Goal: Task Accomplishment & Management: Manage account settings

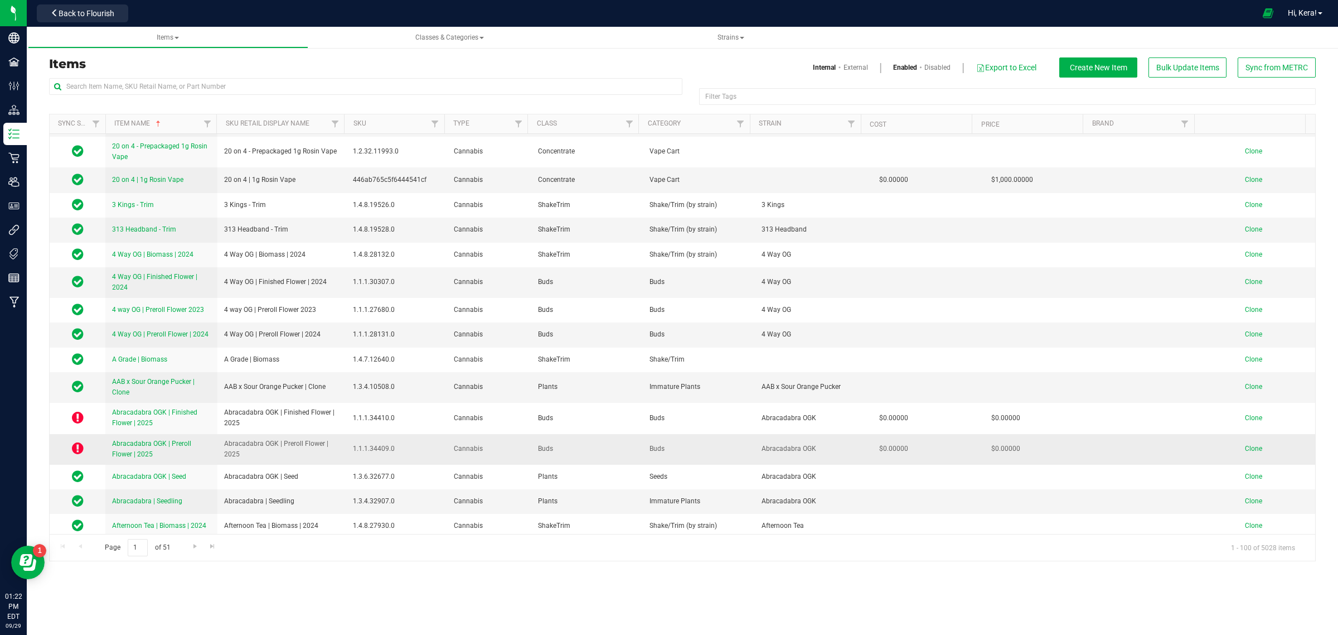
scroll to position [70, 0]
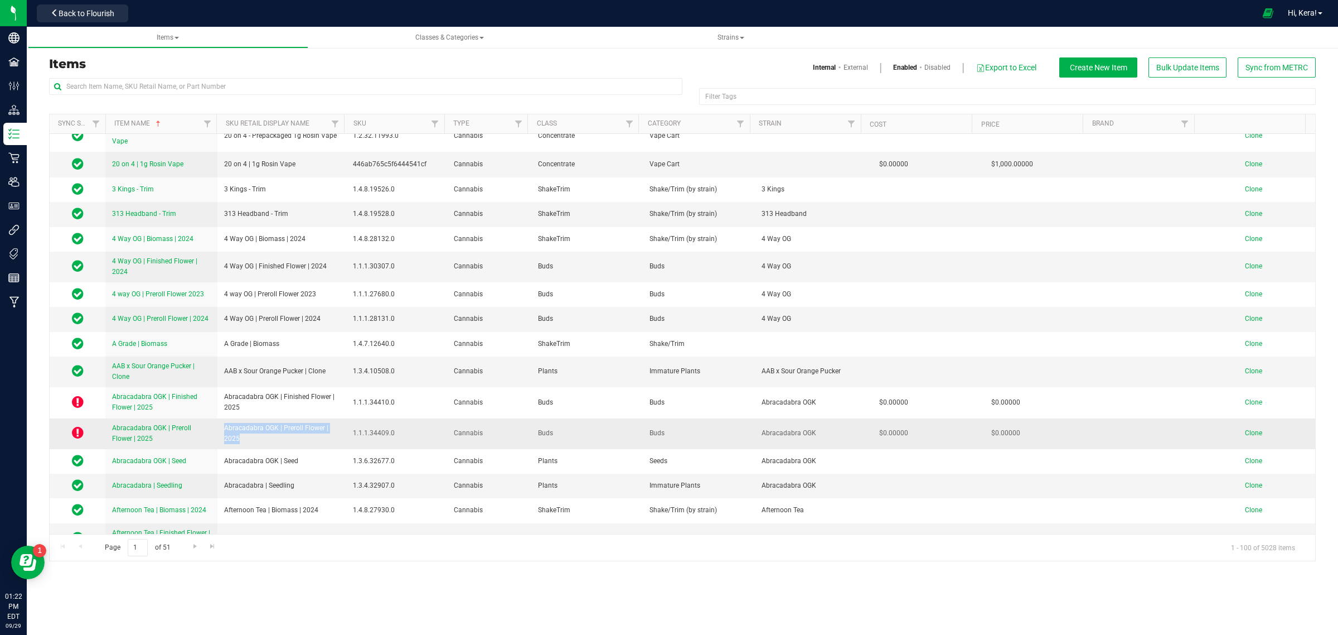
drag, startPoint x: 243, startPoint y: 435, endPoint x: 217, endPoint y: 416, distance: 31.9
click at [218, 418] on td "Abracadabra OGK | Preroll Flower | 2025" at bounding box center [281, 433] width 129 height 31
copy span "Abracadabra OGK | Preroll Flower | 2025"
click at [1250, 429] on span "Clone" at bounding box center [1253, 433] width 17 height 8
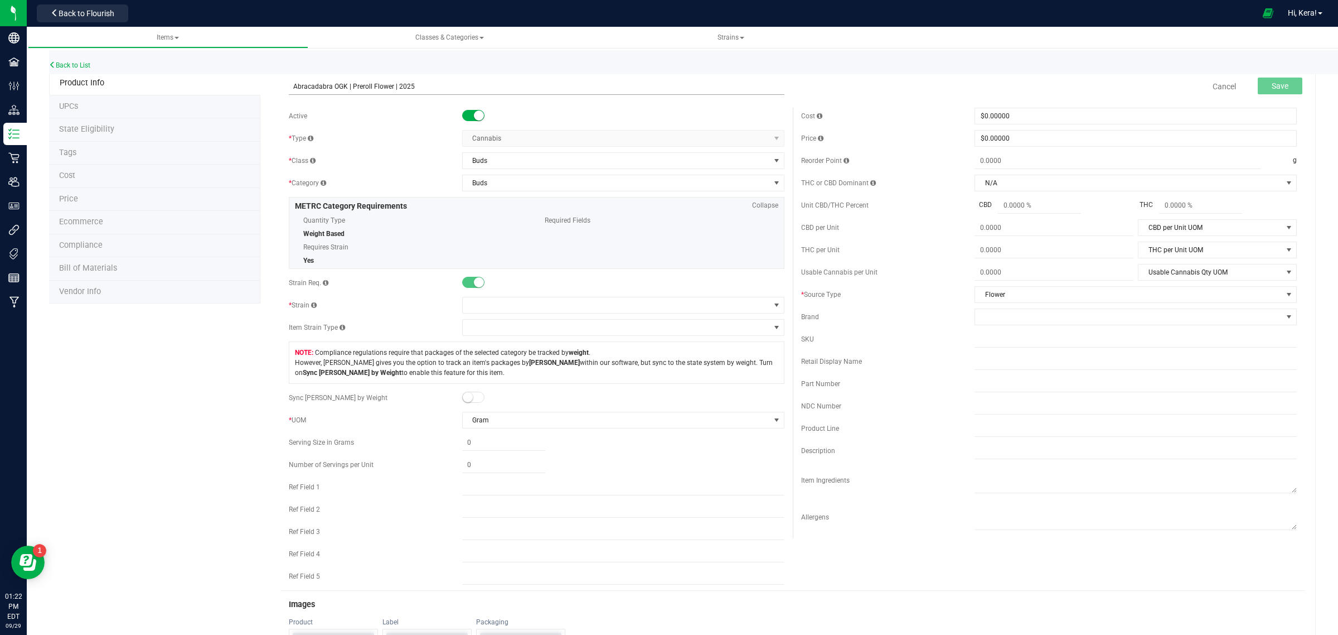
click at [343, 86] on input "Abracadabra OGK | Preroll Flower | 2025" at bounding box center [537, 86] width 496 height 17
paste input "PK X OG"
type input "PK X OG | Preroll Flower | 2025"
click at [506, 304] on span at bounding box center [616, 305] width 307 height 16
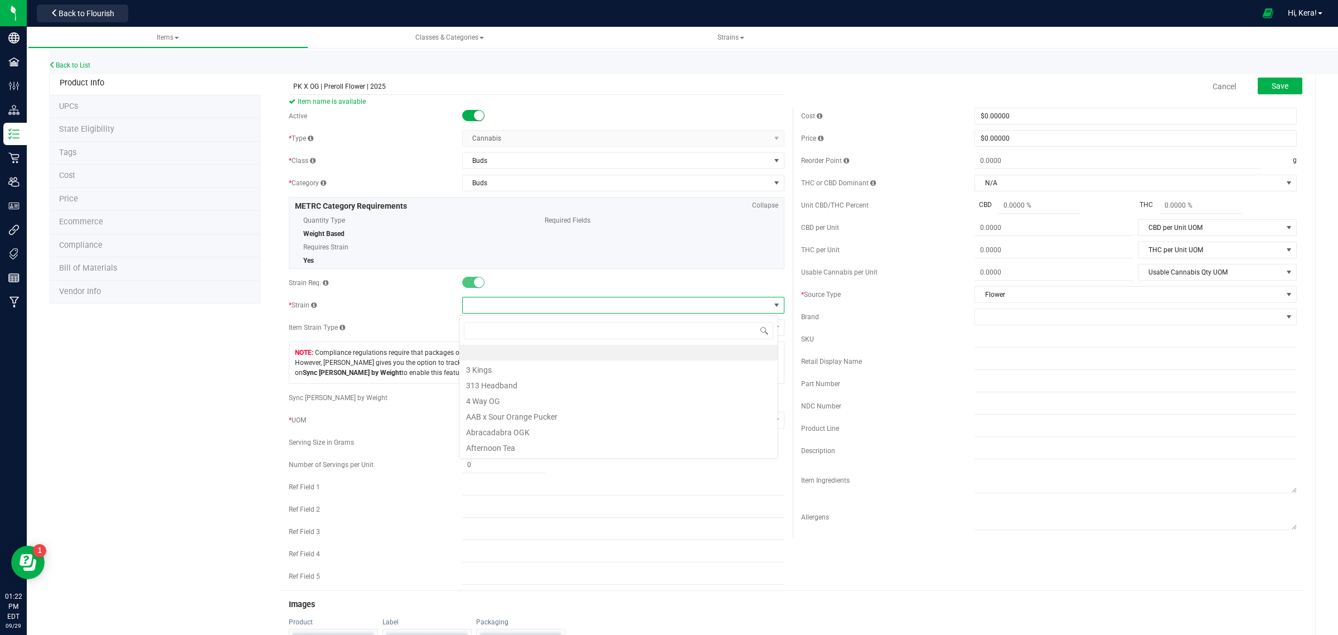
scroll to position [17, 319]
type input "PK"
click at [511, 352] on li "PK x OG" at bounding box center [619, 353] width 318 height 16
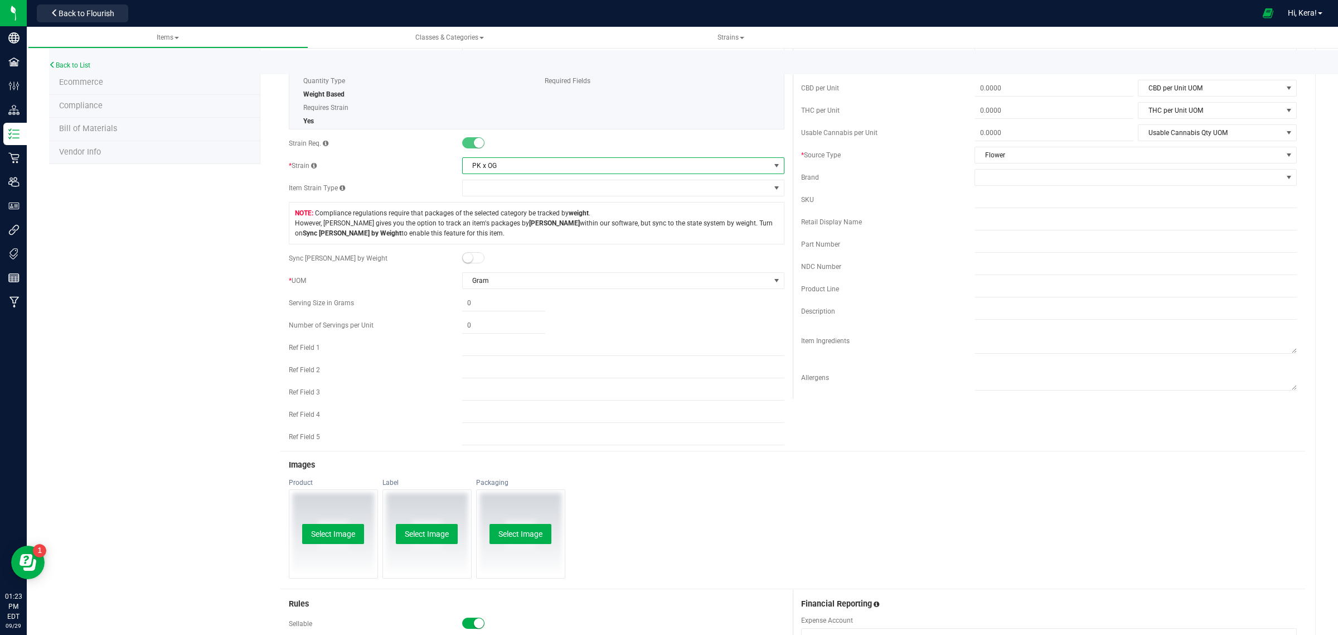
scroll to position [0, 0]
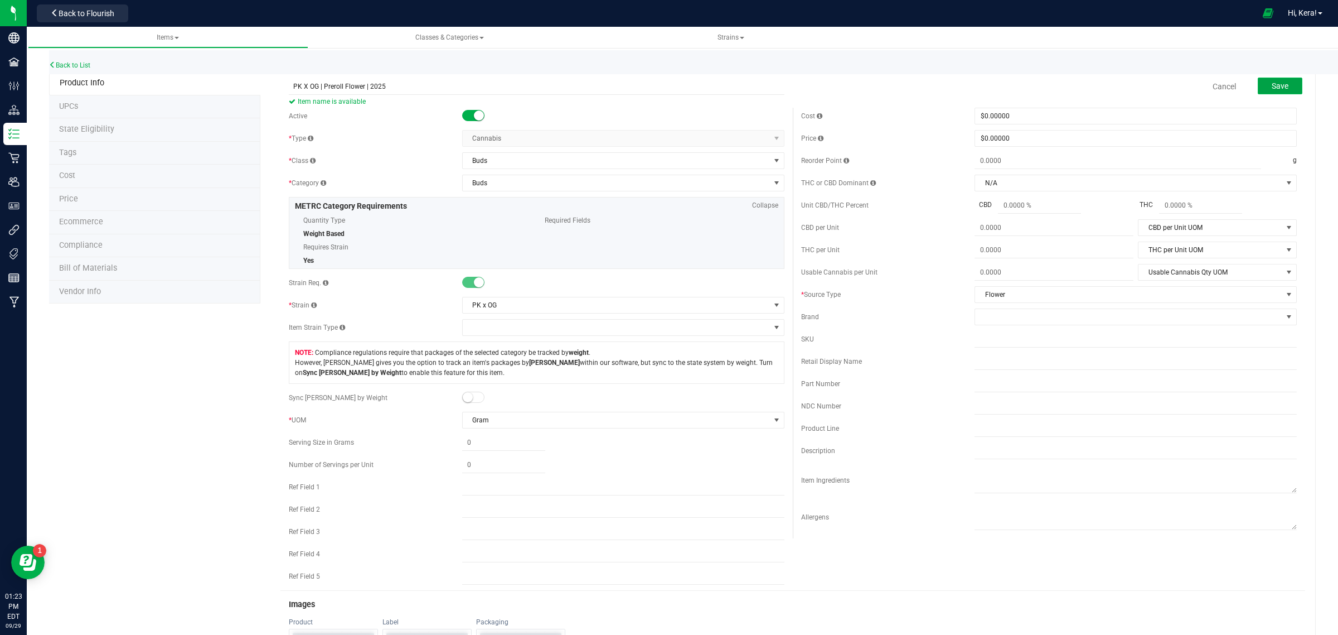
click at [1278, 88] on button "Save" at bounding box center [1280, 86] width 45 height 17
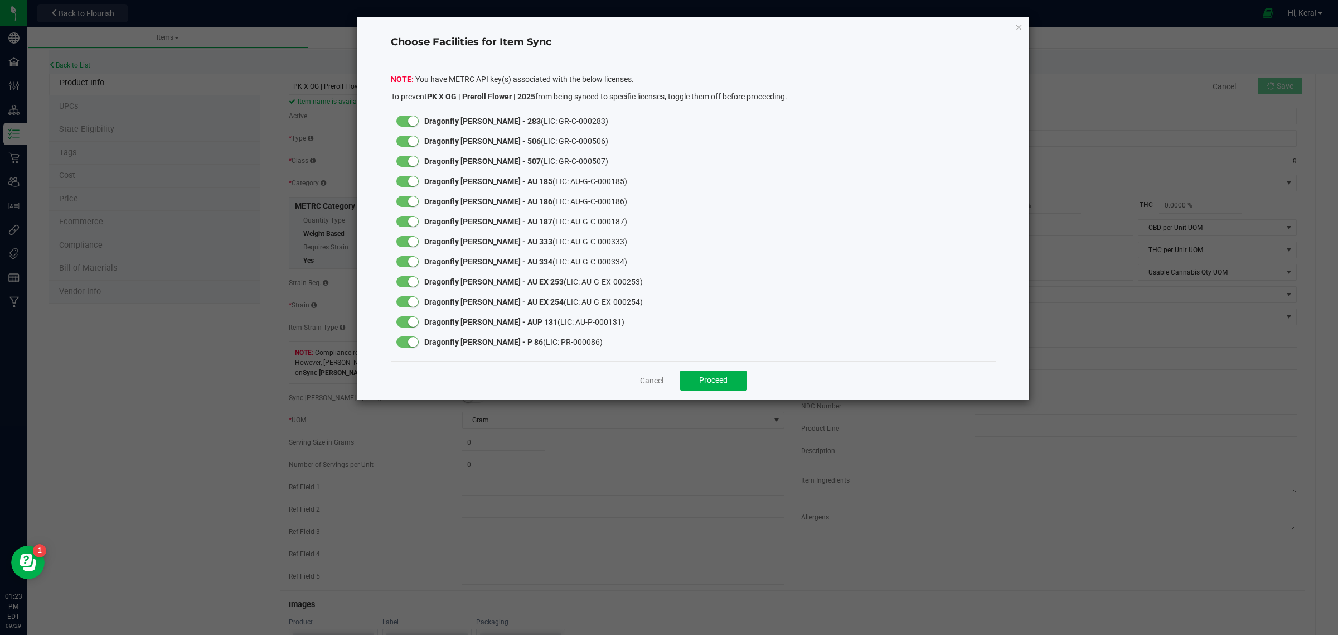
click at [411, 141] on small at bounding box center [413, 141] width 10 height 10
click at [413, 166] on div at bounding box center [408, 161] width 22 height 11
click at [409, 146] on div at bounding box center [408, 141] width 22 height 11
click at [409, 156] on div at bounding box center [408, 161] width 22 height 11
click at [710, 378] on span "Proceed" at bounding box center [713, 379] width 28 height 9
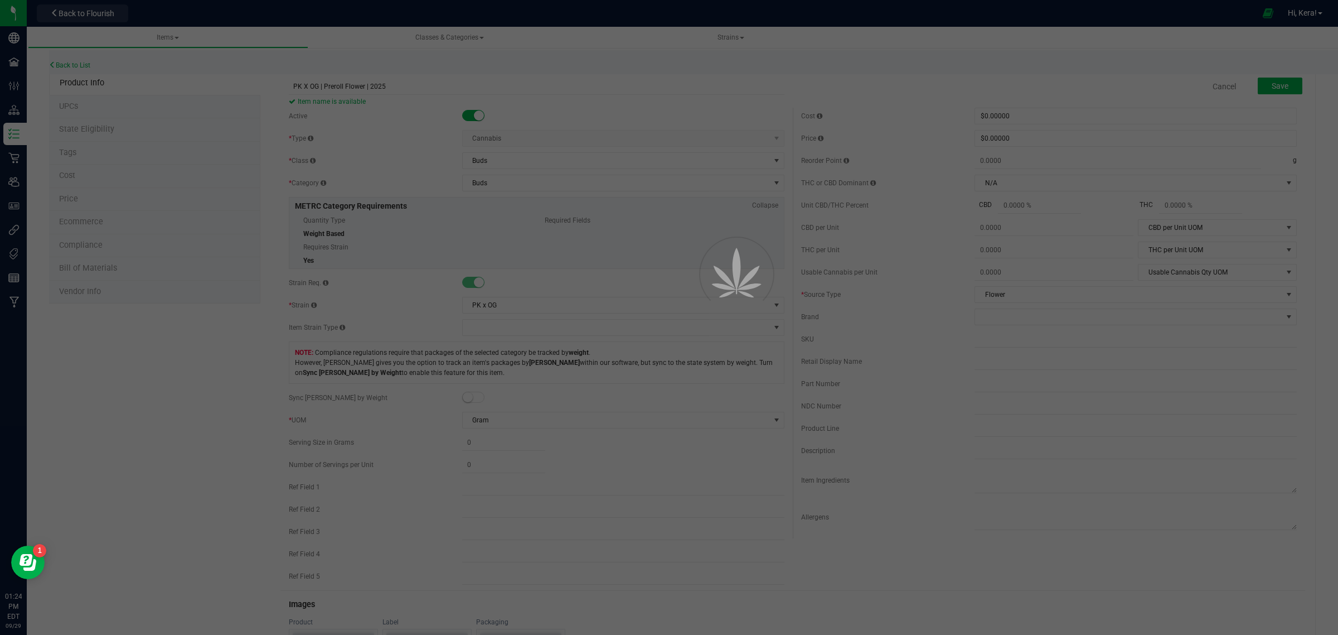
drag, startPoint x: 506, startPoint y: 270, endPoint x: 491, endPoint y: 267, distance: 15.6
click at [497, 270] on div at bounding box center [669, 317] width 1338 height 635
click at [491, 267] on div at bounding box center [669, 317] width 1338 height 635
click at [7, 133] on div at bounding box center [669, 317] width 1338 height 635
drag, startPoint x: 7, startPoint y: 133, endPoint x: 18, endPoint y: 133, distance: 11.2
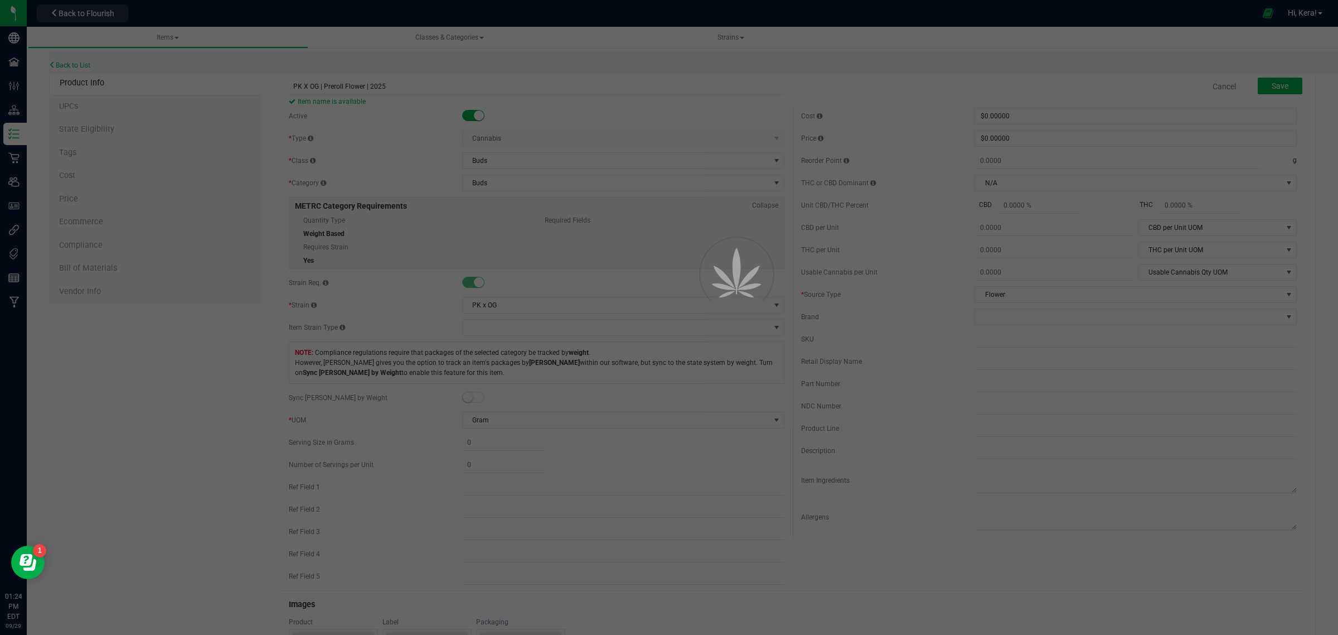
click at [9, 133] on div at bounding box center [669, 317] width 1338 height 635
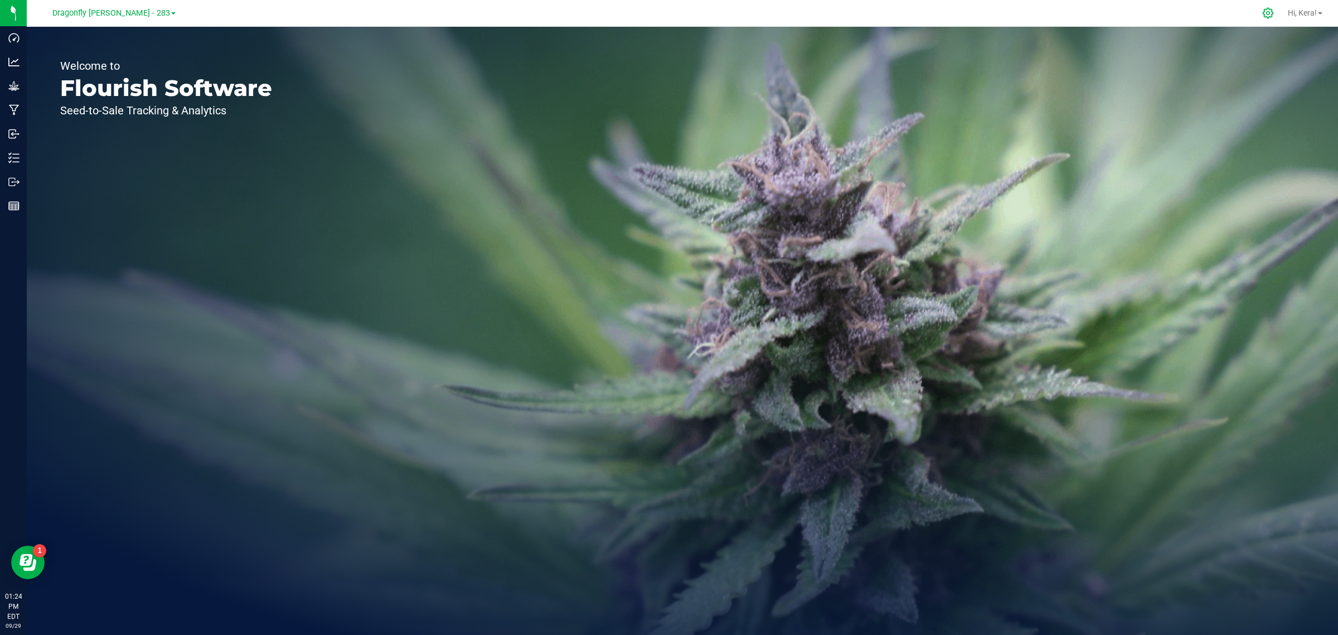
click at [1270, 18] on icon at bounding box center [1269, 13] width 12 height 12
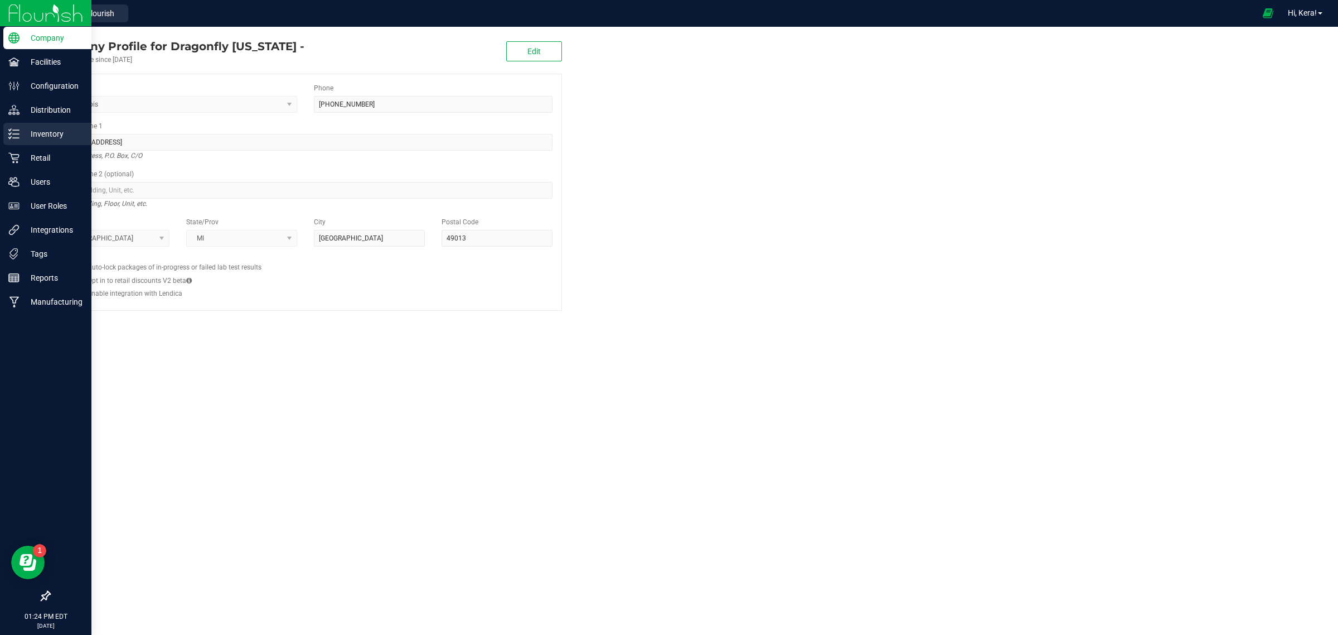
click at [28, 142] on div "Inventory" at bounding box center [47, 134] width 88 height 22
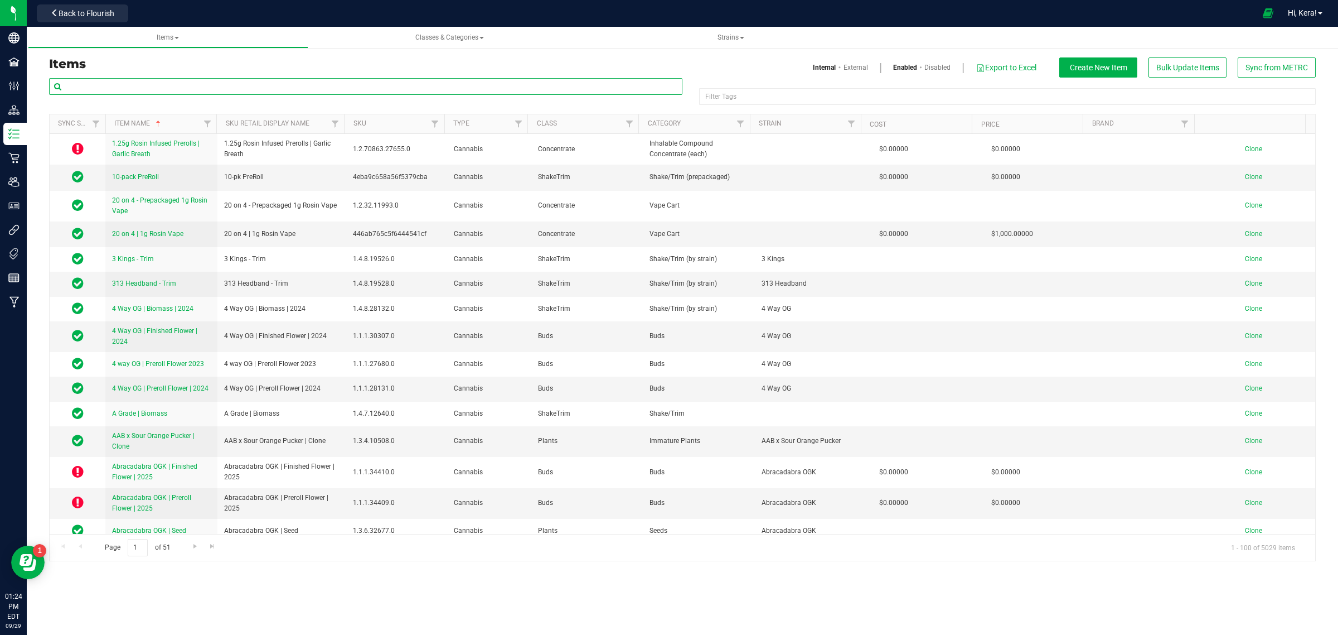
click at [130, 85] on input "text" at bounding box center [366, 86] width 634 height 17
paste input "PK X OG"
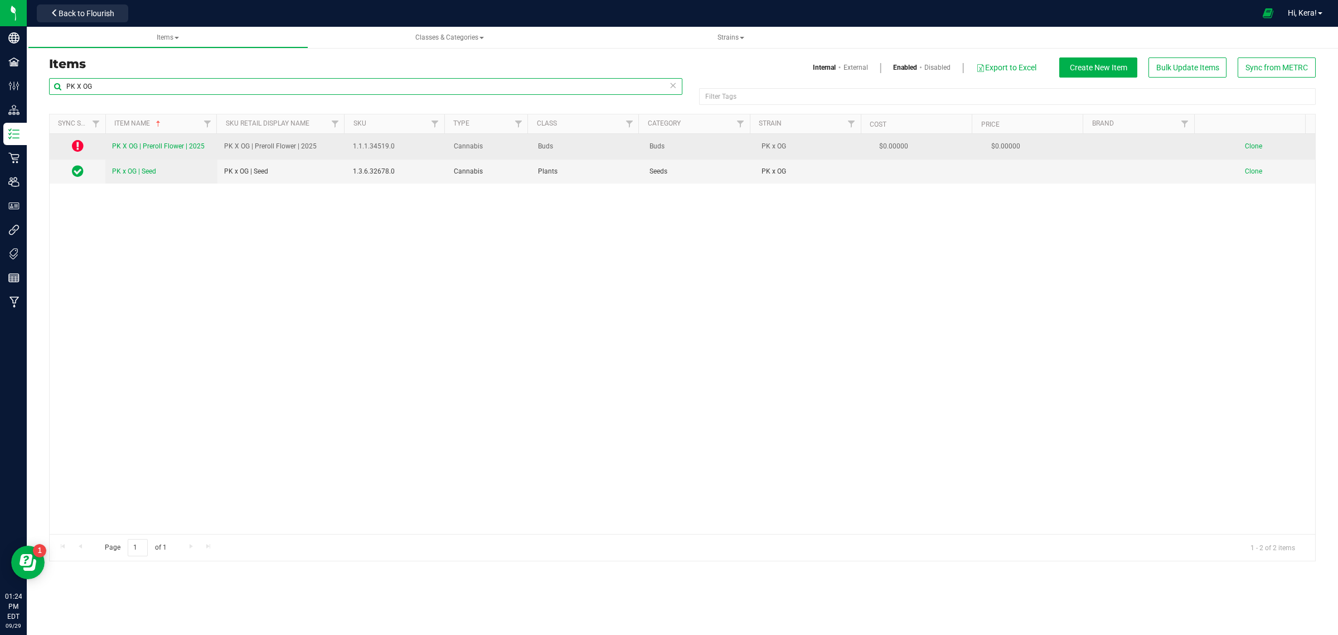
type input "PK X OG"
click at [74, 145] on icon at bounding box center [78, 145] width 12 height 13
click at [81, 144] on icon at bounding box center [78, 145] width 12 height 13
click at [81, 146] on icon at bounding box center [78, 145] width 12 height 13
click at [80, 145] on icon at bounding box center [78, 145] width 12 height 13
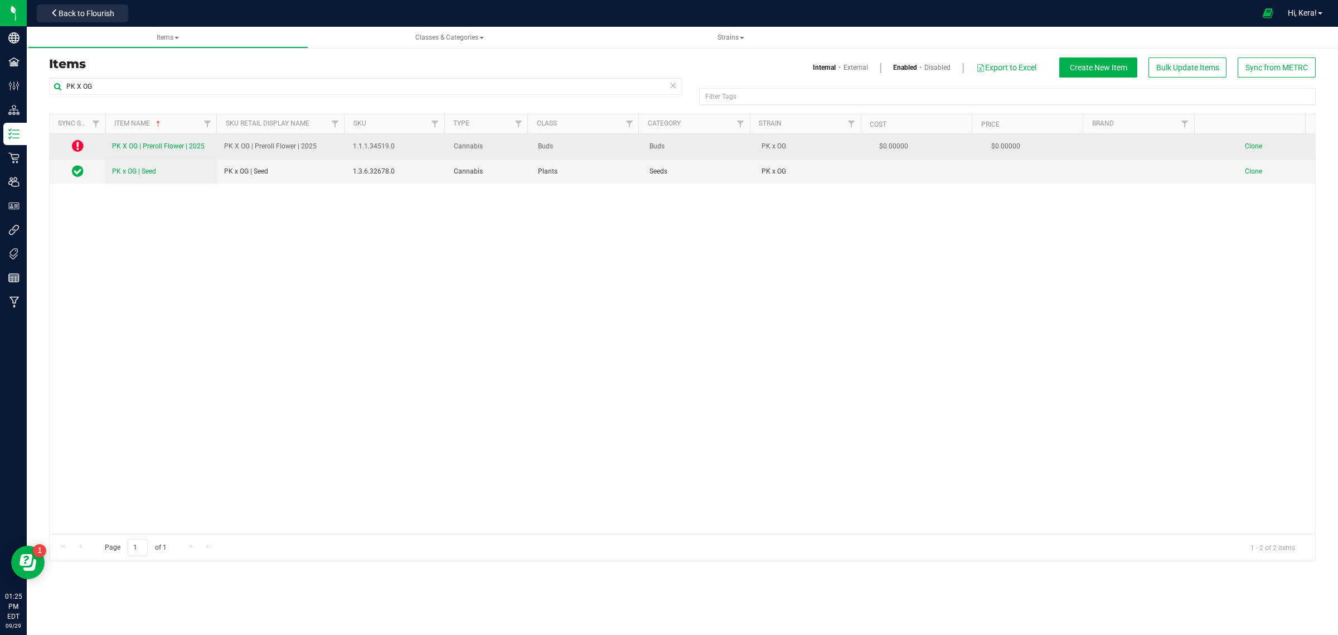
click at [80, 144] on icon at bounding box center [78, 145] width 12 height 13
click at [142, 144] on span "PK X OG | Preroll Flower | 2025" at bounding box center [158, 146] width 93 height 8
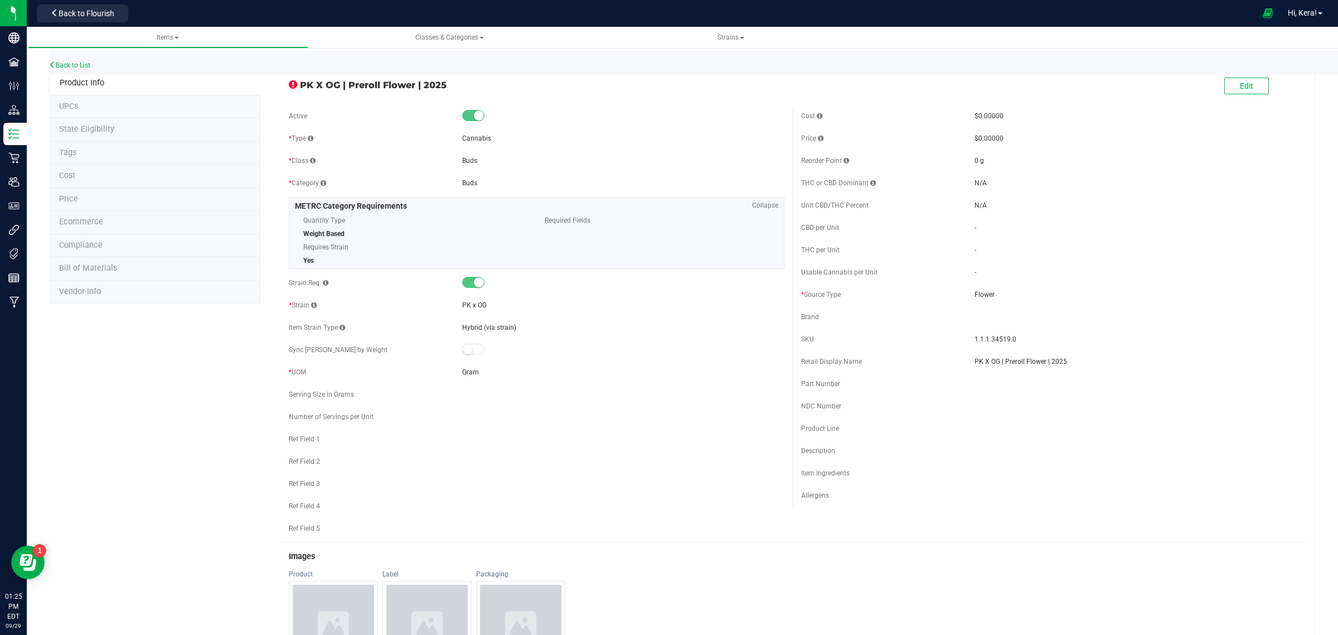
click at [119, 131] on li "State Eligibility" at bounding box center [154, 129] width 211 height 23
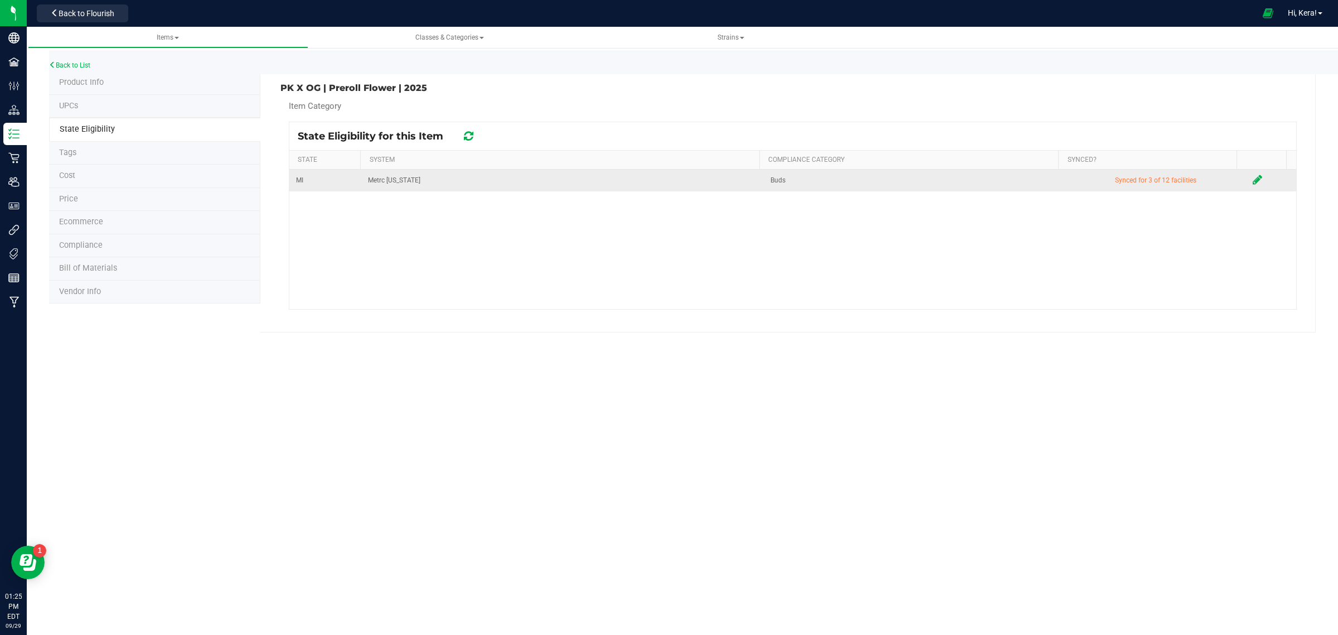
click at [1253, 182] on icon at bounding box center [1257, 179] width 9 height 11
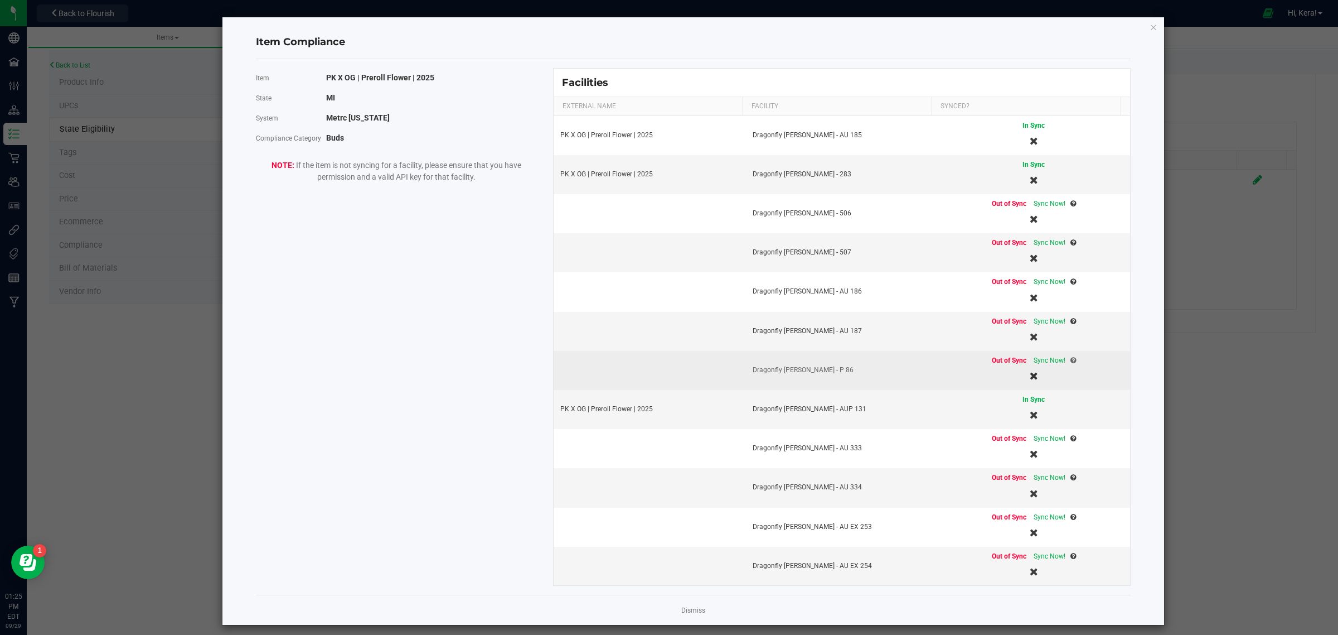
scroll to position [12, 0]
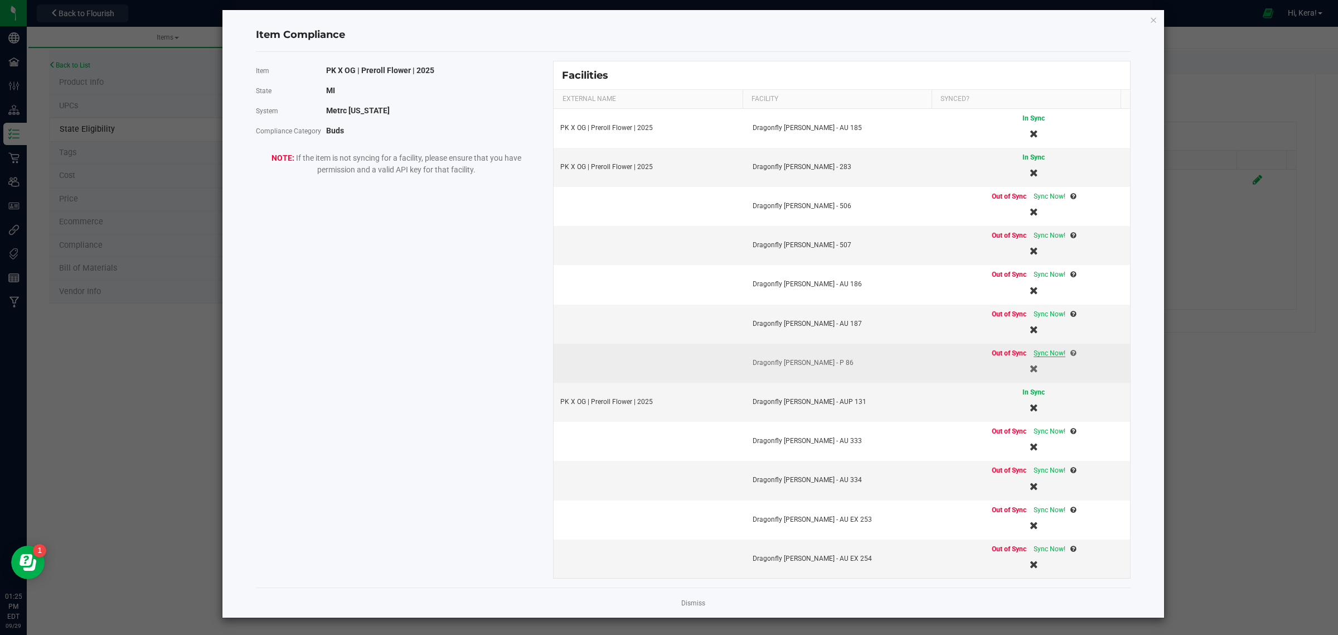
click at [1034, 352] on span "Sync Now!" at bounding box center [1050, 353] width 32 height 8
click at [1150, 13] on icon "Close modal" at bounding box center [1154, 19] width 8 height 13
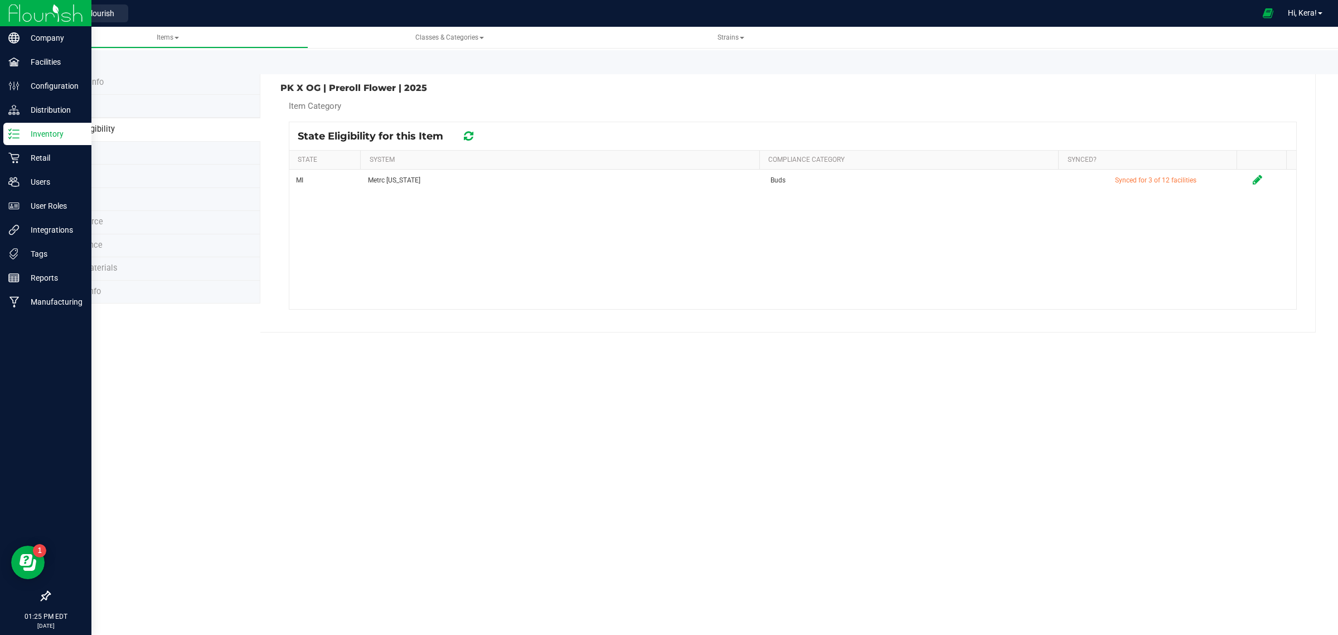
click at [20, 133] on p "Inventory" at bounding box center [53, 133] width 67 height 13
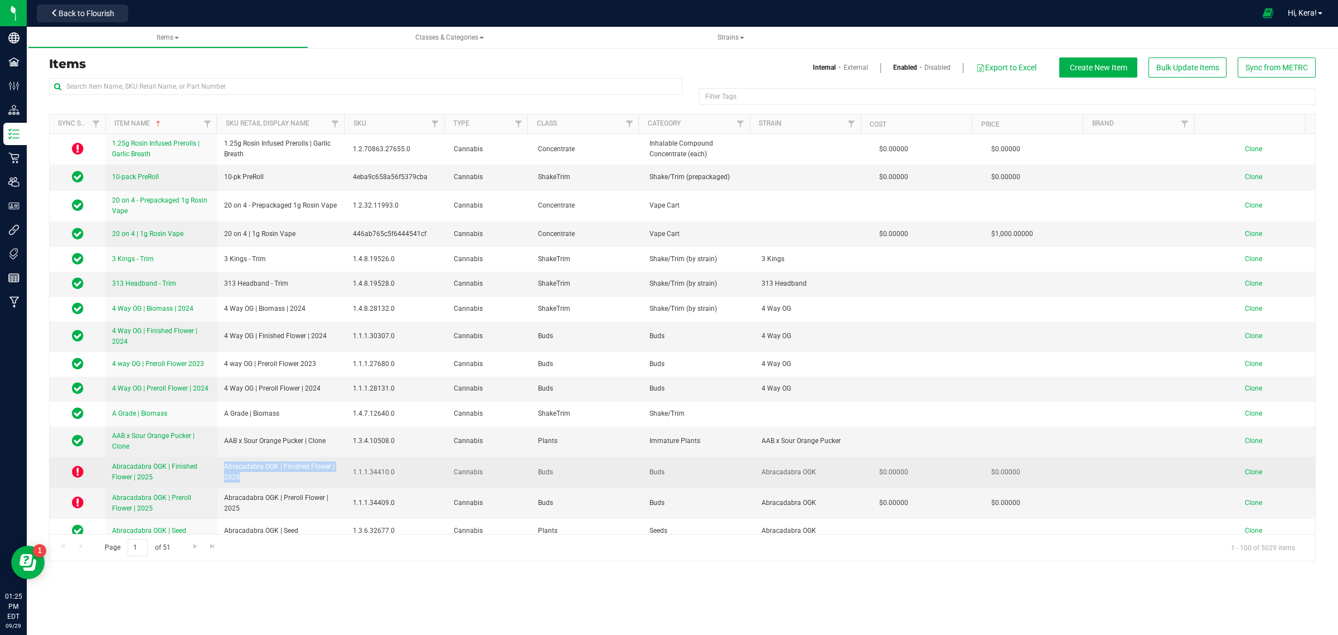
drag, startPoint x: 245, startPoint y: 473, endPoint x: 220, endPoint y: 461, distance: 27.7
click at [220, 461] on td "Abracadabra OGK | Finished Flower | 2025" at bounding box center [281, 472] width 129 height 31
copy span "Abracadabra OGK | Finished Flower | 2025"
click at [1245, 470] on span "Clone" at bounding box center [1253, 472] width 17 height 8
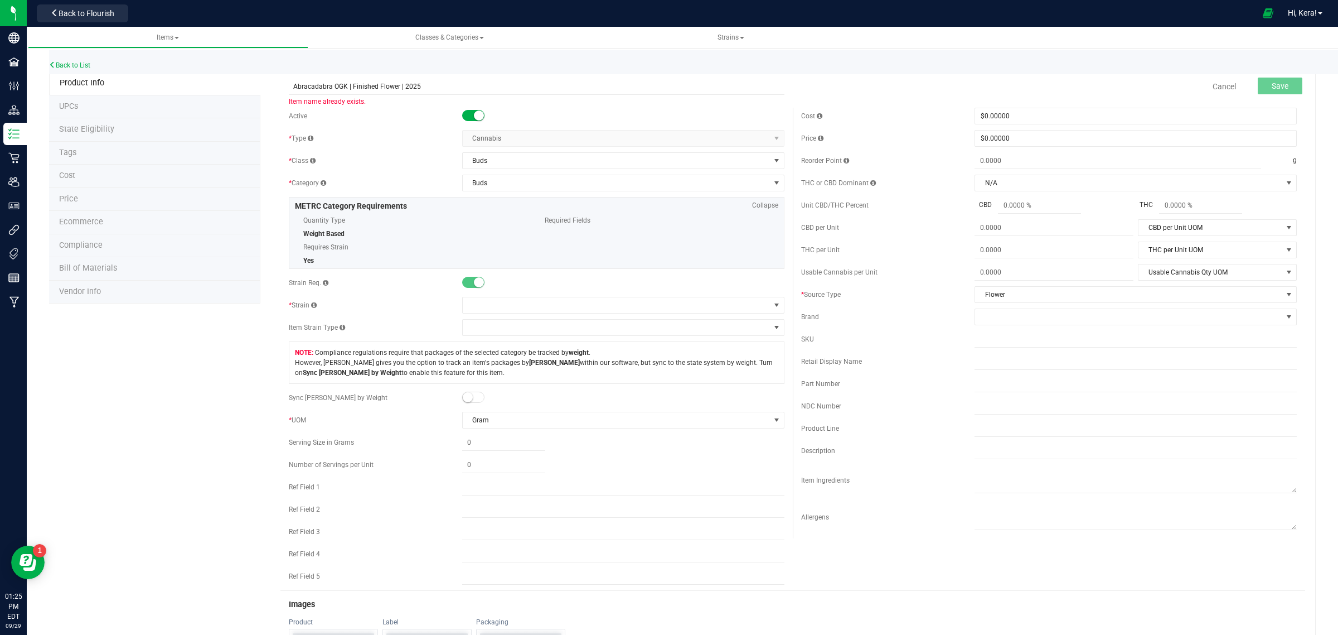
drag, startPoint x: 344, startPoint y: 86, endPoint x: 238, endPoint y: 83, distance: 106.0
click at [240, 84] on div "Product Info UPCs State Eligibility Tags Cost Price Ecommerce Compliance Bill o…" at bounding box center [682, 532] width 1267 height 922
type input "| Finished Flower | 2025"
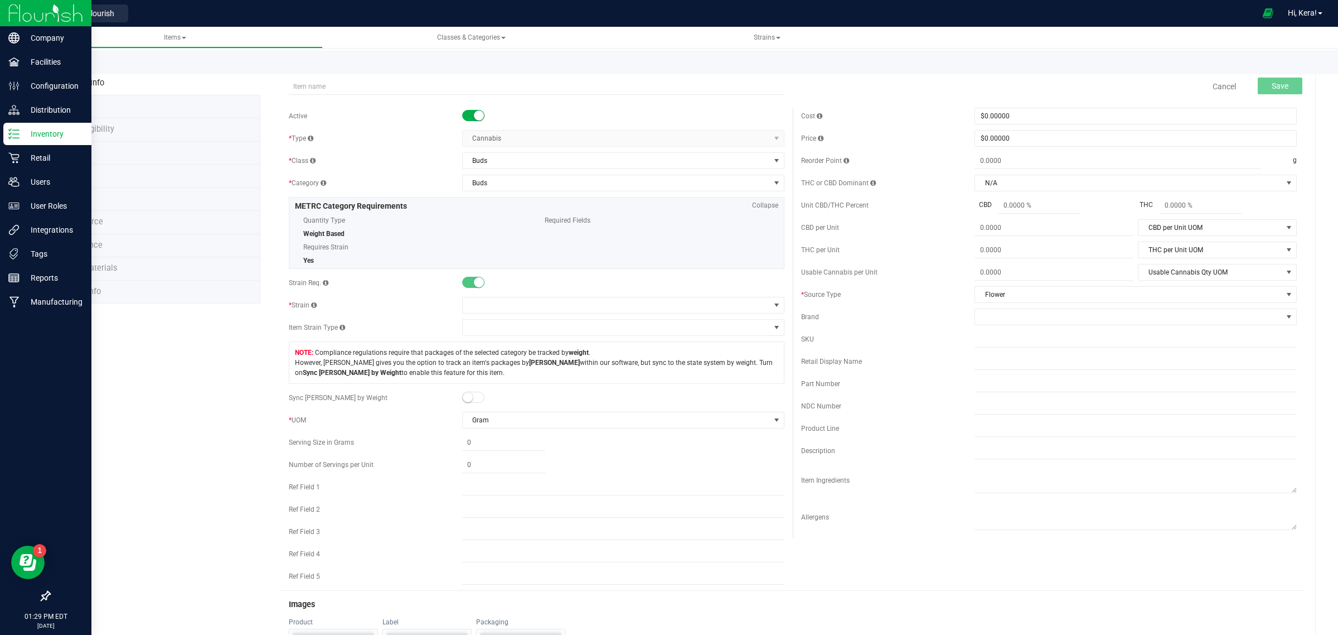
click at [8, 134] on icon at bounding box center [13, 133] width 11 height 11
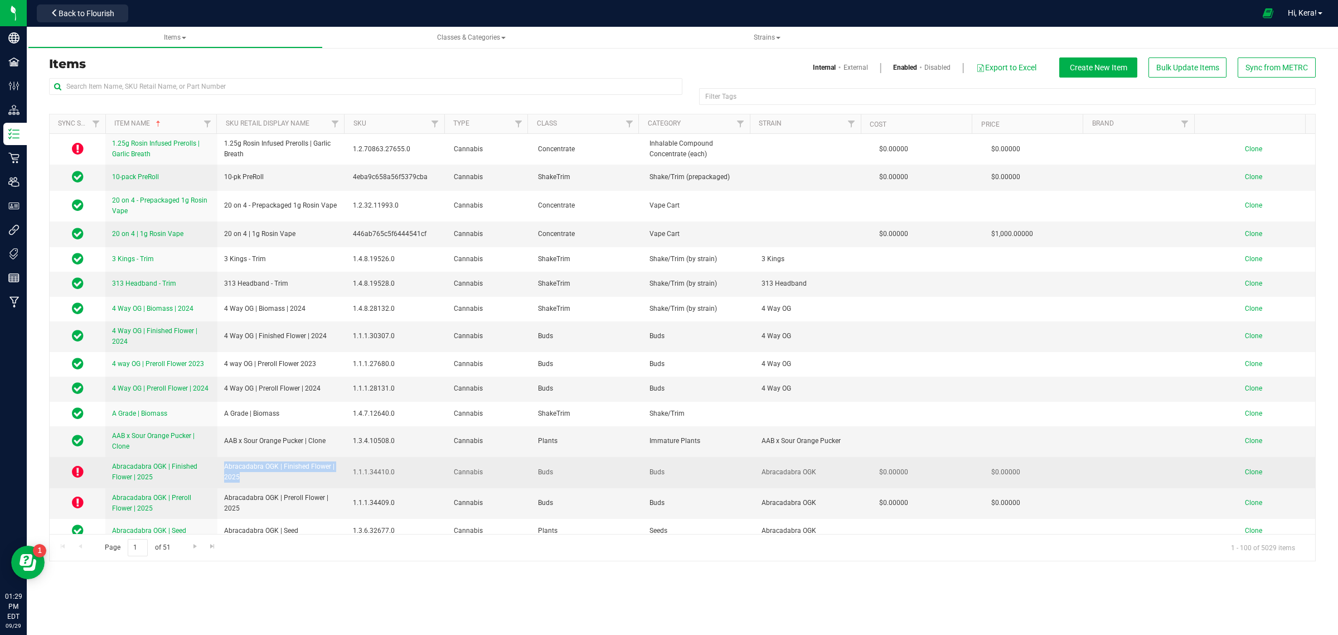
drag, startPoint x: 244, startPoint y: 475, endPoint x: 217, endPoint y: 458, distance: 30.8
click at [217, 458] on td "Abracadabra OGK | Finished Flower | 2025" at bounding box center [281, 472] width 129 height 31
copy span "Abracadabra OGK | Finished Flower | 2025"
click at [1246, 469] on span "Clone" at bounding box center [1253, 472] width 17 height 8
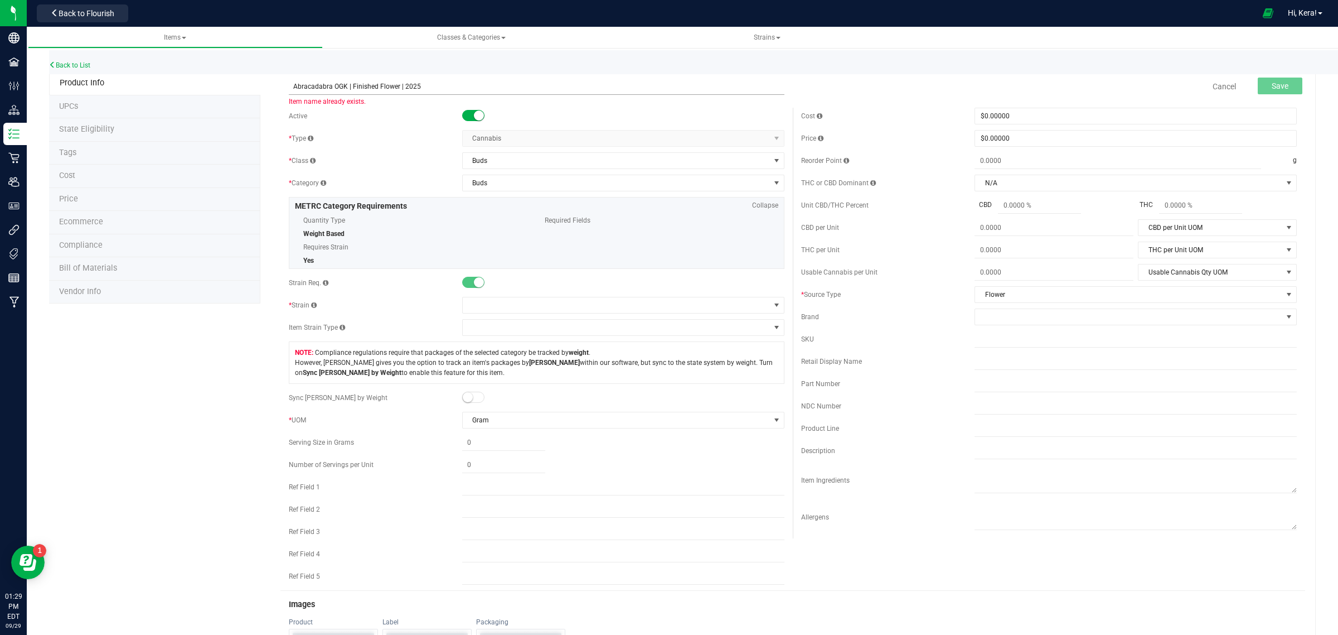
click at [344, 86] on input "Abracadabra OGK | Finished Flower | 2025" at bounding box center [537, 86] width 496 height 17
paste input "PK X OG"
type input "PK X OG | Finished Flower | 2025"
click at [472, 308] on span at bounding box center [616, 305] width 307 height 16
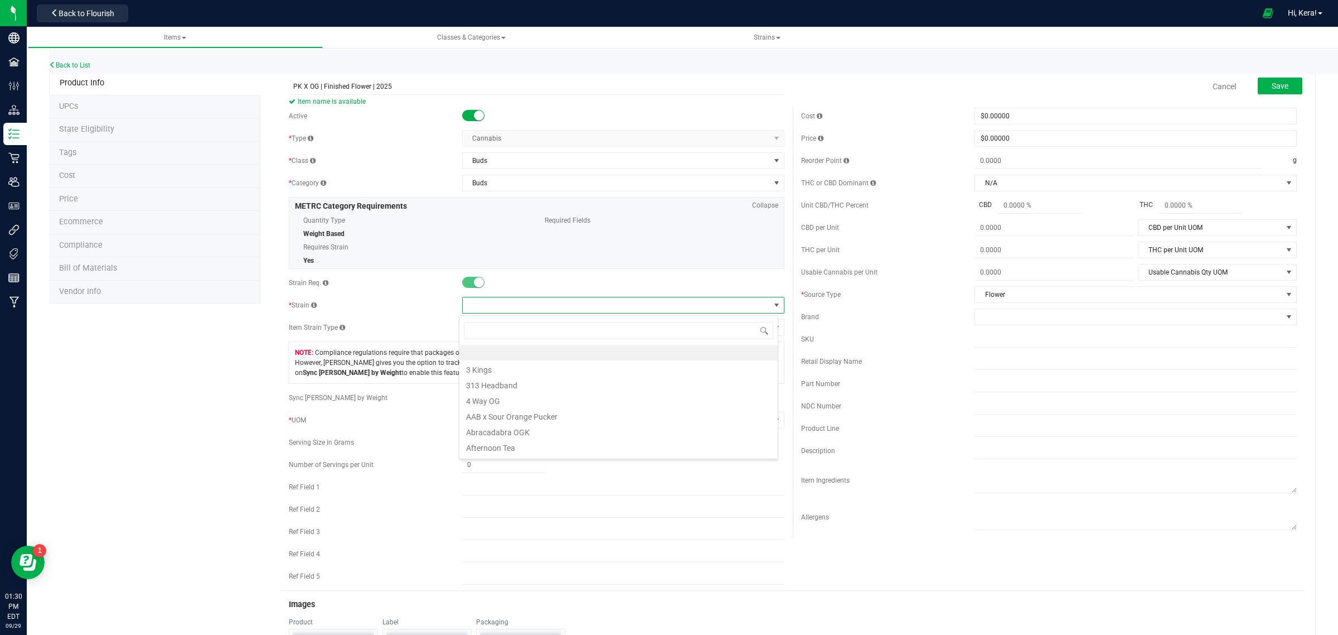
scroll to position [17, 319]
type input "pk"
click at [491, 356] on li "PK x OG" at bounding box center [619, 353] width 318 height 16
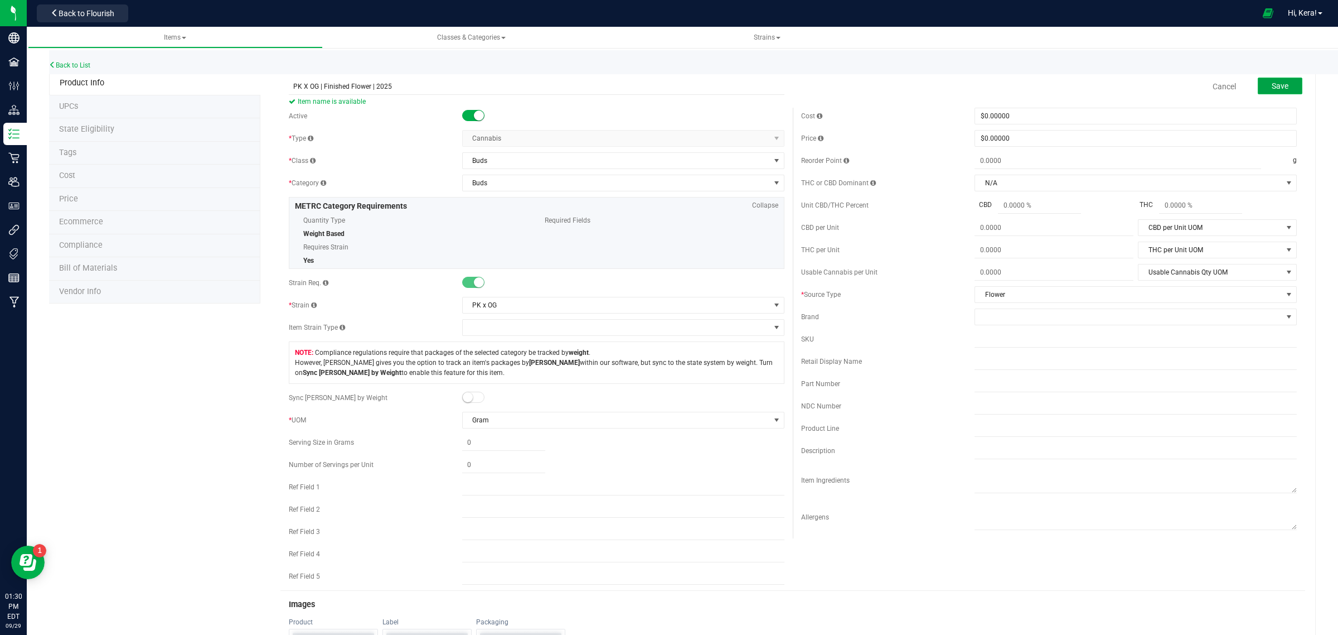
click at [1273, 85] on span "Save" at bounding box center [1280, 85] width 17 height 9
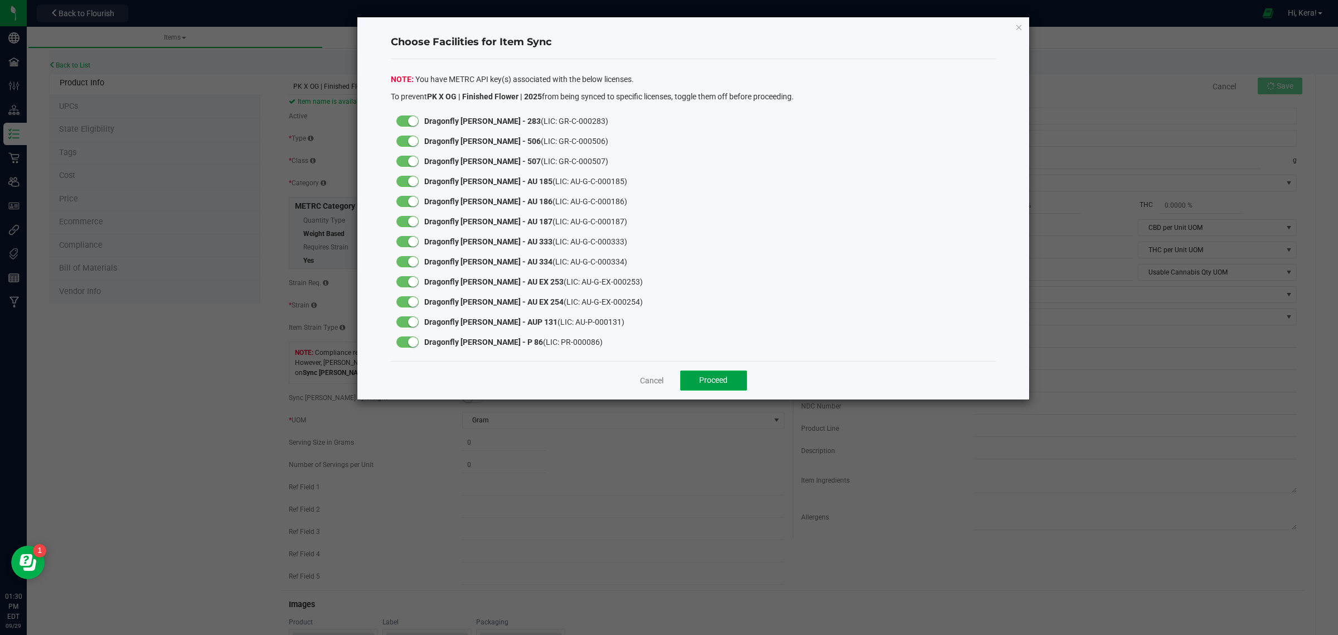
click at [705, 383] on span "Proceed" at bounding box center [713, 379] width 28 height 9
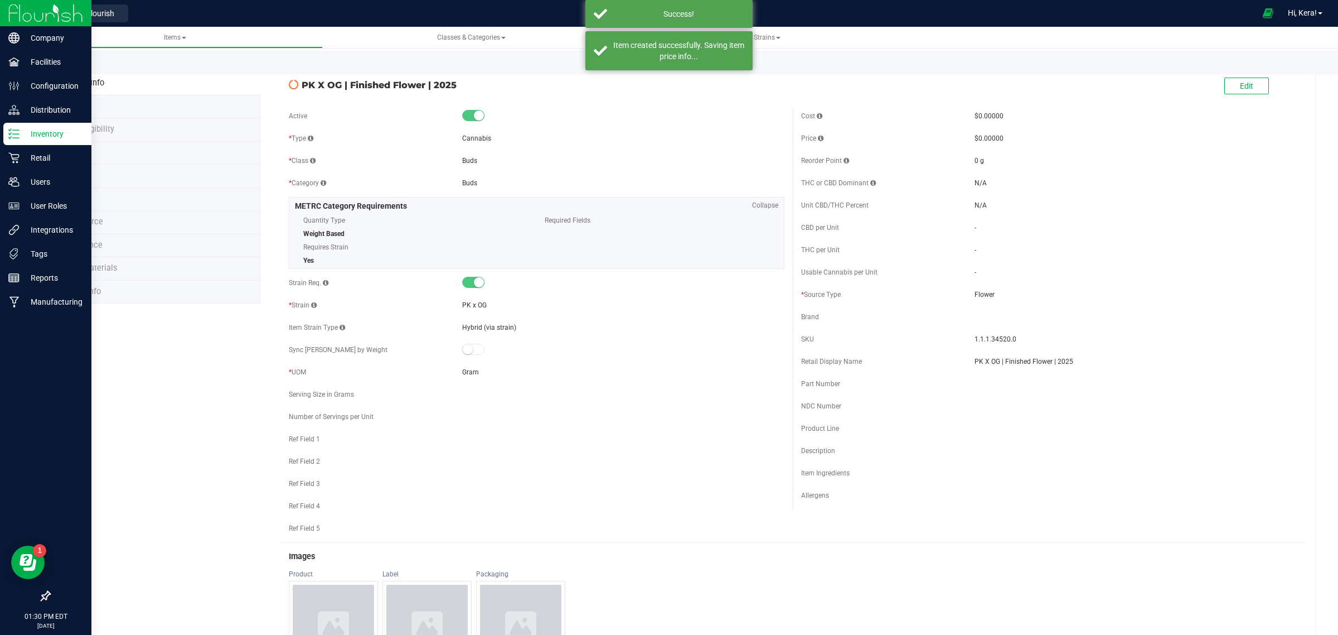
click at [35, 136] on p "Inventory" at bounding box center [53, 133] width 67 height 13
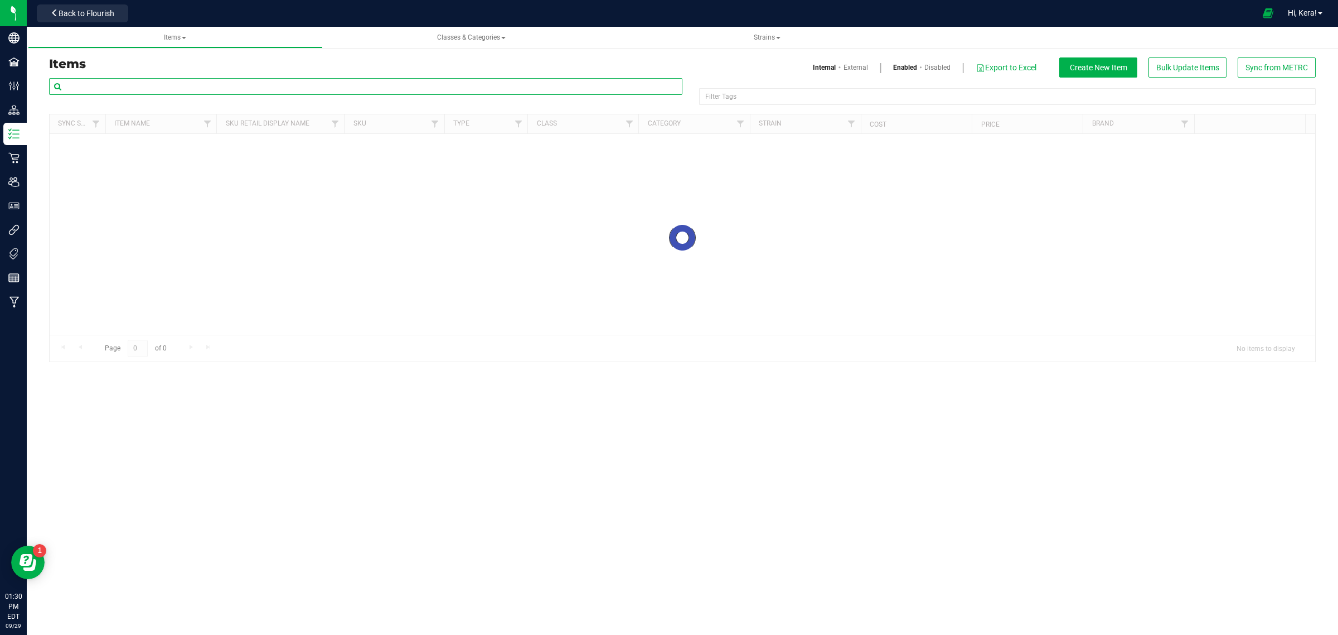
click at [129, 87] on input "text" at bounding box center [366, 86] width 634 height 17
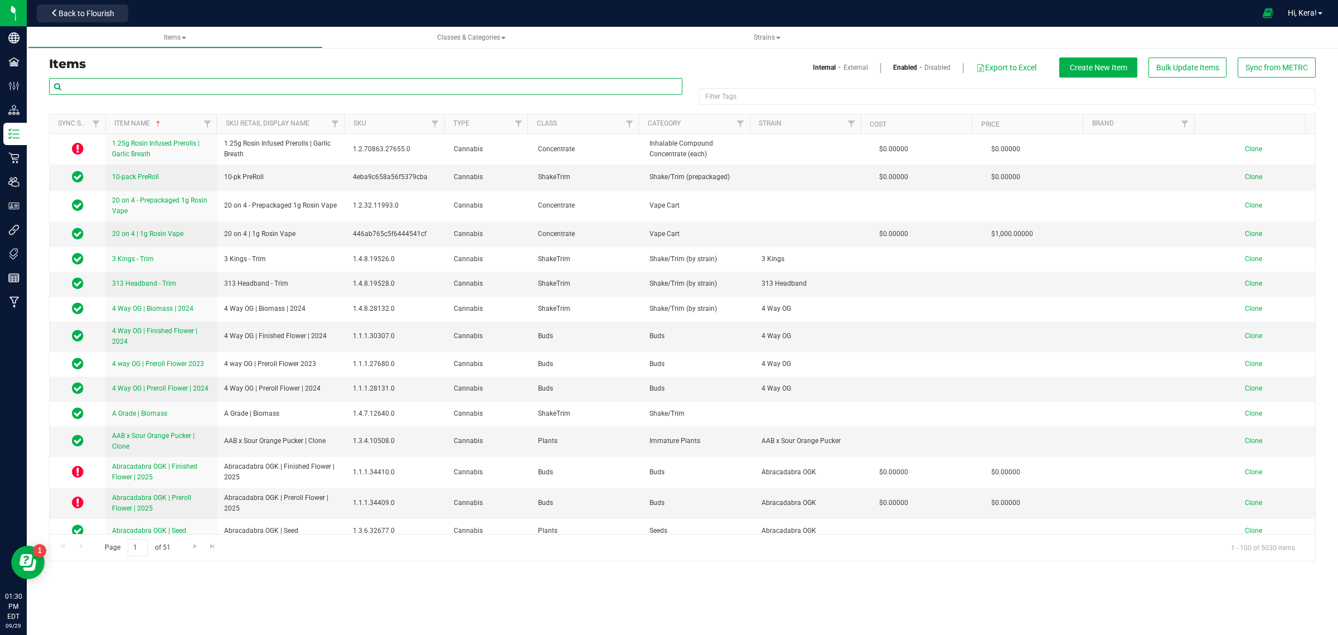
click at [180, 84] on input "text" at bounding box center [366, 86] width 634 height 17
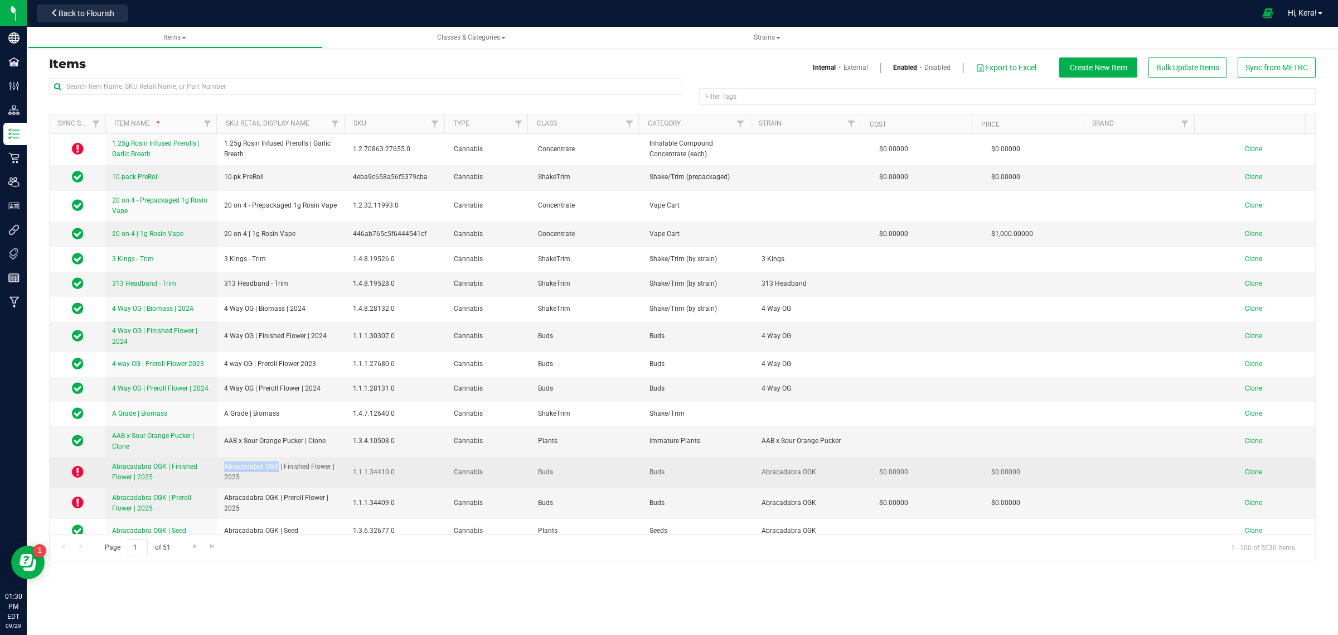
drag, startPoint x: 277, startPoint y: 460, endPoint x: 239, endPoint y: 453, distance: 38.5
click at [239, 457] on td "Abracadabra OGK | Finished Flower | 2025" at bounding box center [281, 472] width 129 height 31
copy span "Abracadabra OGK"
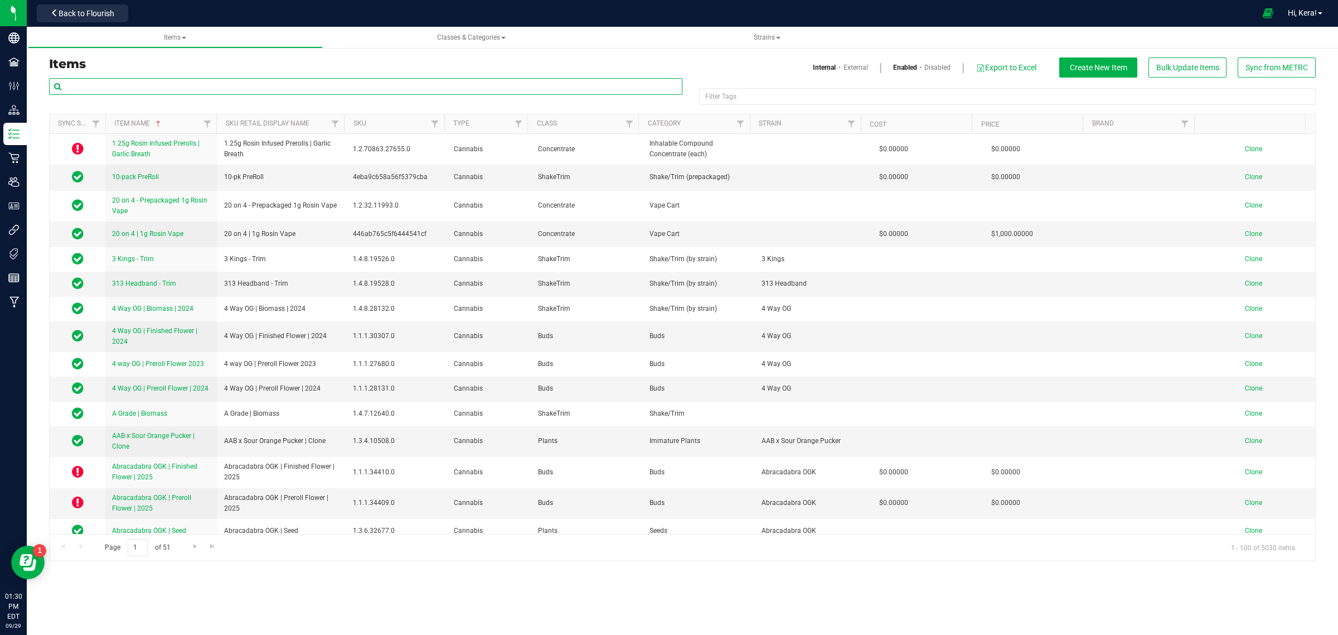
click at [158, 81] on input "text" at bounding box center [366, 86] width 634 height 17
paste input "Abracadabra OGK"
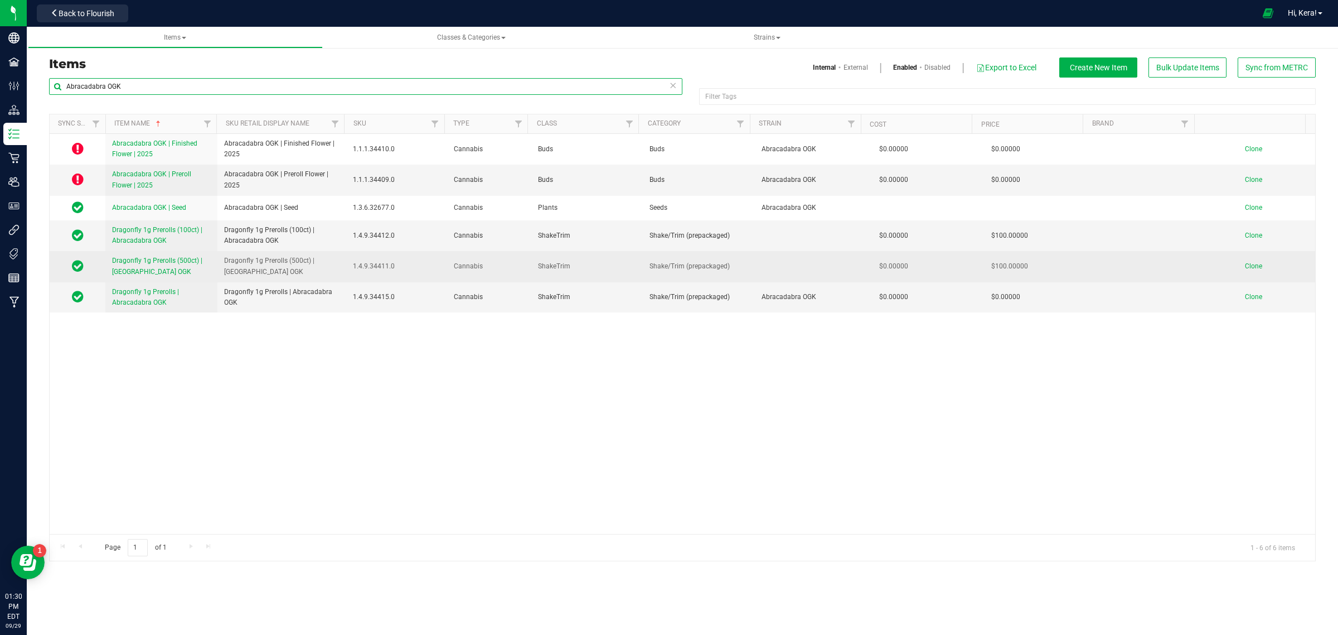
type input "Abracadabra OGK"
drag, startPoint x: 284, startPoint y: 269, endPoint x: 197, endPoint y: 253, distance: 89.1
click at [199, 253] on tr "Dragonfly 1g Prerolls (500ct) | Abracadabra OGK Dragonfly 1g Prerolls (500ct) |…" at bounding box center [683, 266] width 1266 height 31
copy tr "Dragonfly 1g Prerolls (500ct) | [GEOGRAPHIC_DATA] OGK"
click at [1245, 269] on span "Clone" at bounding box center [1253, 266] width 17 height 8
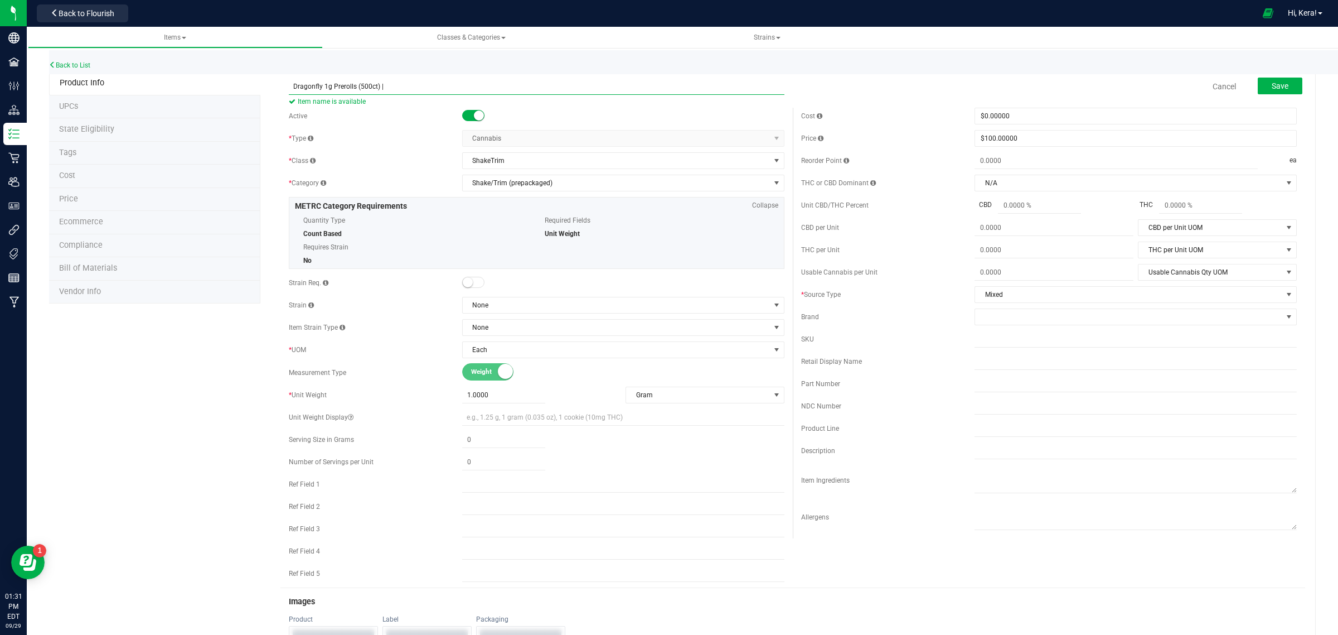
paste input "PK X OG"
type input "Dragonfly 1g Prerolls (500ct) | PK X OG"
click at [484, 310] on span "None" at bounding box center [616, 305] width 307 height 16
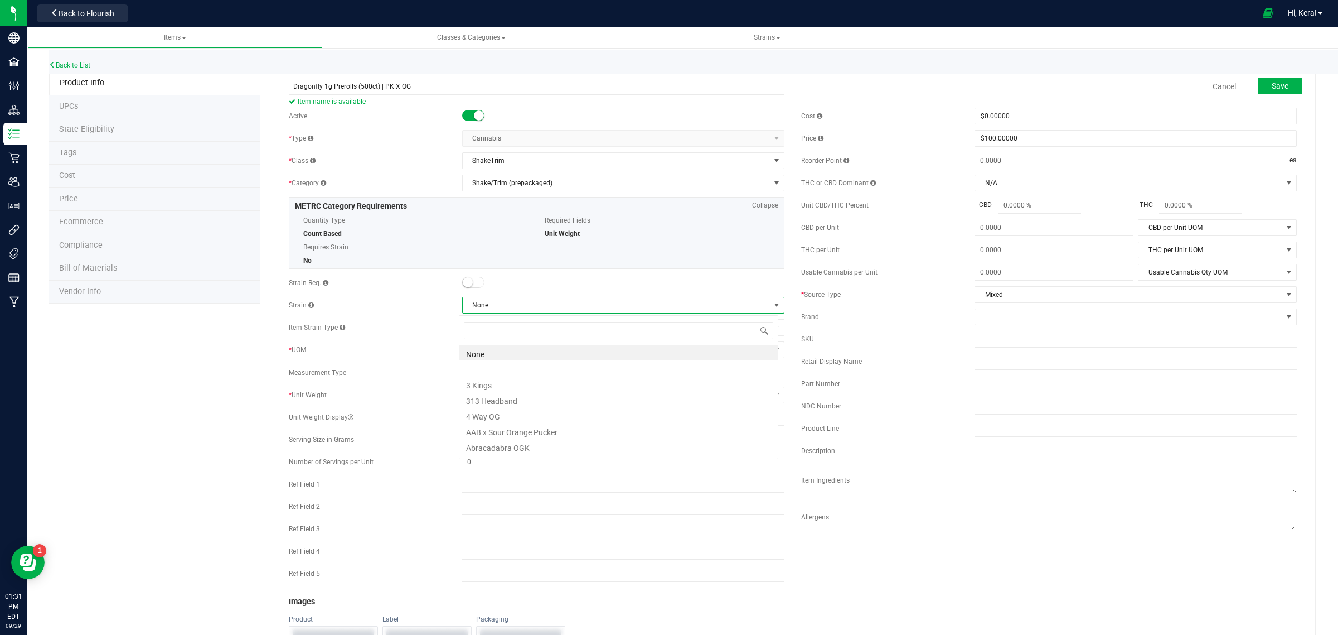
scroll to position [17, 319]
type input "pk"
click at [481, 352] on li "PK x OG" at bounding box center [619, 353] width 318 height 16
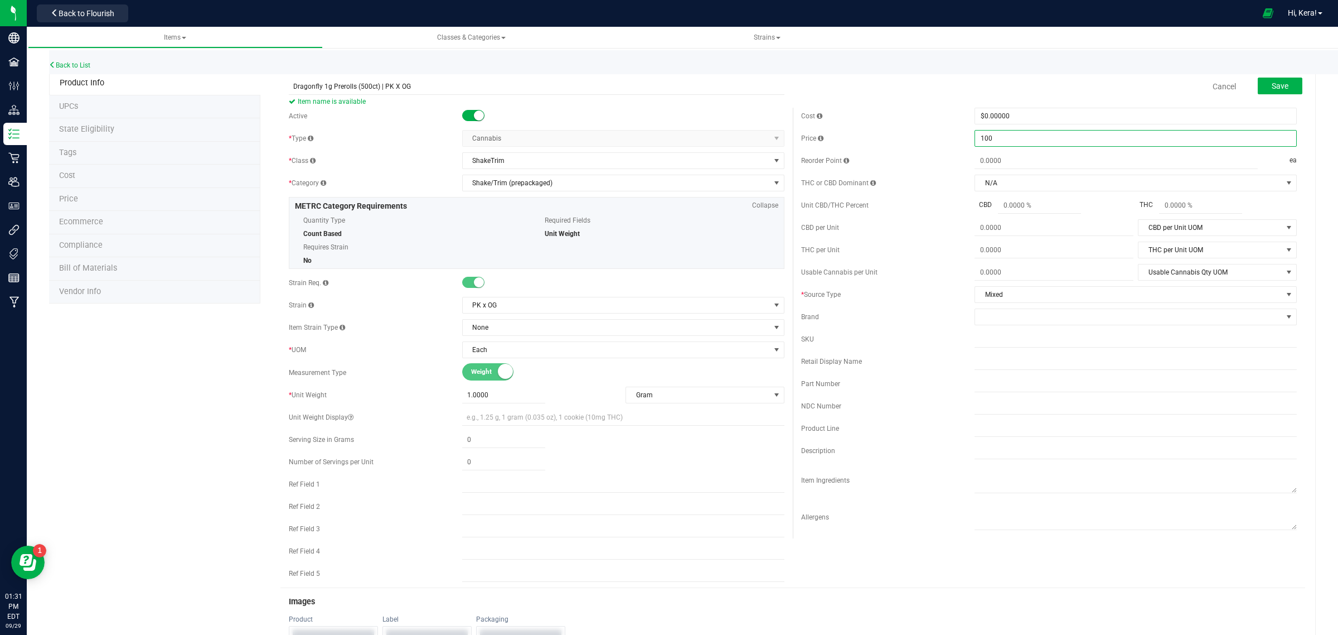
drag, startPoint x: 1019, startPoint y: 135, endPoint x: 1005, endPoint y: 139, distance: 15.2
click at [1007, 139] on span "$100.00000 100" at bounding box center [1136, 138] width 322 height 17
type input "1"
type input "0"
type input "$0.00000"
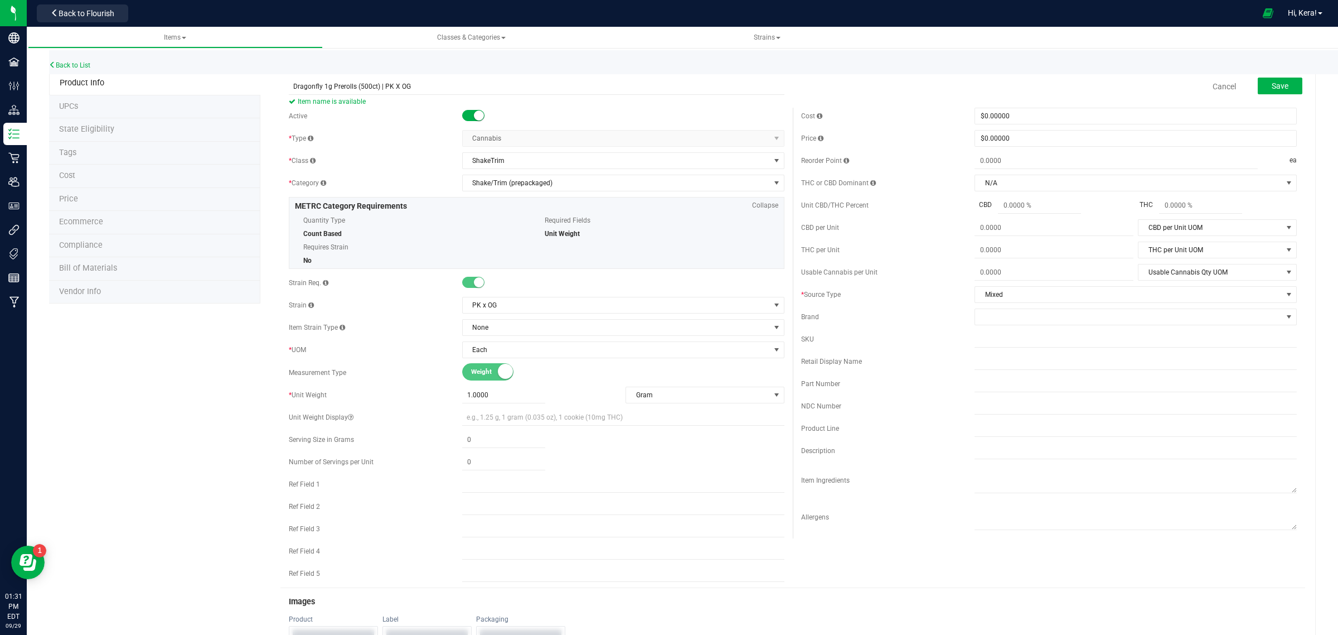
click at [937, 121] on div "Cost $0.00000 0" at bounding box center [1049, 116] width 496 height 17
click at [1278, 83] on span "Save" at bounding box center [1280, 85] width 17 height 9
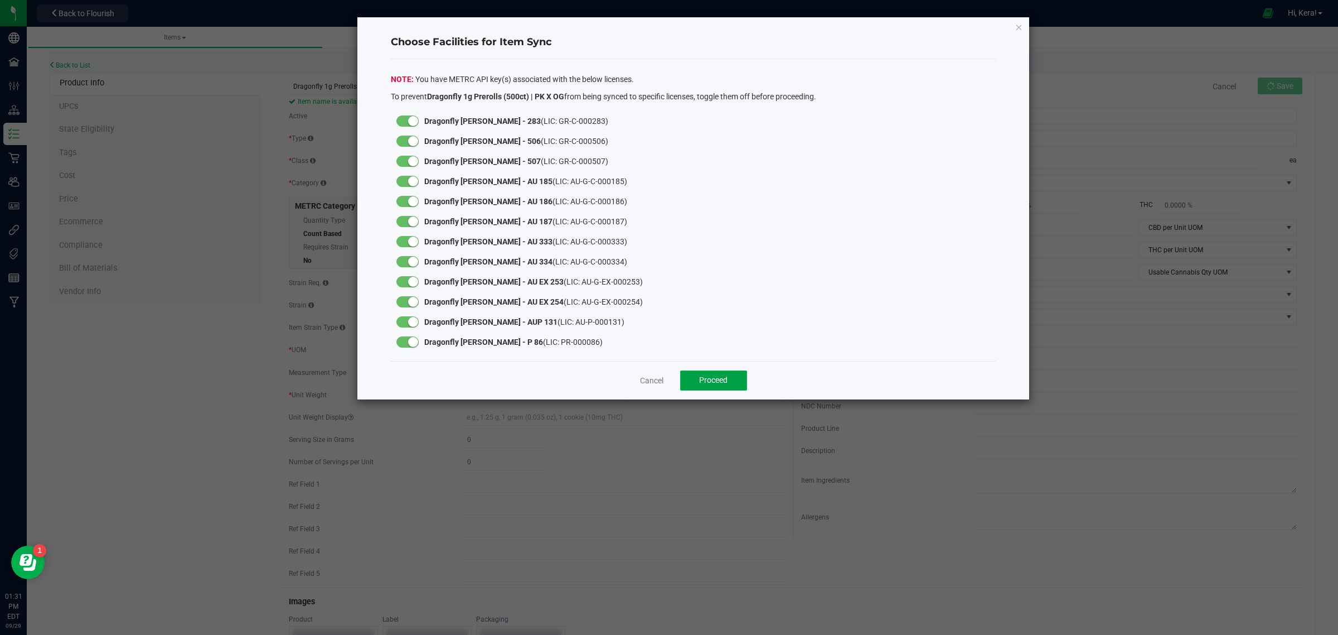
click at [686, 375] on button "Proceed" at bounding box center [713, 380] width 67 height 20
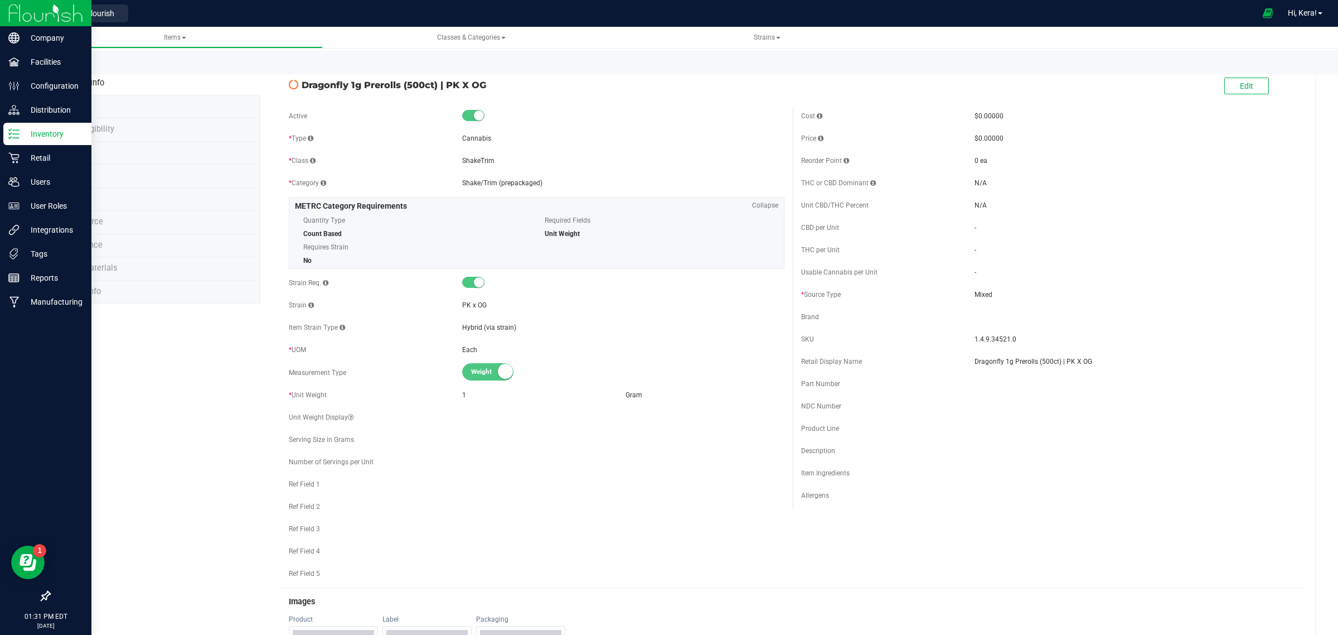
click at [60, 136] on p "Inventory" at bounding box center [53, 133] width 67 height 13
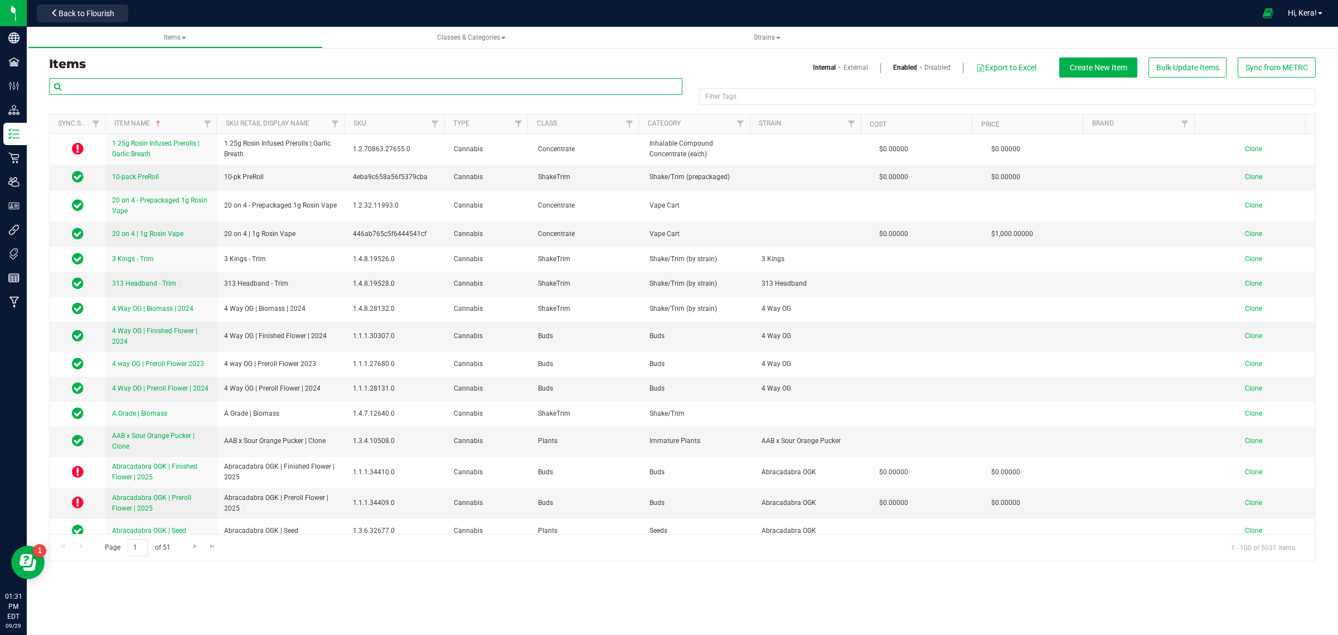
click at [148, 82] on input "text" at bounding box center [366, 86] width 634 height 17
paste input "PK X OG"
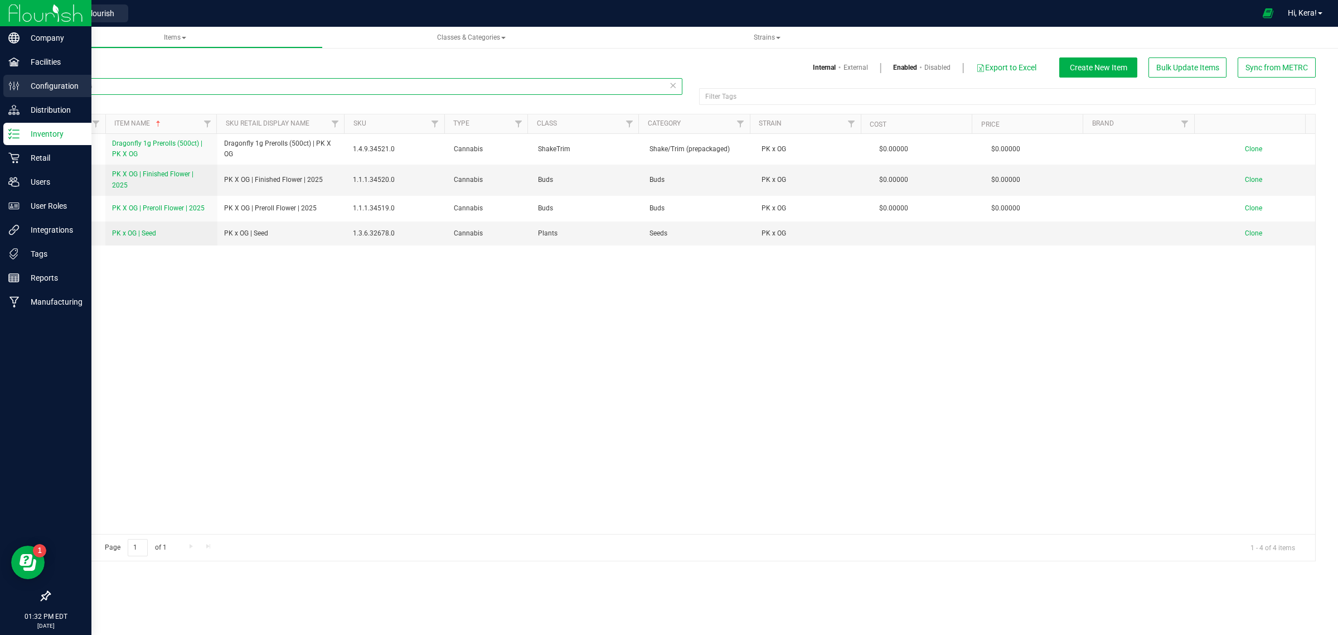
drag, startPoint x: 99, startPoint y: 87, endPoint x: 0, endPoint y: 85, distance: 99.3
click at [0, 86] on div "Company Facilities Configuration Distribution Inventory Retail Users User Roles…" at bounding box center [669, 317] width 1338 height 635
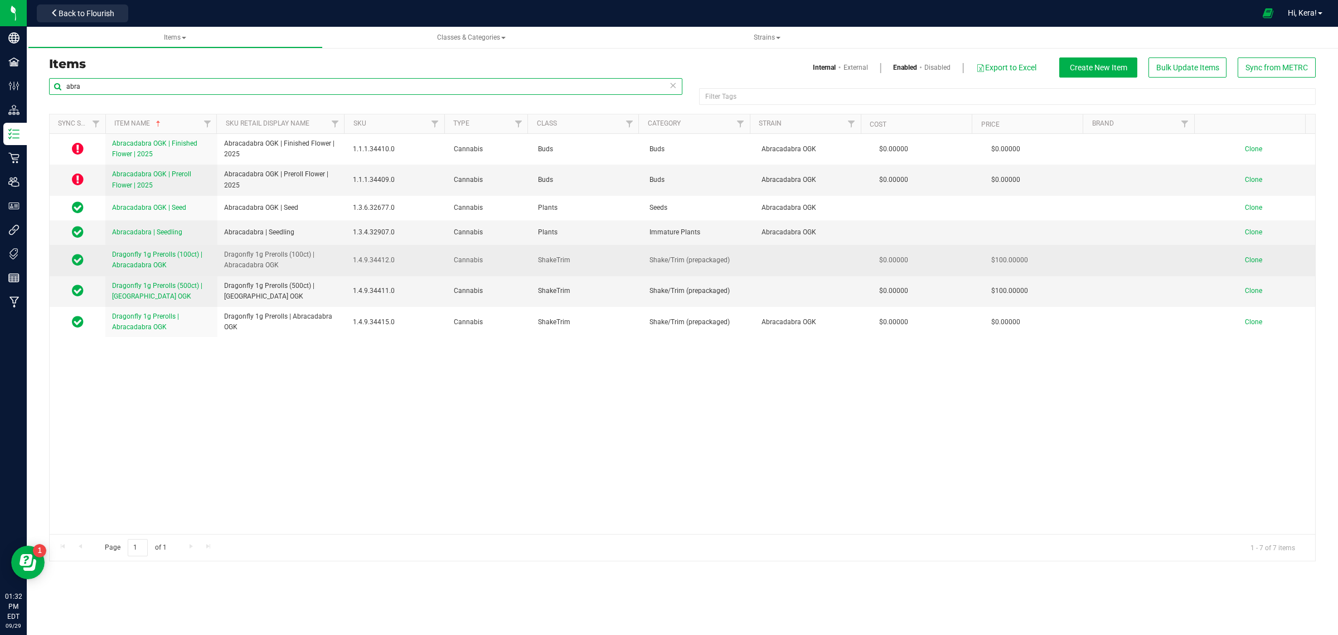
type input "abra"
drag, startPoint x: 282, startPoint y: 268, endPoint x: 220, endPoint y: 260, distance: 62.3
click at [220, 260] on td "Dragonfly 1g Prerolls (100ct) | Abracadabra OGK" at bounding box center [281, 260] width 129 height 31
copy span "Dragonfly 1g Prerolls (100ct) | Abracadabra OGK"
click at [1245, 259] on span "Clone" at bounding box center [1253, 260] width 17 height 8
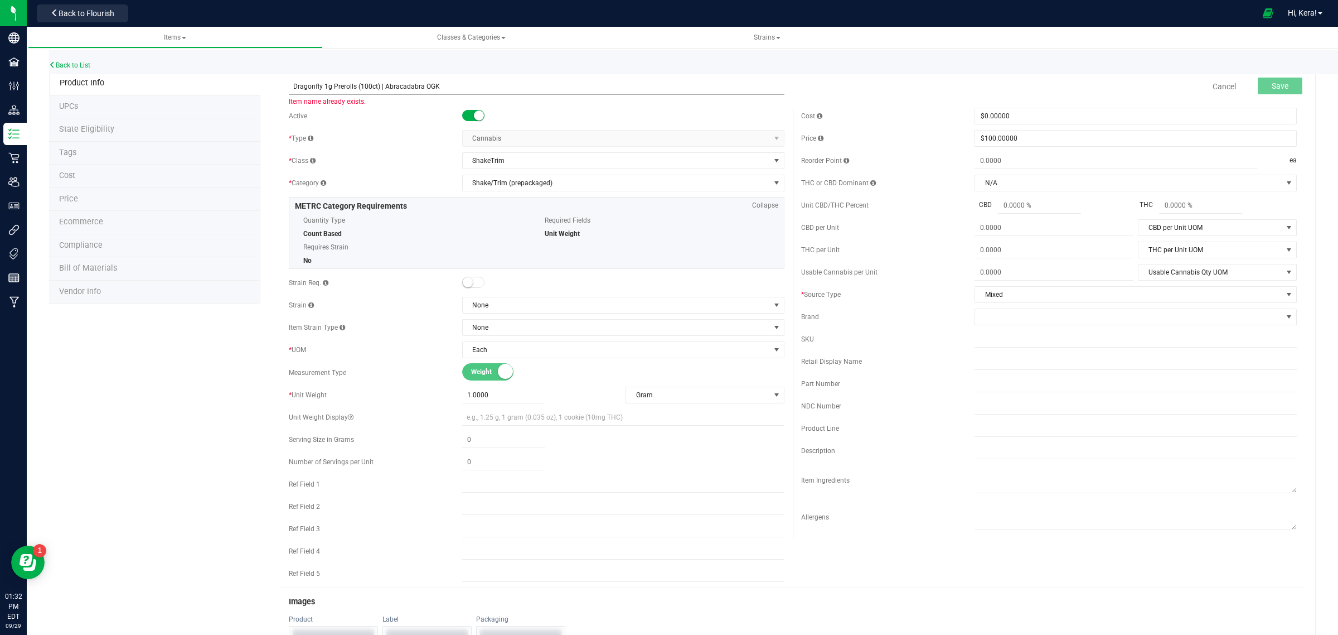
drag, startPoint x: 438, startPoint y: 85, endPoint x: 385, endPoint y: 89, distance: 53.7
click at [385, 89] on input "Dragonfly 1g Prerolls (100ct) | Abracadabra OGK" at bounding box center [537, 86] width 496 height 17
paste input "PK X OG"
type input "Dragonfly 1g Prerolls (100ct) | PK X OG"
click at [492, 310] on span "None" at bounding box center [616, 305] width 307 height 16
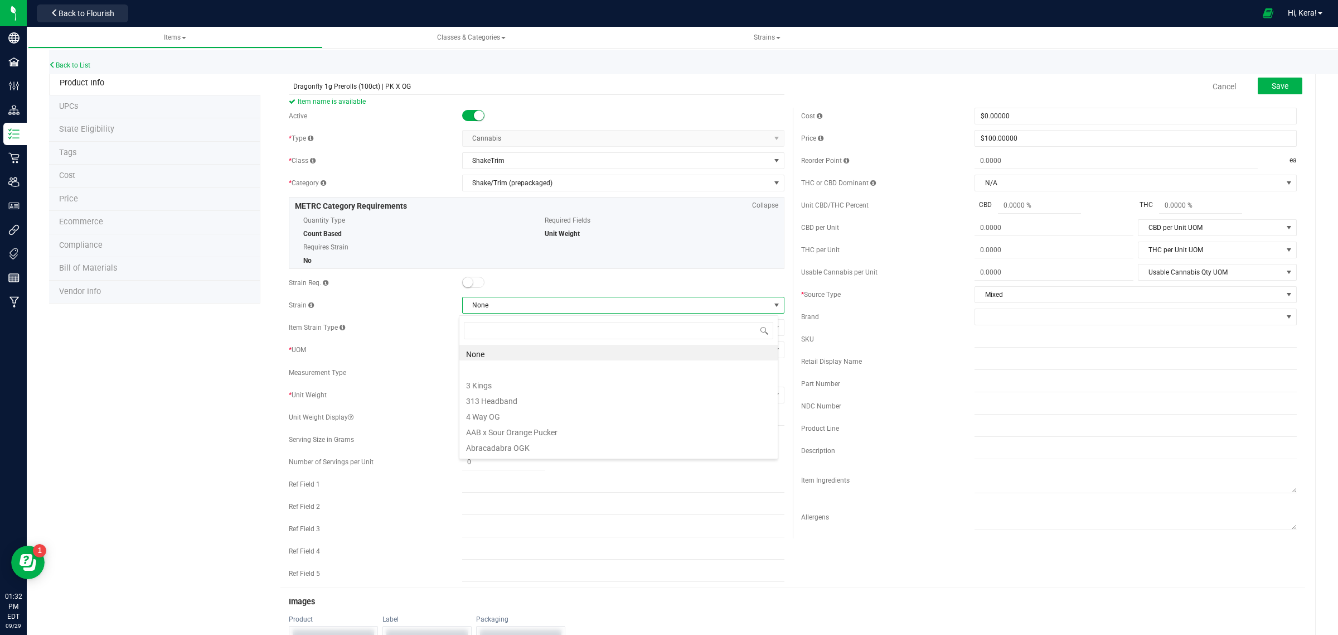
scroll to position [17, 319]
type input "pk"
click at [494, 353] on li "PK x OG" at bounding box center [619, 353] width 318 height 16
drag, startPoint x: 1012, startPoint y: 140, endPoint x: 988, endPoint y: 140, distance: 24.0
click at [1010, 140] on span "$100.00000 100" at bounding box center [1136, 138] width 322 height 17
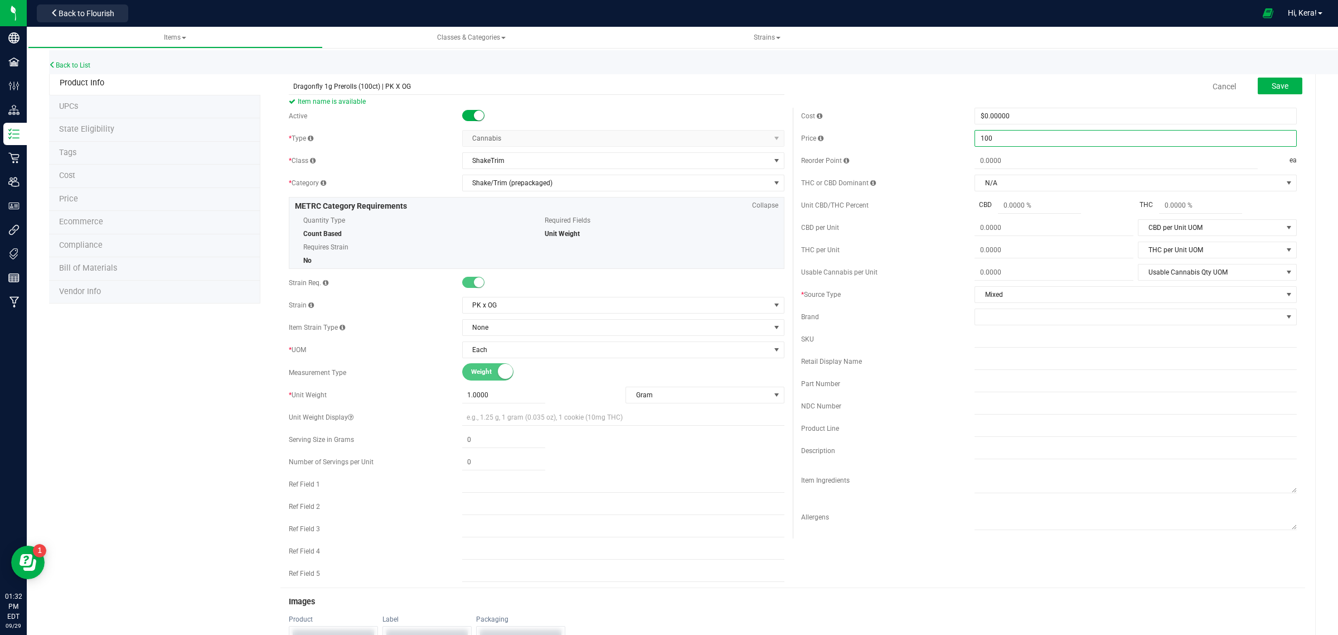
drag, startPoint x: 988, startPoint y: 140, endPoint x: 963, endPoint y: 139, distance: 25.7
click at [966, 140] on div "Price $100.00000 100" at bounding box center [1049, 138] width 496 height 17
type input "0"
type input "$0.00000"
click at [930, 111] on div "Cost" at bounding box center [887, 116] width 173 height 10
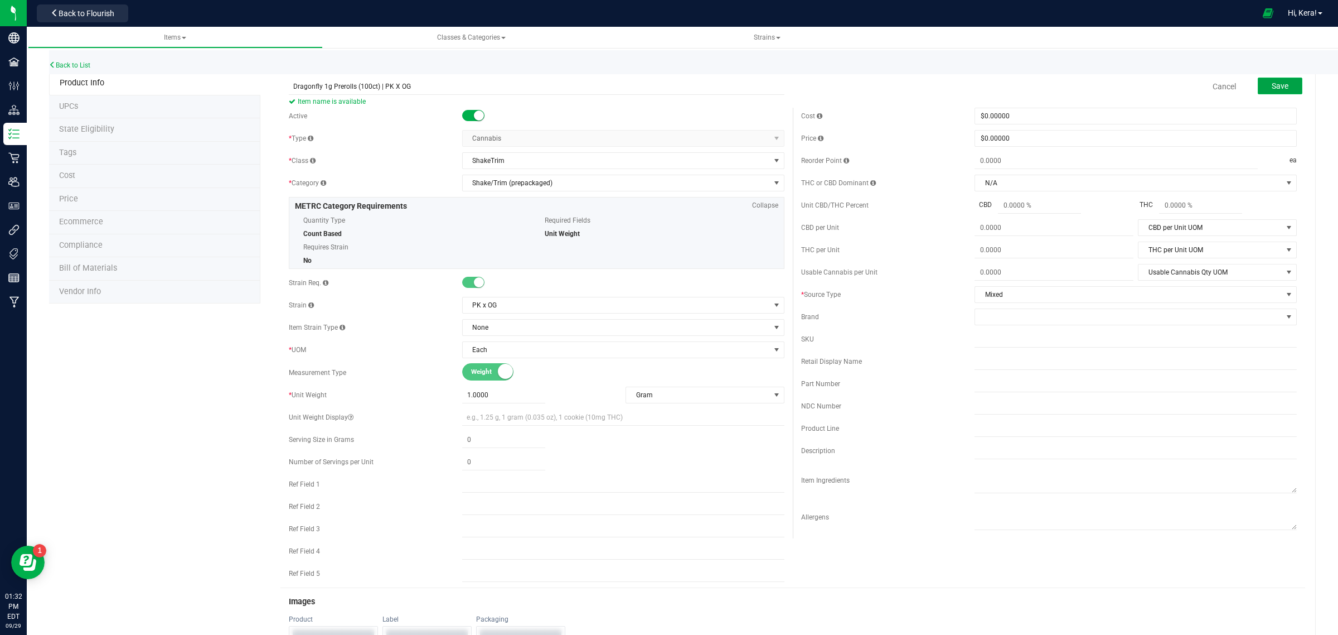
click at [1272, 87] on span "Save" at bounding box center [1280, 85] width 17 height 9
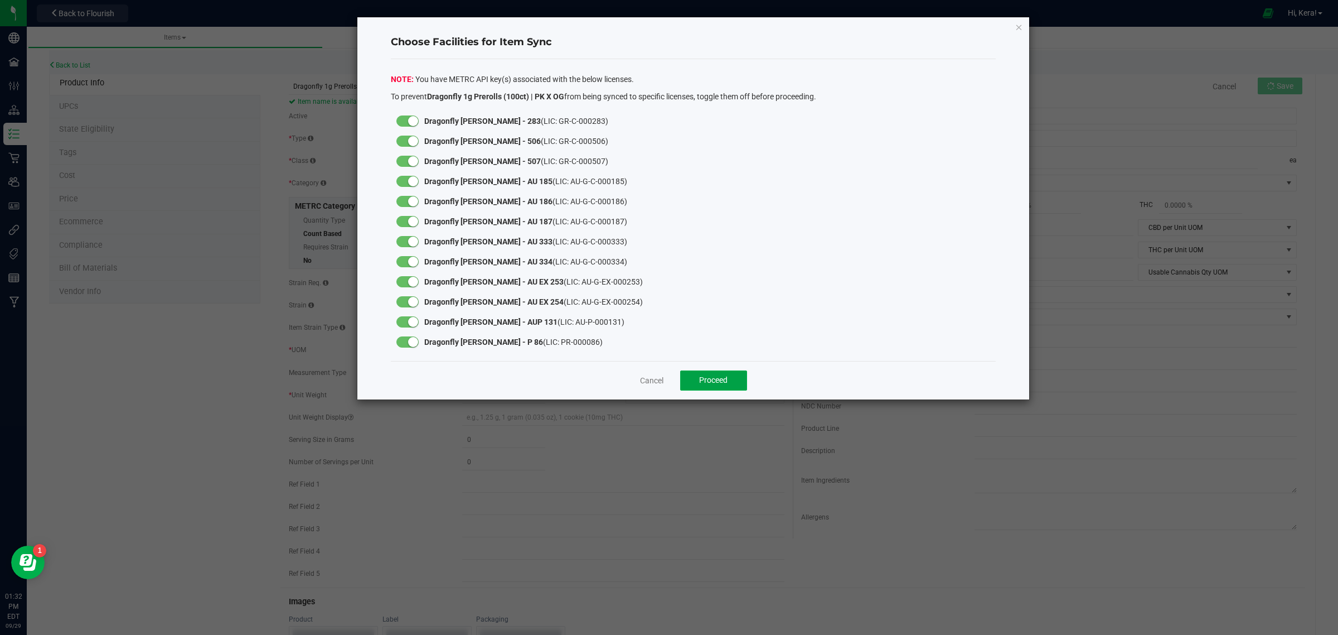
click at [731, 385] on button "Proceed" at bounding box center [713, 380] width 67 height 20
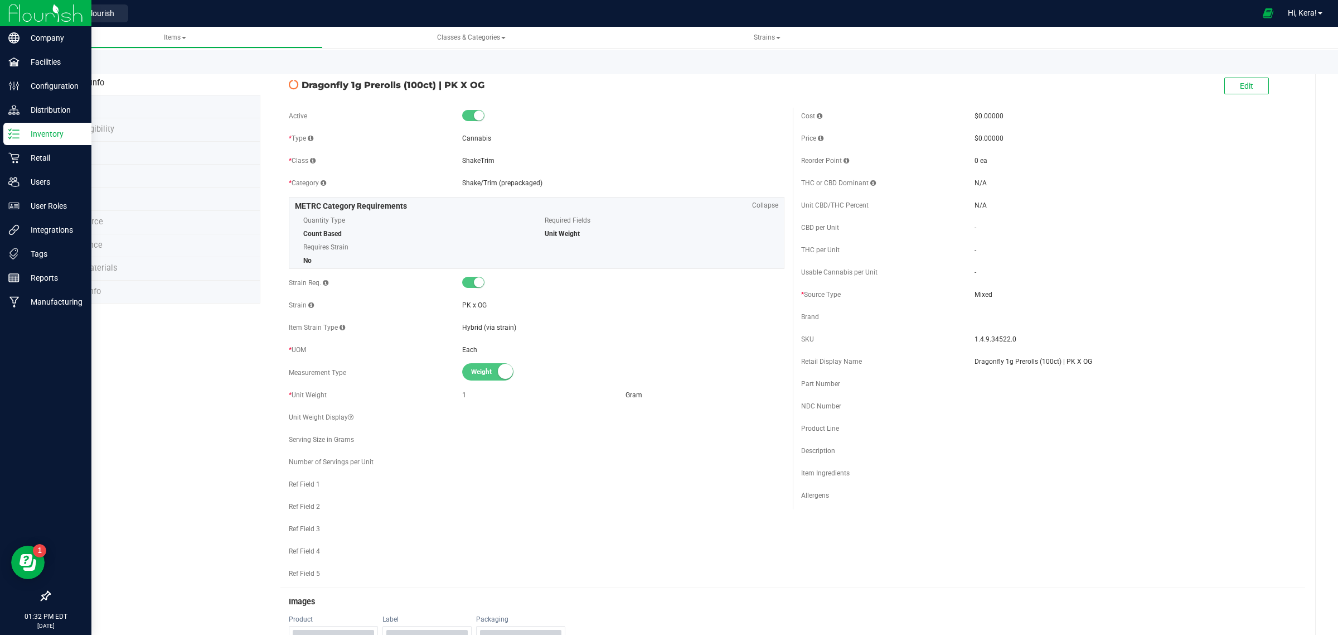
click at [14, 125] on div "Inventory" at bounding box center [47, 134] width 88 height 22
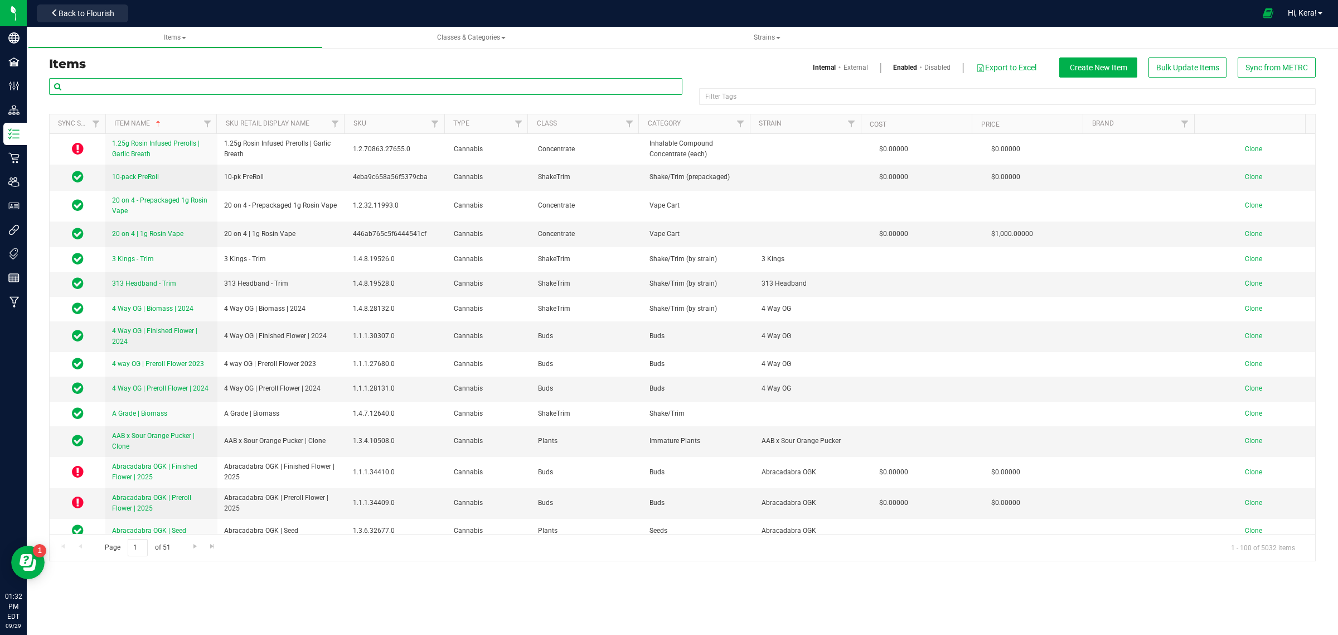
click at [171, 85] on input "text" at bounding box center [366, 86] width 634 height 17
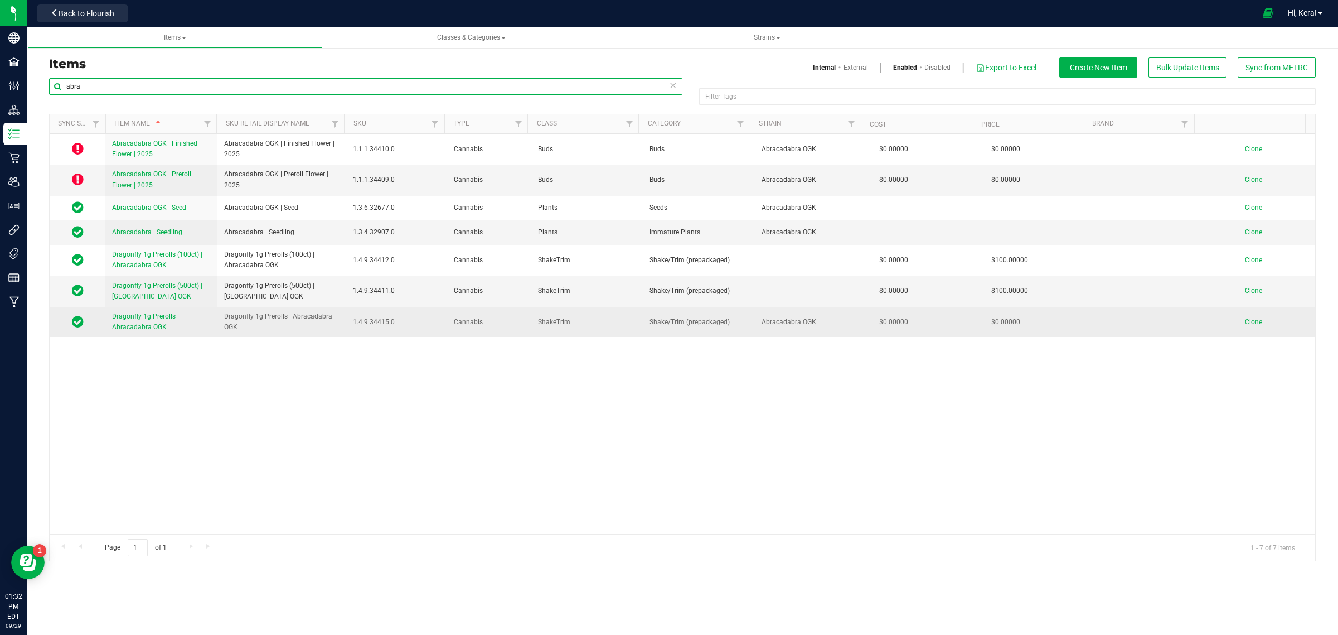
type input "abra"
drag, startPoint x: 238, startPoint y: 327, endPoint x: 218, endPoint y: 311, distance: 25.8
click at [221, 314] on td "Dragonfly 1g Prerolls | Abracadabra OGK" at bounding box center [281, 322] width 129 height 30
copy span "Dragonfly 1g Prerolls | Abracadabra OGK"
click at [1254, 322] on link "Clone" at bounding box center [1259, 322] width 28 height 8
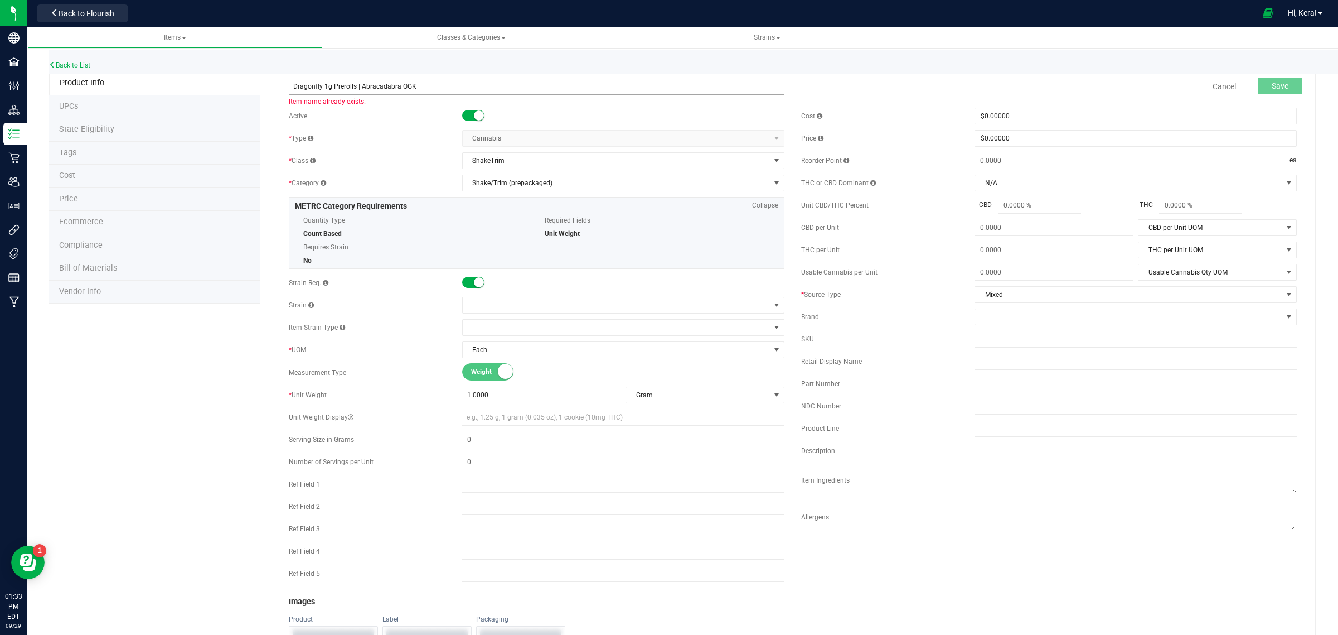
drag, startPoint x: 418, startPoint y: 89, endPoint x: 360, endPoint y: 94, distance: 58.2
click at [360, 94] on input "Dragonfly 1g Prerolls | Abracadabra OGK" at bounding box center [537, 86] width 496 height 17
paste input "PK X OG"
type input "Dragonfly 1g Prerolls | PK X OG"
click at [572, 308] on span at bounding box center [616, 305] width 307 height 16
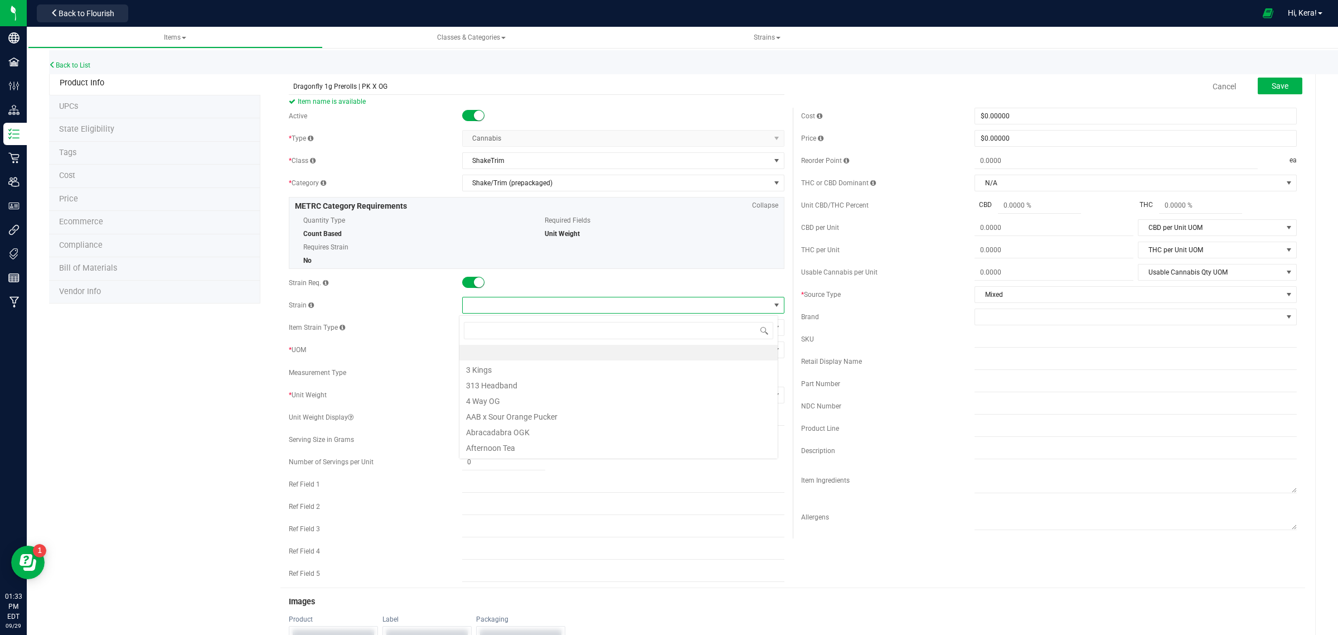
scroll to position [17, 319]
type input "pk"
click at [503, 356] on li "PK x OG" at bounding box center [619, 353] width 318 height 16
click at [1273, 84] on span "Save" at bounding box center [1280, 85] width 17 height 9
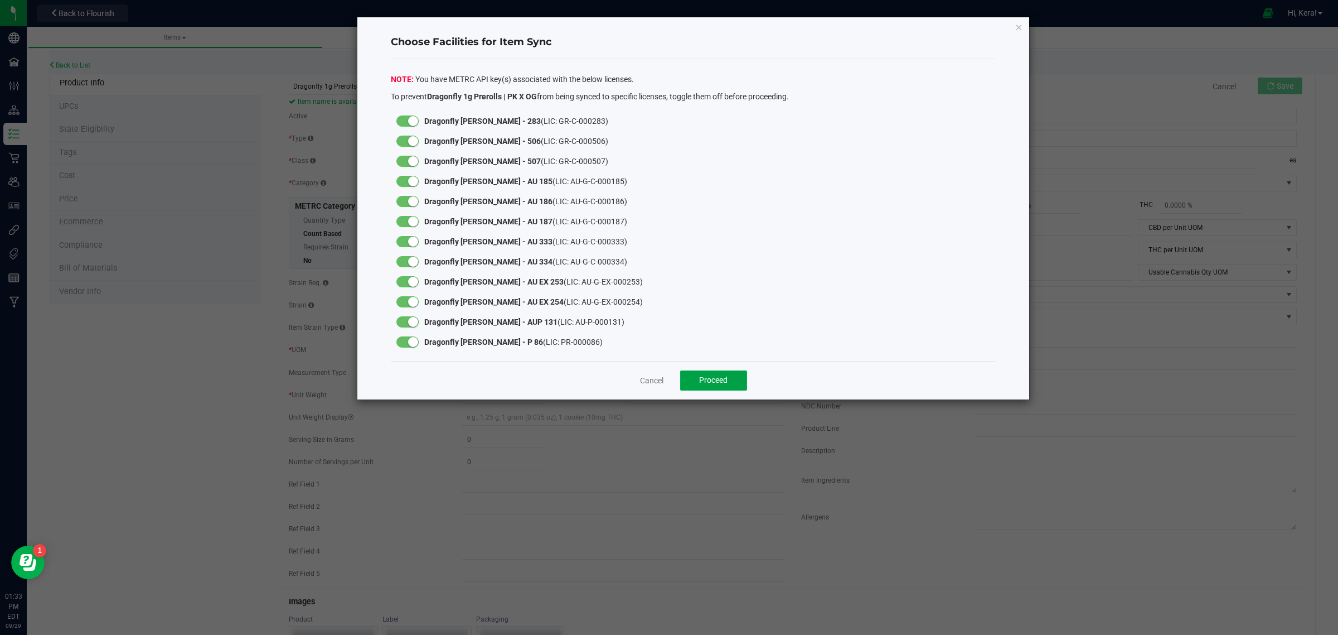
click at [725, 381] on span "Proceed" at bounding box center [713, 379] width 28 height 9
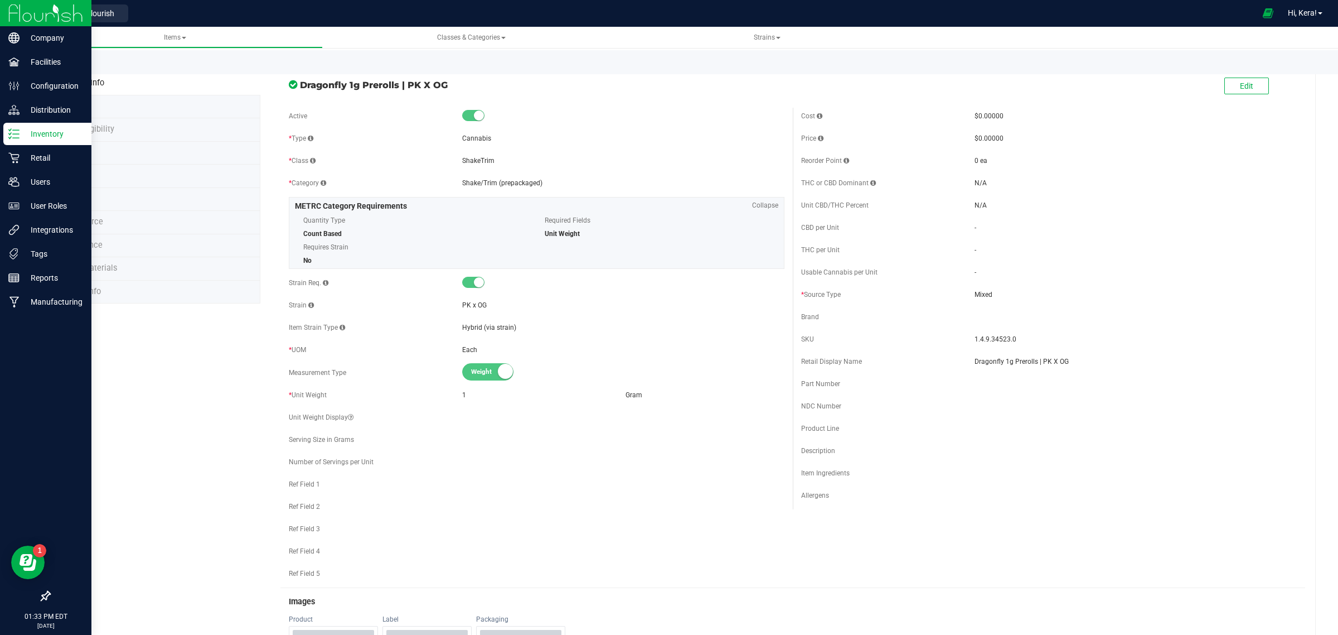
click at [11, 135] on icon at bounding box center [13, 133] width 11 height 11
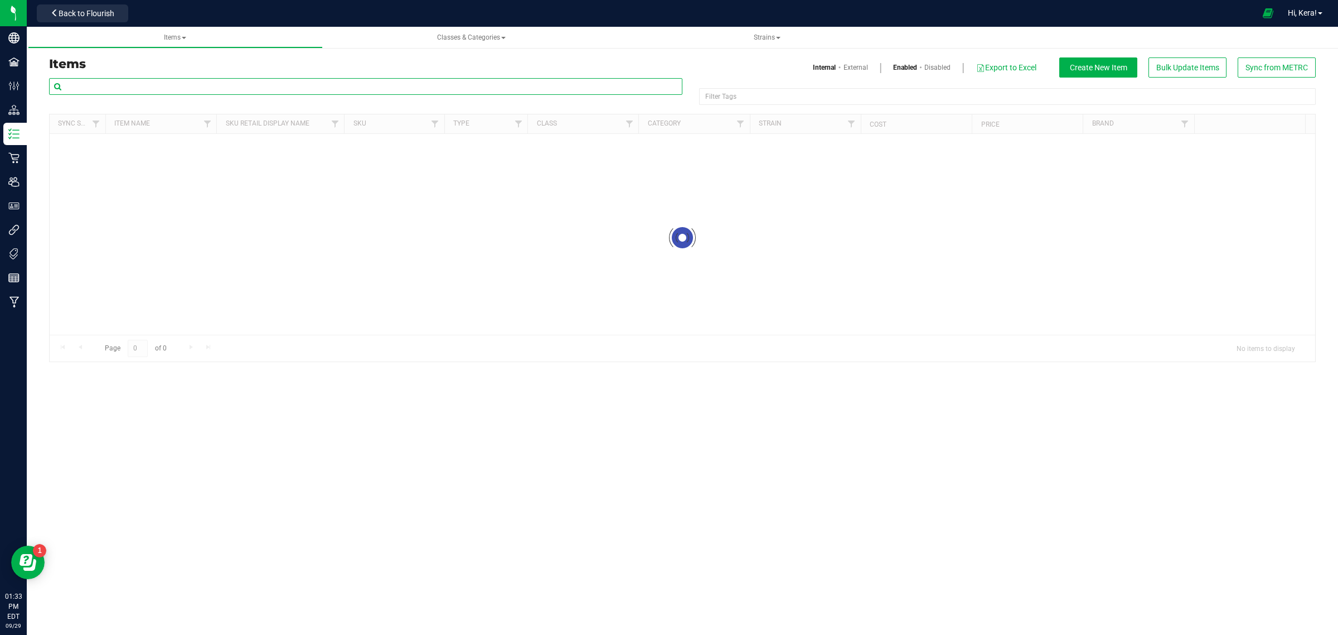
click at [158, 85] on input "text" at bounding box center [366, 86] width 634 height 17
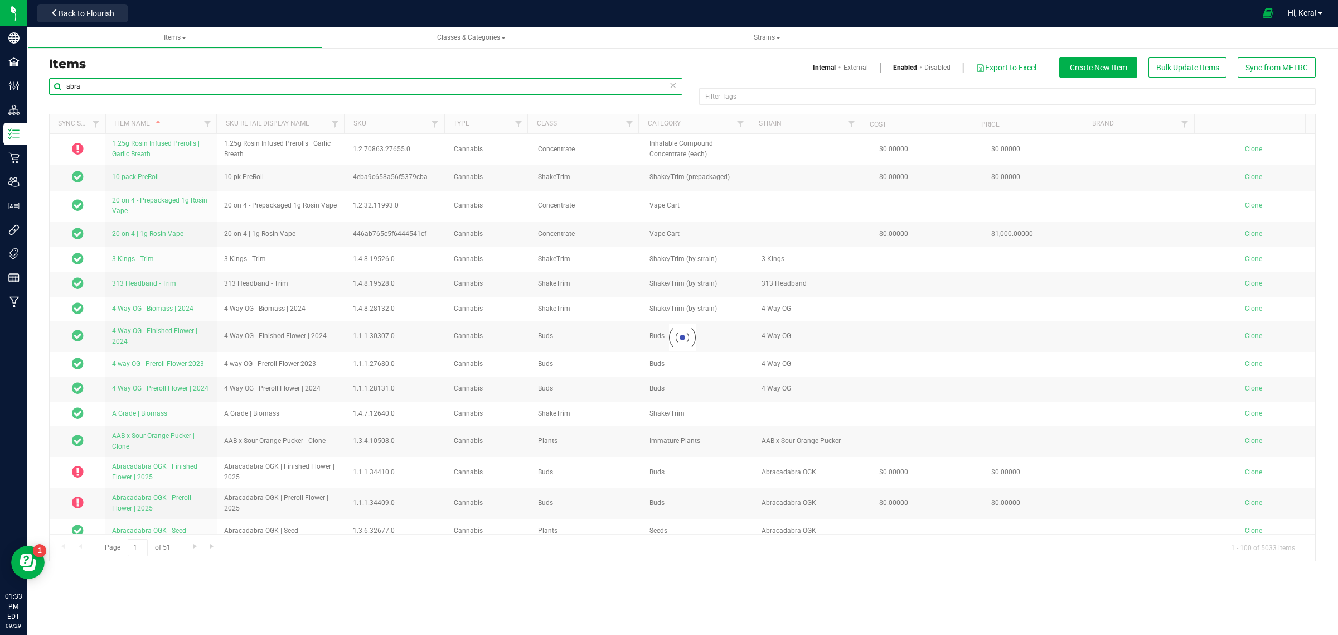
type input "abra"
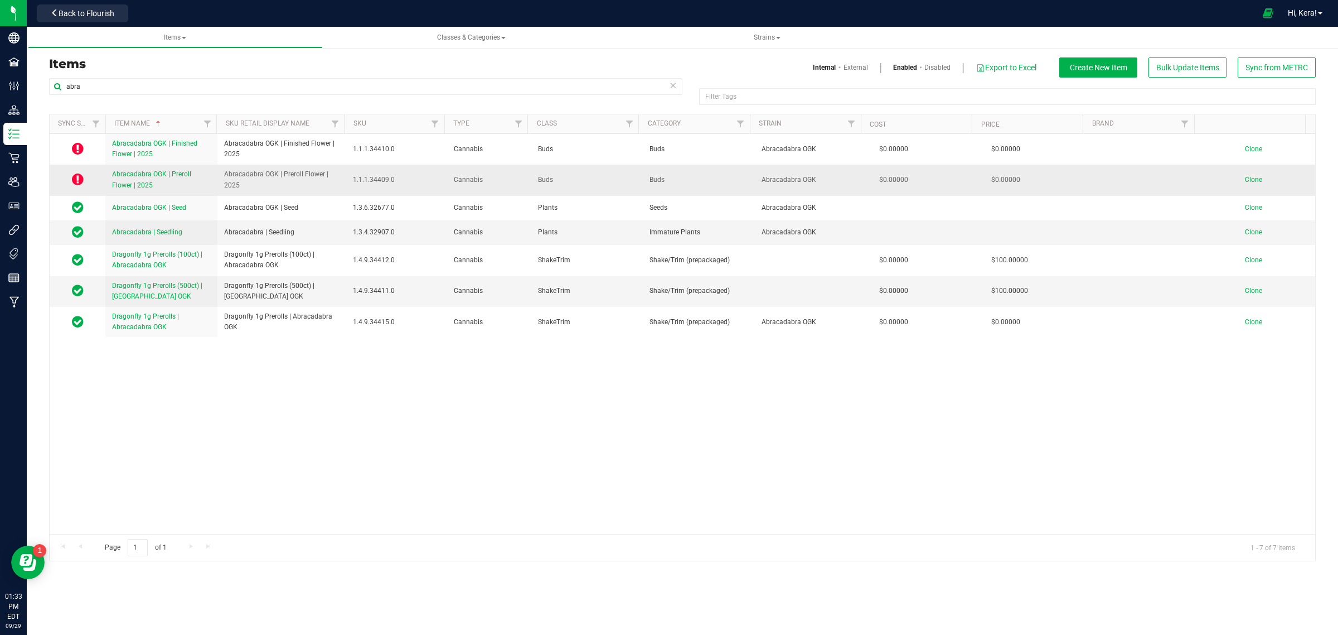
drag, startPoint x: 246, startPoint y: 187, endPoint x: 212, endPoint y: 168, distance: 39.2
click at [215, 169] on tr "Abracadabra OGK | Preroll Flower | 2025 Abracadabra OGK | Preroll Flower | 2025…" at bounding box center [683, 180] width 1266 height 31
copy tr "Abracadabra OGK | Preroll Flower | 2025"
click at [1245, 178] on span "Clone" at bounding box center [1253, 180] width 17 height 8
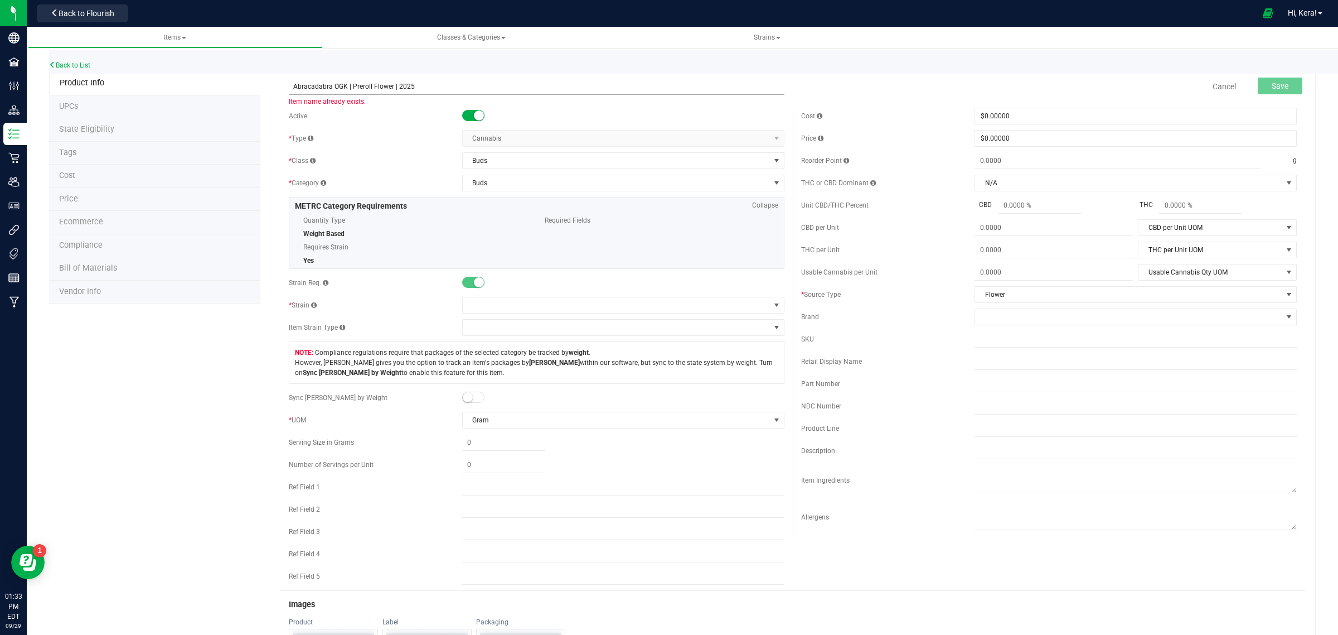
click at [350, 86] on input "Abracadabra OGK | Preroll Flower | 2025" at bounding box center [537, 86] width 496 height 17
paste input "Permanent Marker"
type input "Permanent Marker | Preroll Flower | 2025"
click at [1262, 93] on button "Save" at bounding box center [1280, 86] width 45 height 17
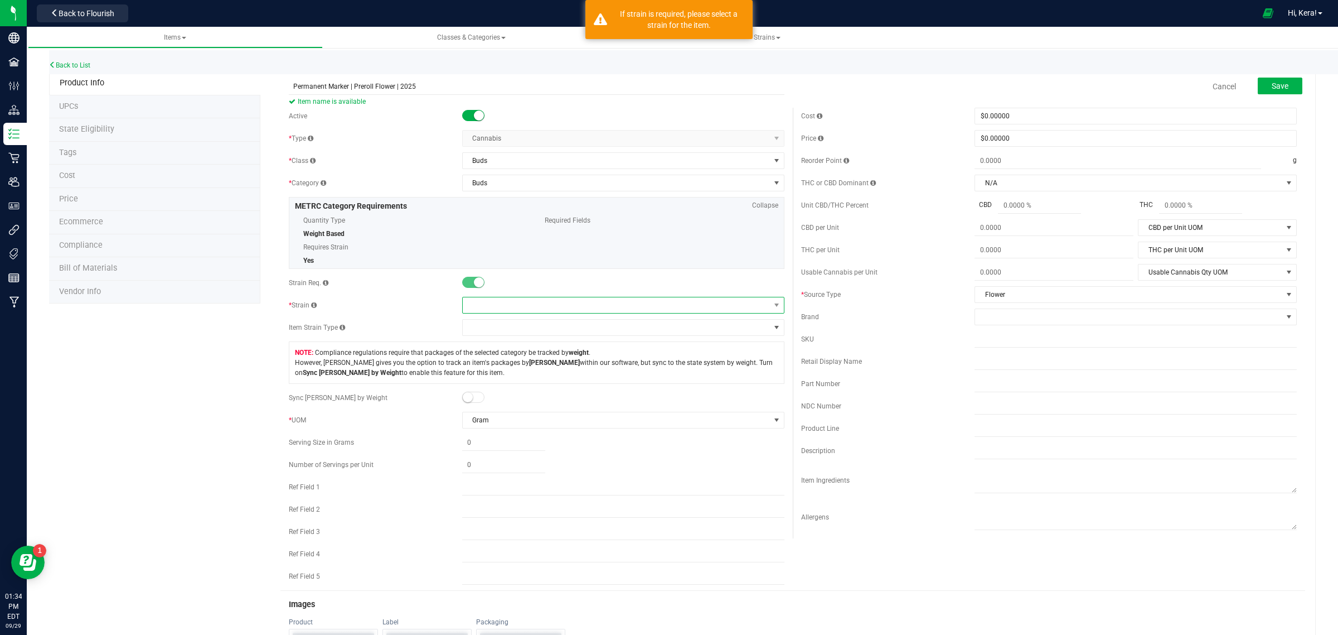
click at [505, 300] on span at bounding box center [616, 305] width 307 height 16
type input "perm"
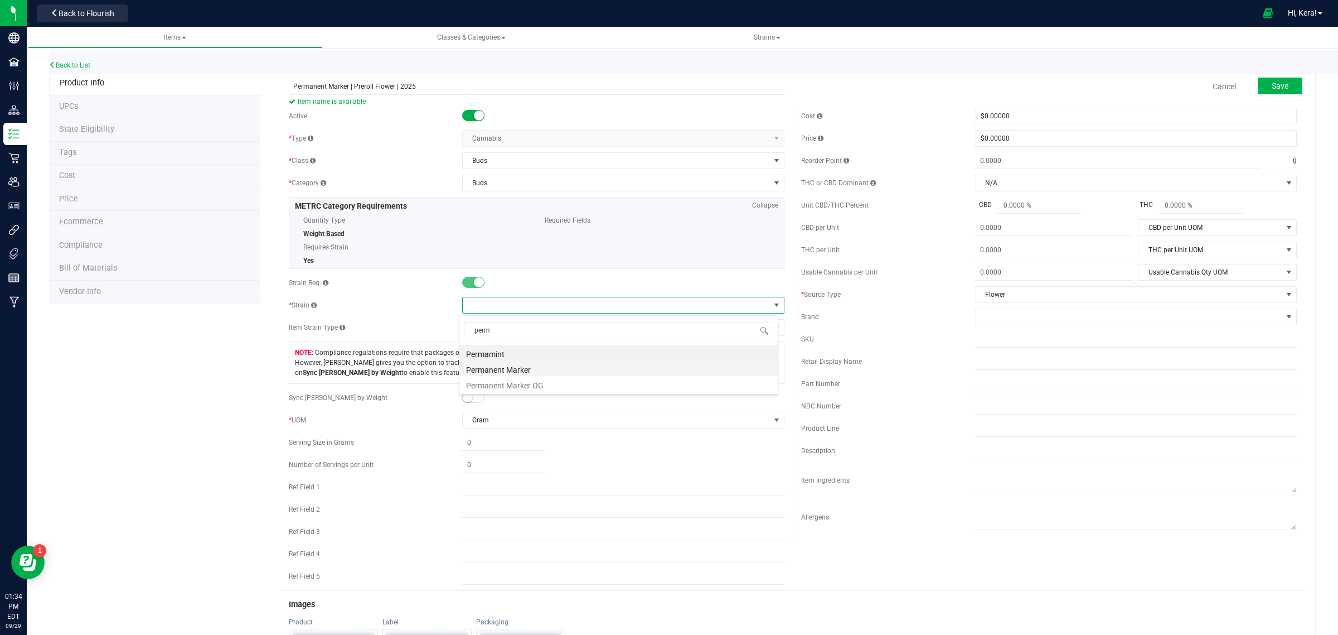
click at [555, 371] on li "Permanent Marker" at bounding box center [619, 368] width 318 height 16
click at [1272, 84] on span "Save" at bounding box center [1280, 85] width 17 height 9
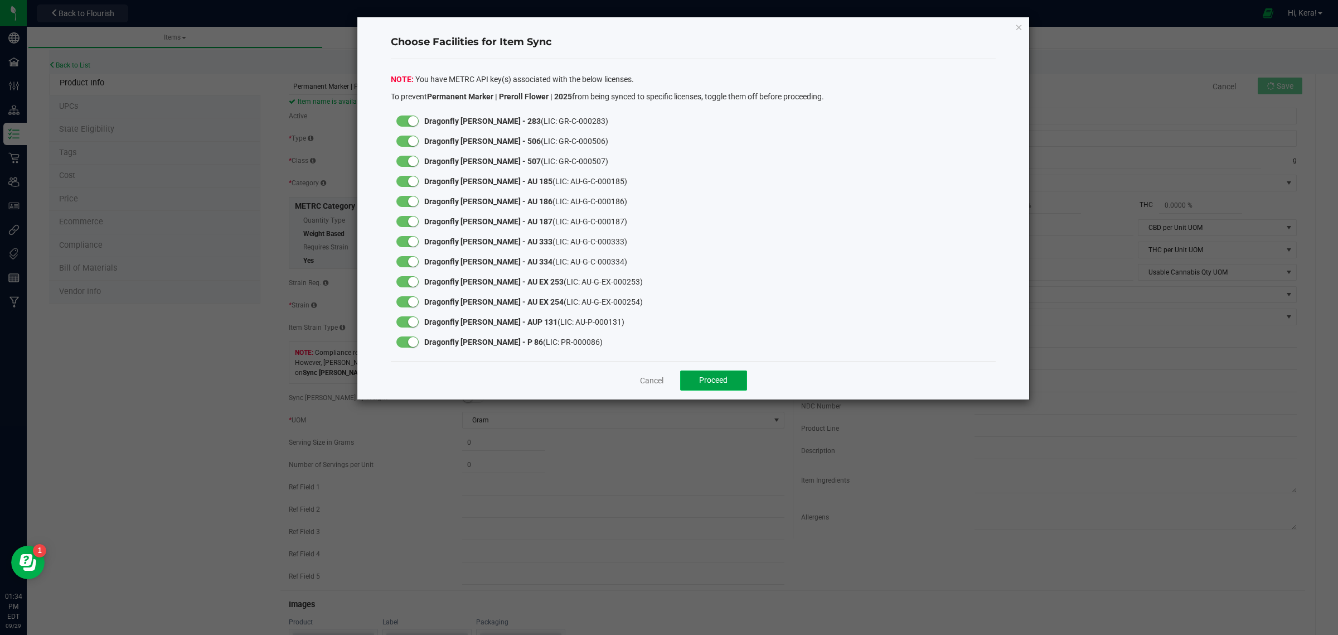
click at [735, 376] on button "Proceed" at bounding box center [713, 380] width 67 height 20
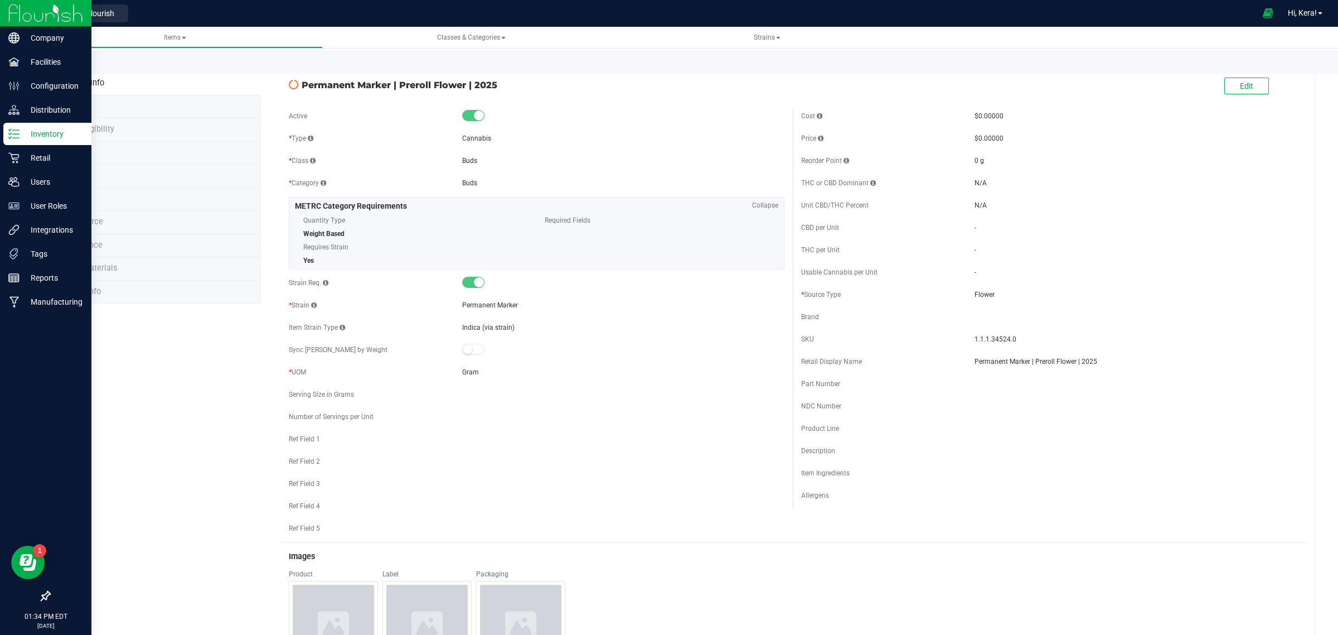
click at [21, 134] on p "Inventory" at bounding box center [53, 133] width 67 height 13
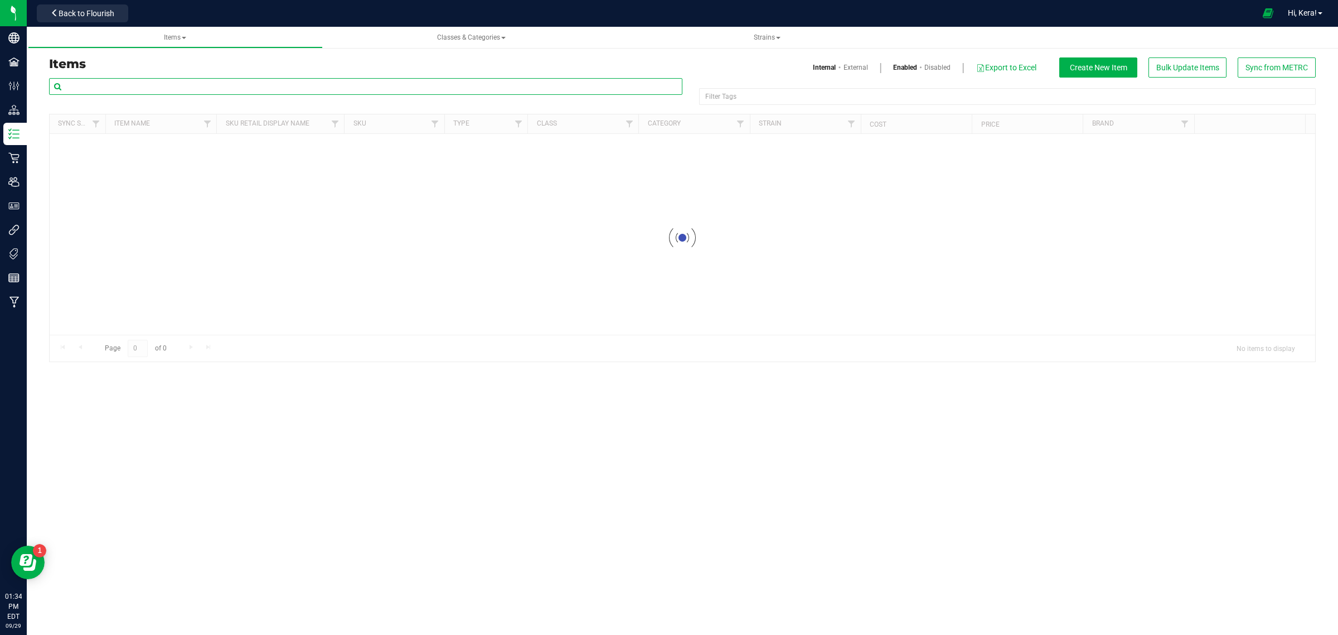
click at [163, 85] on input "text" at bounding box center [366, 86] width 634 height 17
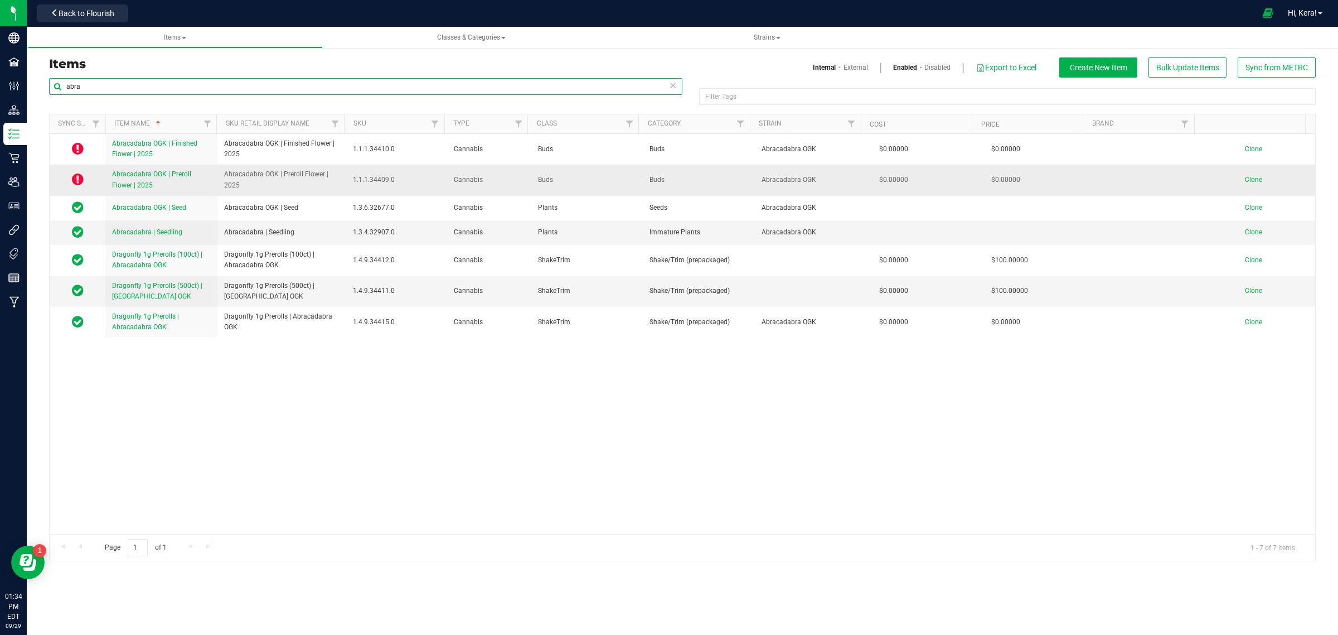
type input "abra"
drag, startPoint x: 249, startPoint y: 186, endPoint x: 221, endPoint y: 173, distance: 30.7
click at [221, 173] on td "Abracadabra OGK | Preroll Flower | 2025" at bounding box center [281, 180] width 129 height 31
copy span "Abracadabra OGK | Preroll Flower | 2025"
click at [1245, 180] on span "Clone" at bounding box center [1253, 180] width 17 height 8
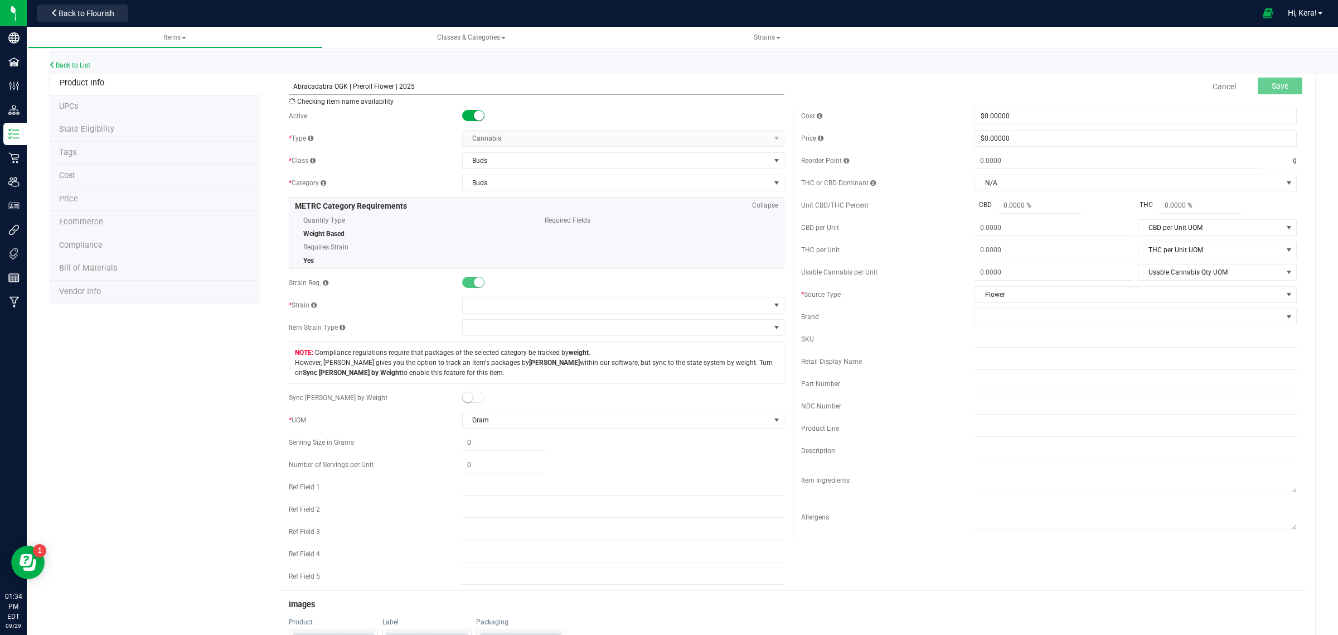
click at [342, 85] on input "Abracadabra OGK | Preroll Flower | 2025" at bounding box center [537, 86] width 496 height 17
paste input "Permanent Marker"
type input "Permanent Marker | Preroll Flower | 2025"
click at [495, 307] on span at bounding box center [616, 305] width 307 height 16
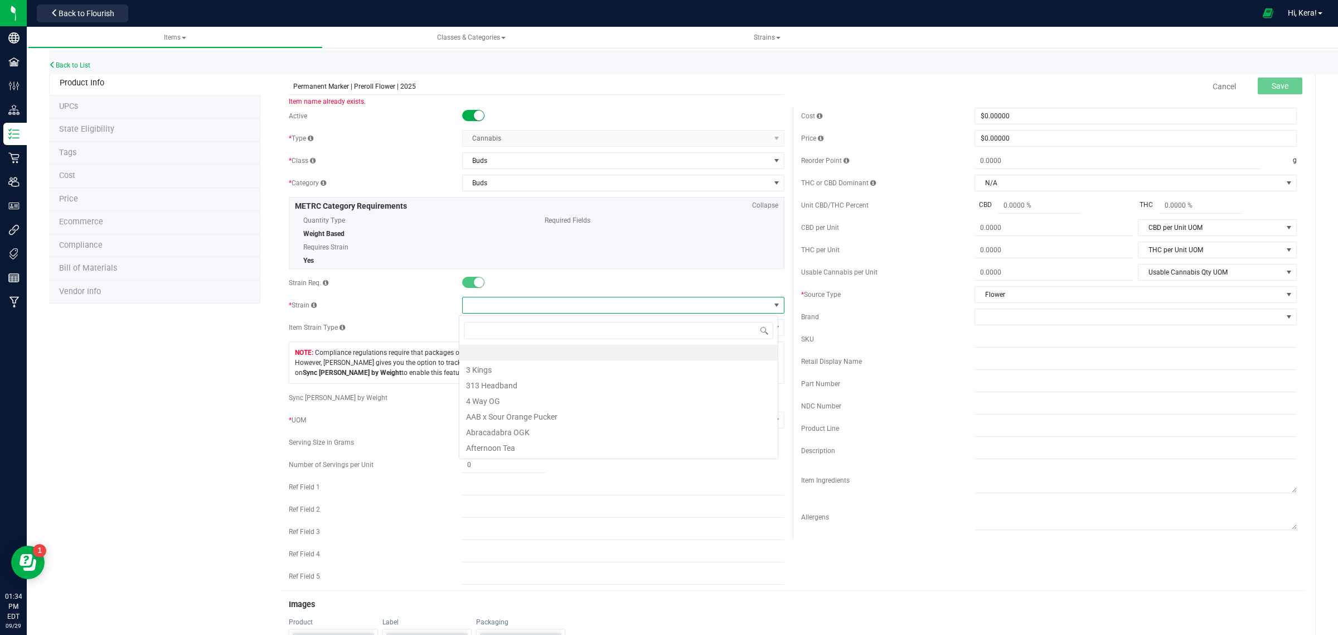
scroll to position [17, 319]
type input "perm"
click at [514, 368] on li "Permanent Marker" at bounding box center [619, 368] width 318 height 16
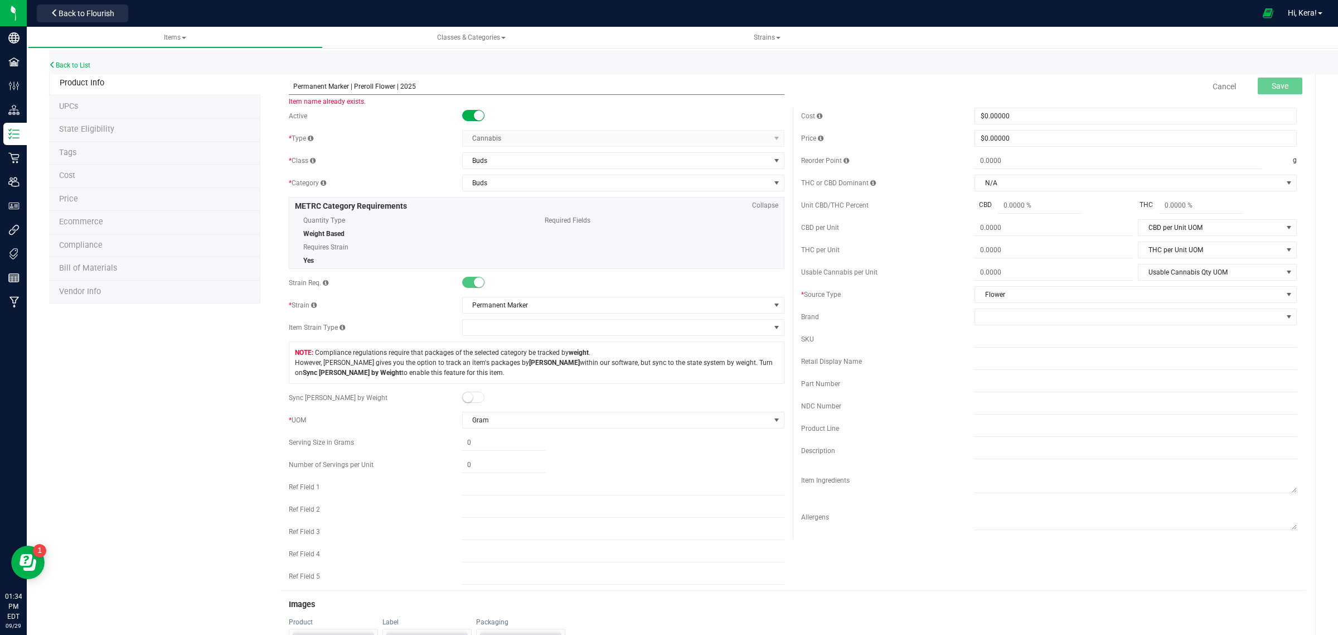
click at [367, 85] on input "Permanent Marker | Preroll Flower | 2025" at bounding box center [537, 86] width 496 height 17
type input "Permanent Marker | Finished Flower | 2025"
click at [471, 89] on input "Permanent Marker | Finished Flower | 2025" at bounding box center [537, 86] width 496 height 17
click at [1280, 85] on button "Save" at bounding box center [1280, 86] width 45 height 17
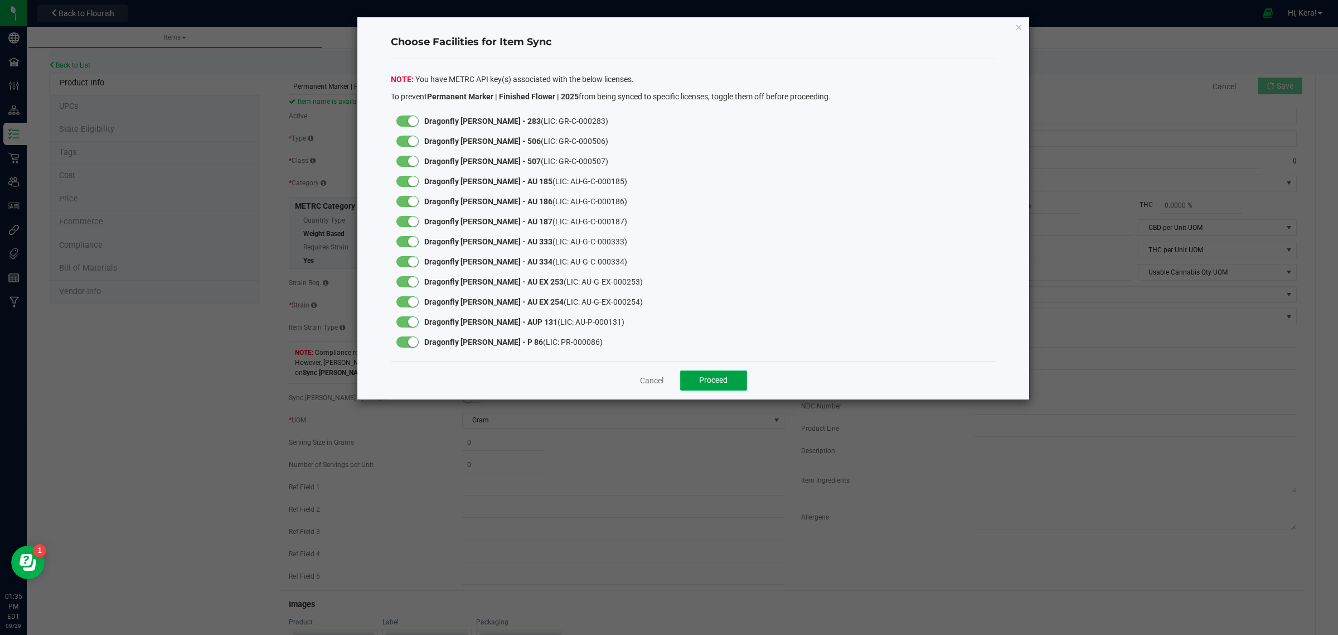
click at [721, 383] on span "Proceed" at bounding box center [713, 379] width 28 height 9
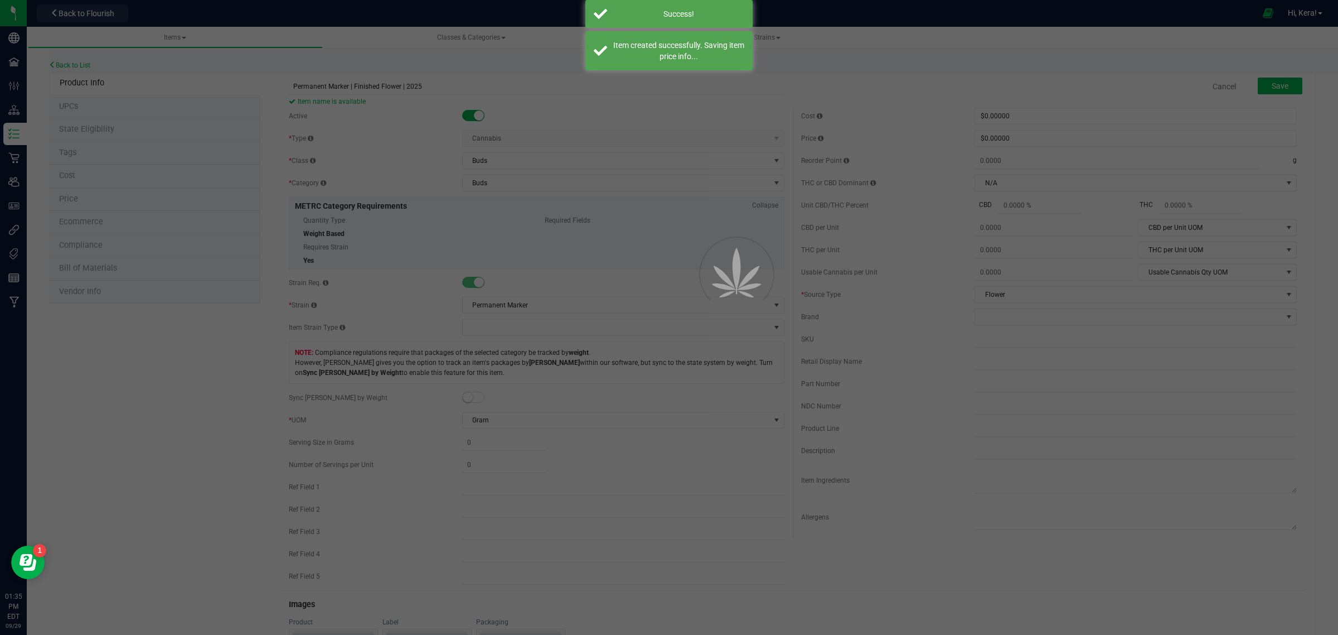
click at [13, 133] on div at bounding box center [669, 317] width 1338 height 635
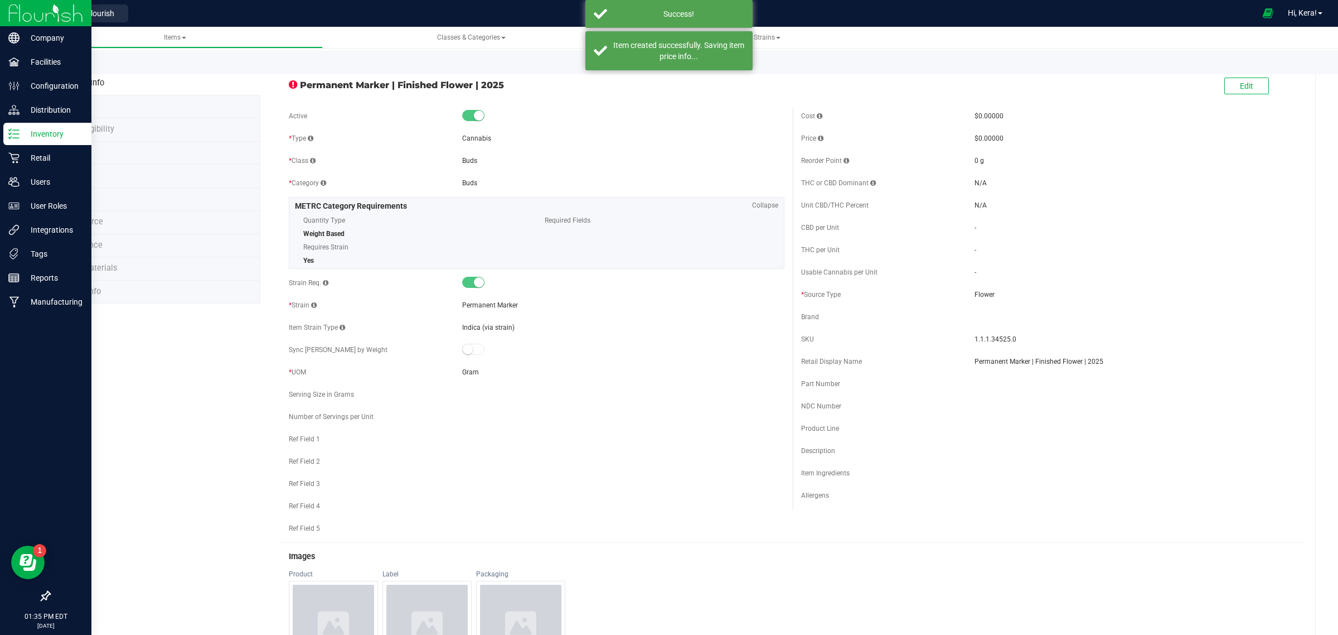
click at [10, 137] on icon at bounding box center [13, 133] width 11 height 11
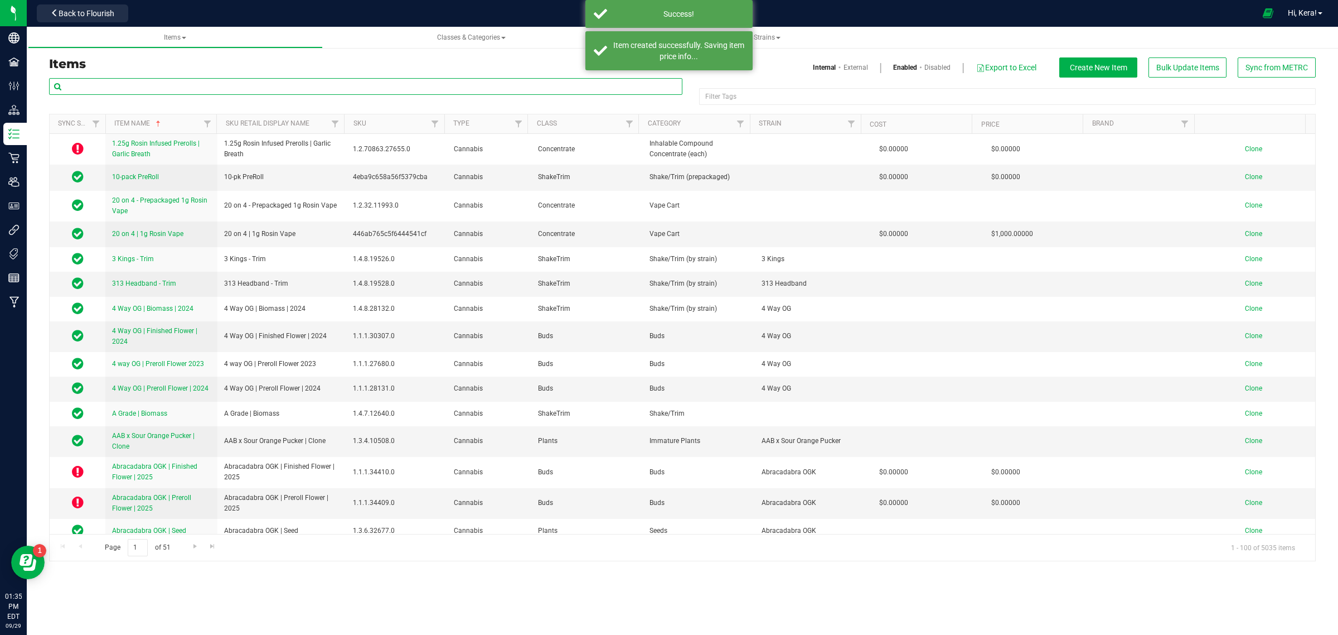
click at [191, 85] on input "text" at bounding box center [366, 86] width 634 height 17
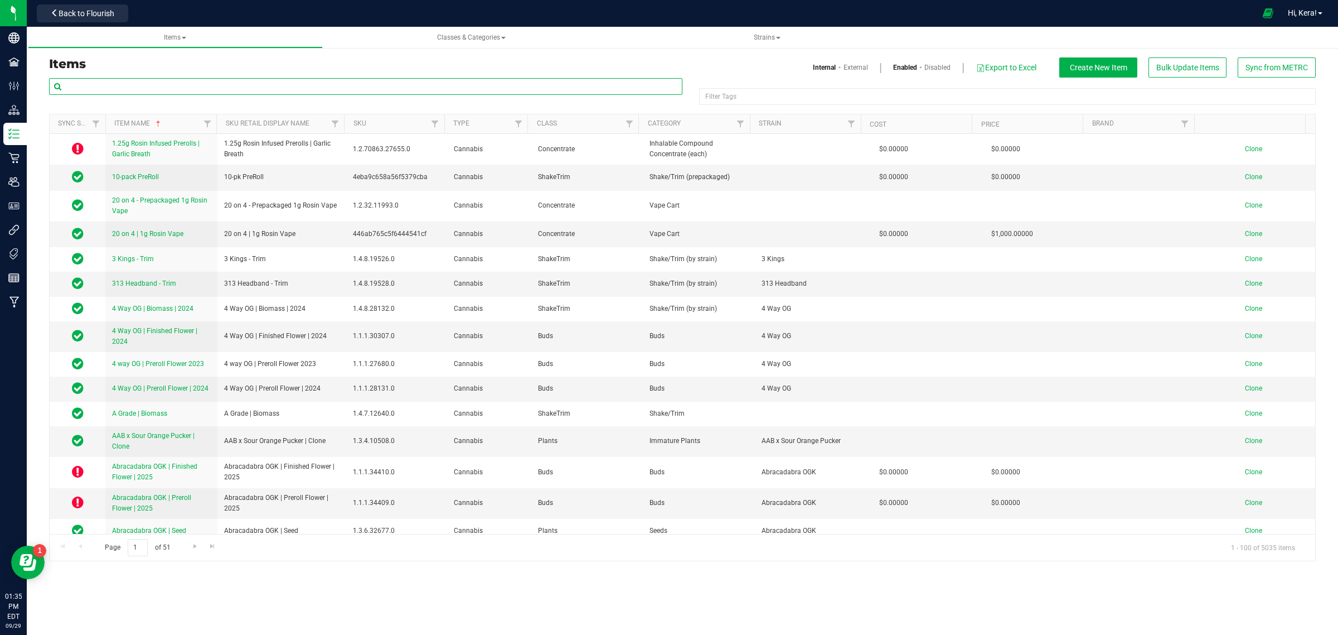
paste input "Permanent Marker"
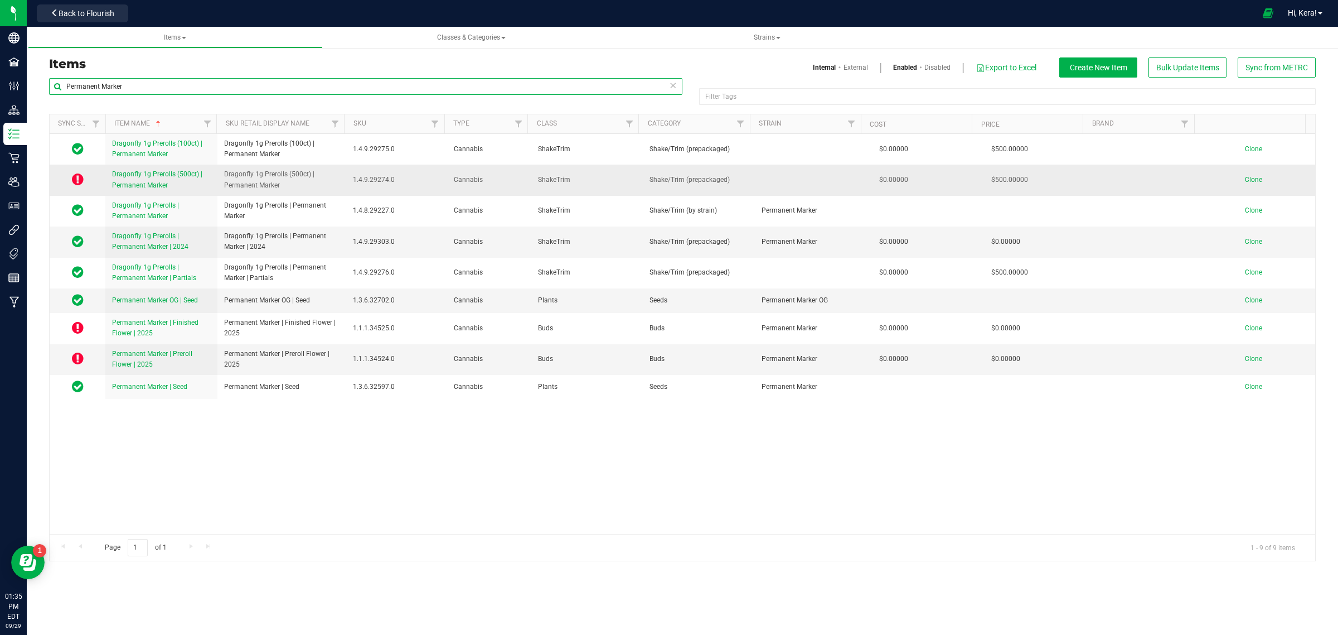
type input "Permanent Marker"
click at [78, 178] on icon at bounding box center [78, 178] width 12 height 13
click at [174, 185] on link "Dragonfly 1g Prerolls (500ct) | Permanent Marker" at bounding box center [161, 179] width 99 height 21
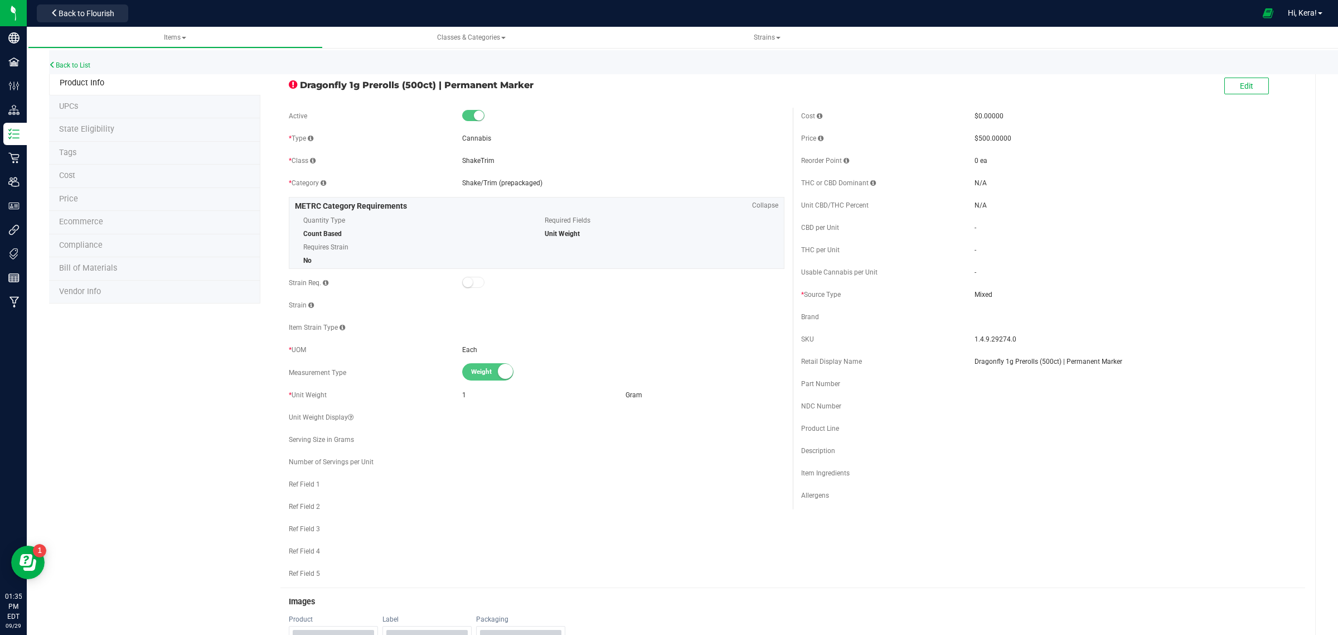
click at [156, 133] on li "State Eligibility" at bounding box center [154, 129] width 211 height 23
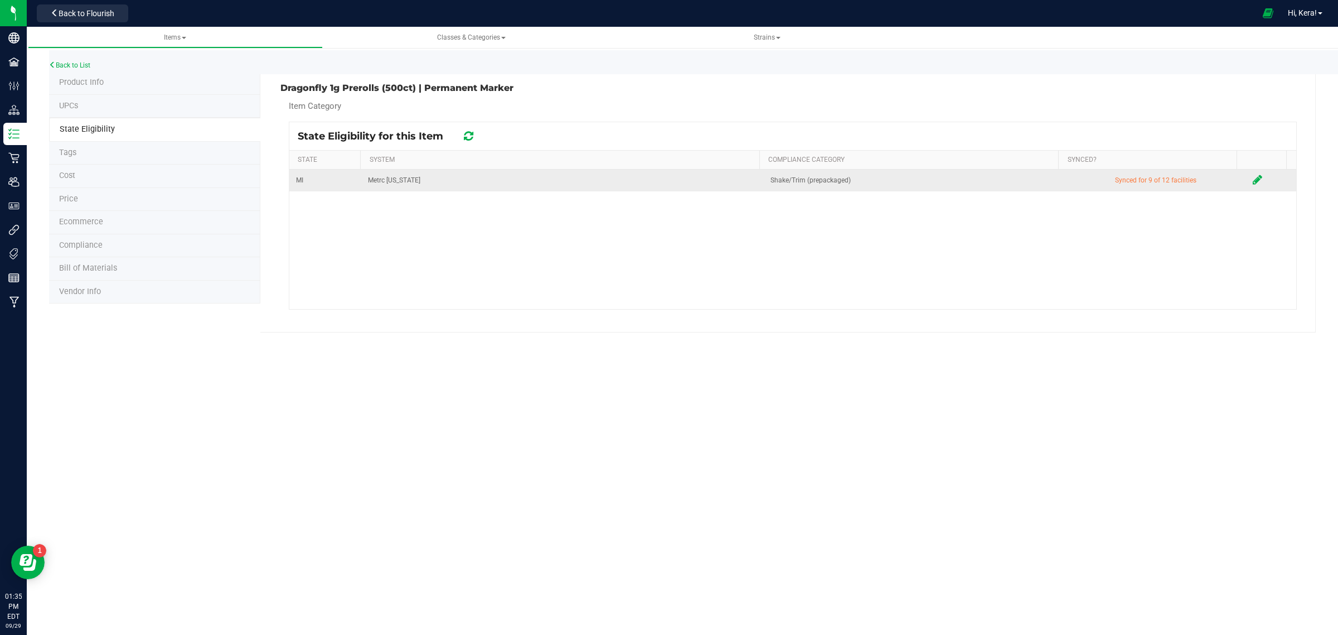
click at [1253, 182] on icon at bounding box center [1257, 179] width 9 height 11
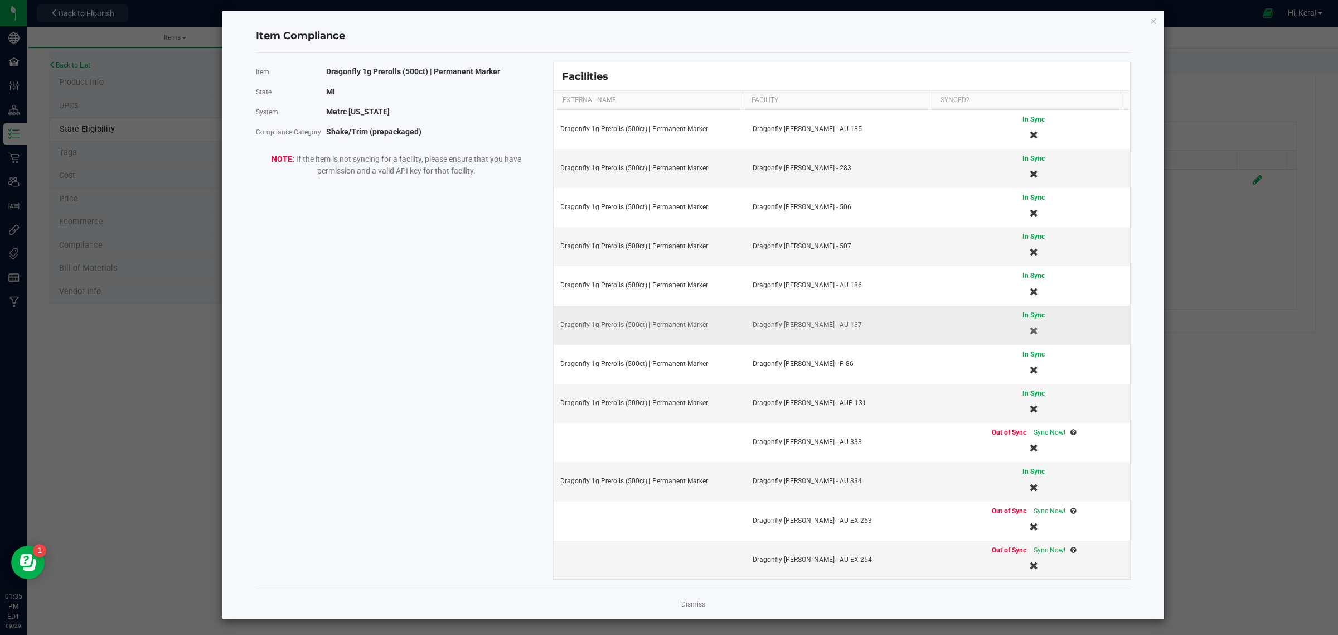
scroll to position [12, 0]
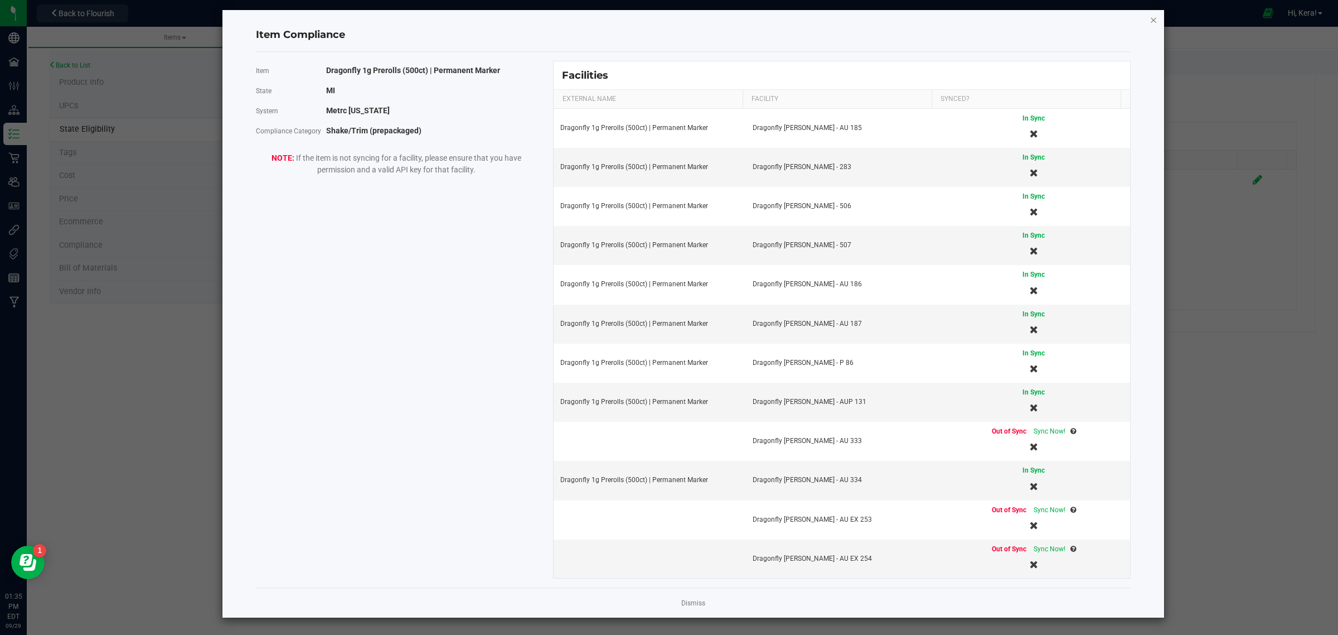
click at [1150, 14] on icon "Close modal" at bounding box center [1154, 19] width 8 height 13
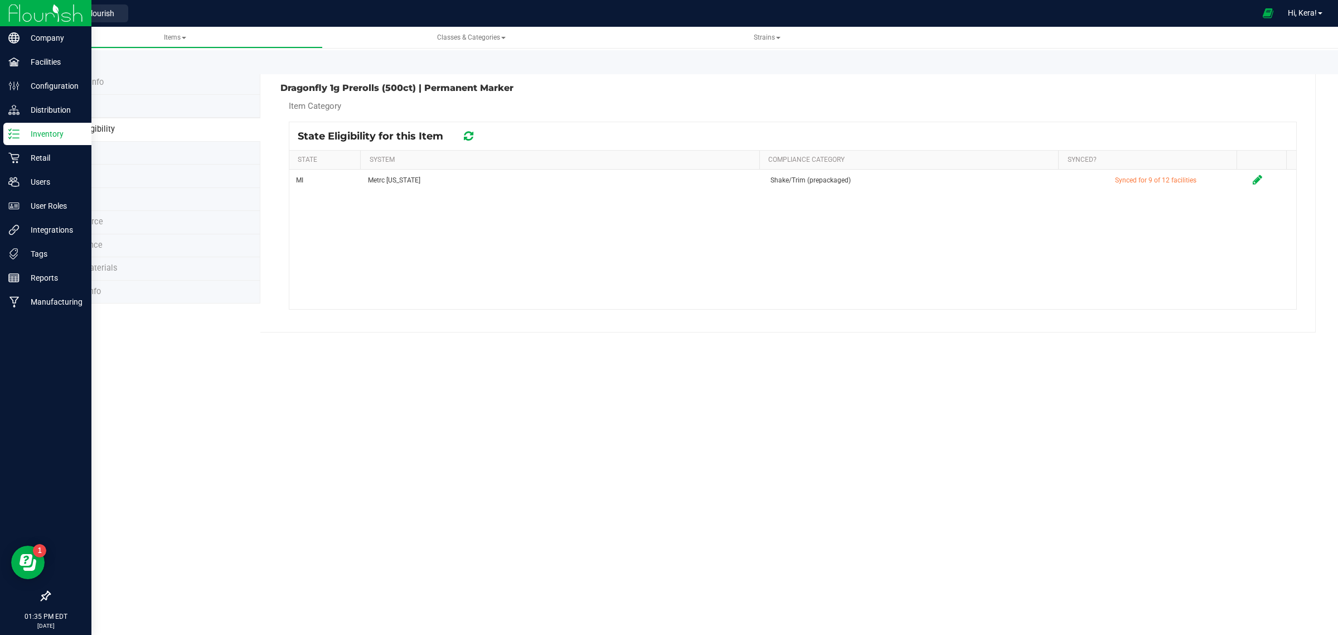
click at [46, 133] on p "Inventory" at bounding box center [53, 133] width 67 height 13
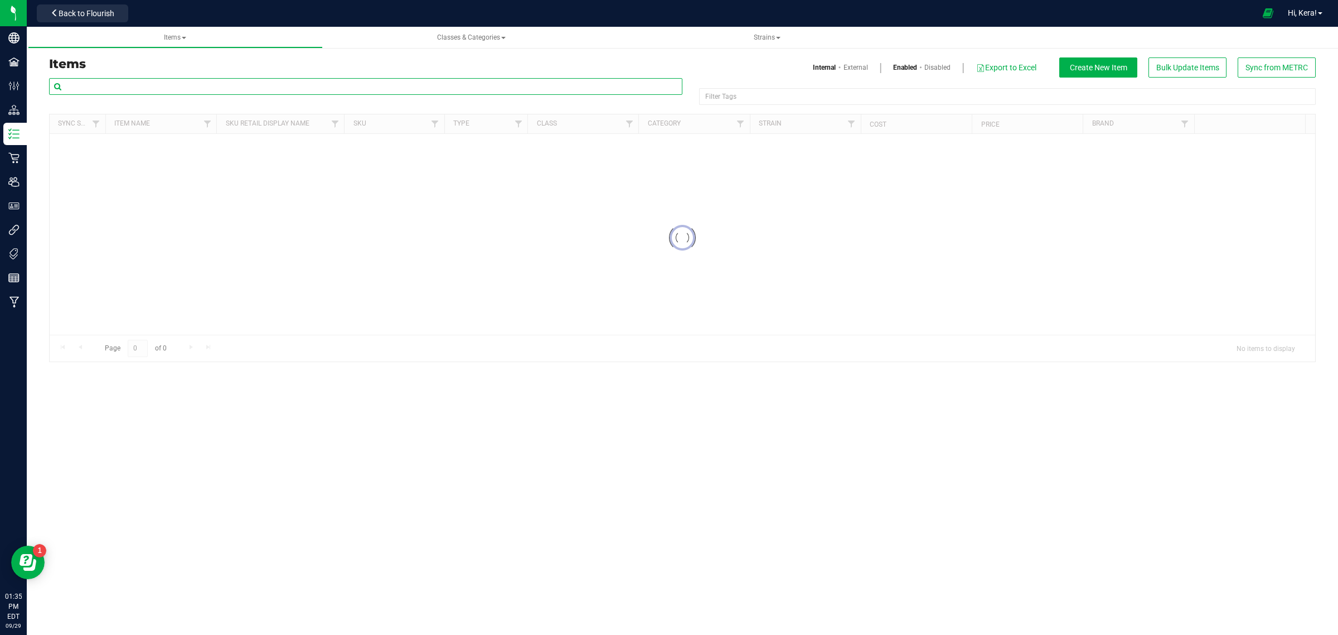
click at [165, 84] on input "text" at bounding box center [366, 86] width 634 height 17
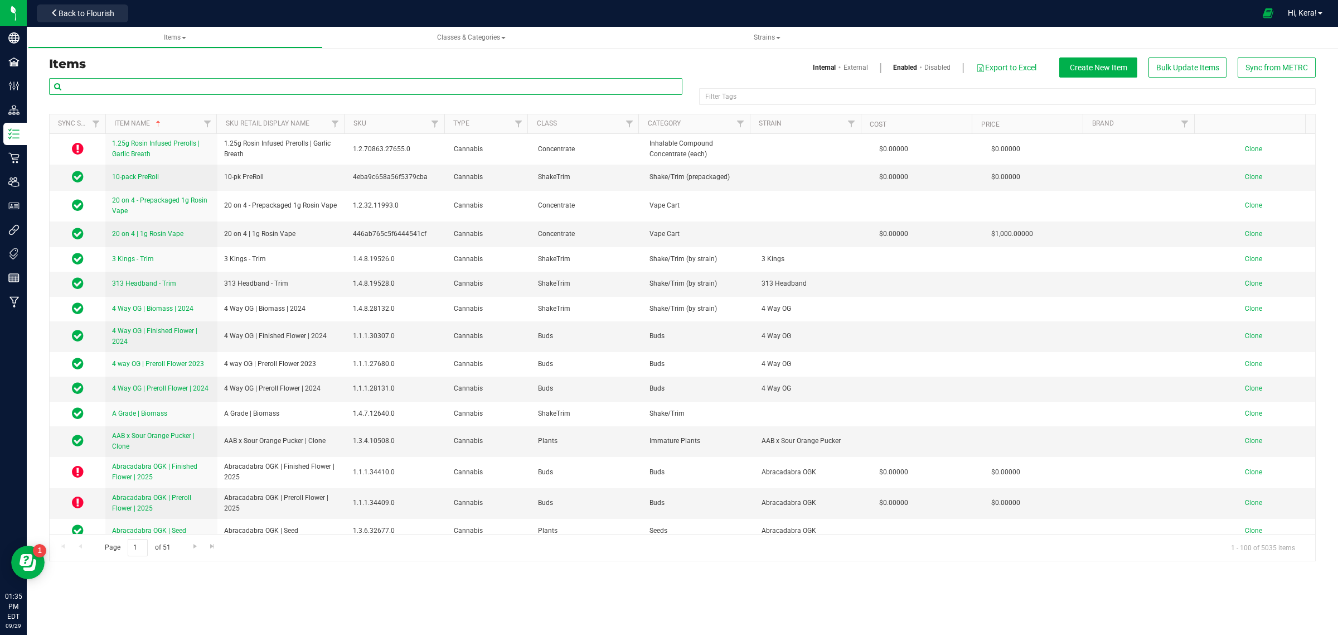
paste input "Permanent Marker"
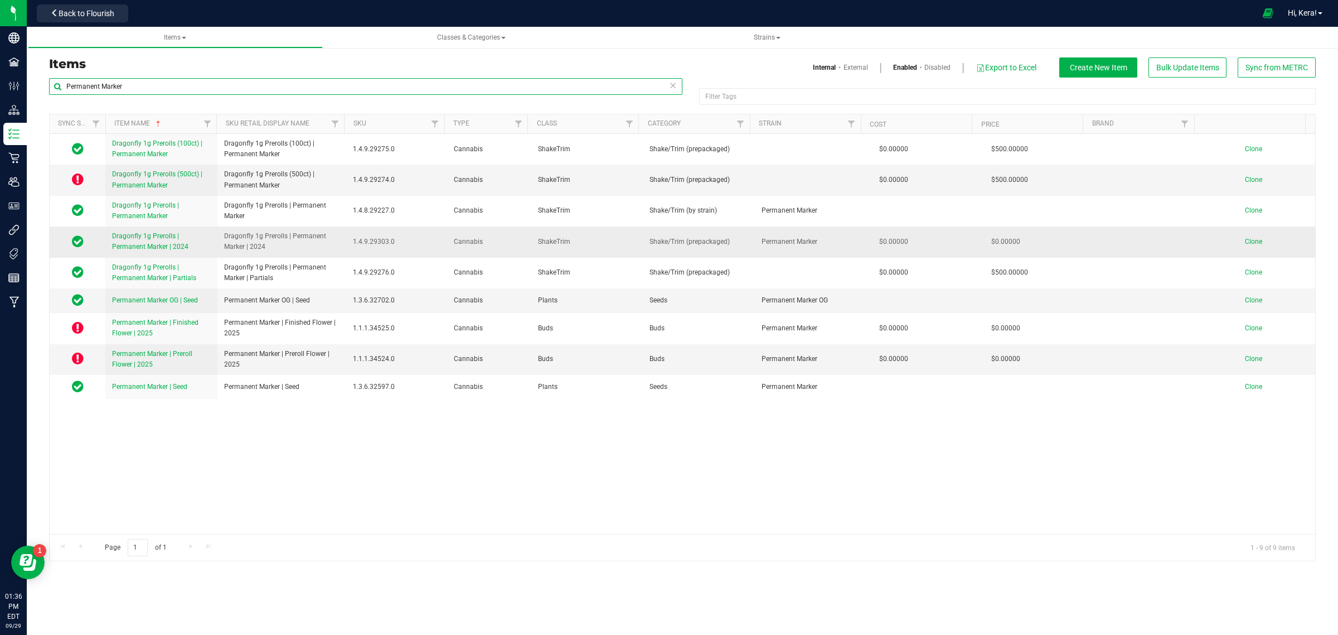
type input "Permanent Marker"
drag, startPoint x: 274, startPoint y: 251, endPoint x: 214, endPoint y: 235, distance: 62.8
click at [214, 235] on tr "Dragonfly 1g Prerolls | Permanent Marker | 2024 Dragonfly 1g Prerolls | Permane…" at bounding box center [683, 241] width 1266 height 31
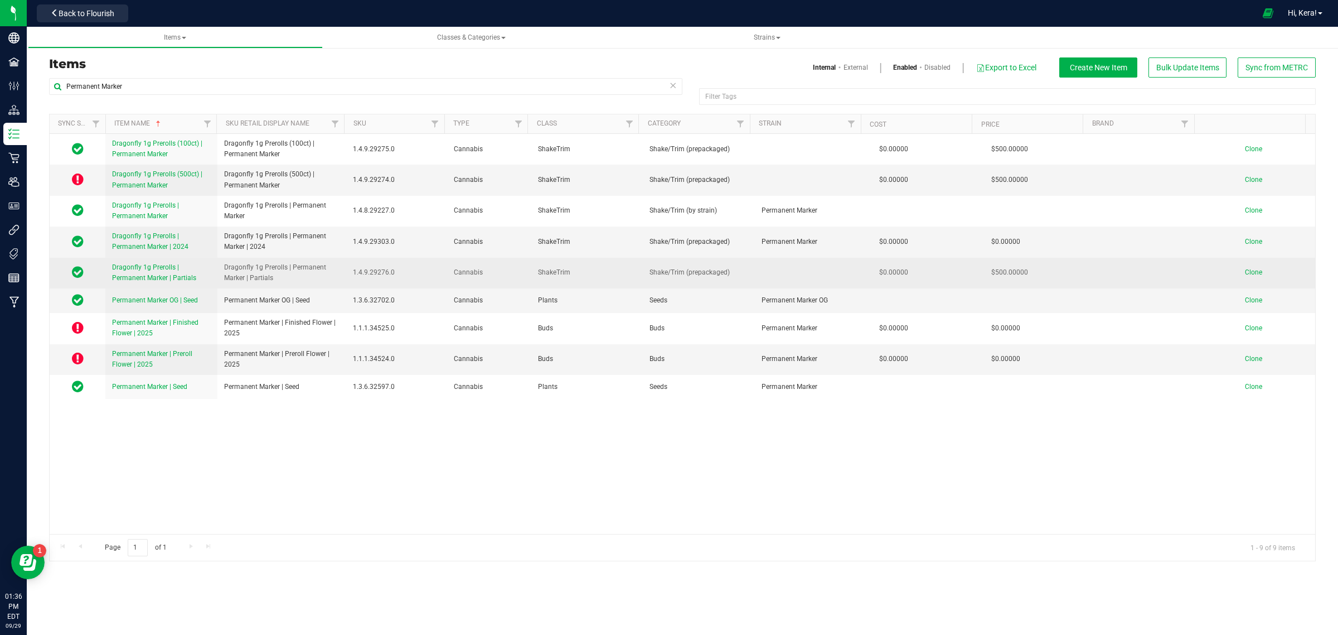
copy tr "Dragonfly 1g Prerolls | Permanent Marker | 2024"
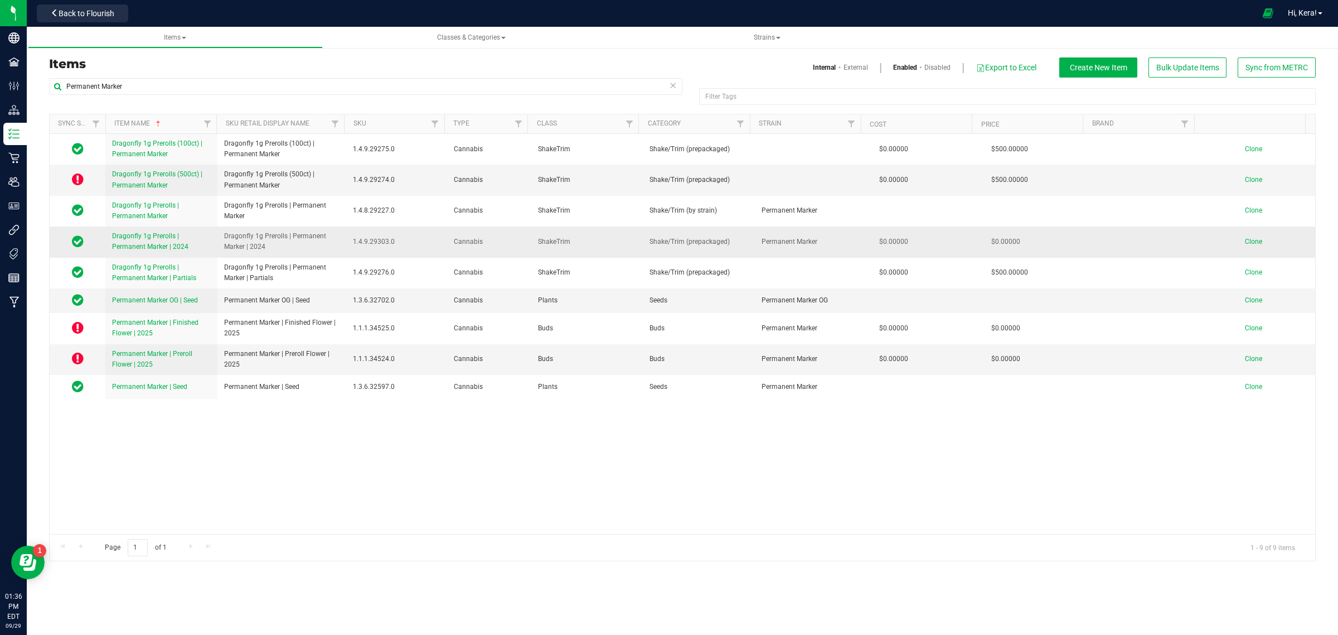
click at [1245, 244] on span "Clone" at bounding box center [1253, 242] width 17 height 8
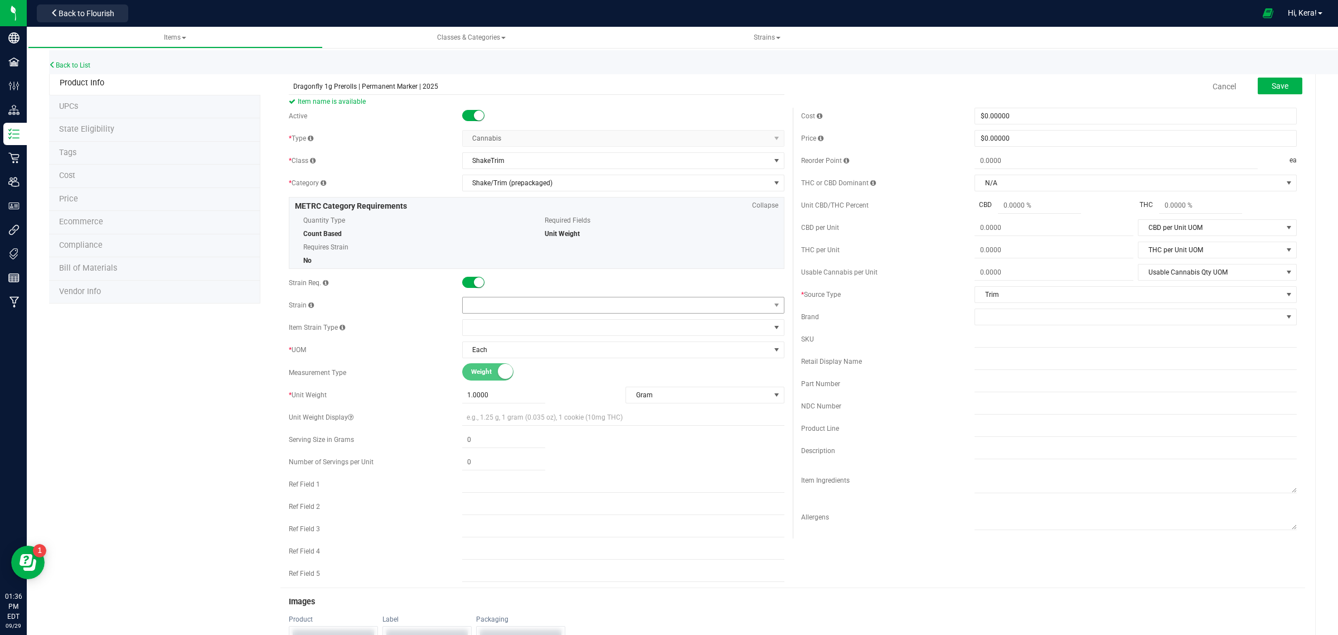
type input "Dragonfly 1g Prerolls | Permanent Marker | 2025"
click at [515, 305] on span at bounding box center [616, 305] width 307 height 16
type input "perm"
click at [490, 369] on li "Permanent Marker" at bounding box center [619, 368] width 318 height 16
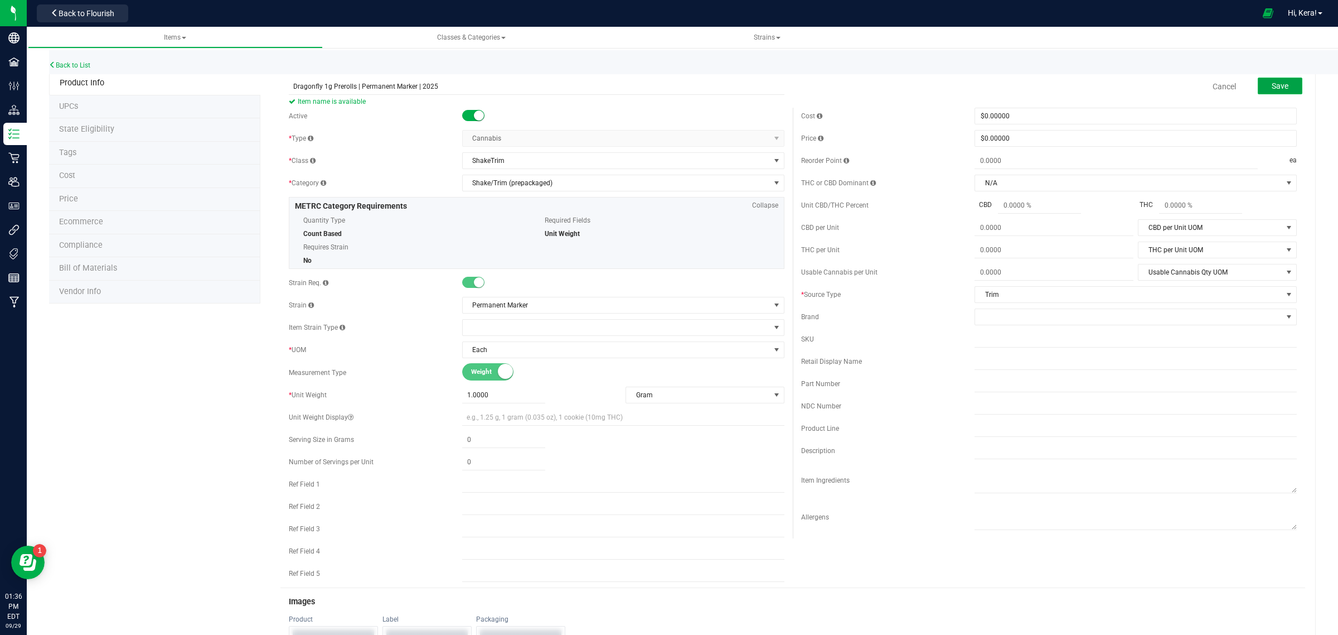
click at [1272, 88] on span "Save" at bounding box center [1280, 85] width 17 height 9
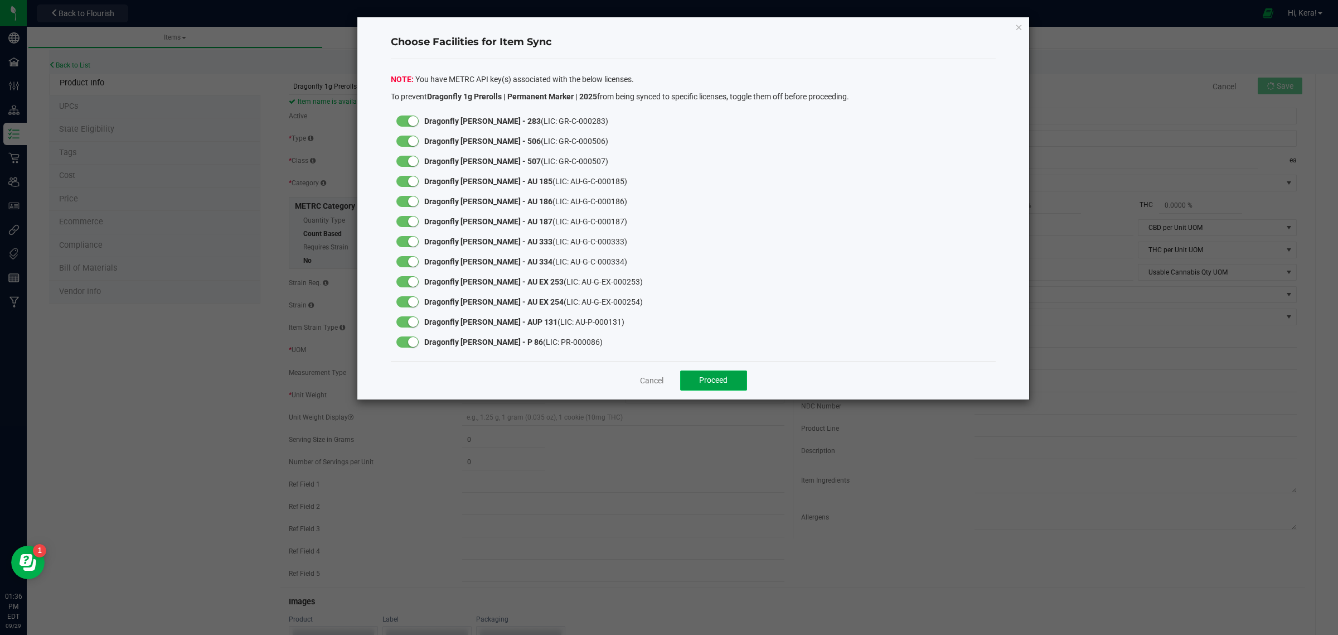
click at [698, 386] on button "Proceed" at bounding box center [713, 380] width 67 height 20
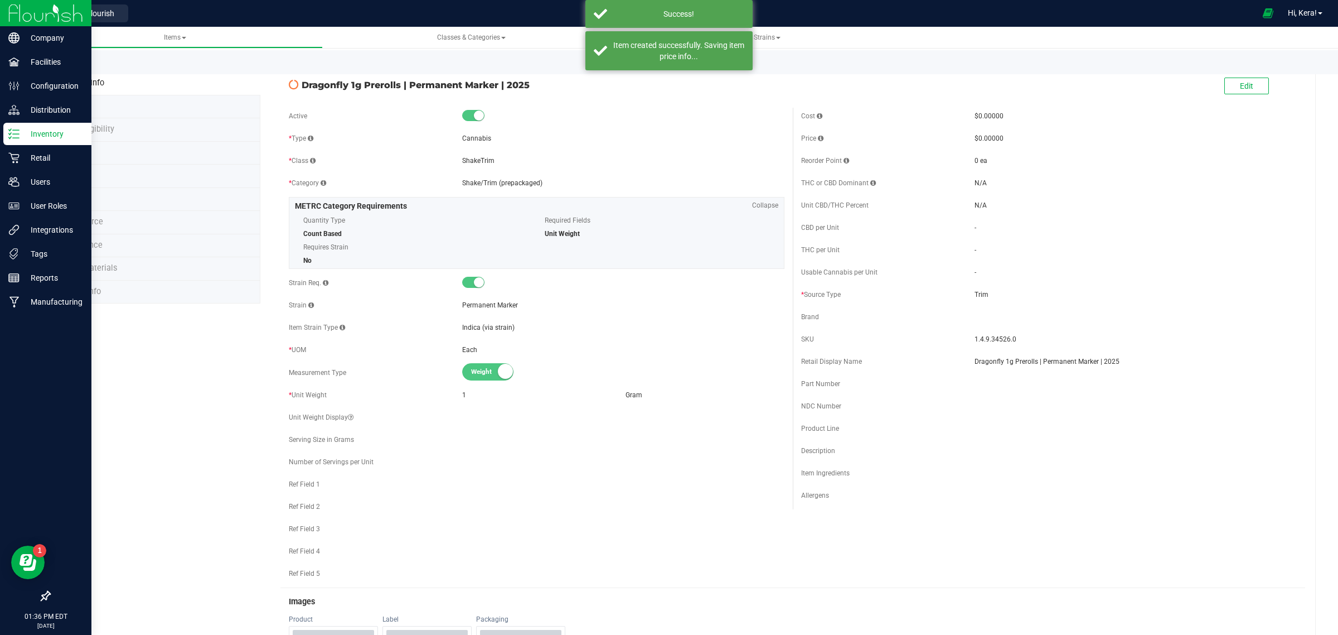
click at [26, 130] on p "Inventory" at bounding box center [53, 133] width 67 height 13
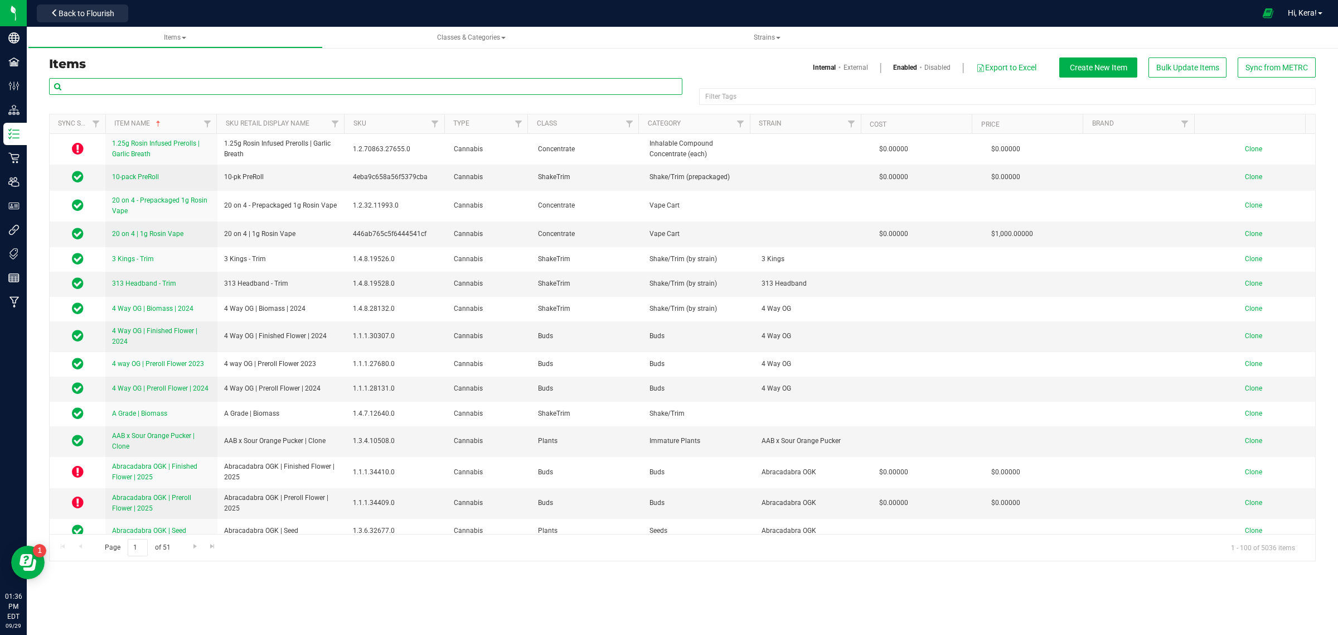
click at [143, 80] on input "text" at bounding box center [366, 86] width 634 height 17
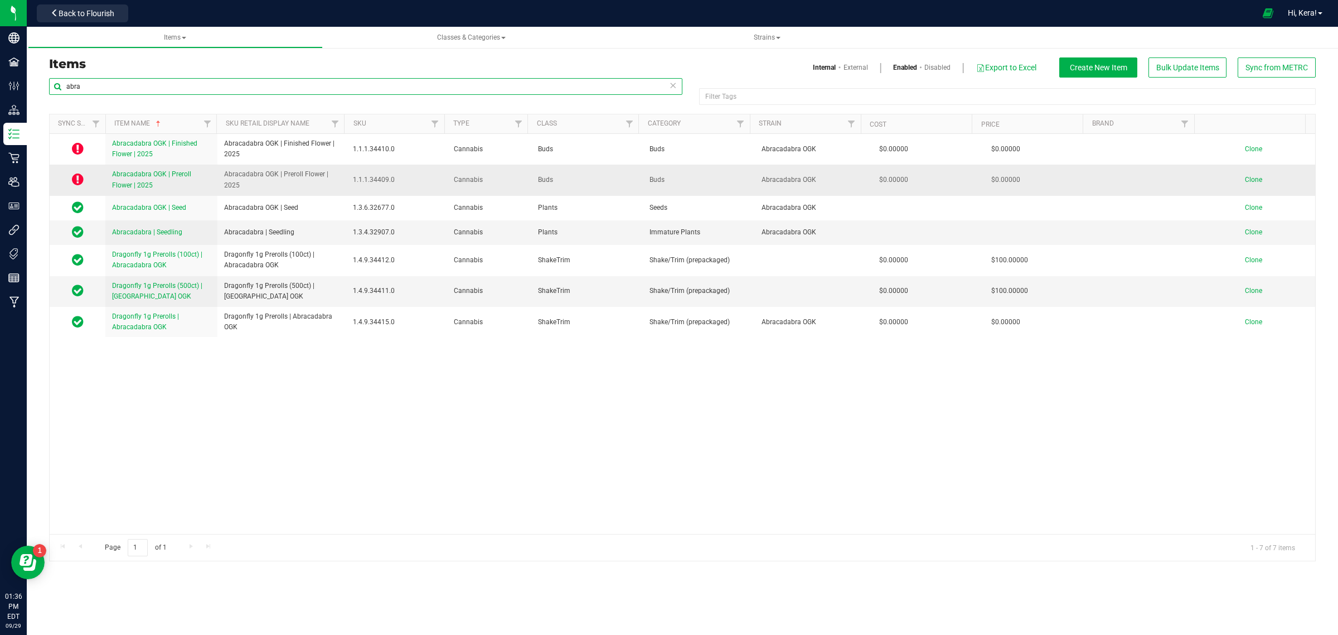
type input "abra"
drag, startPoint x: 247, startPoint y: 191, endPoint x: 215, endPoint y: 169, distance: 38.5
click at [215, 169] on tr "Abracadabra OGK | Preroll Flower | 2025 Abracadabra OGK | Preroll Flower | 2025…" at bounding box center [683, 180] width 1266 height 31
copy tr "Abracadabra OGK | Preroll Flower | 2025"
click at [1245, 183] on span "Clone" at bounding box center [1253, 180] width 17 height 8
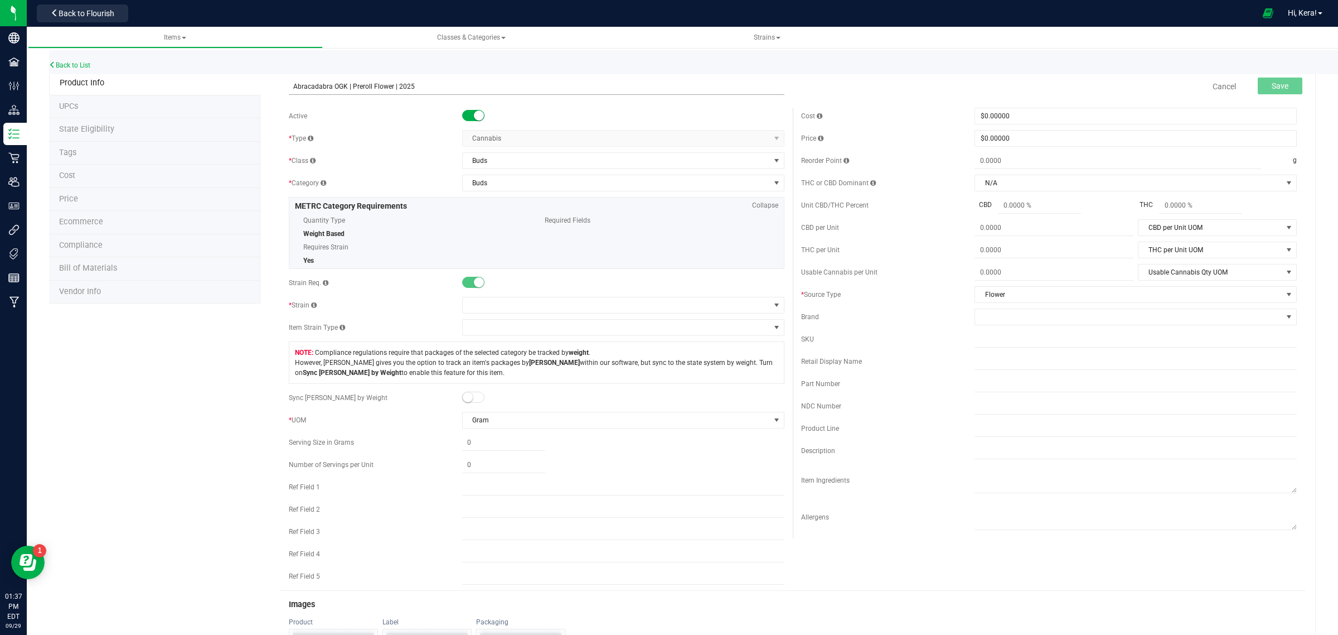
click at [353, 84] on input "Abracadabra OGK | Preroll Flower | 2025" at bounding box center [537, 86] width 496 height 17
paste input "MKSISHP x OG"
type input "MKSISHP x OG | Preroll Flower | 2025"
click at [488, 308] on span at bounding box center [616, 305] width 307 height 16
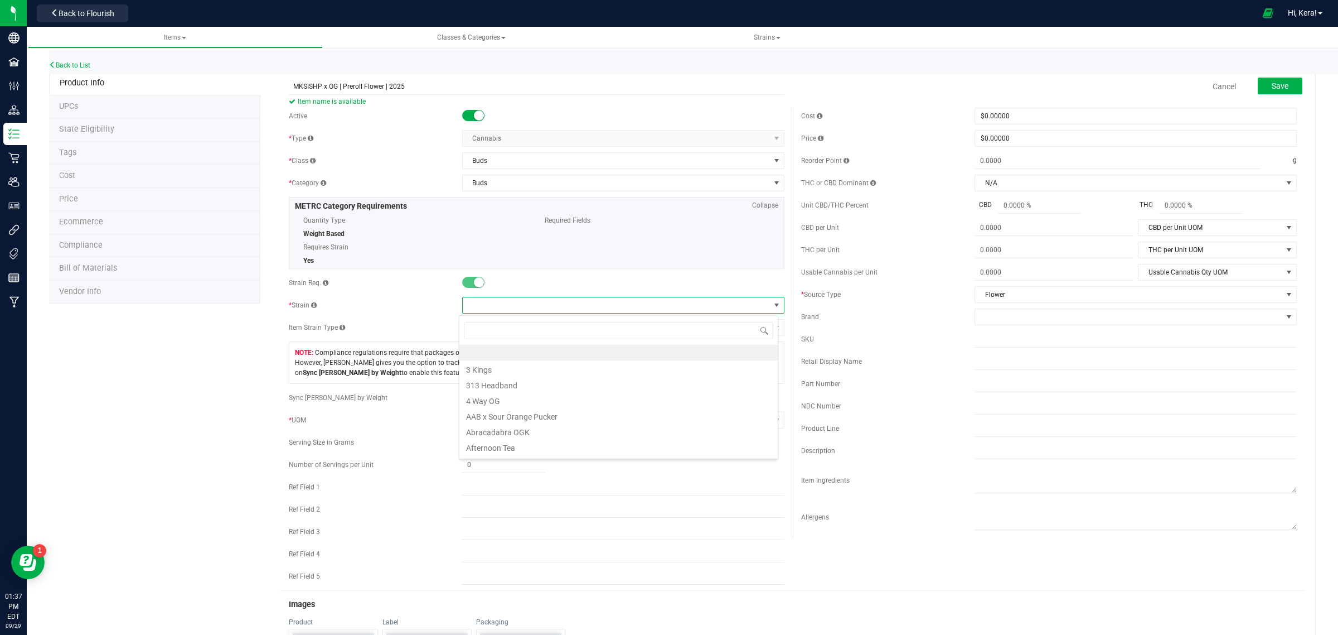
scroll to position [17, 319]
type input "mks"
click at [502, 352] on li "MKSISHP x OG" at bounding box center [619, 353] width 318 height 16
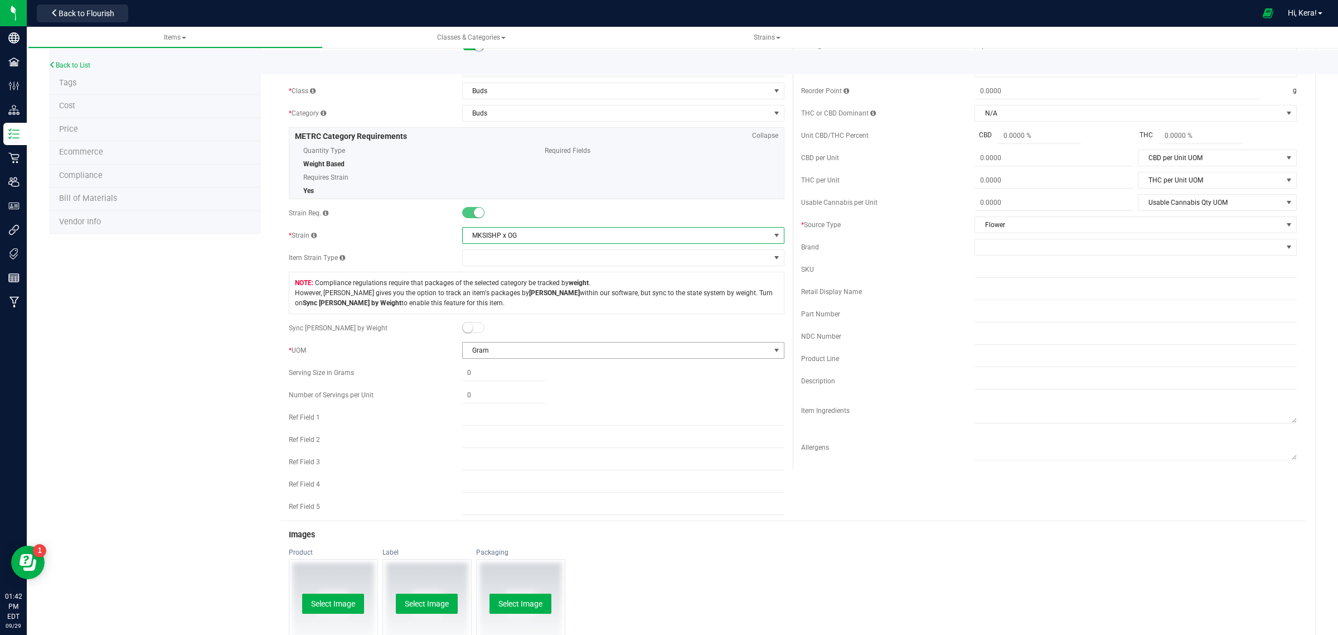
scroll to position [0, 0]
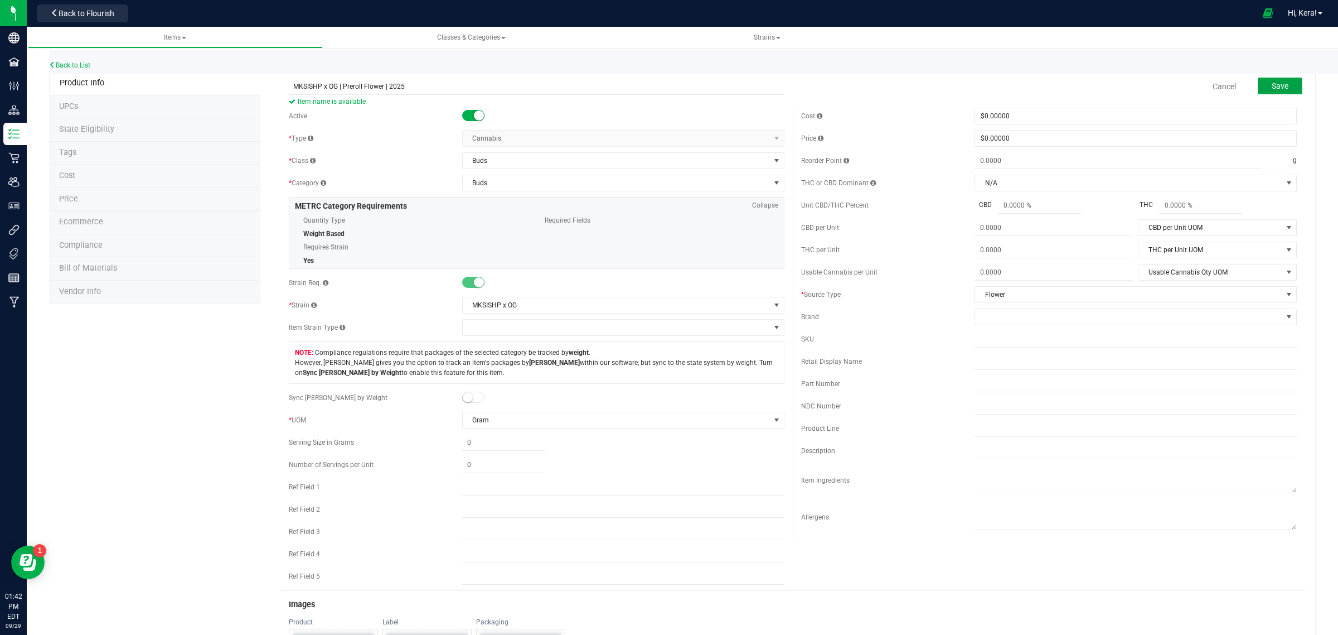
click at [1284, 88] on button "Save" at bounding box center [1280, 86] width 45 height 17
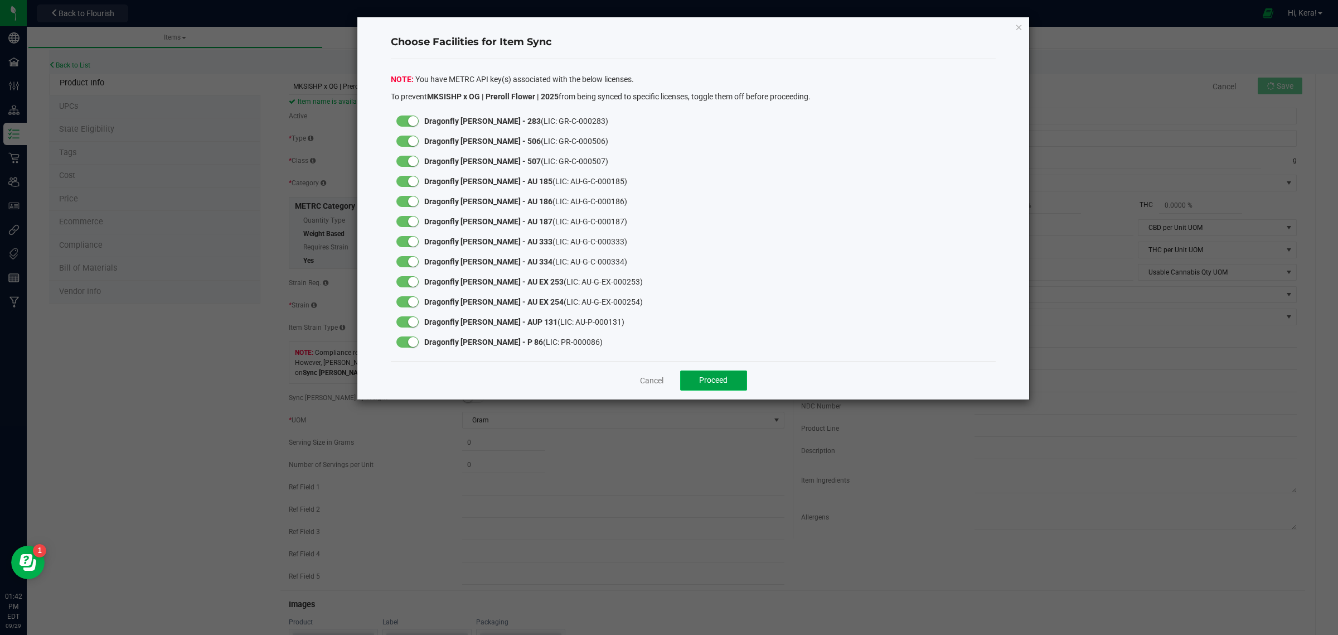
click at [726, 384] on span "Proceed" at bounding box center [713, 379] width 28 height 9
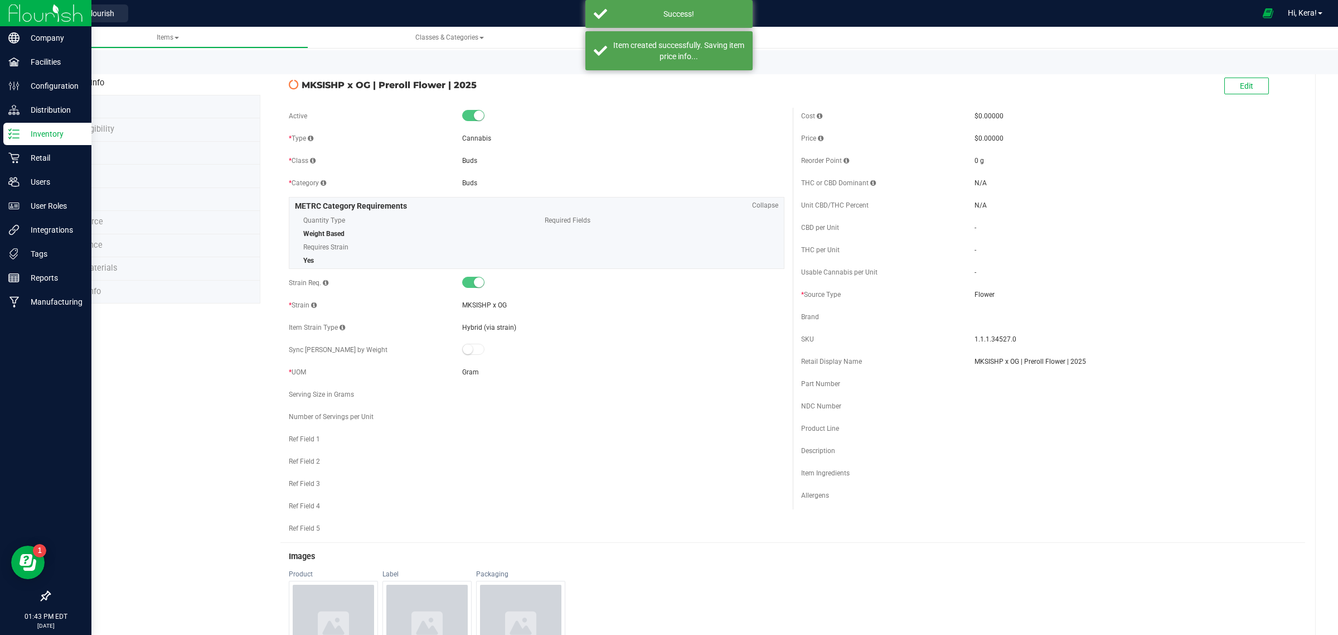
click at [43, 130] on p "Inventory" at bounding box center [53, 133] width 67 height 13
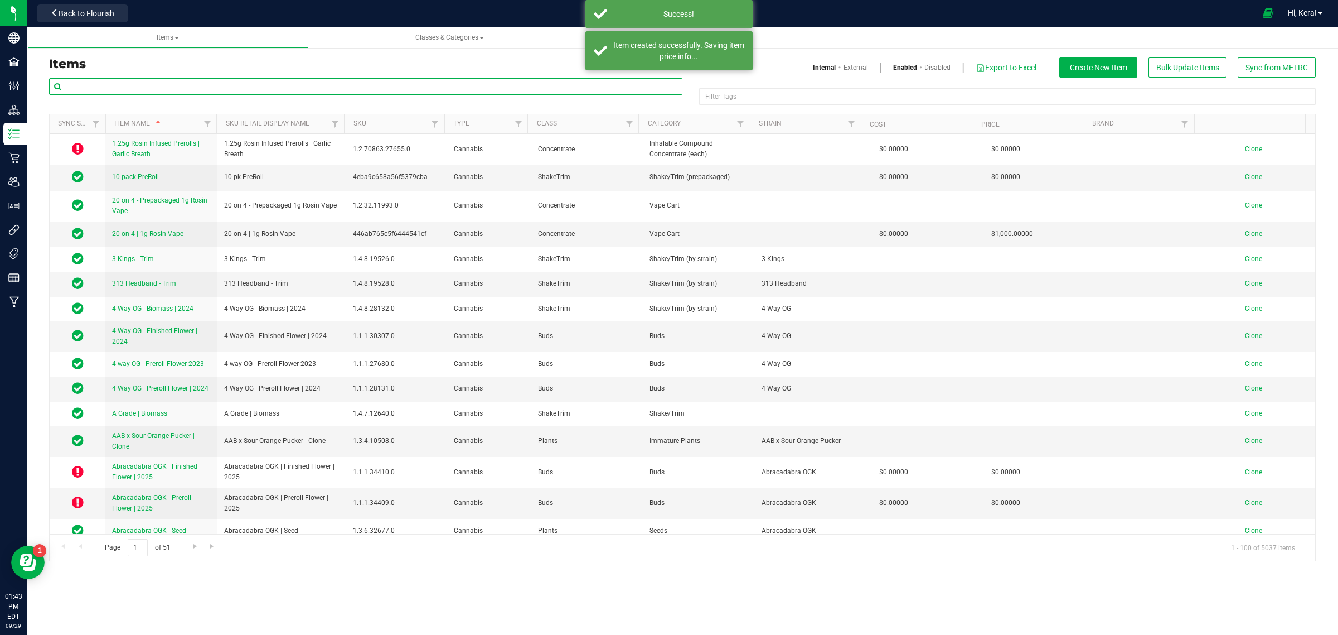
click at [157, 85] on input "text" at bounding box center [366, 86] width 634 height 17
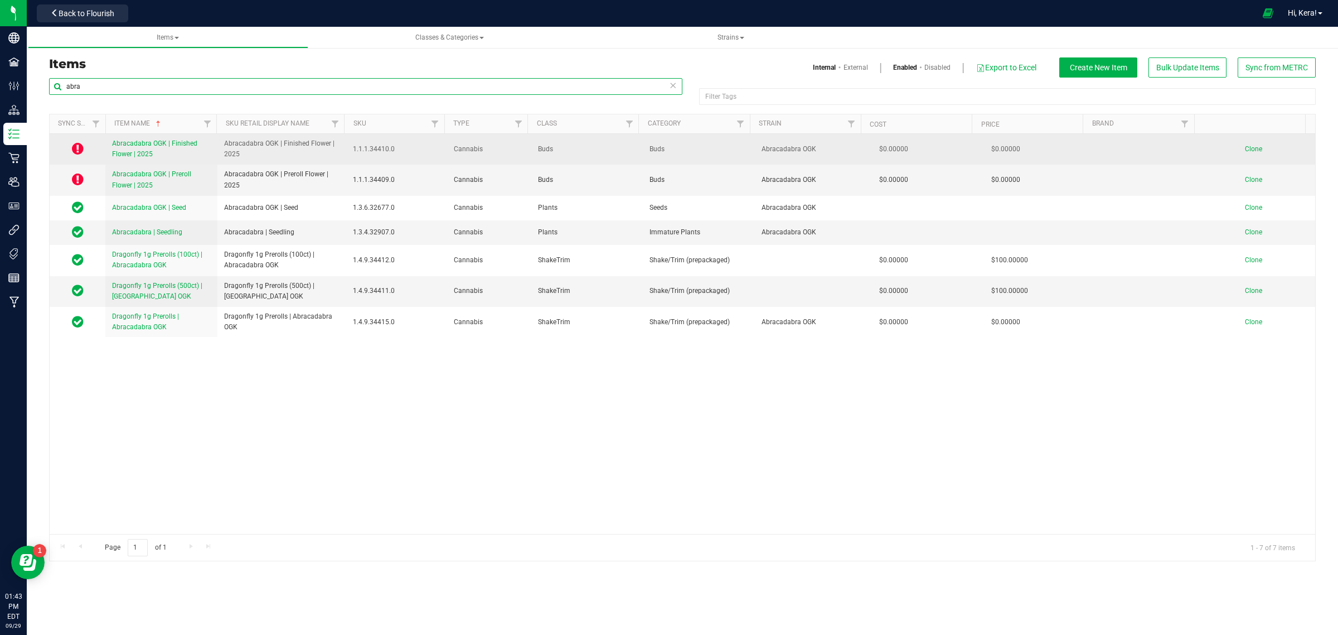
type input "abra"
drag, startPoint x: 249, startPoint y: 157, endPoint x: 220, endPoint y: 141, distance: 32.4
click at [220, 141] on td "Abracadabra OGK | Finished Flower | 2025" at bounding box center [281, 149] width 129 height 31
copy span "Abracadabra OGK | Finished Flower | 2025"
click at [1245, 149] on span "Clone" at bounding box center [1253, 149] width 17 height 8
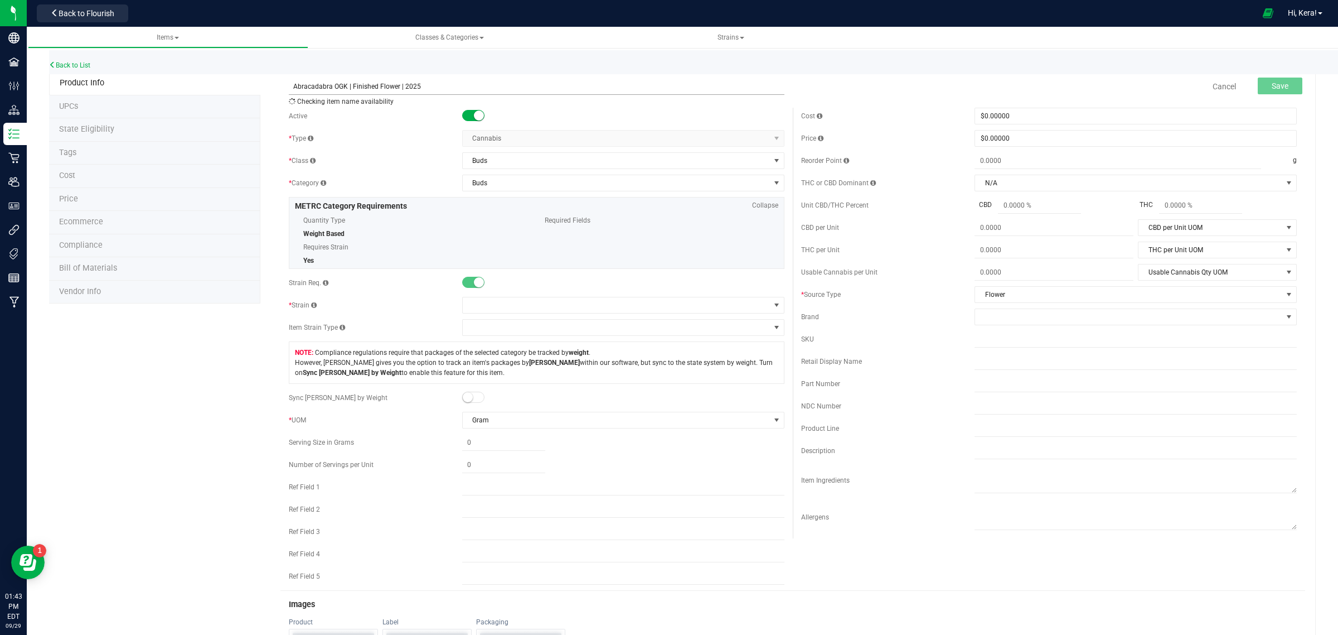
click at [342, 88] on input "Abracadabra OGK | Finished Flower | 2025" at bounding box center [537, 86] width 496 height 17
paste input "MKSISHP x OG"
type input "MKSISHP x OG | Finished Flower | 2025"
click at [523, 303] on span at bounding box center [616, 305] width 307 height 16
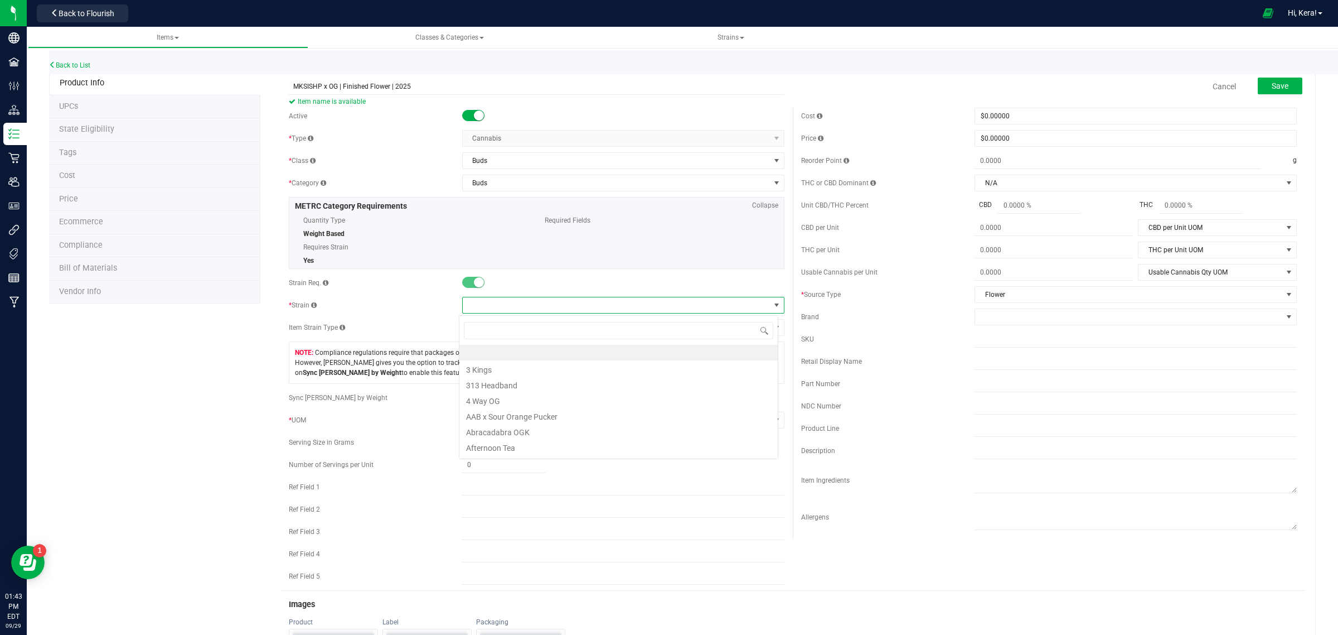
scroll to position [17, 319]
type input "mks"
click at [505, 353] on li "MKSISHP x OG" at bounding box center [619, 353] width 318 height 16
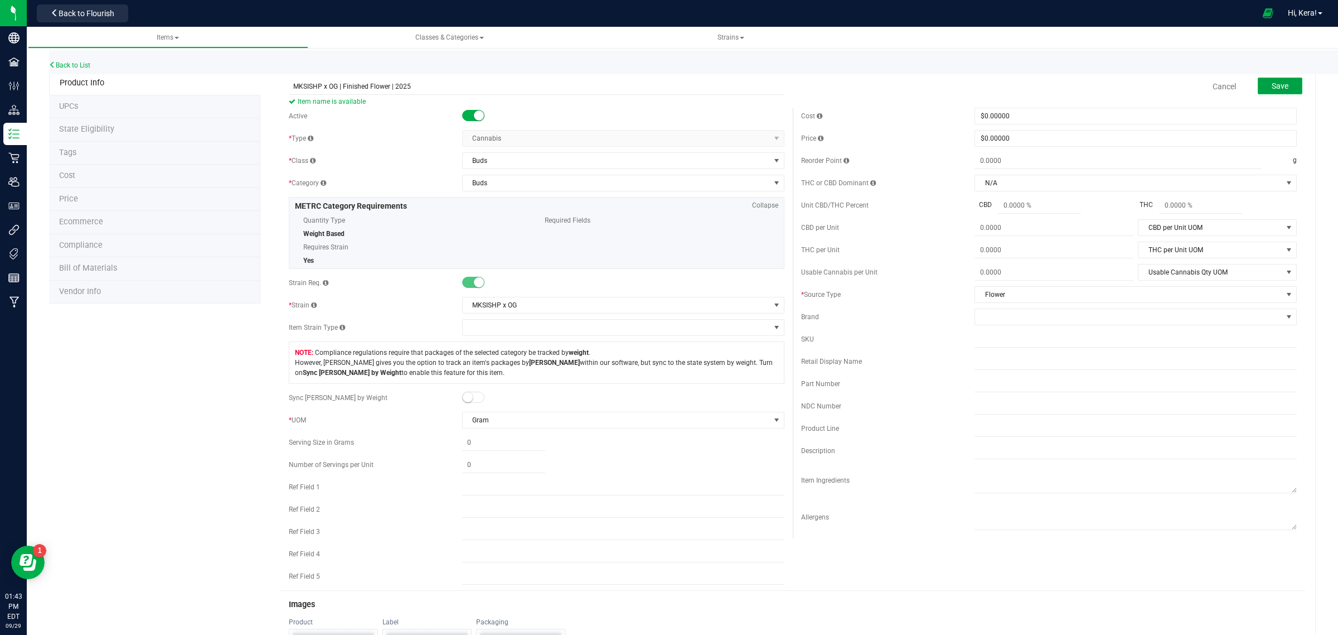
click at [1282, 82] on button "Save" at bounding box center [1280, 86] width 45 height 17
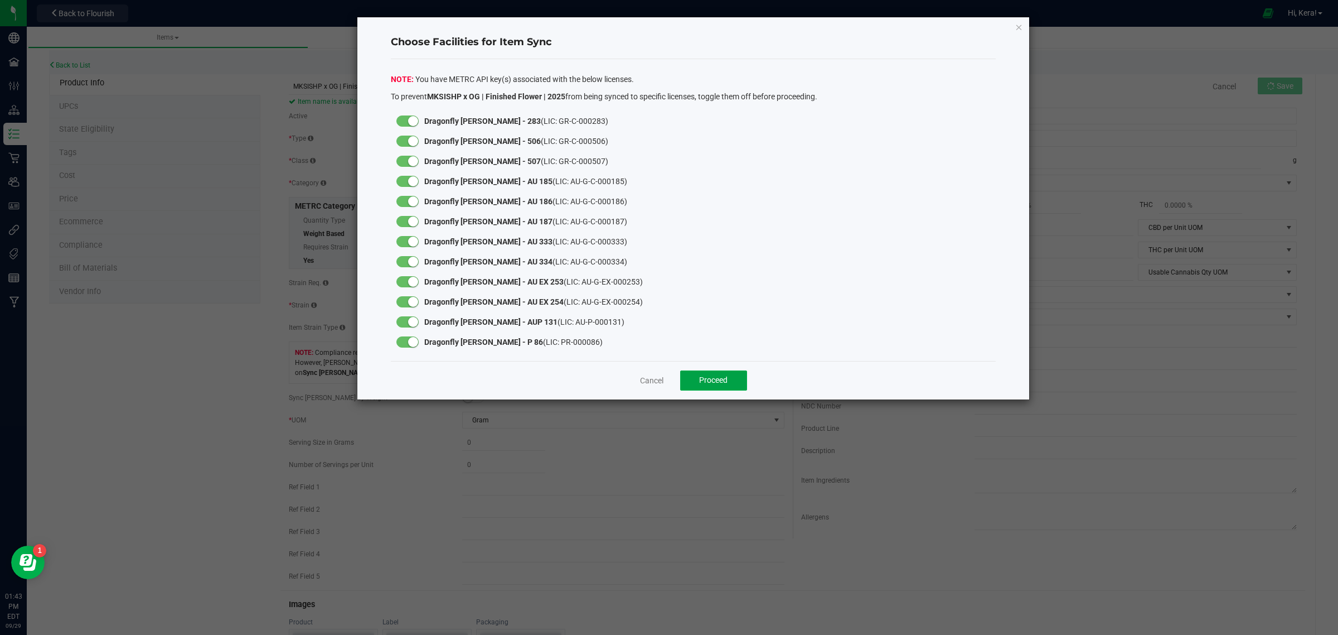
click at [707, 378] on span "Proceed" at bounding box center [713, 379] width 28 height 9
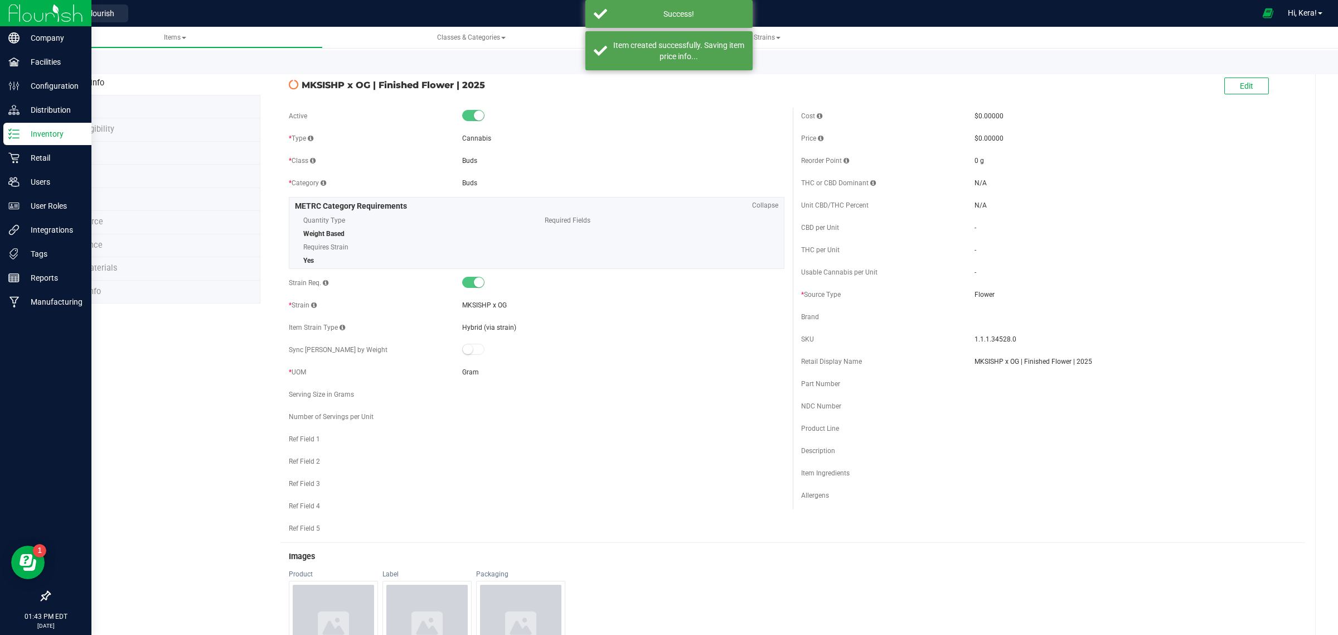
click at [14, 136] on icon at bounding box center [13, 133] width 11 height 11
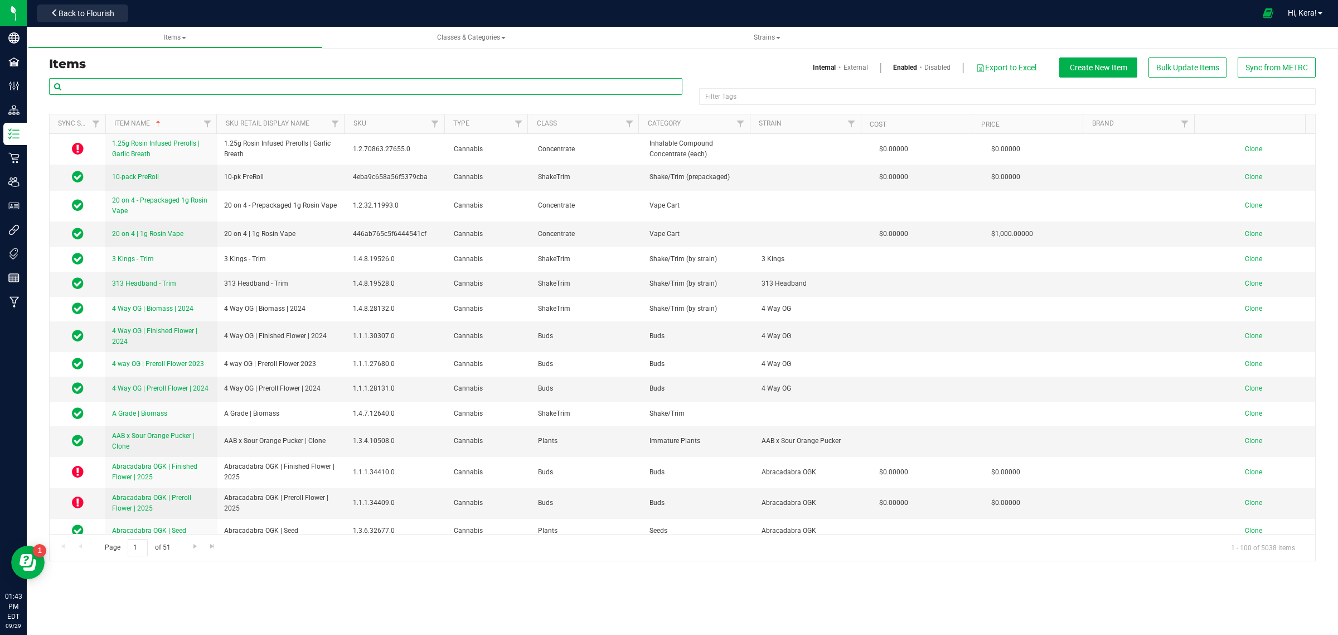
click at [135, 86] on input "text" at bounding box center [366, 86] width 634 height 17
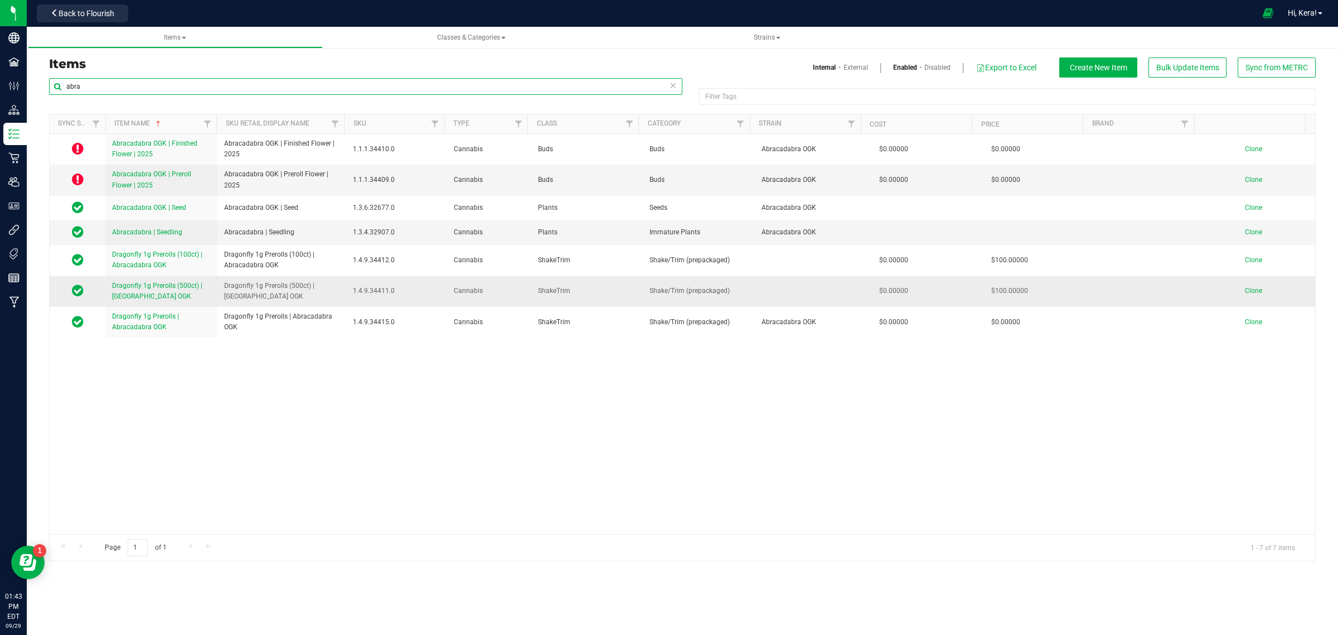
type input "abra"
drag, startPoint x: 283, startPoint y: 296, endPoint x: 216, endPoint y: 283, distance: 68.7
click at [217, 283] on td "Dragonfly 1g Prerolls (500ct) | [GEOGRAPHIC_DATA] OGK" at bounding box center [281, 291] width 129 height 31
click at [1245, 291] on span "Clone" at bounding box center [1253, 291] width 17 height 8
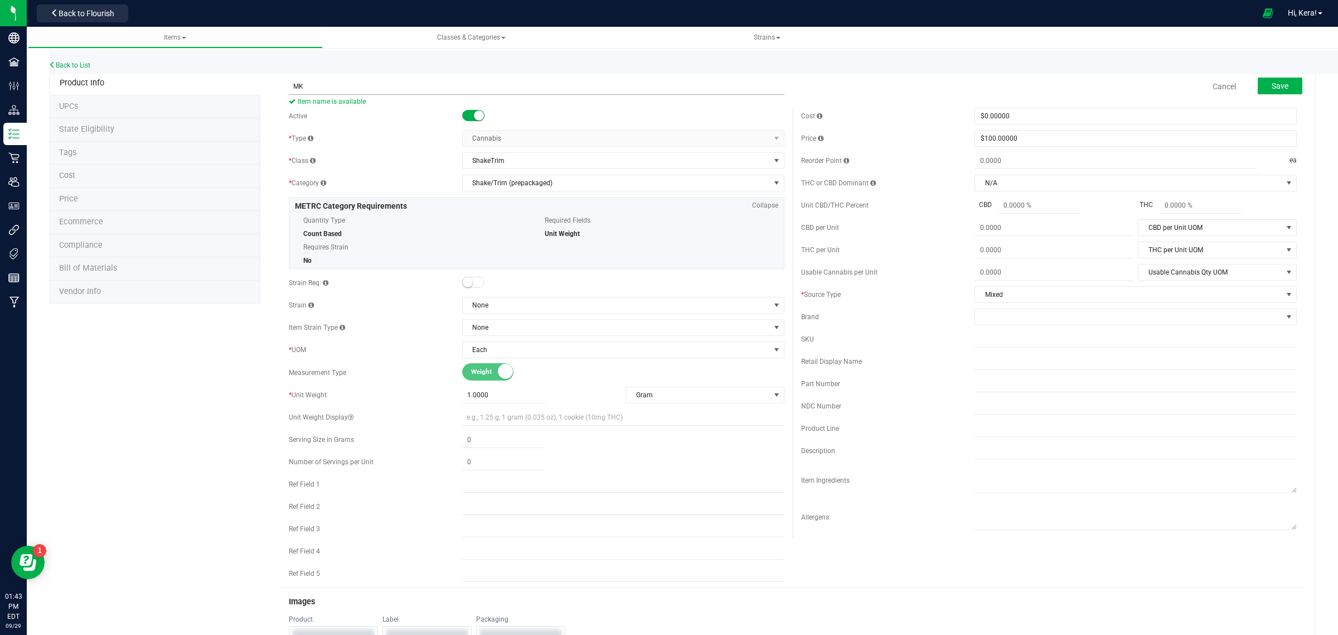
type input "M"
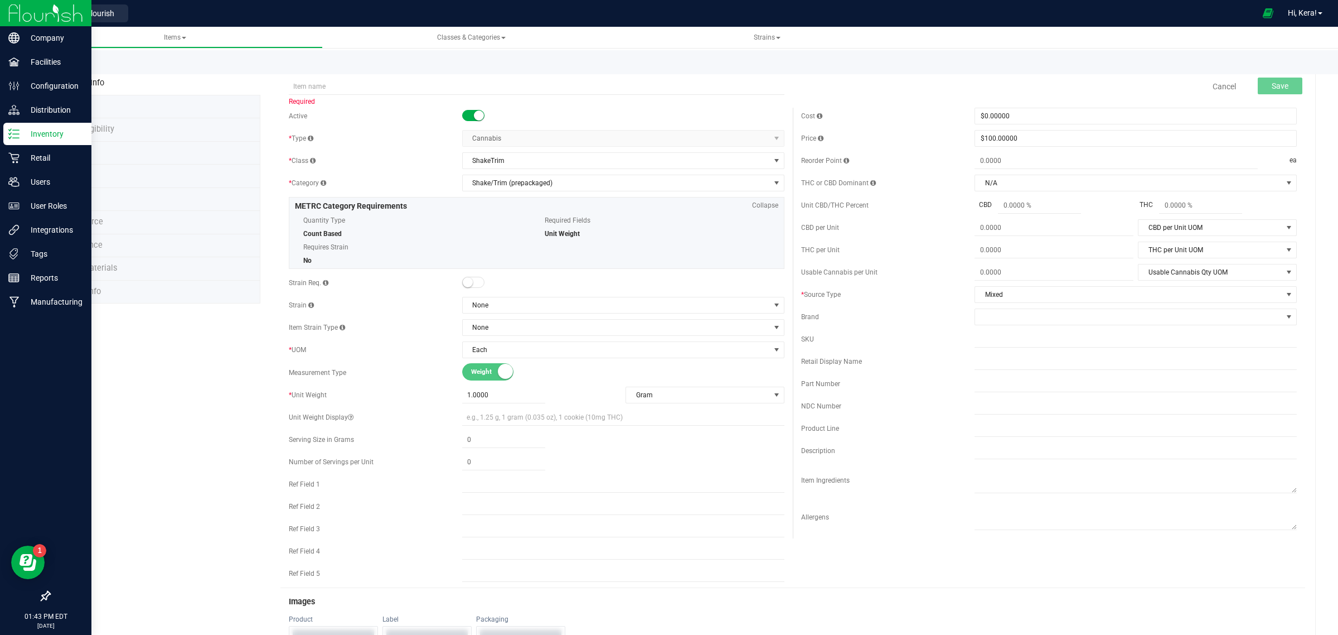
click at [21, 133] on p "Inventory" at bounding box center [53, 133] width 67 height 13
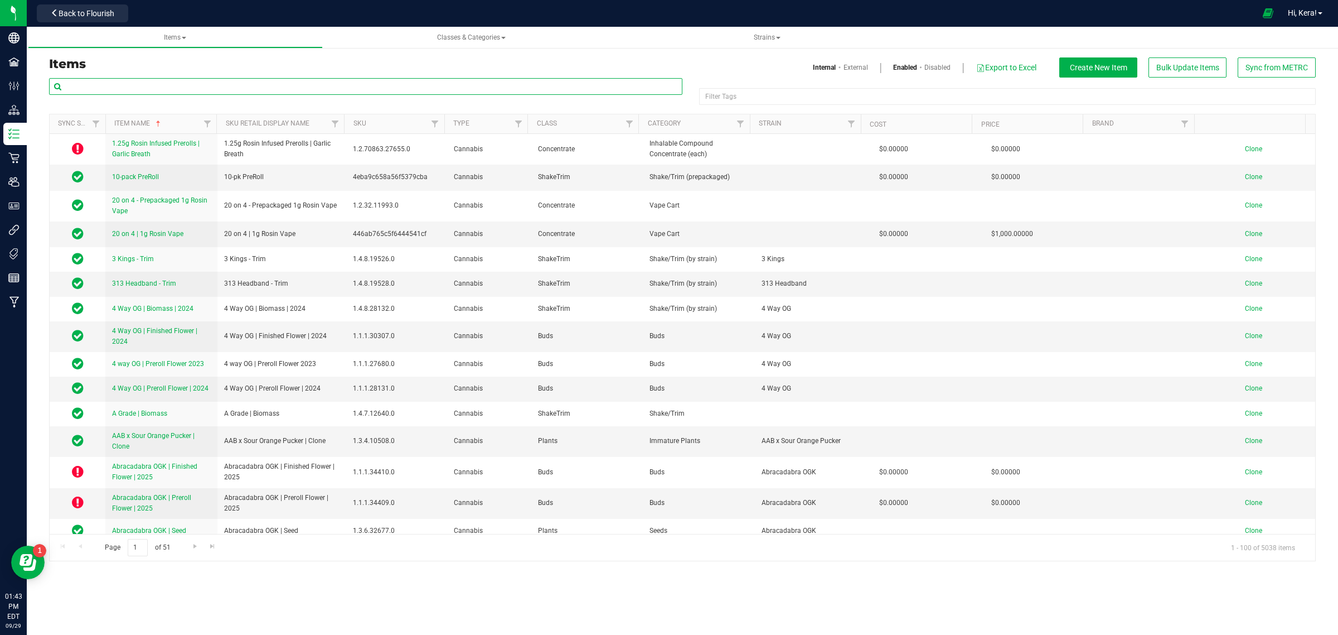
click at [158, 86] on input "text" at bounding box center [366, 86] width 634 height 17
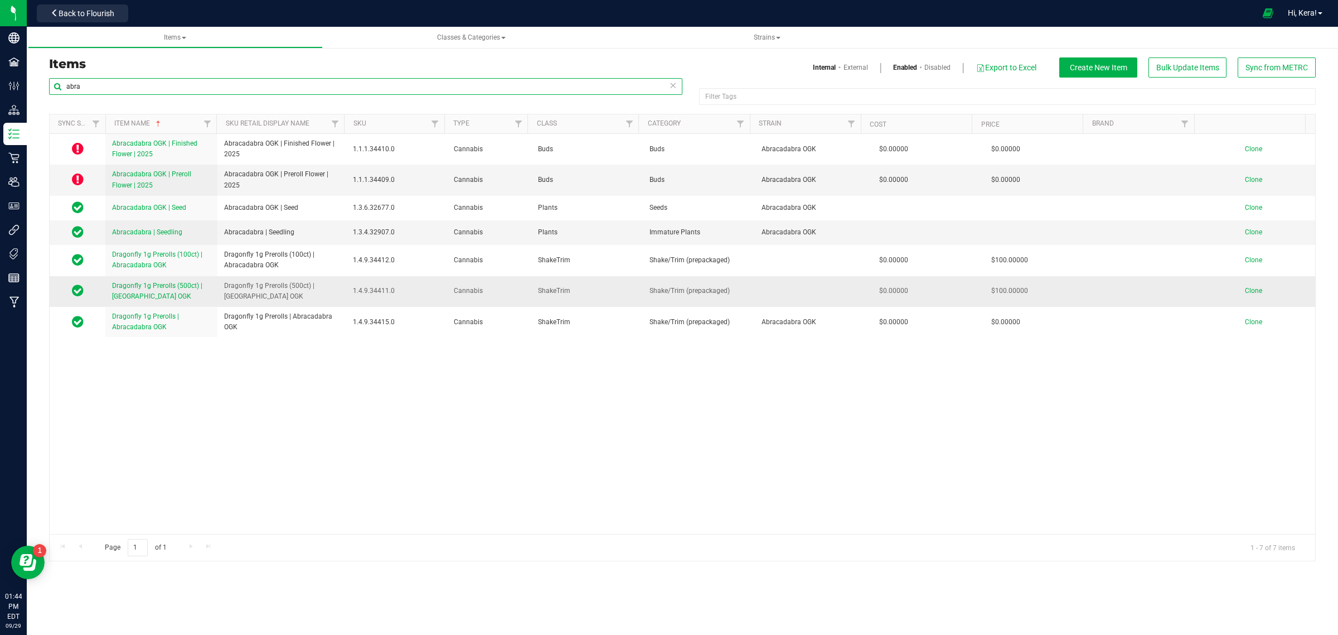
type input "abra"
drag, startPoint x: 280, startPoint y: 299, endPoint x: 210, endPoint y: 285, distance: 71.1
click at [210, 285] on tr "Dragonfly 1g Prerolls (500ct) | Abracadabra OGK Dragonfly 1g Prerolls (500ct) |…" at bounding box center [683, 291] width 1266 height 31
click at [1245, 293] on span "Clone" at bounding box center [1253, 291] width 17 height 8
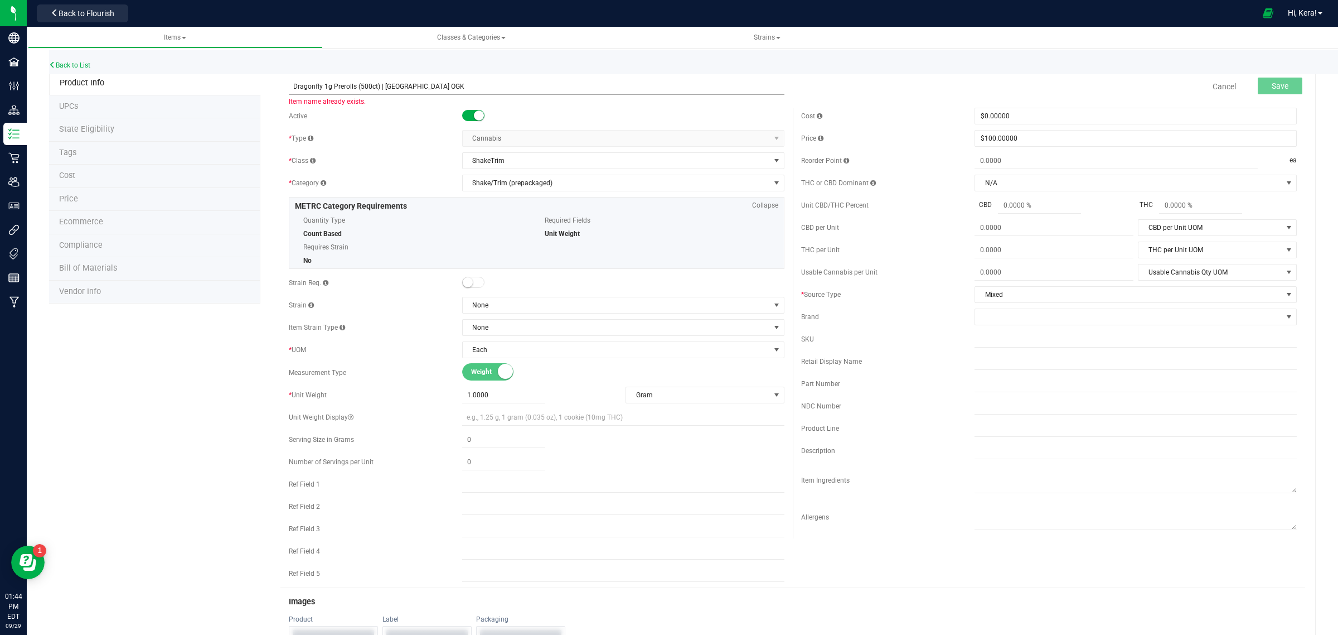
drag, startPoint x: 446, startPoint y: 84, endPoint x: 391, endPoint y: 88, distance: 55.3
click at [391, 88] on input "Dragonfly 1g Prerolls (500ct) | [GEOGRAPHIC_DATA] OGK" at bounding box center [537, 86] width 496 height 17
paste input "MKSISHP x OG"
click at [453, 86] on input "Dragonfly 1g Prerolls (500ct) | MKSISHP x OG" at bounding box center [537, 86] width 496 height 17
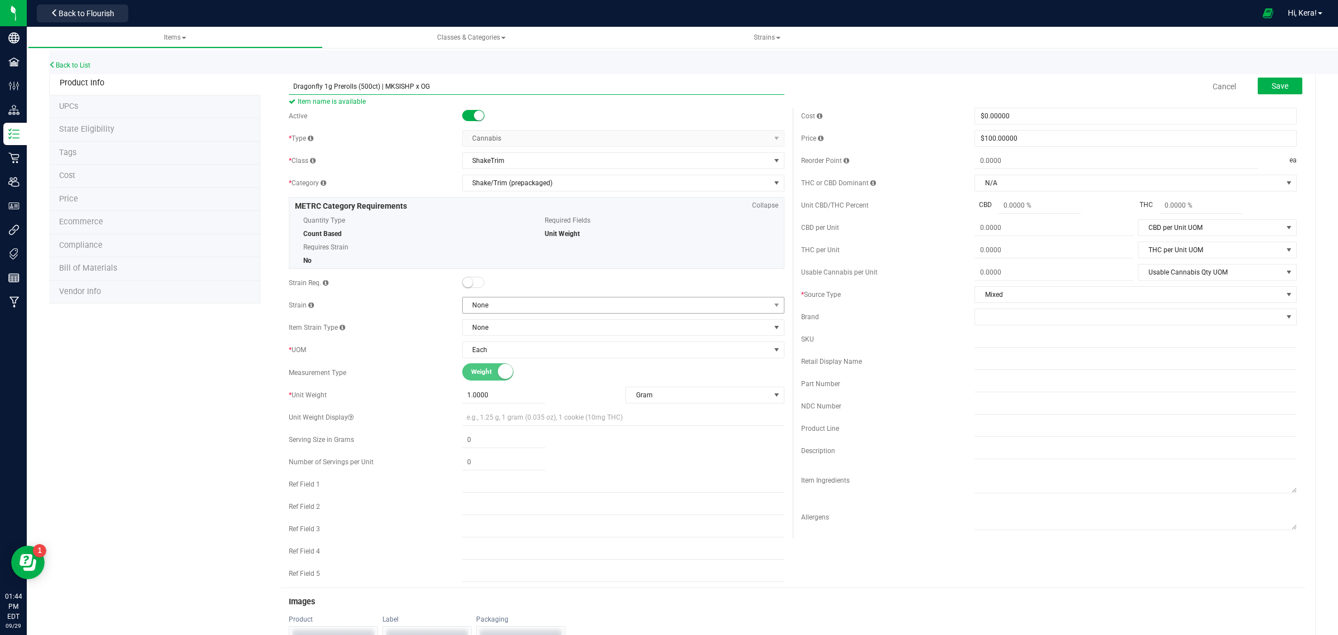
type input "Dragonfly 1g Prerolls (500ct) | MKSISHP x OG"
click at [498, 313] on span "None" at bounding box center [616, 305] width 307 height 16
type input "mks"
click at [509, 356] on li "MKSISHP x OG" at bounding box center [619, 353] width 318 height 16
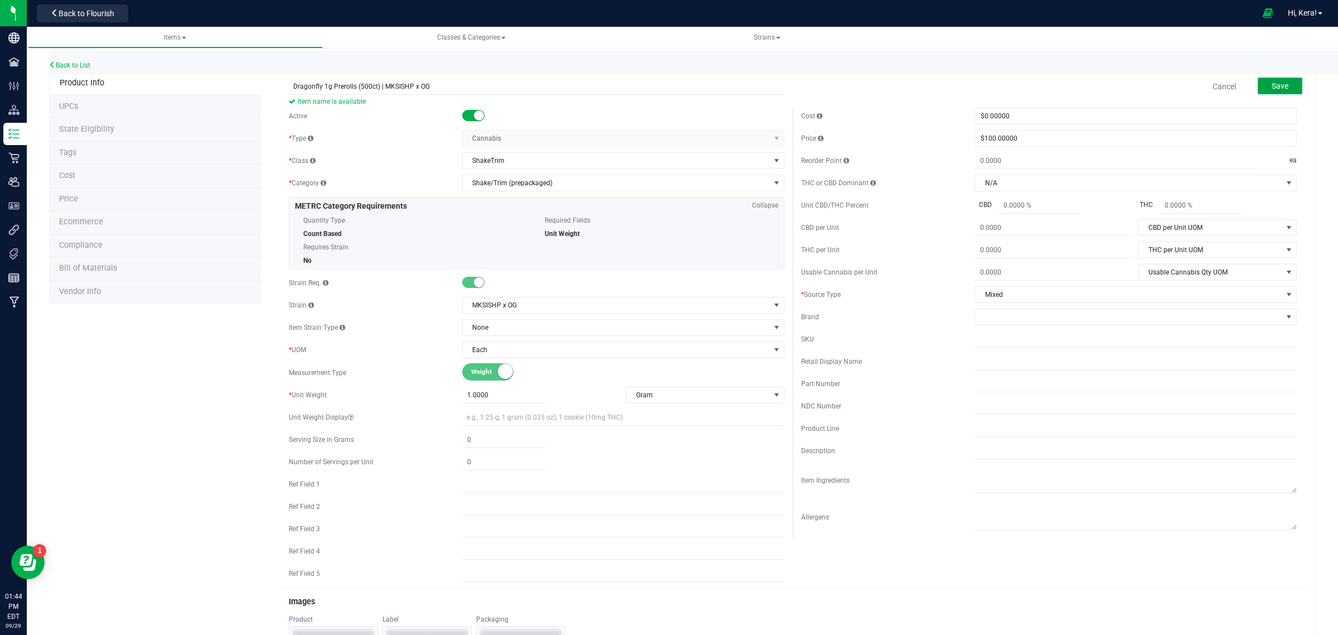
click at [1283, 86] on button "Save" at bounding box center [1280, 86] width 45 height 17
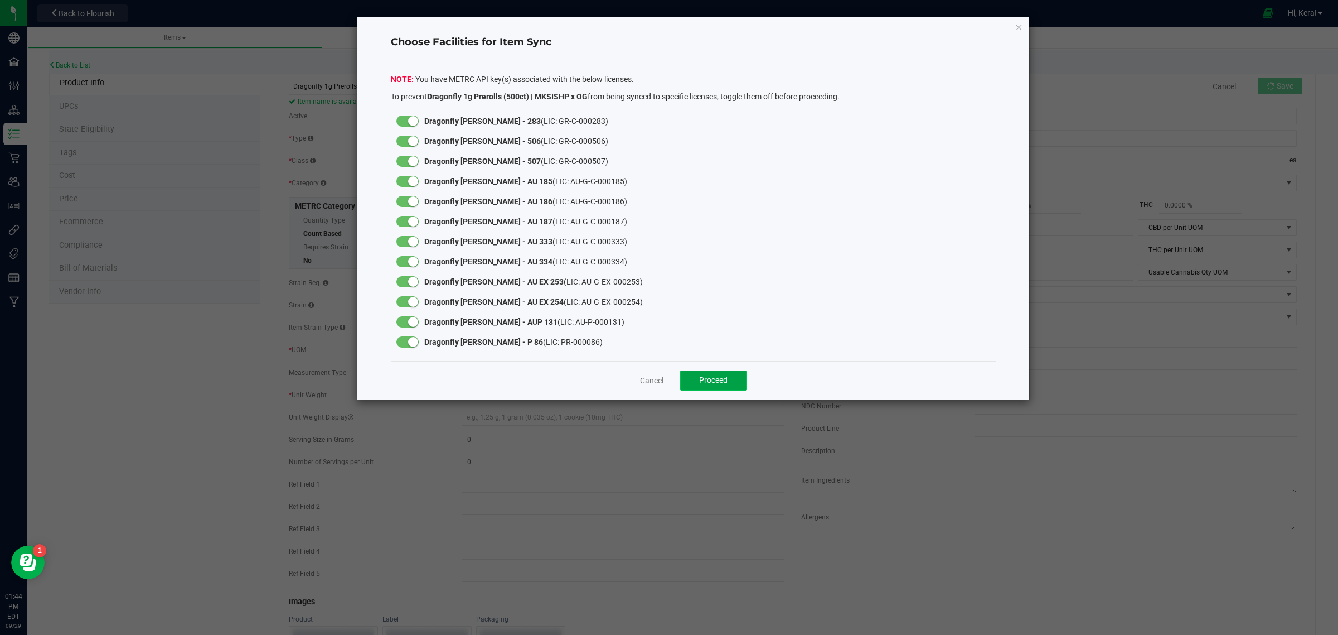
click at [723, 378] on span "Proceed" at bounding box center [713, 379] width 28 height 9
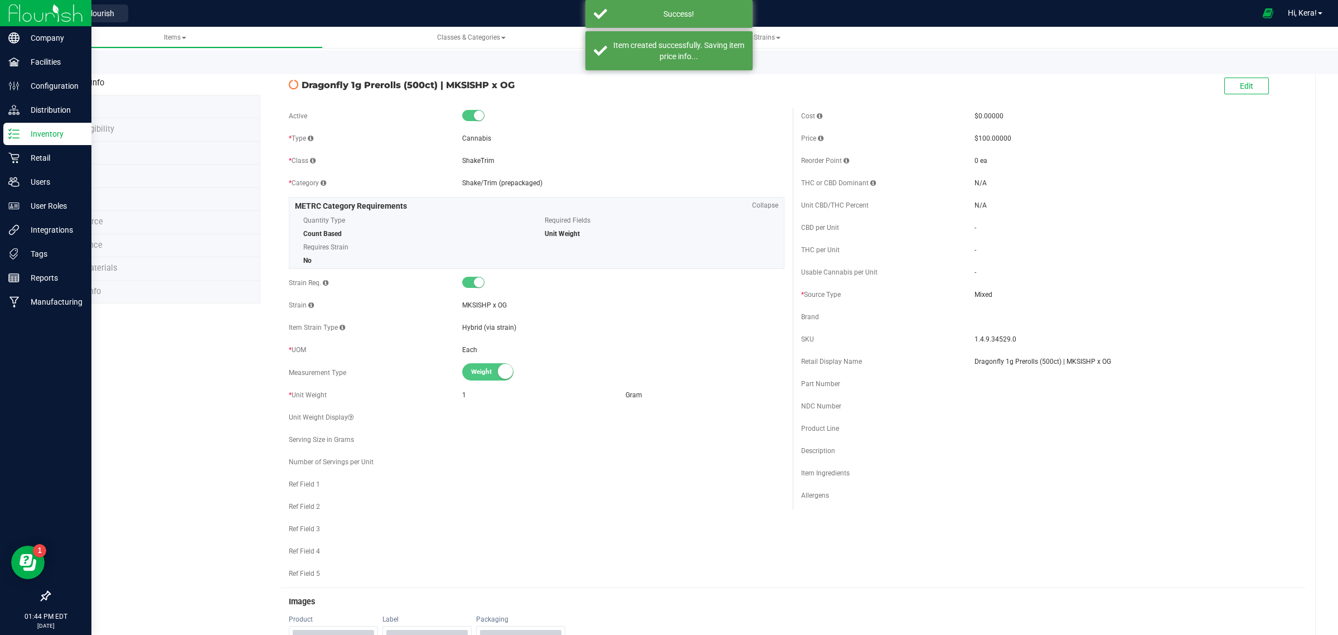
click at [39, 136] on p "Inventory" at bounding box center [53, 133] width 67 height 13
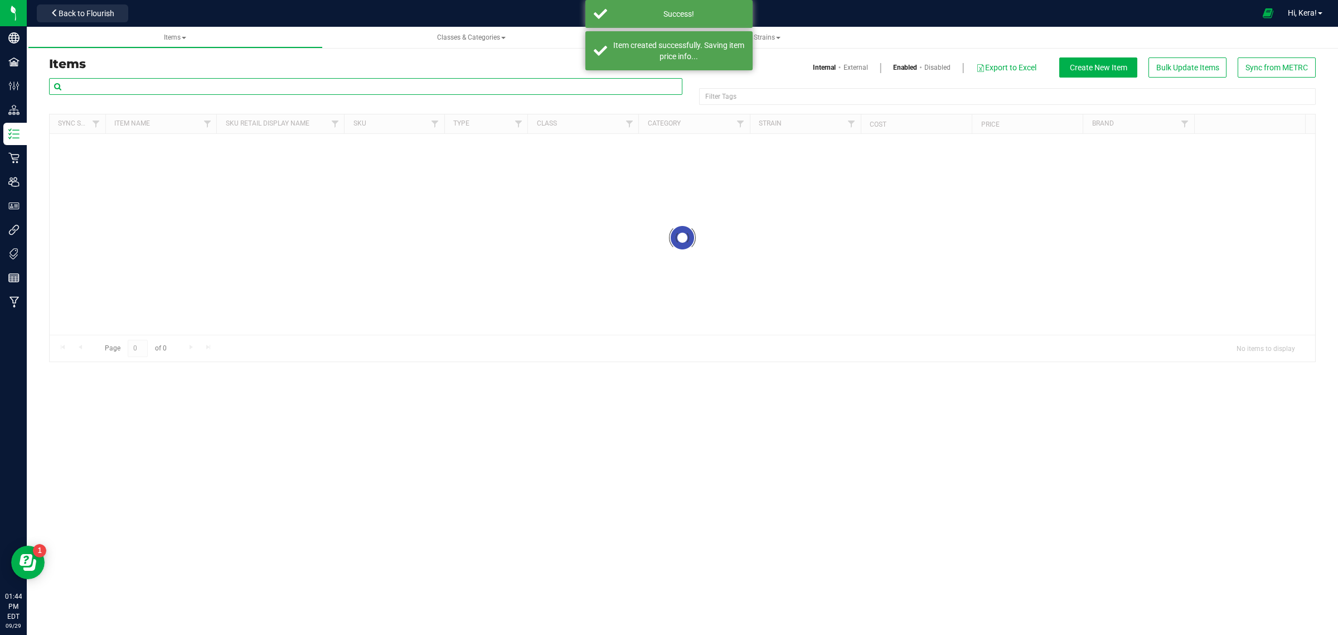
click at [134, 85] on input "text" at bounding box center [366, 86] width 634 height 17
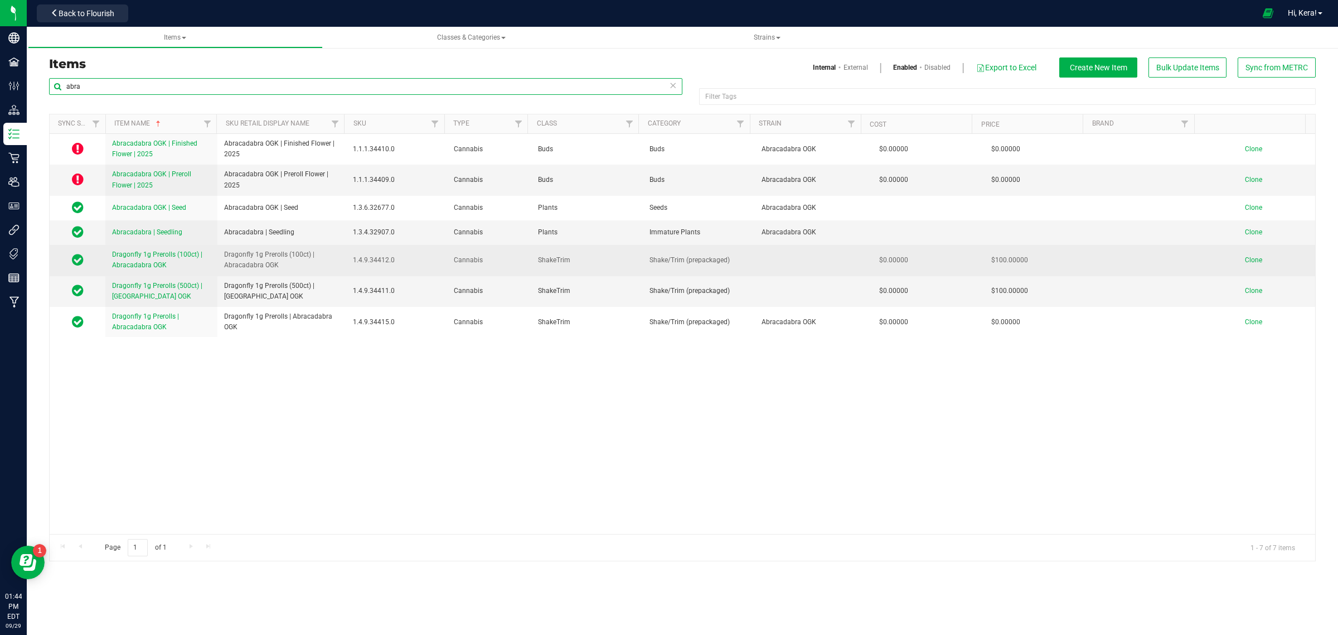
type input "abra"
drag, startPoint x: 316, startPoint y: 255, endPoint x: 215, endPoint y: 254, distance: 100.9
click at [215, 254] on tr "Dragonfly 1g Prerolls (100ct) | Abracadabra OGK Dragonfly 1g Prerolls (100ct) |…" at bounding box center [683, 260] width 1266 height 31
click at [1245, 257] on span "Clone" at bounding box center [1253, 260] width 17 height 8
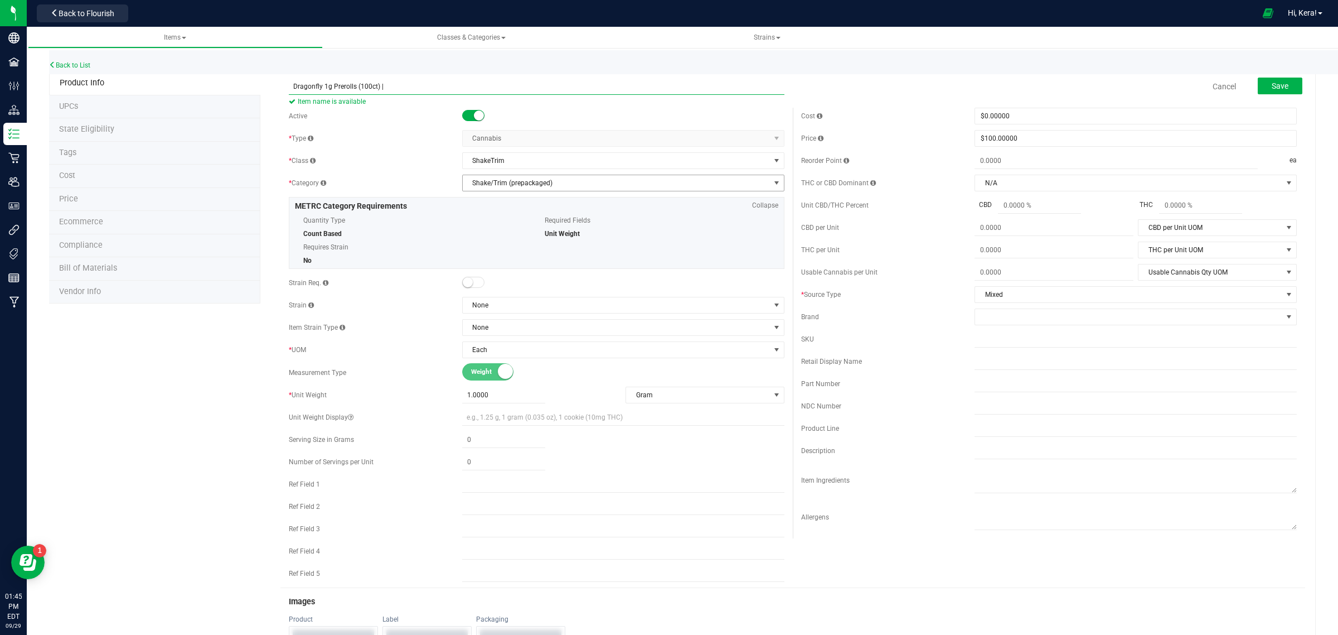
paste input "MKSISHP x OG"
type input "Dragonfly 1g Prerolls (100ct) | MKSISHP x OG"
click at [522, 307] on span "None" at bounding box center [616, 305] width 307 height 16
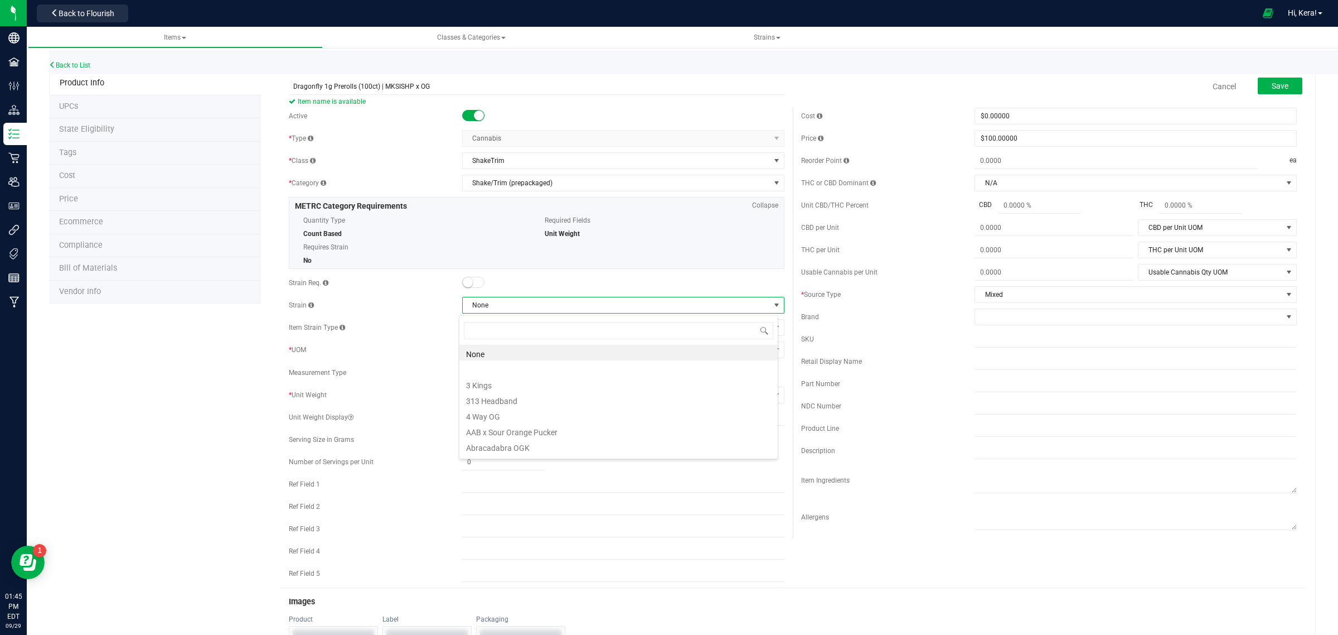
scroll to position [17, 319]
type input "mks"
click at [496, 354] on li "MKSISHP x OG" at bounding box center [619, 353] width 318 height 16
drag, startPoint x: 1034, startPoint y: 137, endPoint x: 829, endPoint y: 137, distance: 205.8
click at [835, 137] on div "Price $100.00000 100" at bounding box center [1049, 138] width 496 height 17
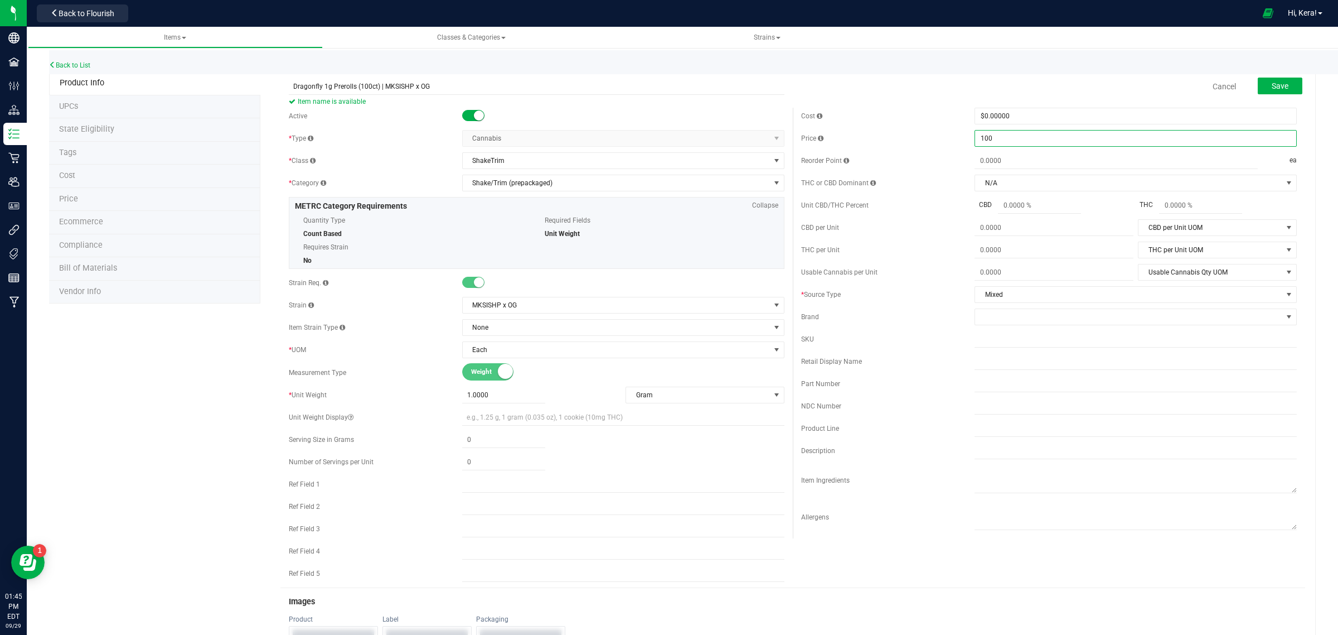
type input "0"
type input "$0.00000"
click at [1035, 90] on div "Cancel Save" at bounding box center [1049, 86] width 512 height 28
click at [1279, 88] on button "Save" at bounding box center [1280, 86] width 45 height 17
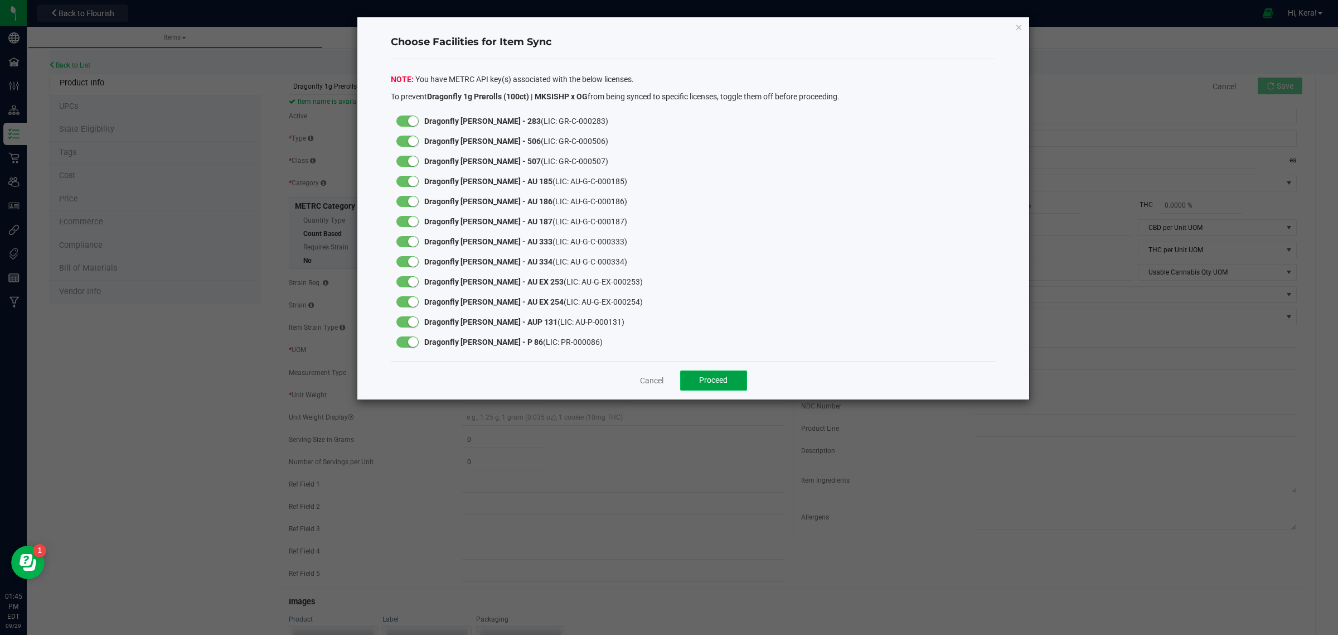
click at [733, 382] on button "Proceed" at bounding box center [713, 380] width 67 height 20
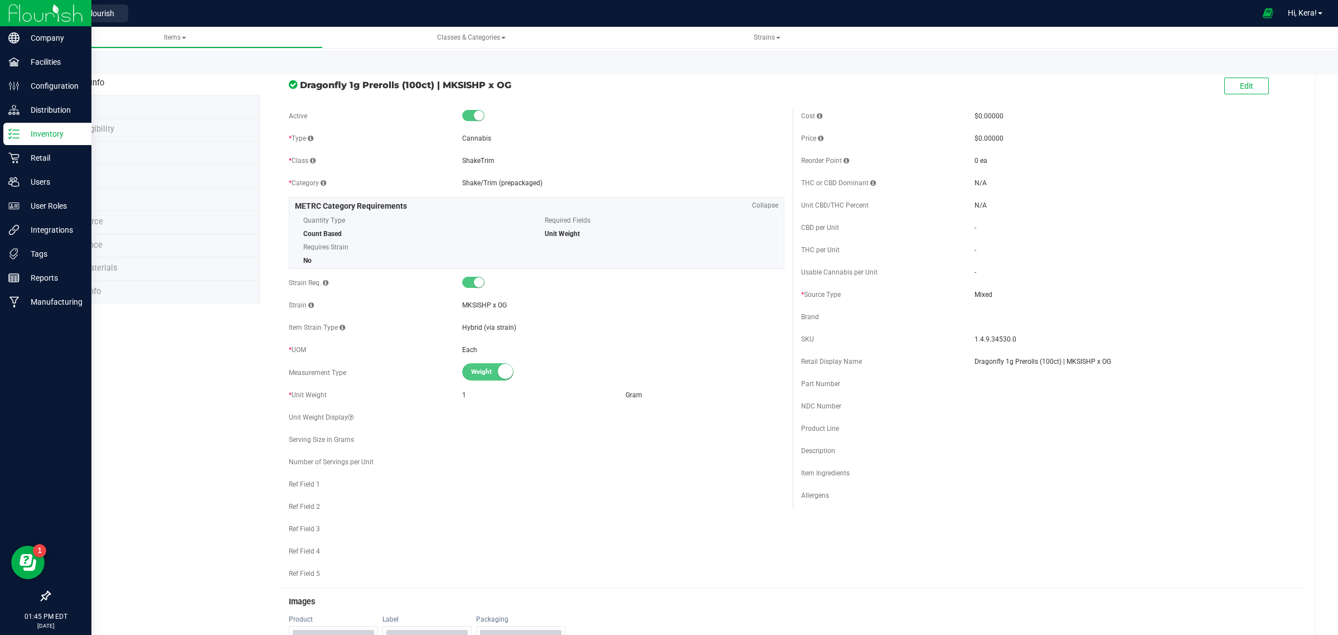
click at [24, 129] on p "Inventory" at bounding box center [53, 133] width 67 height 13
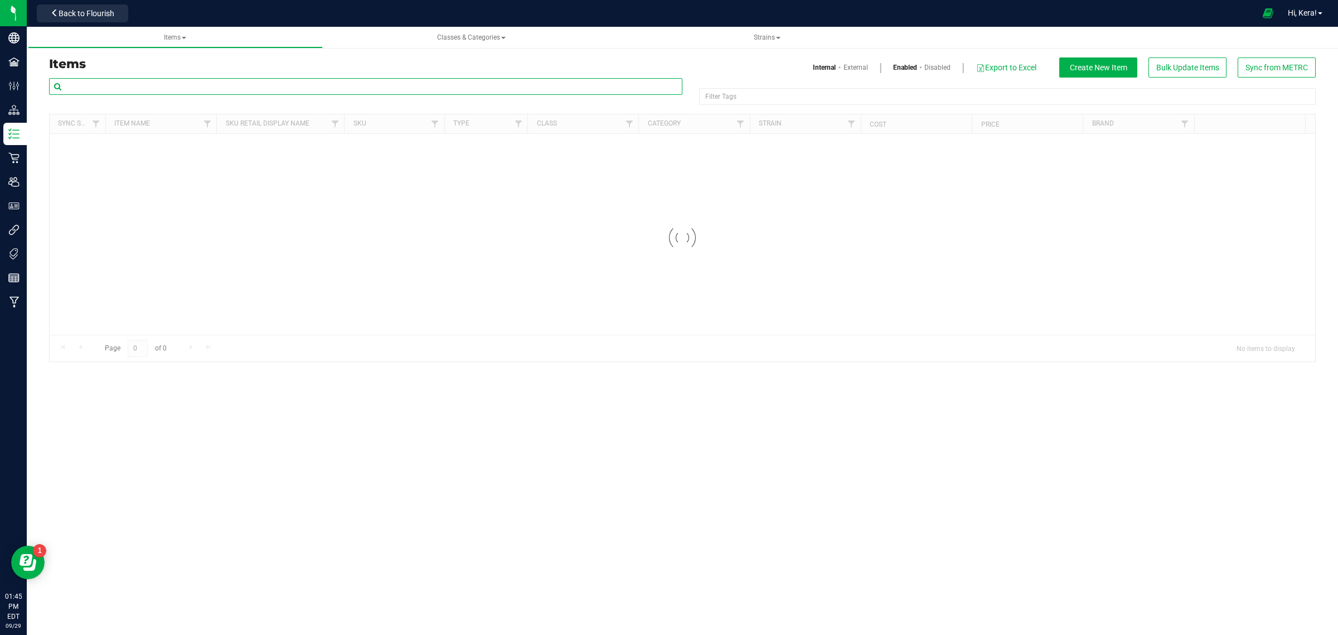
click at [184, 85] on input "text" at bounding box center [366, 86] width 634 height 17
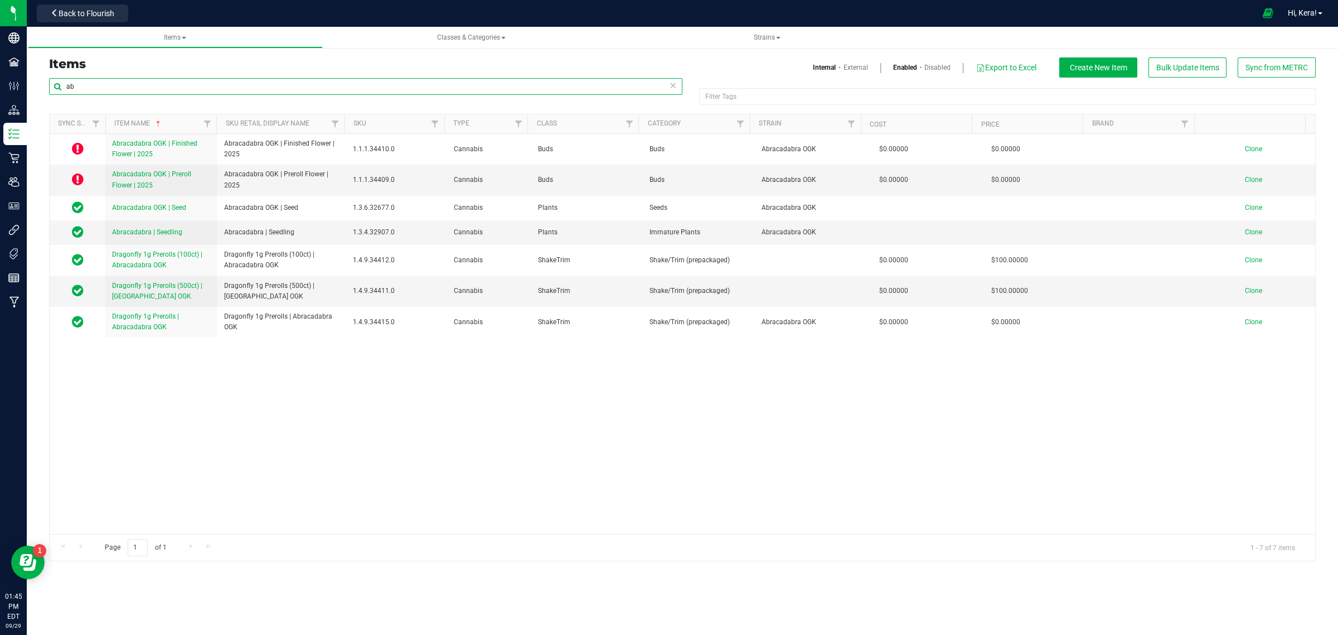
type input "a"
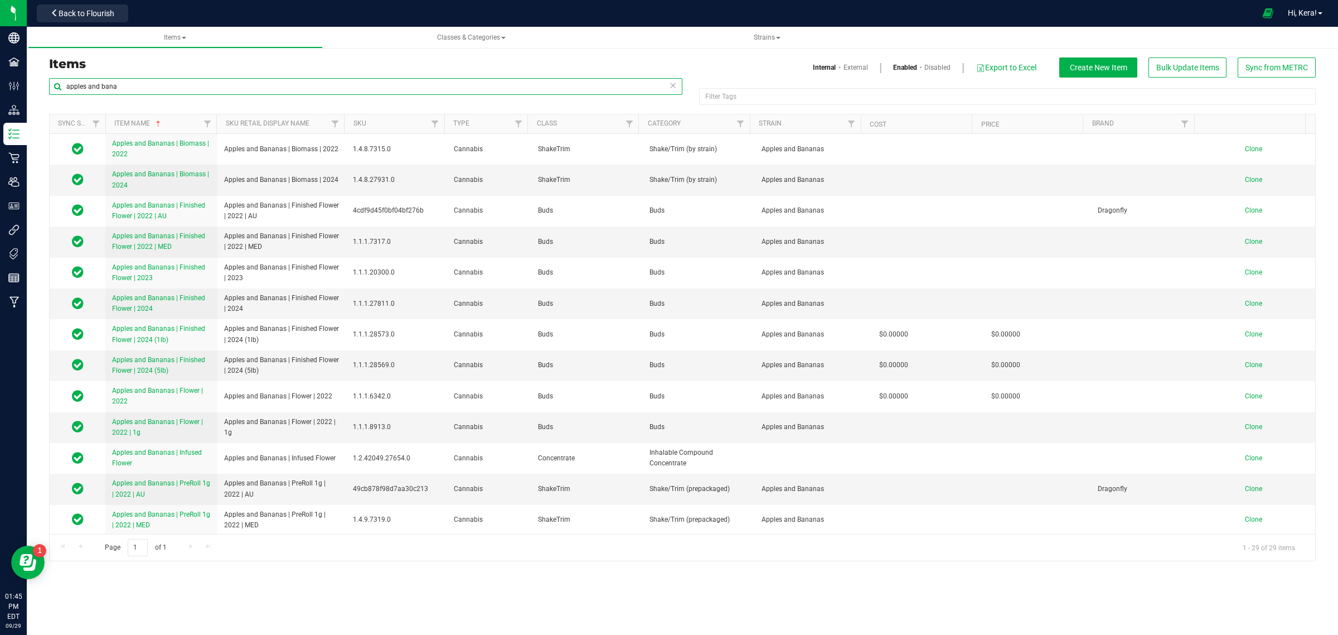
type input "apples and bana"
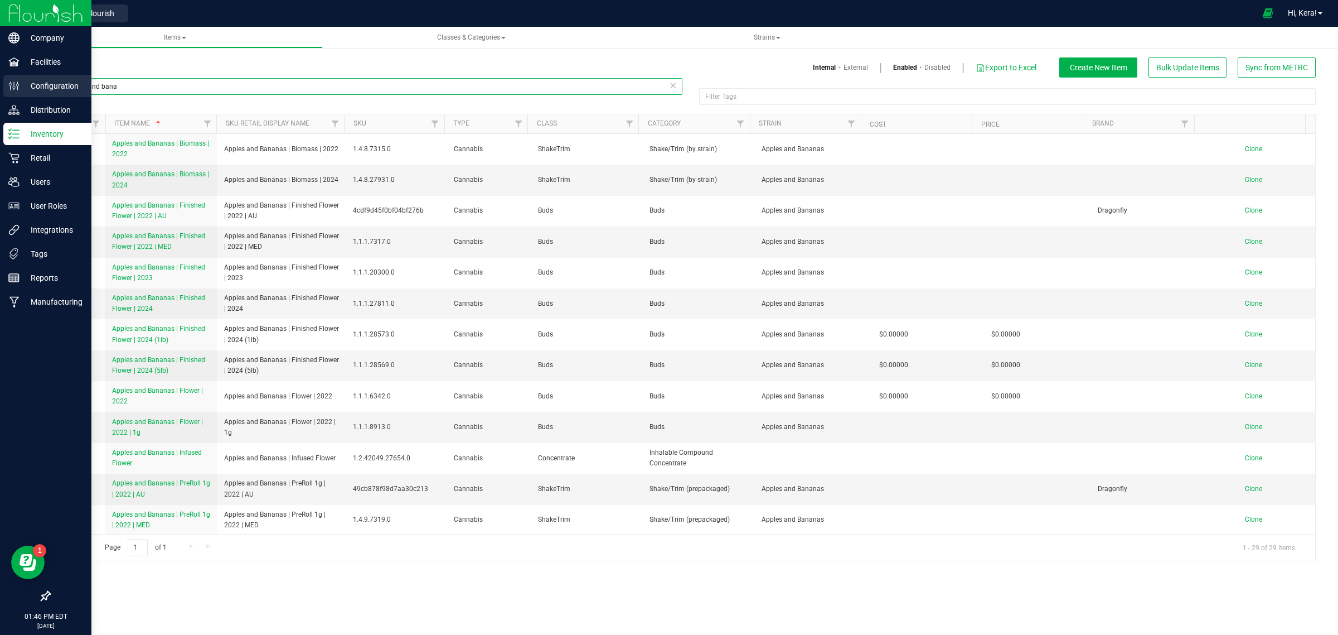
drag, startPoint x: 123, startPoint y: 85, endPoint x: 17, endPoint y: 82, distance: 106.0
click at [23, 85] on div "Company Facilities Configuration Distribution Inventory Retail Users User Roles…" at bounding box center [669, 317] width 1338 height 635
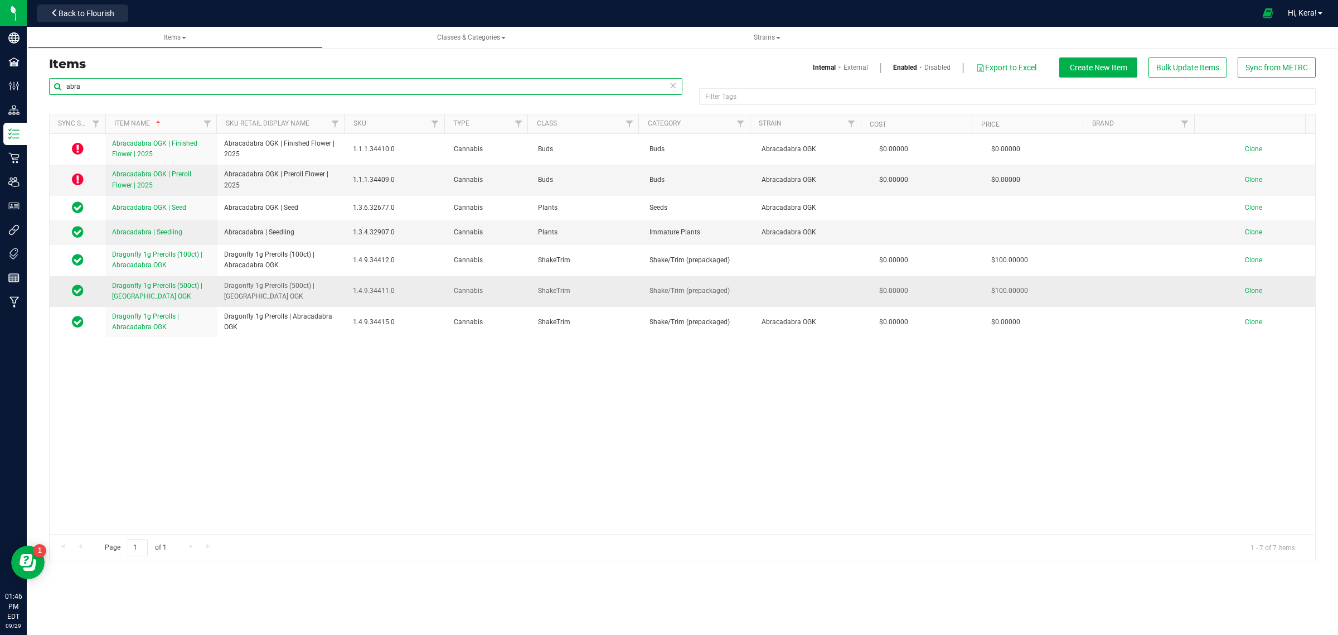
type input "abra"
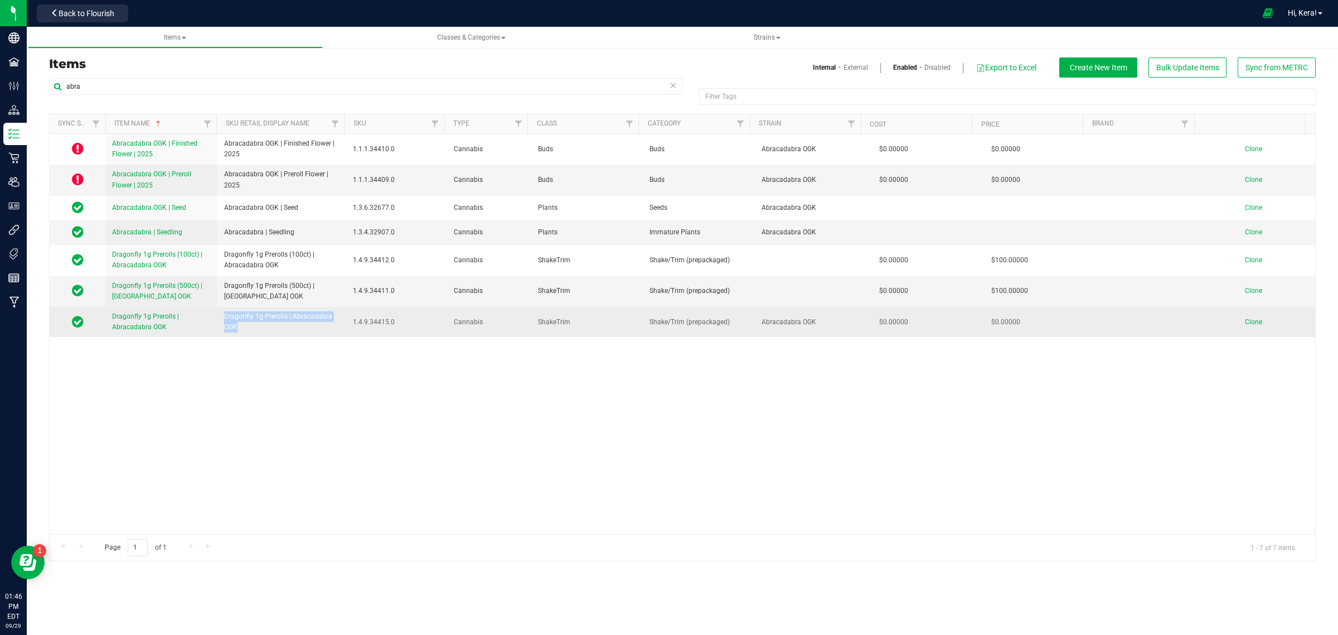
drag, startPoint x: 241, startPoint y: 330, endPoint x: 216, endPoint y: 312, distance: 30.3
click at [217, 312] on td "Dragonfly 1g Prerolls | Abracadabra OGK" at bounding box center [281, 322] width 129 height 30
click at [1245, 318] on span "Clone" at bounding box center [1253, 322] width 17 height 8
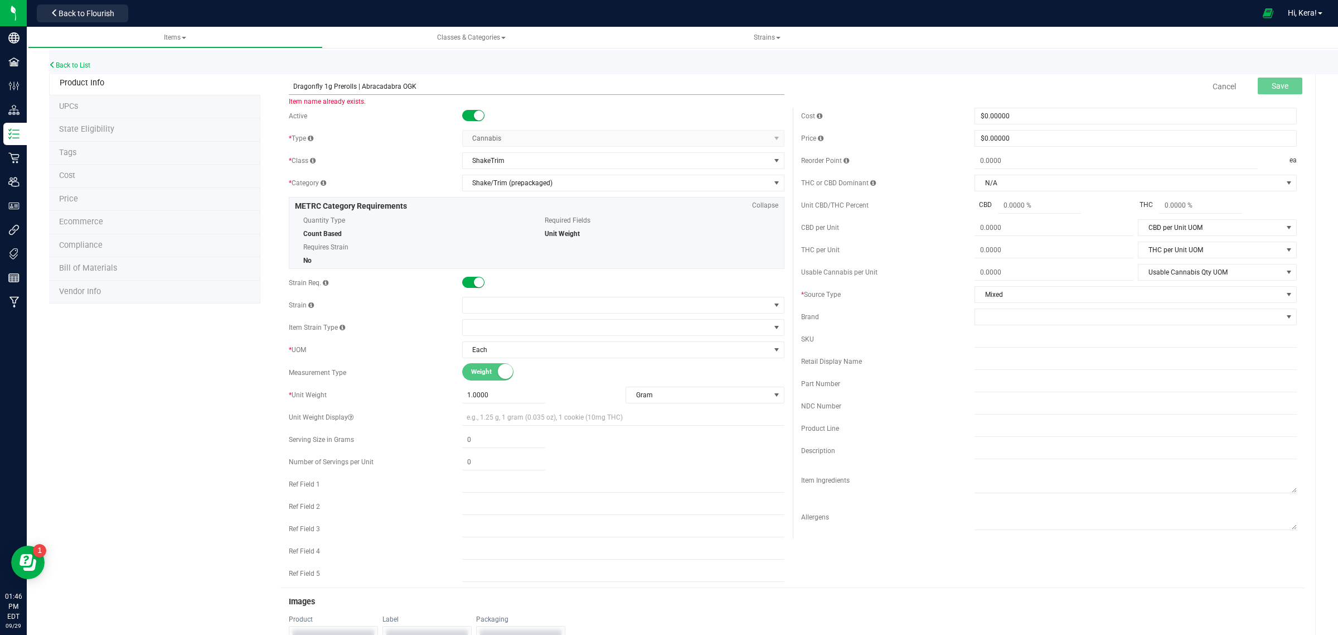
drag, startPoint x: 419, startPoint y: 88, endPoint x: 359, endPoint y: 85, distance: 60.3
click at [359, 85] on input "Dragonfly 1g Prerolls | Abracadabra OGK" at bounding box center [537, 86] width 496 height 17
paste input "MKSISHP x OG"
type input "Dragonfly 1g Prerolls | MKSISHP x OG"
click at [480, 301] on span at bounding box center [616, 305] width 307 height 16
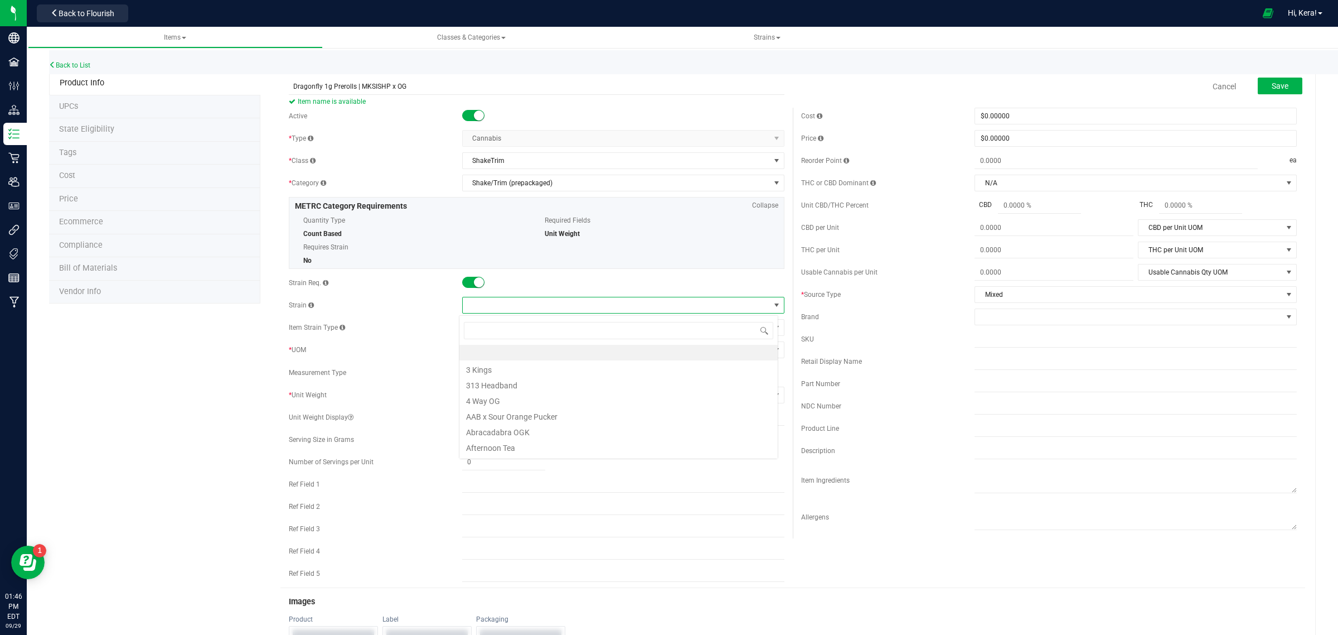
scroll to position [17, 319]
type input "mks"
click at [504, 352] on li "MKSISHP x OG" at bounding box center [619, 353] width 318 height 16
click at [1272, 84] on span "Save" at bounding box center [1280, 85] width 17 height 9
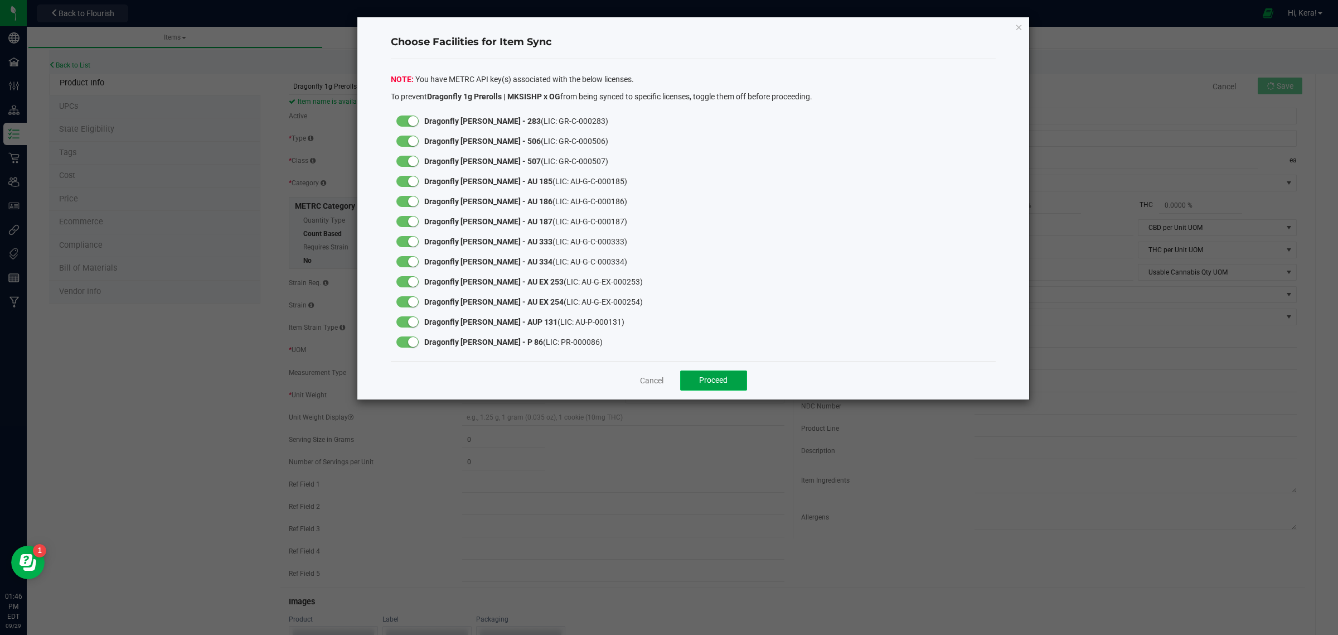
click at [717, 384] on span "Proceed" at bounding box center [713, 379] width 28 height 9
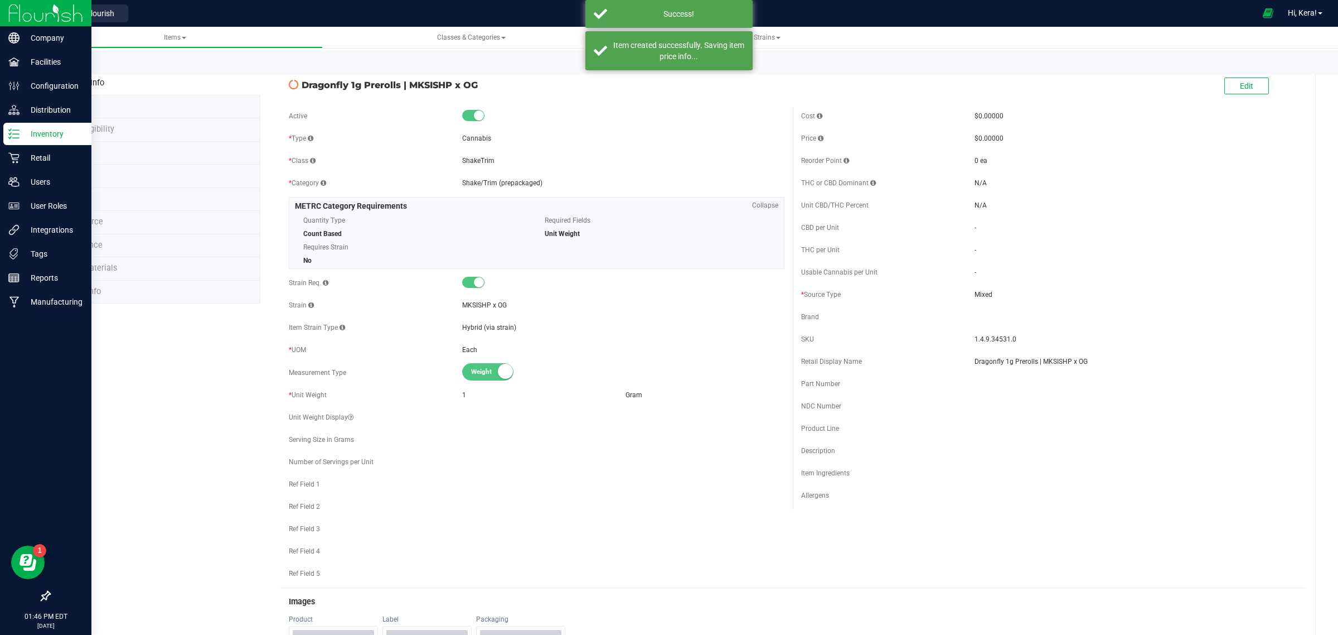
click at [23, 139] on p "Inventory" at bounding box center [53, 133] width 67 height 13
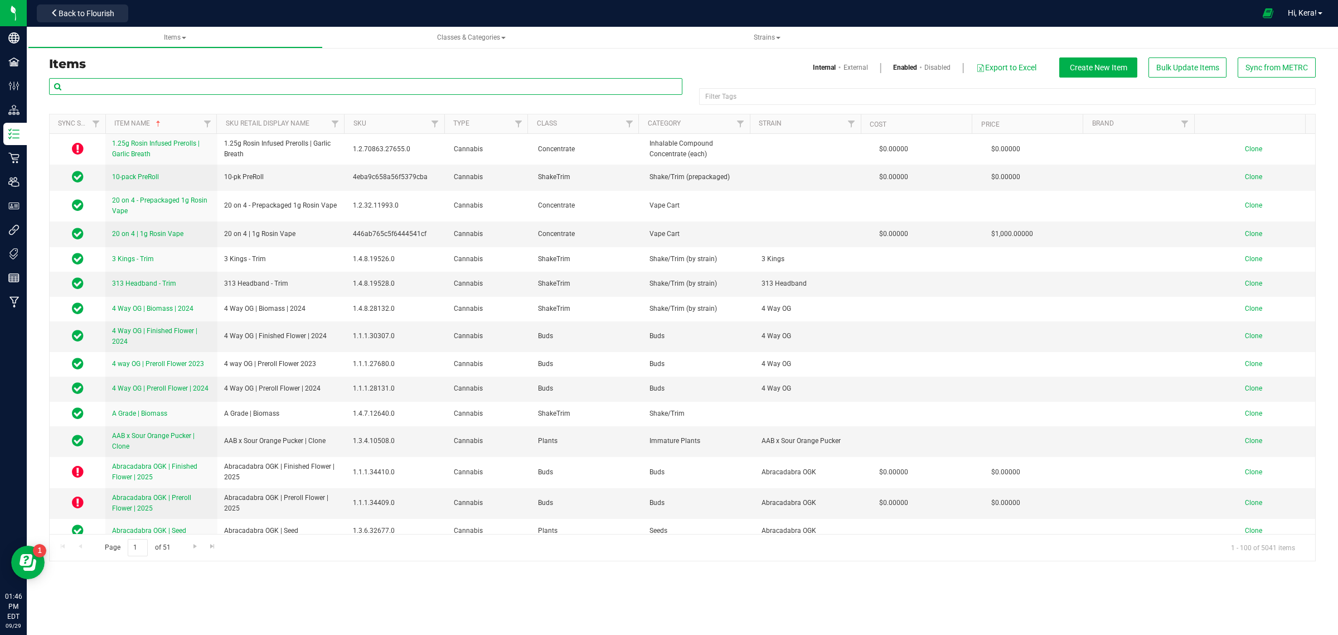
click at [125, 88] on input "text" at bounding box center [366, 86] width 634 height 17
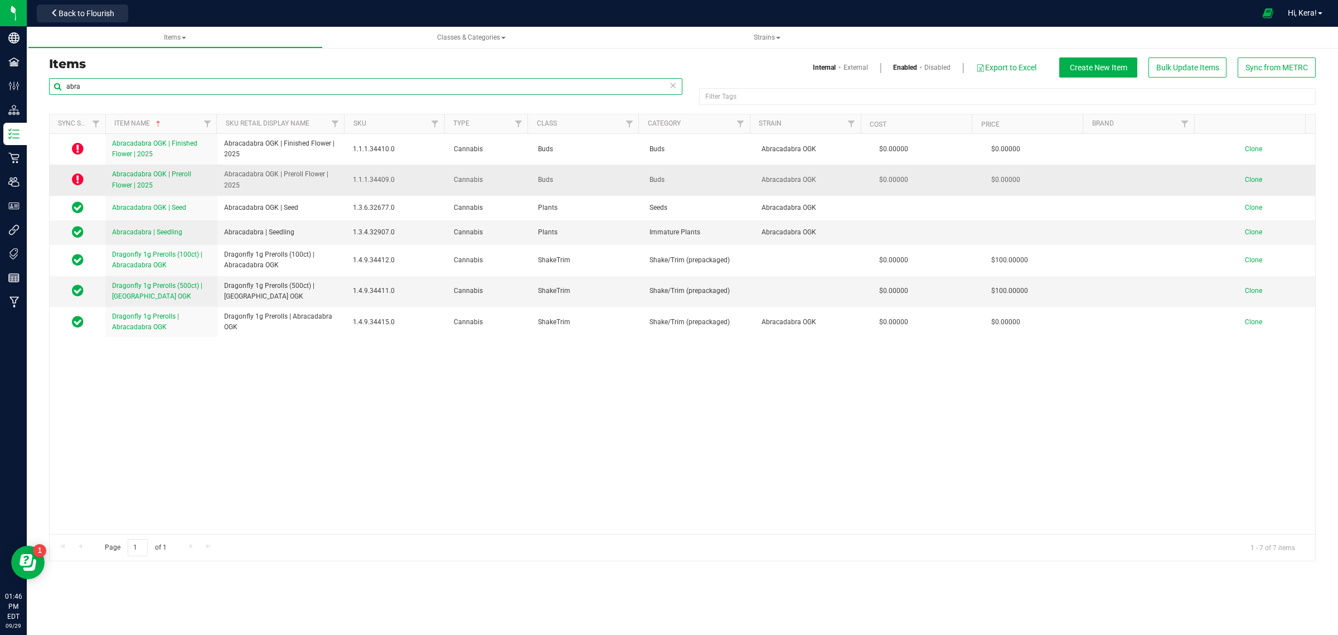
type input "abra"
drag, startPoint x: 245, startPoint y: 187, endPoint x: 215, endPoint y: 172, distance: 34.2
click at [215, 172] on tr "Abracadabra OGK | Preroll Flower | 2025 Abracadabra OGK | Preroll Flower | 2025…" at bounding box center [683, 180] width 1266 height 31
click at [1245, 179] on span "Clone" at bounding box center [1253, 180] width 17 height 8
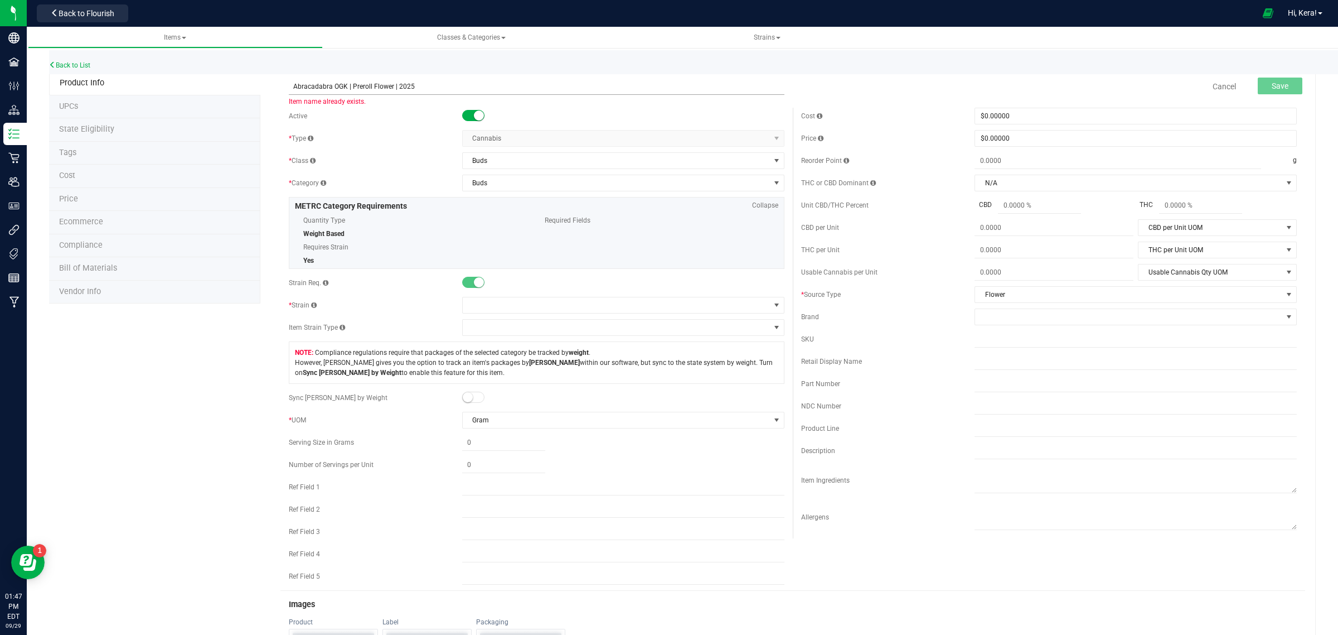
click at [352, 87] on input "Abracadabra OGK | Preroll Flower | 2025" at bounding box center [537, 86] width 496 height 17
paste input "LT [PERSON_NAME]"
type input "LT OG | Preroll Flower | 2025"
click at [475, 306] on span at bounding box center [616, 305] width 307 height 16
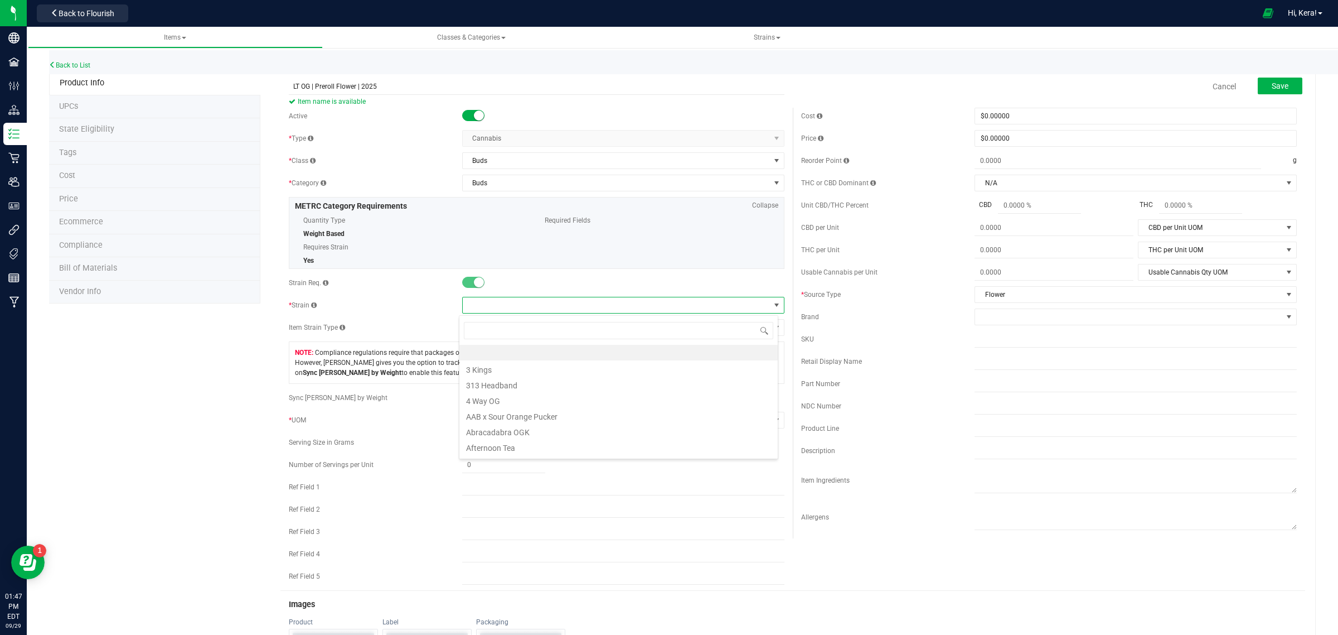
scroll to position [17, 319]
type input "lt [PERSON_NAME]"
click at [494, 355] on li "LT [PERSON_NAME]" at bounding box center [619, 353] width 318 height 16
click at [1268, 90] on button "Save" at bounding box center [1280, 86] width 45 height 17
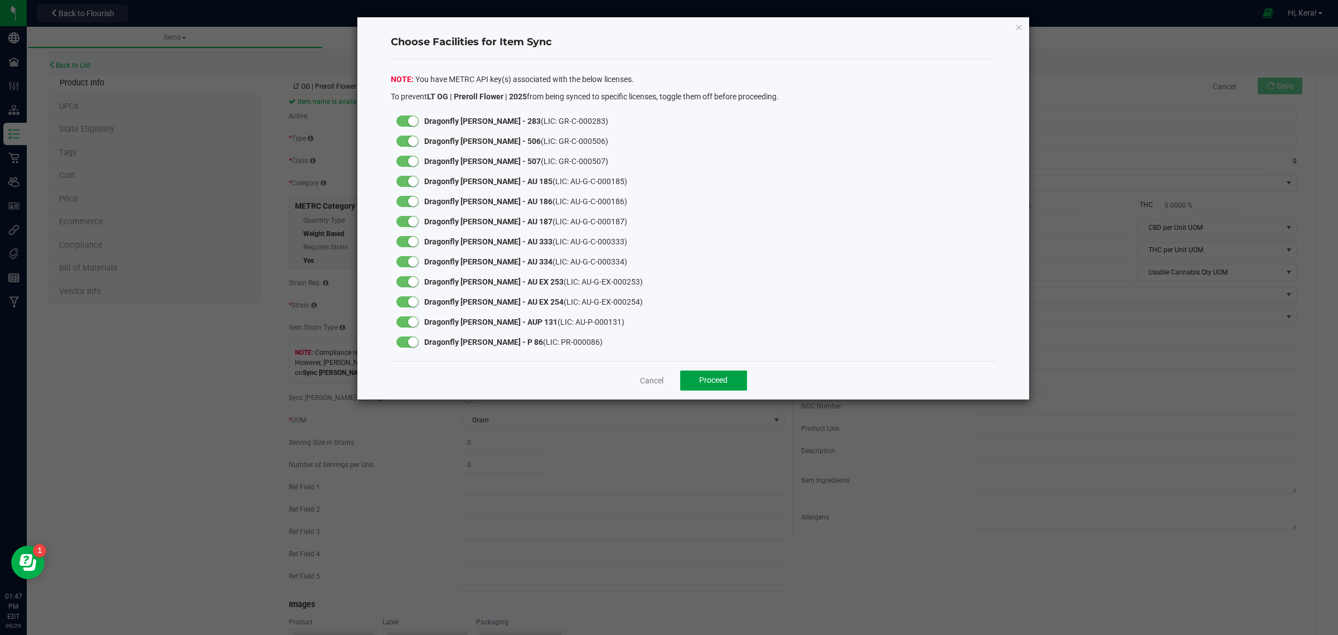
click at [718, 369] on div "Cancel Proceed" at bounding box center [694, 380] width 606 height 38
click at [714, 381] on span "Proceed" at bounding box center [713, 379] width 28 height 9
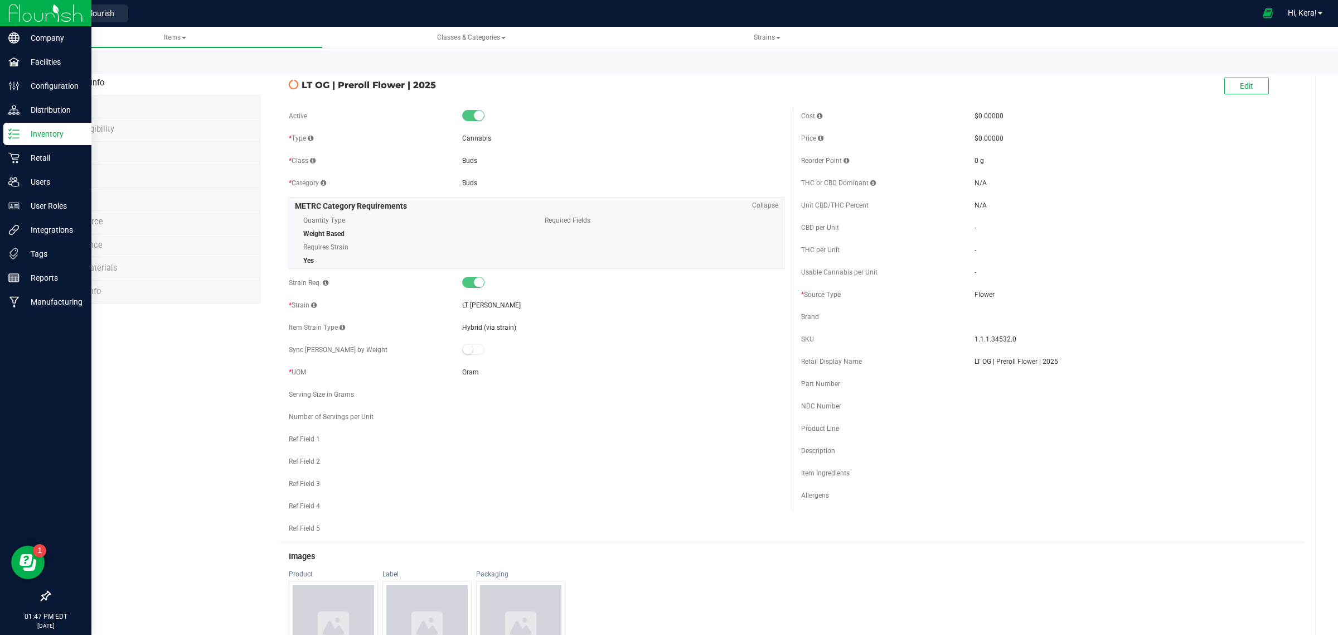
click at [27, 137] on p "Inventory" at bounding box center [53, 133] width 67 height 13
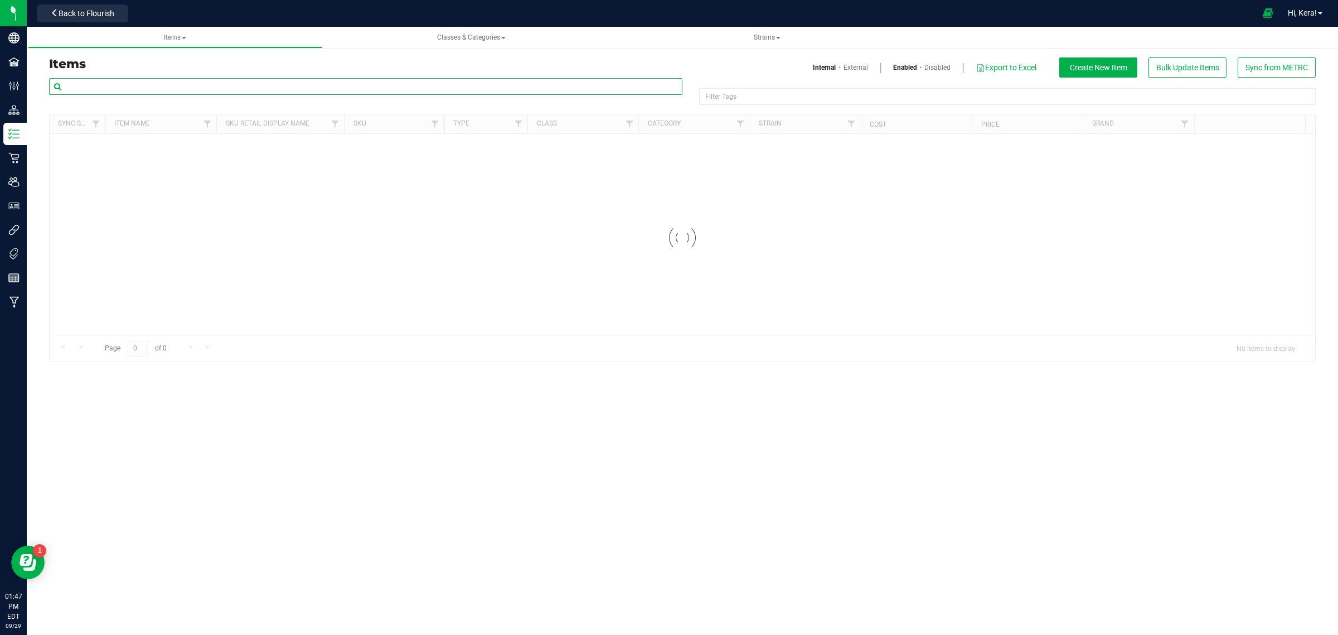
click at [145, 87] on input "text" at bounding box center [366, 86] width 634 height 17
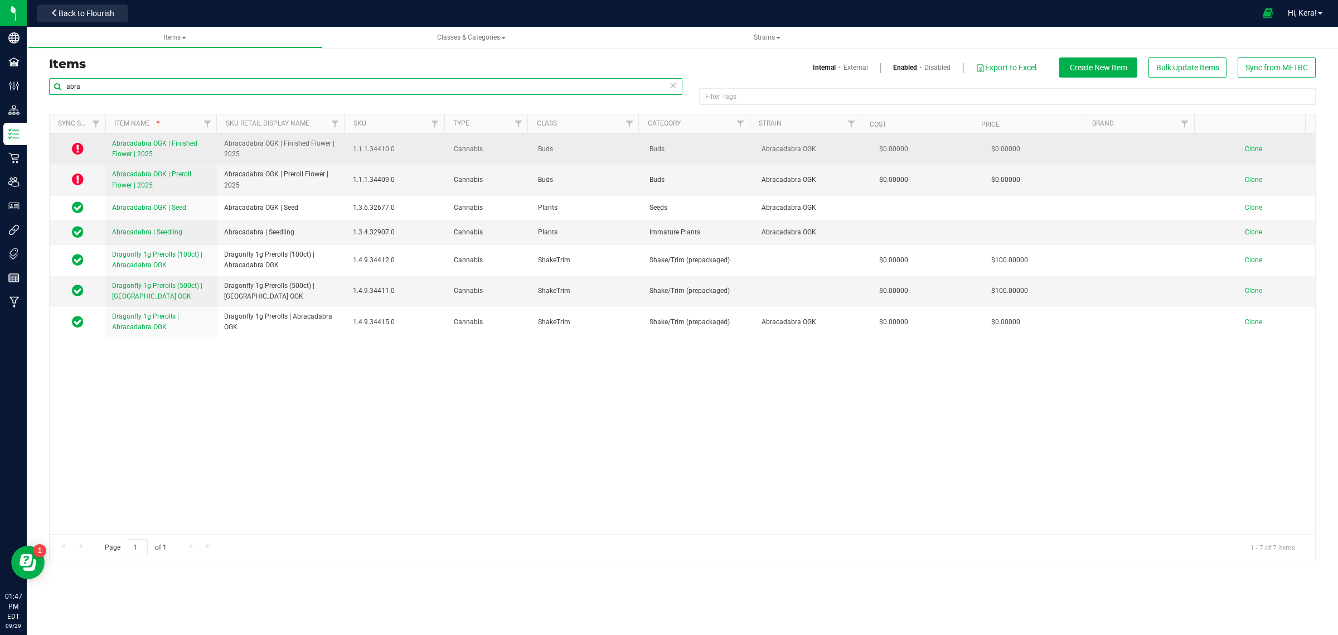
type input "abra"
drag, startPoint x: 241, startPoint y: 159, endPoint x: 276, endPoint y: 145, distance: 37.3
click at [276, 145] on span "Abracadabra OGK | Finished Flower | 2025" at bounding box center [281, 148] width 115 height 21
click at [1245, 151] on span "Clone" at bounding box center [1253, 149] width 17 height 8
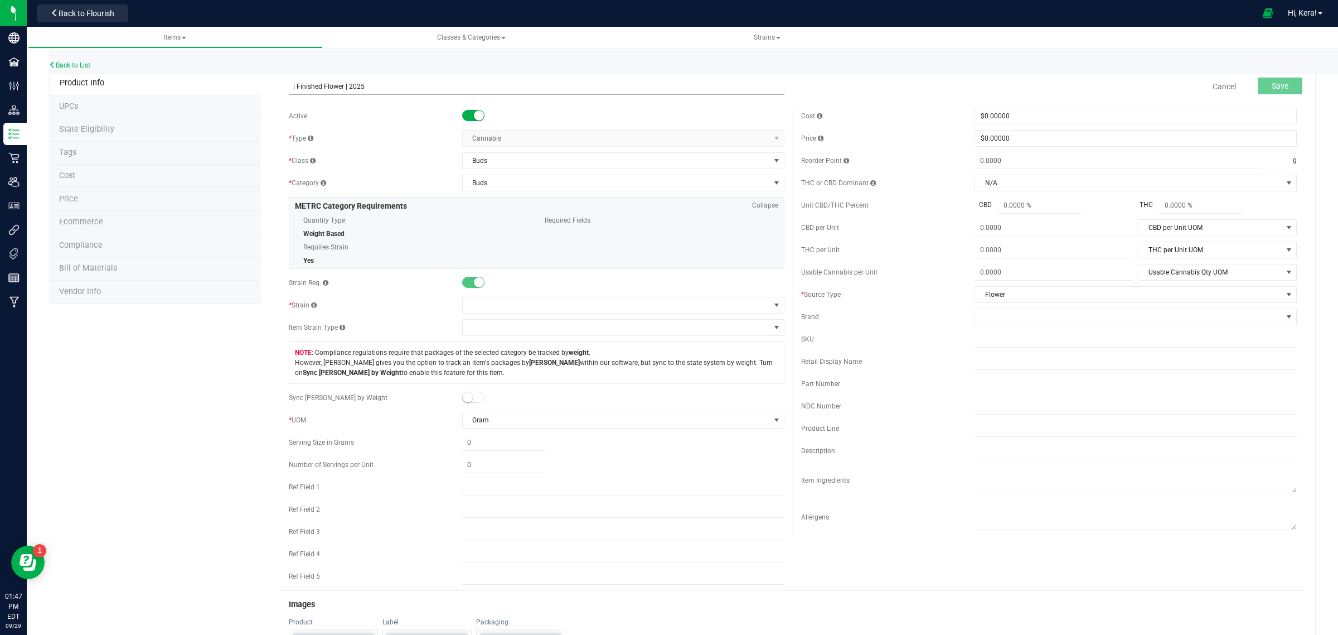
click at [289, 85] on input "| Finished Flower | 2025" at bounding box center [537, 86] width 496 height 17
paste input "LT [PERSON_NAME]"
type input "LT OG | Finished Flower | 2025"
click at [483, 308] on span at bounding box center [616, 305] width 307 height 16
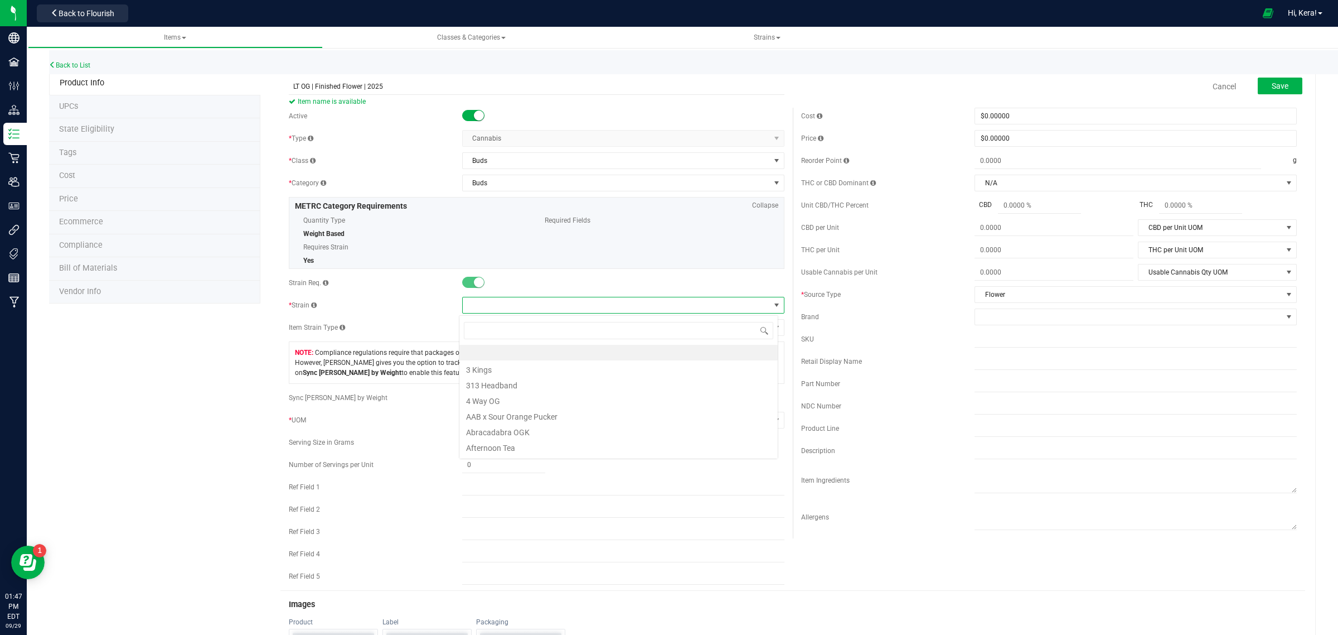
scroll to position [17, 319]
type input "lt"
click at [482, 354] on li "LT [PERSON_NAME]" at bounding box center [619, 353] width 318 height 16
click at [1273, 84] on span "Save" at bounding box center [1280, 85] width 17 height 9
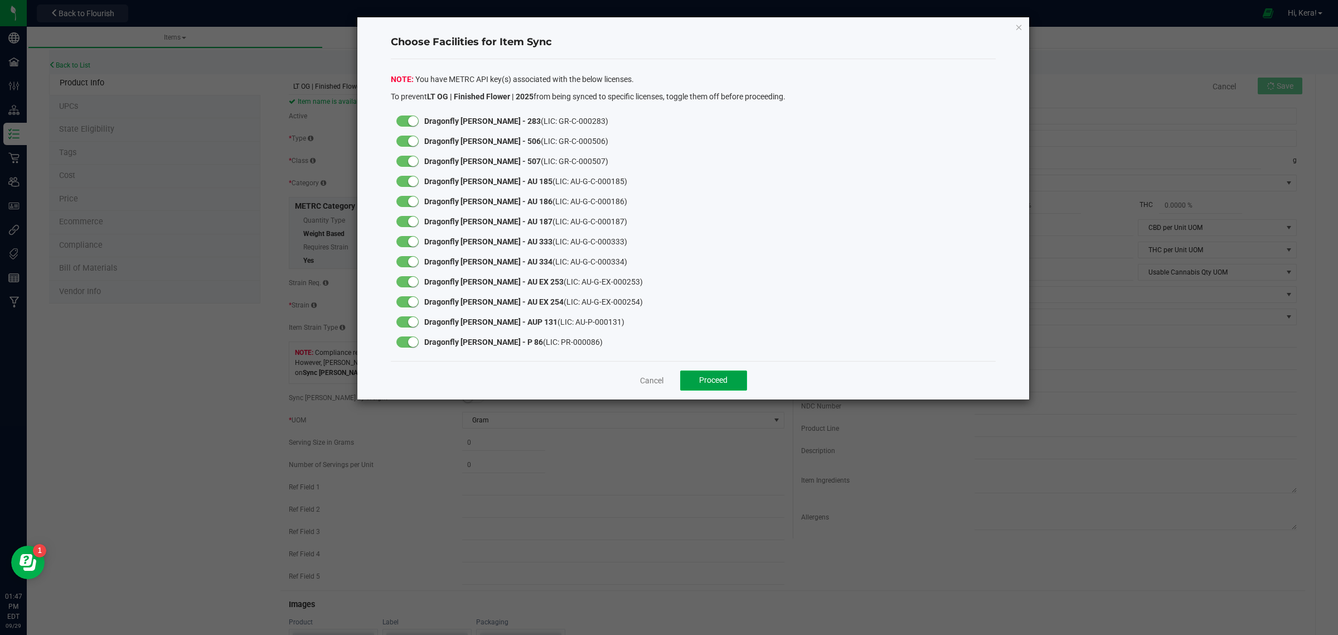
click at [726, 385] on button "Proceed" at bounding box center [713, 380] width 67 height 20
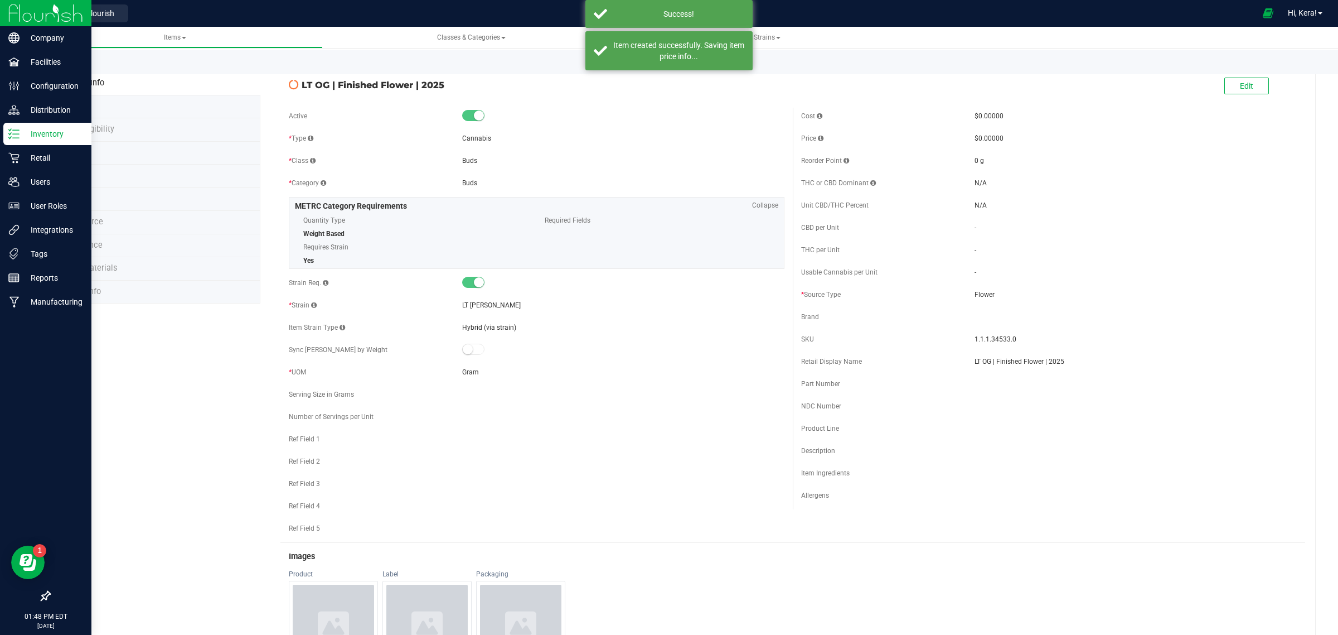
click at [43, 132] on p "Inventory" at bounding box center [53, 133] width 67 height 13
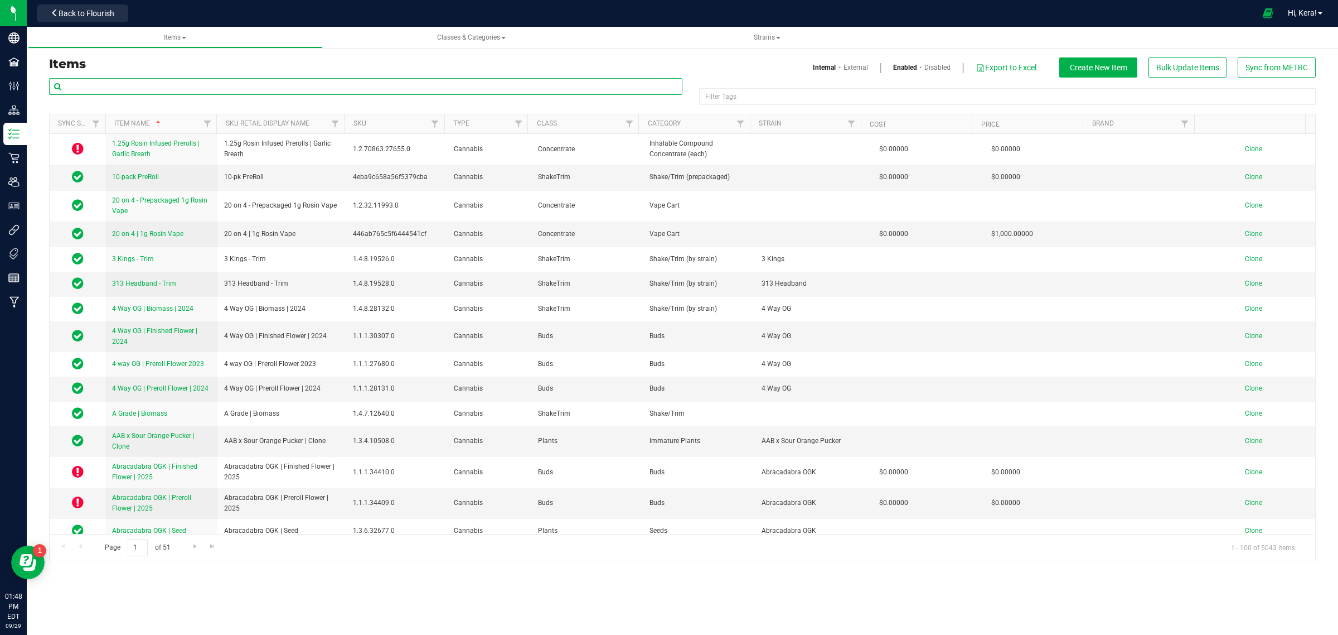
click at [119, 86] on input "text" at bounding box center [366, 86] width 634 height 17
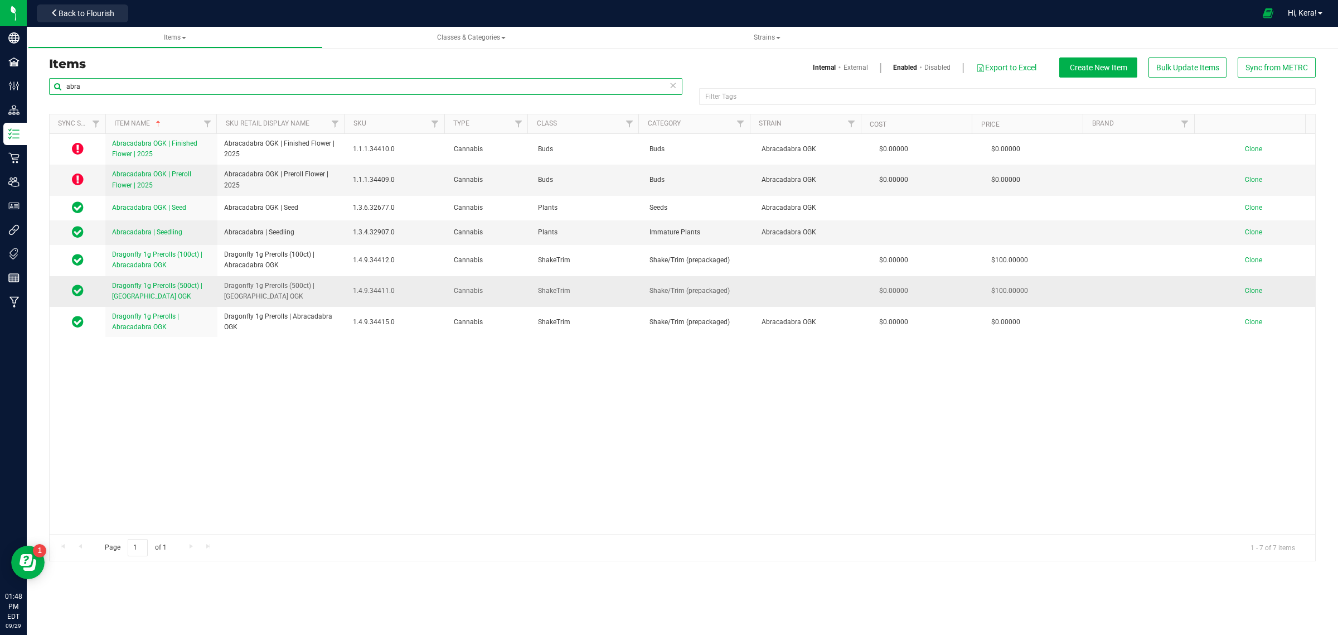
type input "abra"
drag, startPoint x: 281, startPoint y: 299, endPoint x: 210, endPoint y: 283, distance: 72.0
click at [210, 283] on tr "Dragonfly 1g Prerolls (500ct) | Abracadabra OGK Dragonfly 1g Prerolls (500ct) |…" at bounding box center [683, 291] width 1266 height 31
click at [1245, 292] on span "Clone" at bounding box center [1253, 291] width 17 height 8
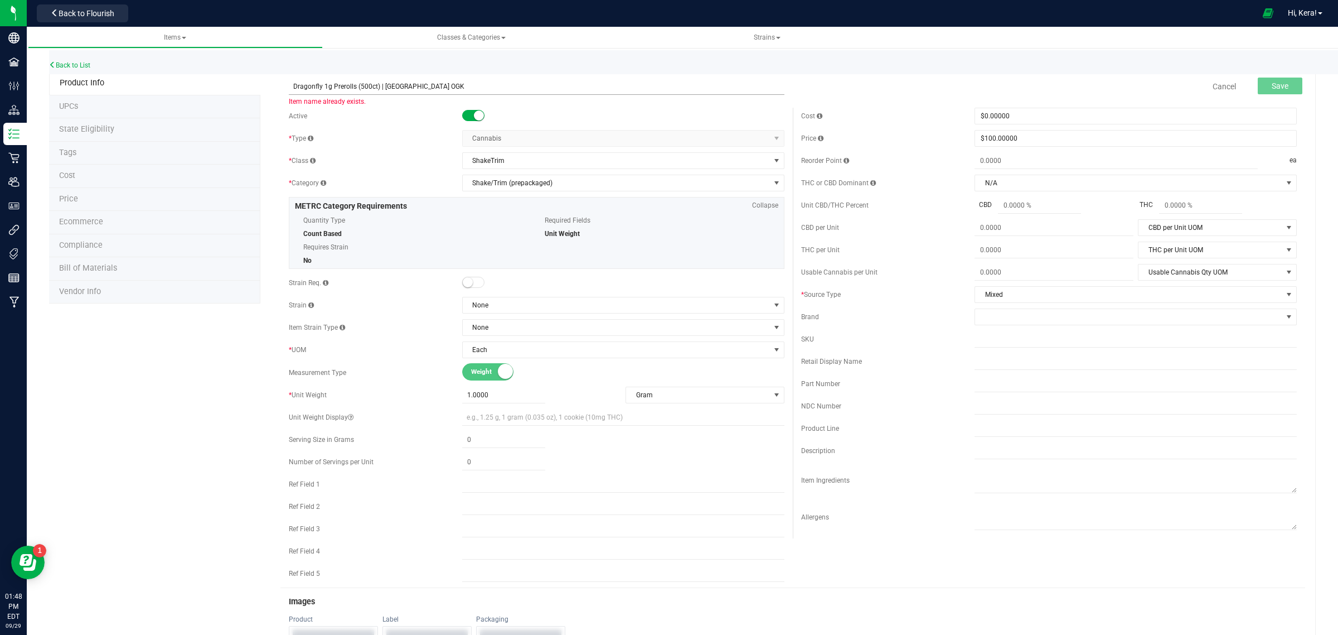
drag, startPoint x: 447, startPoint y: 87, endPoint x: 392, endPoint y: 88, distance: 55.2
click at [392, 88] on input "Dragonfly 1g Prerolls (500ct) | [GEOGRAPHIC_DATA] OGK" at bounding box center [537, 86] width 496 height 17
paste input "LT [PERSON_NAME]"
type input "Dragonfly 1g Prerolls (500ct) | LT OG"
click at [500, 308] on span "None" at bounding box center [616, 305] width 307 height 16
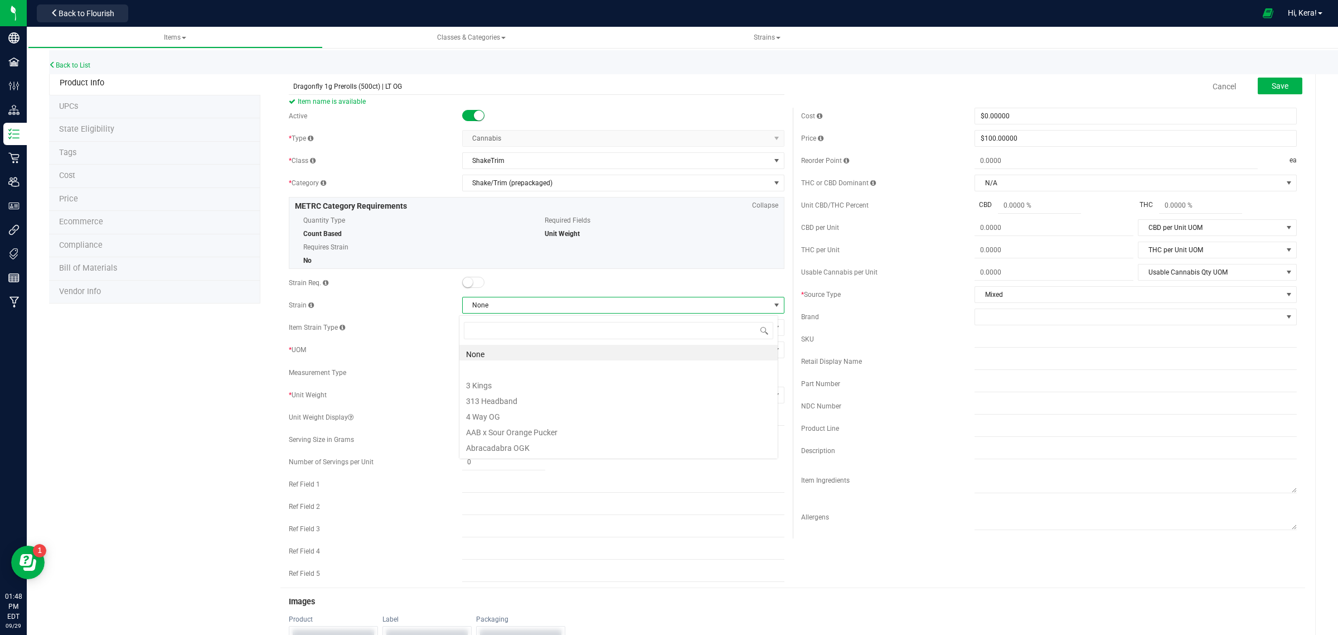
scroll to position [17, 319]
type input "lt"
click at [485, 355] on li "LT [PERSON_NAME]" at bounding box center [619, 353] width 318 height 16
click at [1094, 141] on span "$100.00000 100" at bounding box center [1136, 138] width 322 height 17
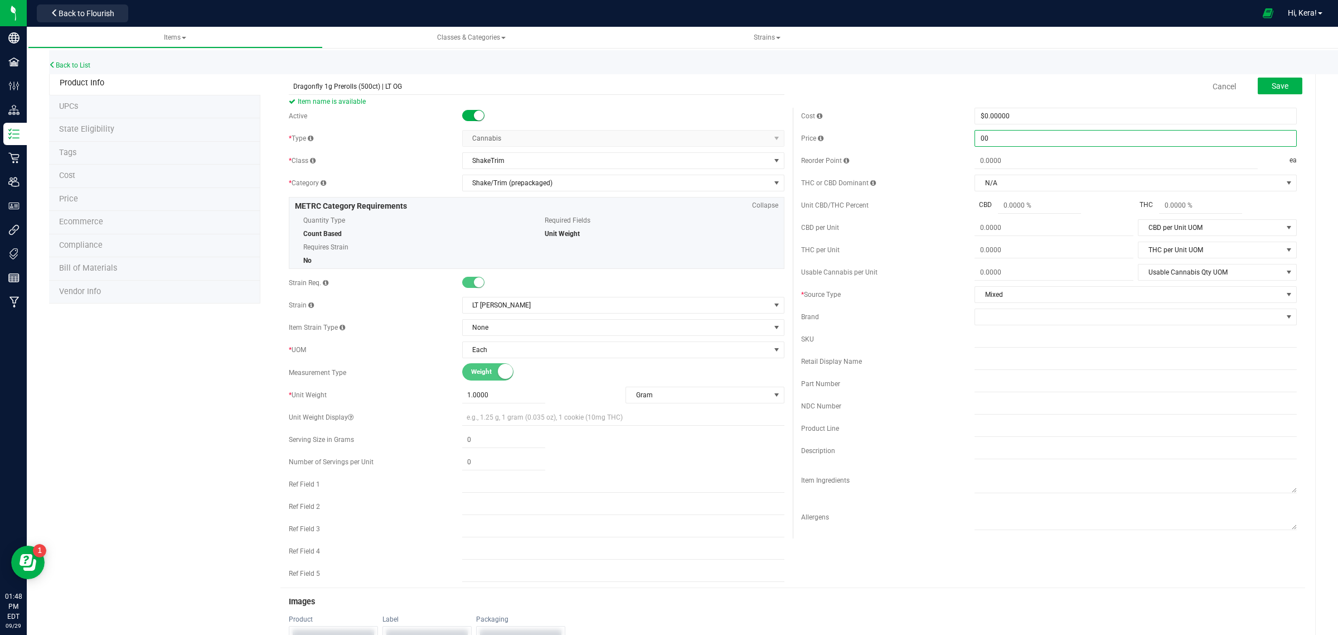
type input "000"
type input "$0.00000"
click at [1259, 80] on button "Save" at bounding box center [1280, 86] width 45 height 17
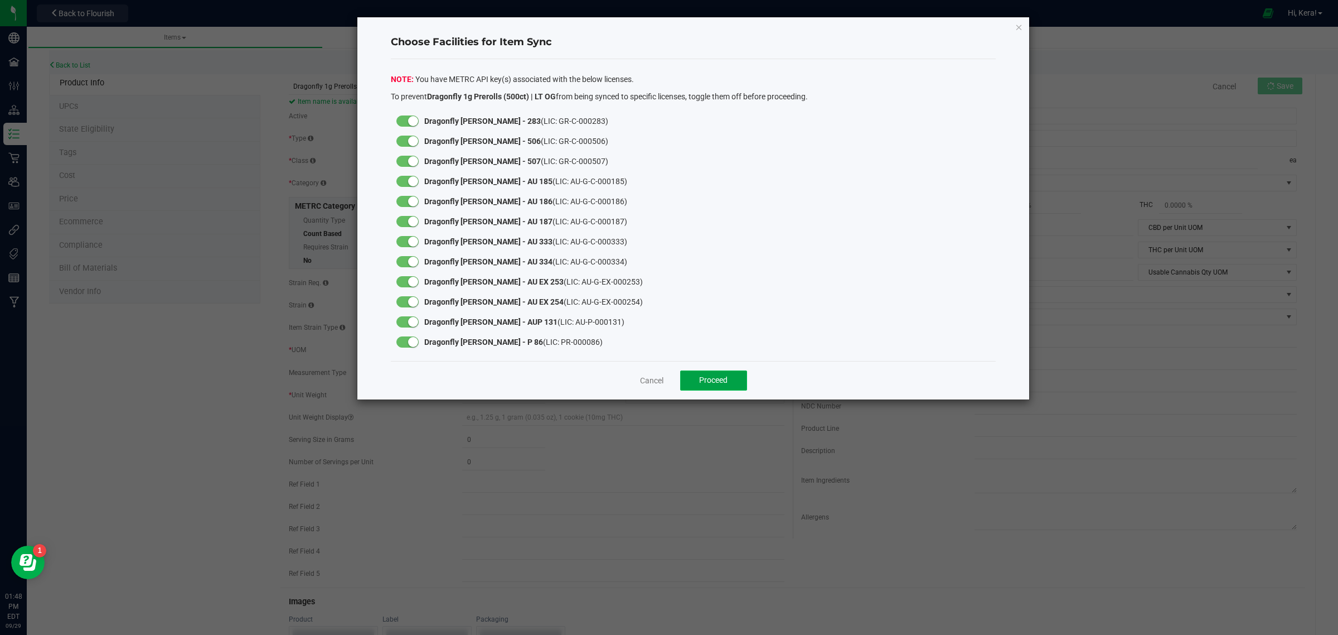
click at [703, 374] on button "Proceed" at bounding box center [713, 380] width 67 height 20
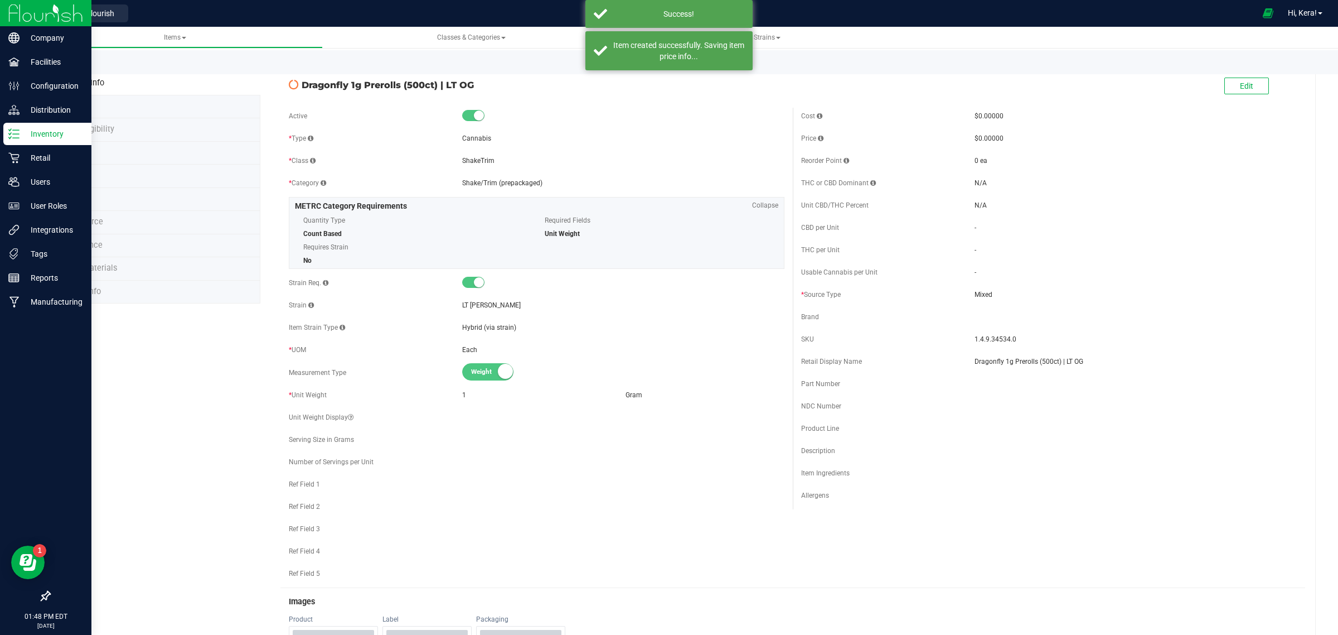
click at [13, 143] on div "Inventory" at bounding box center [47, 134] width 88 height 22
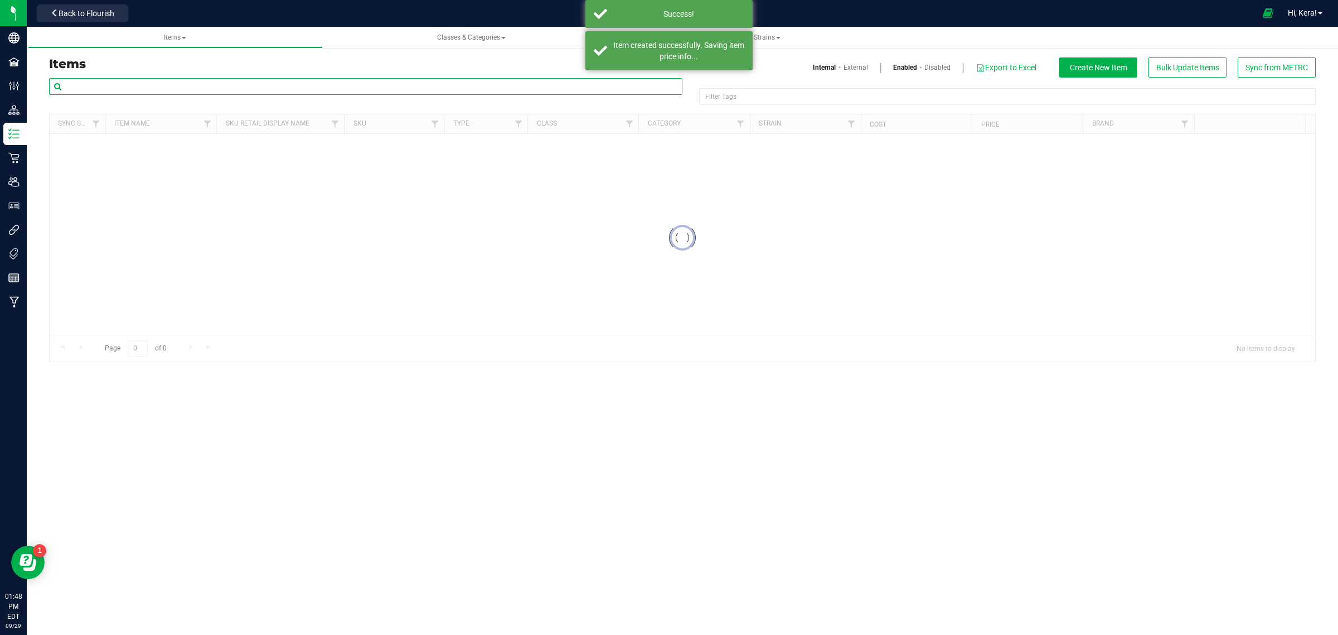
click at [205, 85] on input "text" at bounding box center [366, 86] width 634 height 17
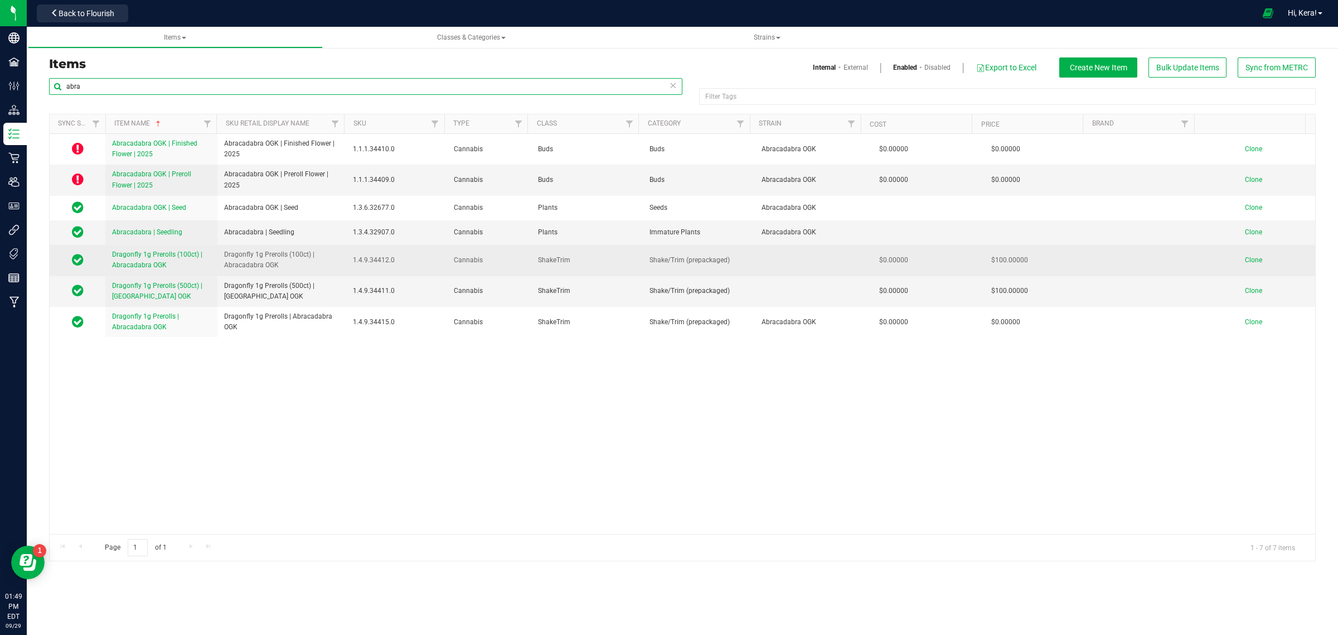
type input "abra"
drag, startPoint x: 280, startPoint y: 268, endPoint x: 215, endPoint y: 255, distance: 66.5
click at [215, 255] on tr "Dragonfly 1g Prerolls (100ct) | Abracadabra OGK Dragonfly 1g Prerolls (100ct) |…" at bounding box center [683, 260] width 1266 height 31
click at [1237, 263] on td "Clone" at bounding box center [1259, 260] width 112 height 31
click at [1245, 260] on span "Clone" at bounding box center [1253, 260] width 17 height 8
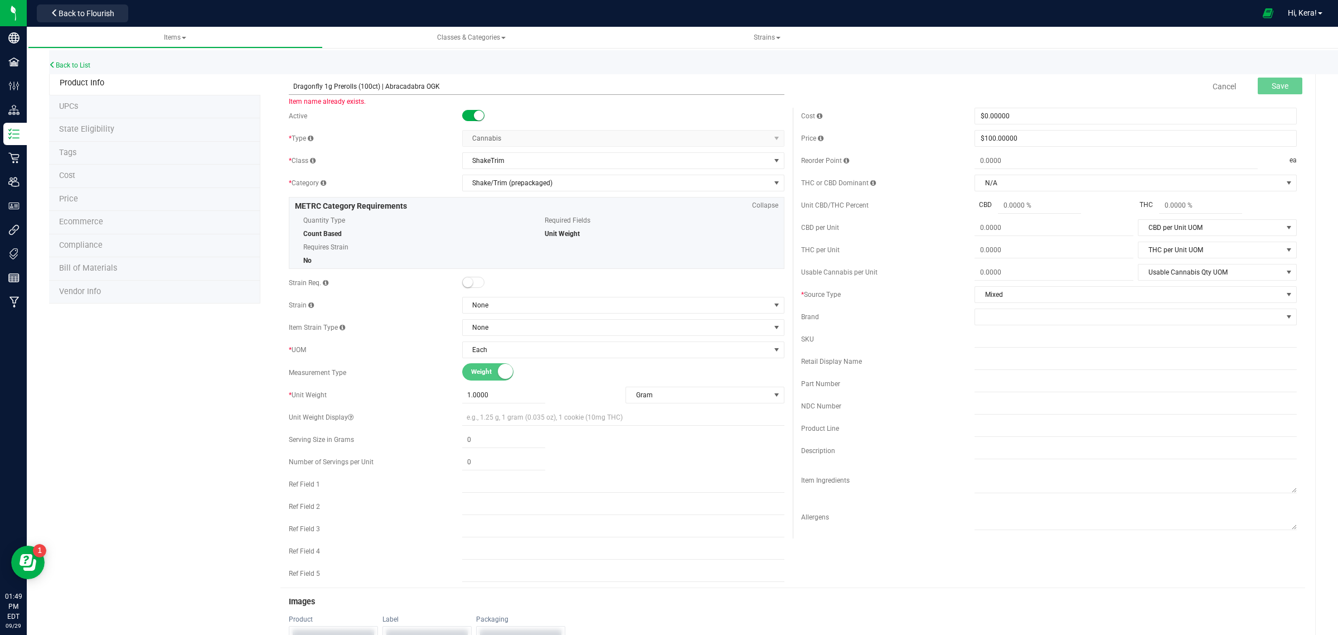
drag, startPoint x: 455, startPoint y: 86, endPoint x: 393, endPoint y: 85, distance: 61.4
click at [393, 85] on input "Dragonfly 1g Prerolls (100ct) | Abracadabra OGK" at bounding box center [537, 86] width 496 height 17
paste input "LT [PERSON_NAME]"
type input "Dragonfly 1g Prerolls (100ct) | LT [PERSON_NAME]"
click at [502, 313] on span "None" at bounding box center [616, 305] width 307 height 16
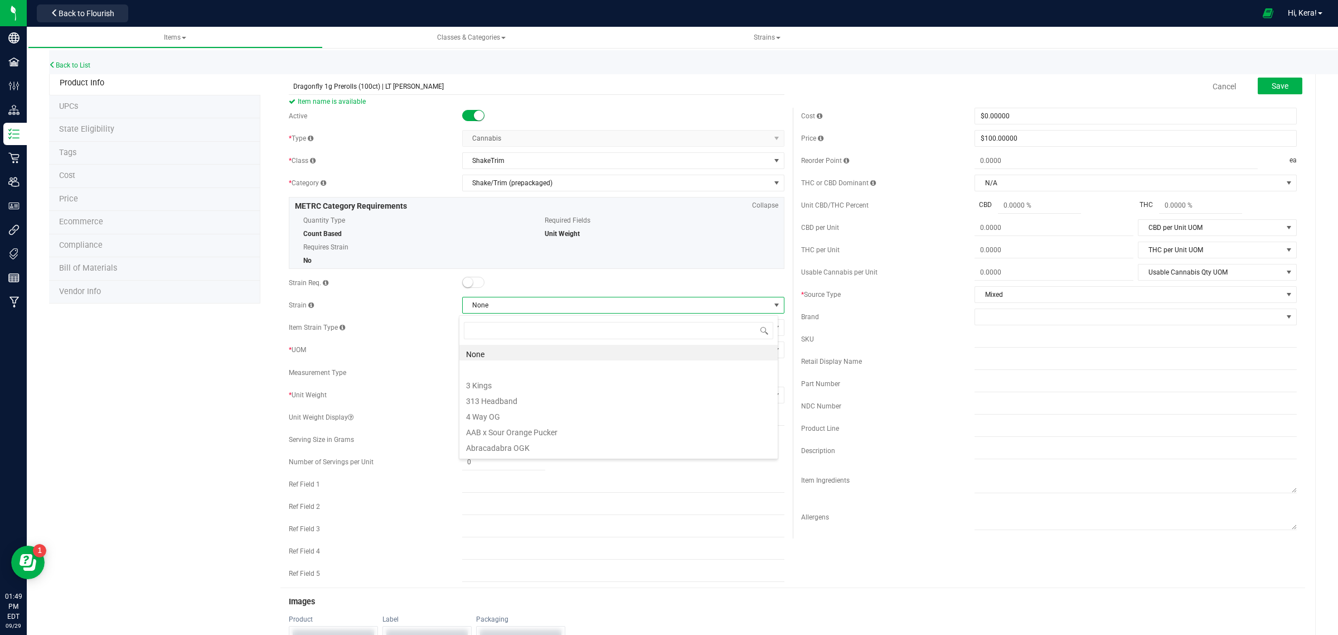
scroll to position [17, 319]
type input "lt"
click at [502, 352] on li "LT [PERSON_NAME]" at bounding box center [619, 353] width 318 height 16
click at [1272, 85] on span "Save" at bounding box center [1280, 85] width 17 height 9
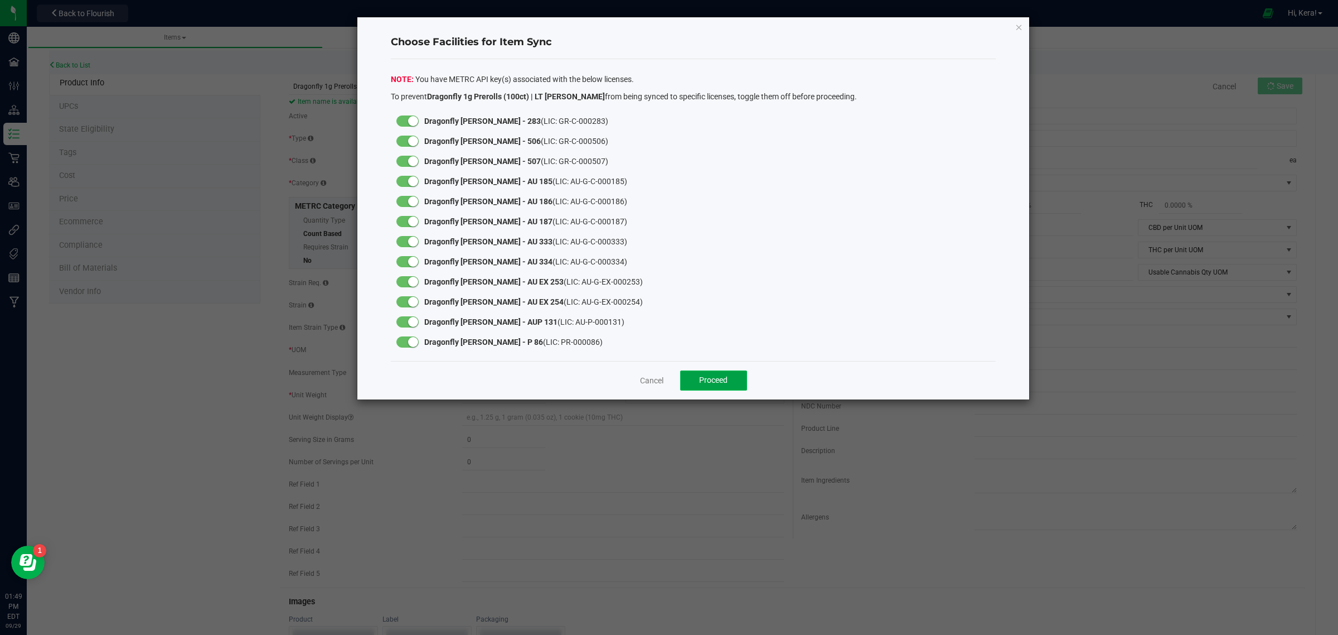
click at [690, 375] on button "Proceed" at bounding box center [713, 380] width 67 height 20
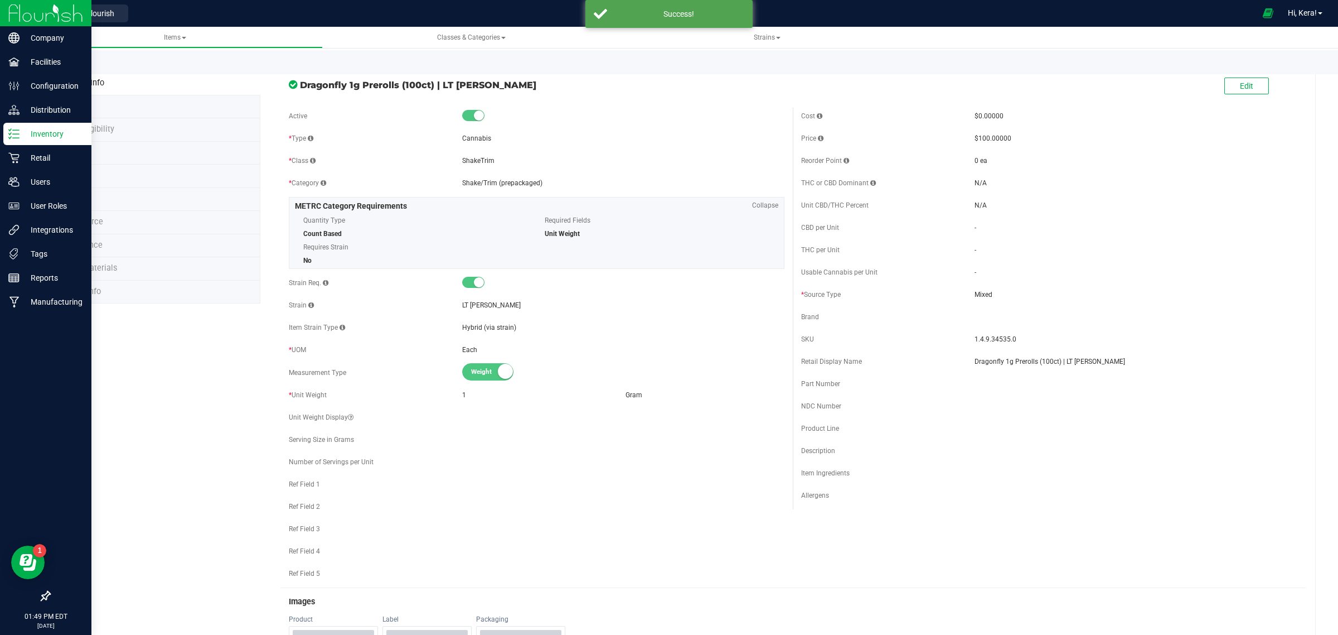
click at [36, 134] on p "Inventory" at bounding box center [53, 133] width 67 height 13
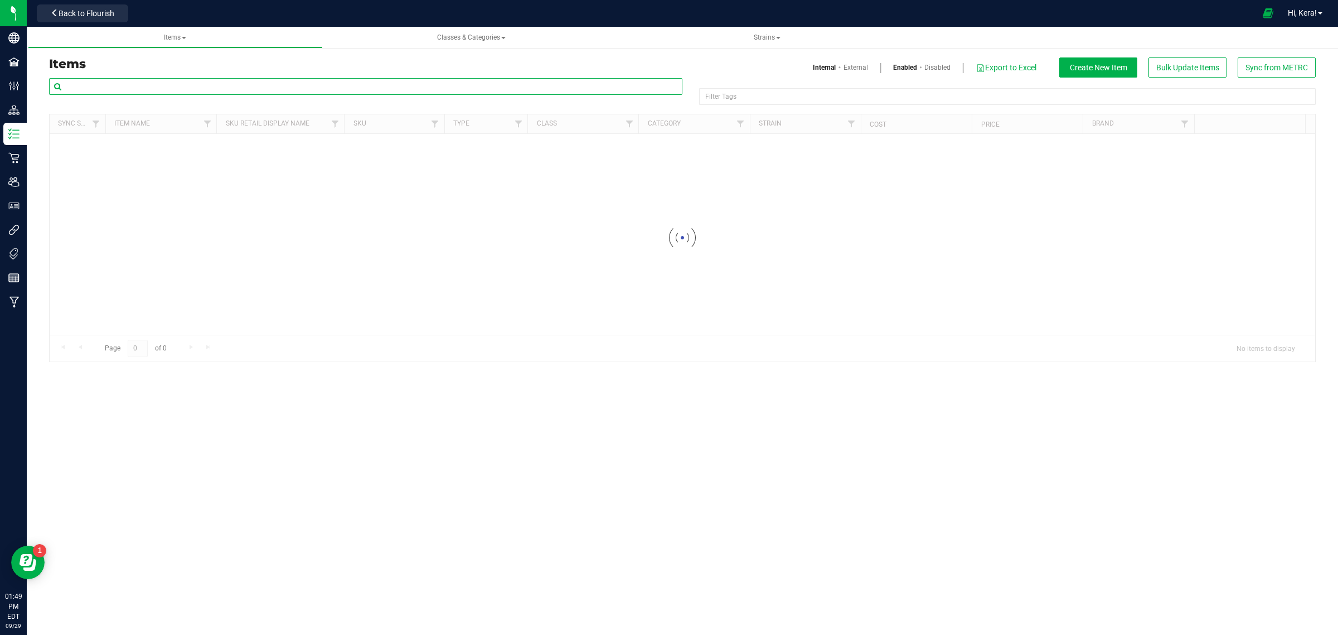
click at [202, 84] on input "text" at bounding box center [366, 86] width 634 height 17
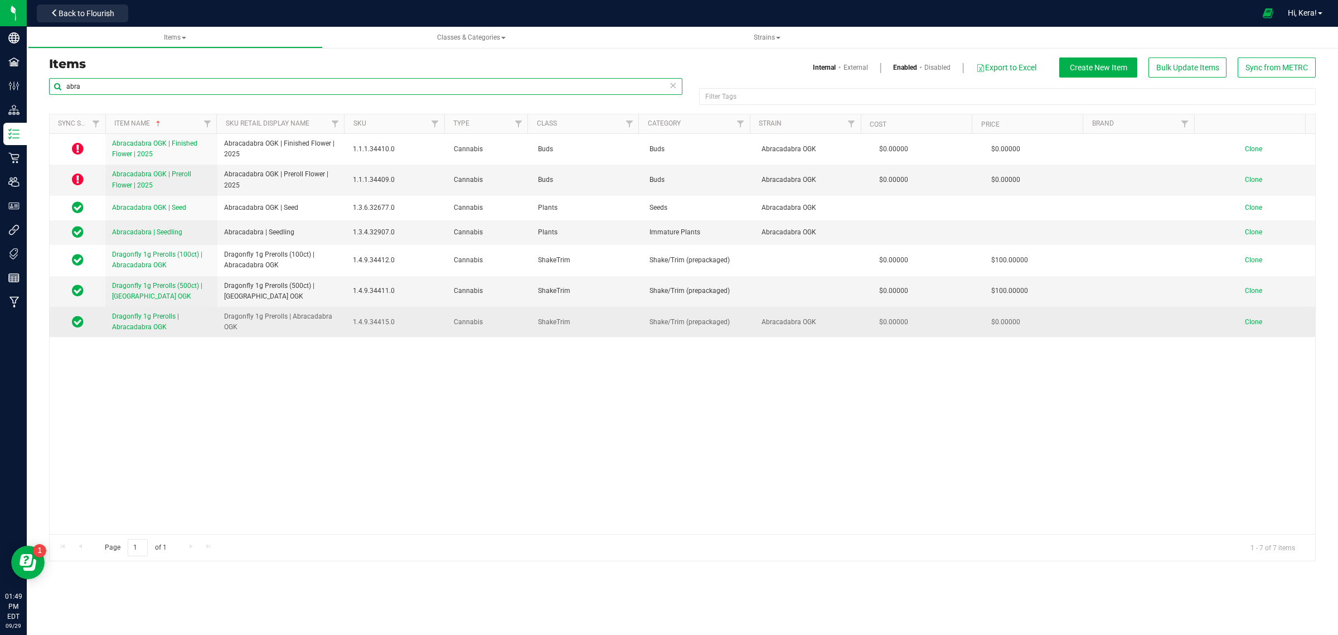
type input "abra"
drag, startPoint x: 244, startPoint y: 327, endPoint x: 218, endPoint y: 312, distance: 30.0
click at [218, 312] on td "Dragonfly 1g Prerolls | Abracadabra OGK" at bounding box center [281, 322] width 129 height 30
click at [1256, 324] on link "Clone" at bounding box center [1259, 322] width 28 height 8
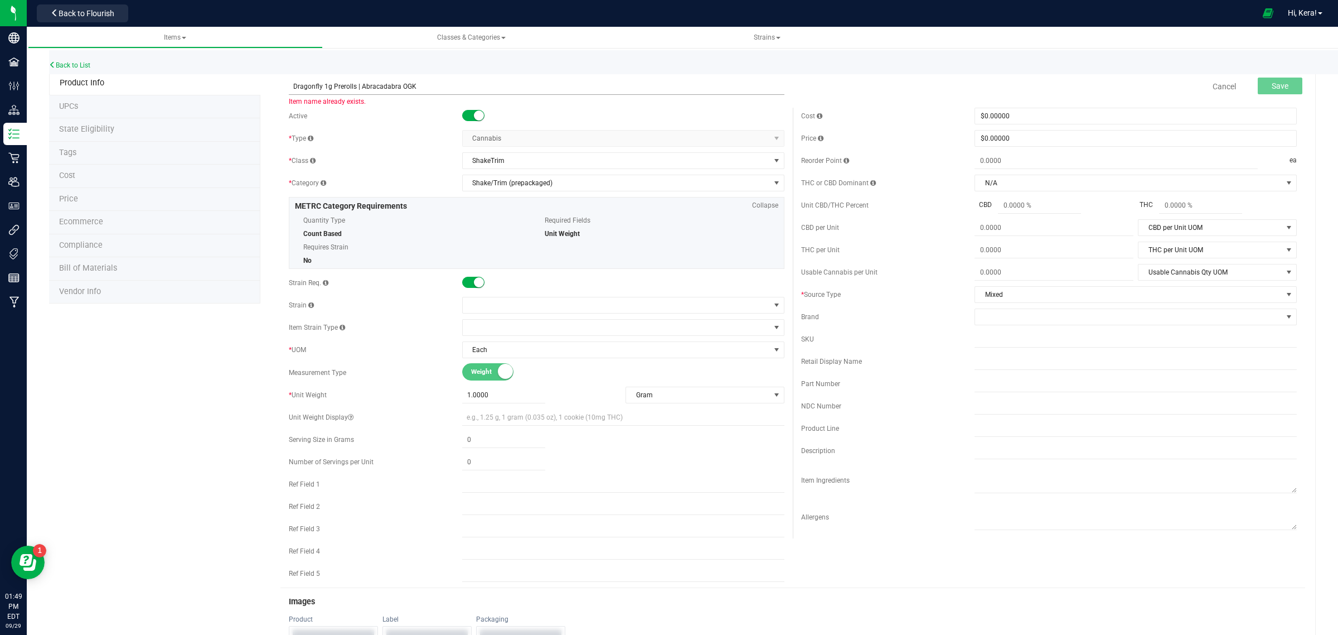
drag, startPoint x: 417, startPoint y: 88, endPoint x: 363, endPoint y: 90, distance: 54.1
click at [363, 90] on input "Dragonfly 1g Prerolls | Abracadabra OGK" at bounding box center [537, 86] width 496 height 17
paste input "LT [PERSON_NAME]"
type input "Dragonfly 1g Prerolls | LT OG"
click at [500, 308] on span at bounding box center [616, 305] width 307 height 16
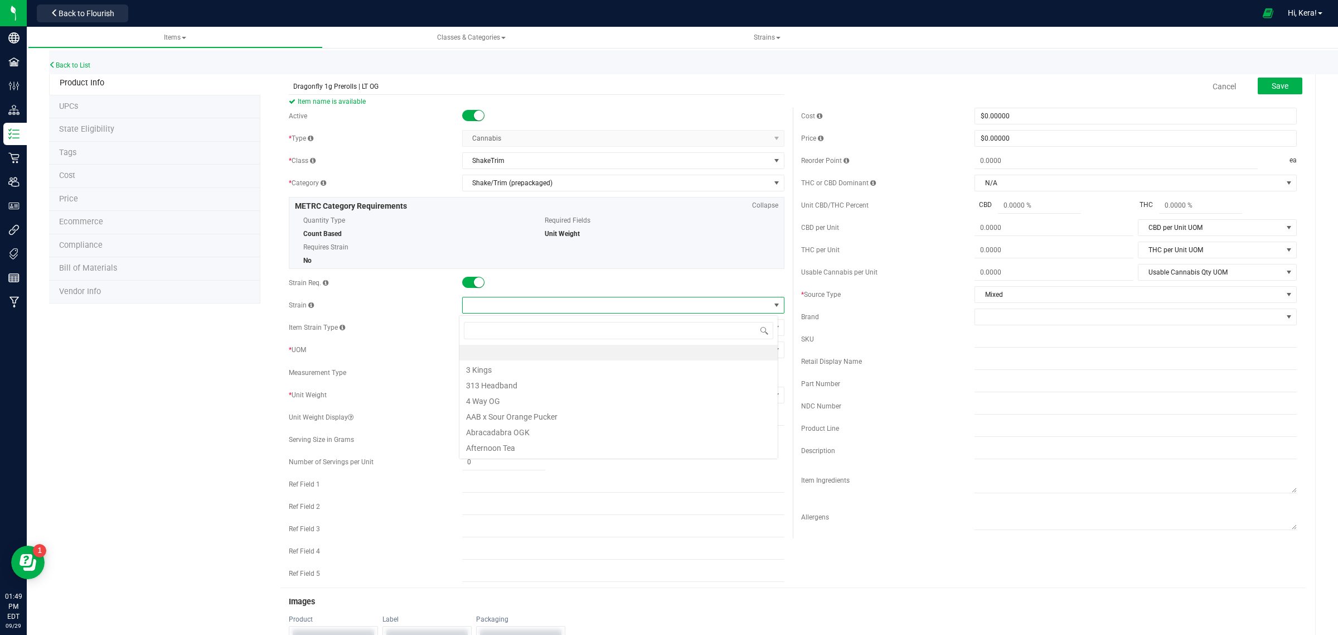
scroll to position [17, 319]
type input "lt"
click at [495, 355] on li "LT [PERSON_NAME]" at bounding box center [619, 353] width 318 height 16
click at [1272, 90] on span "Save" at bounding box center [1280, 85] width 17 height 9
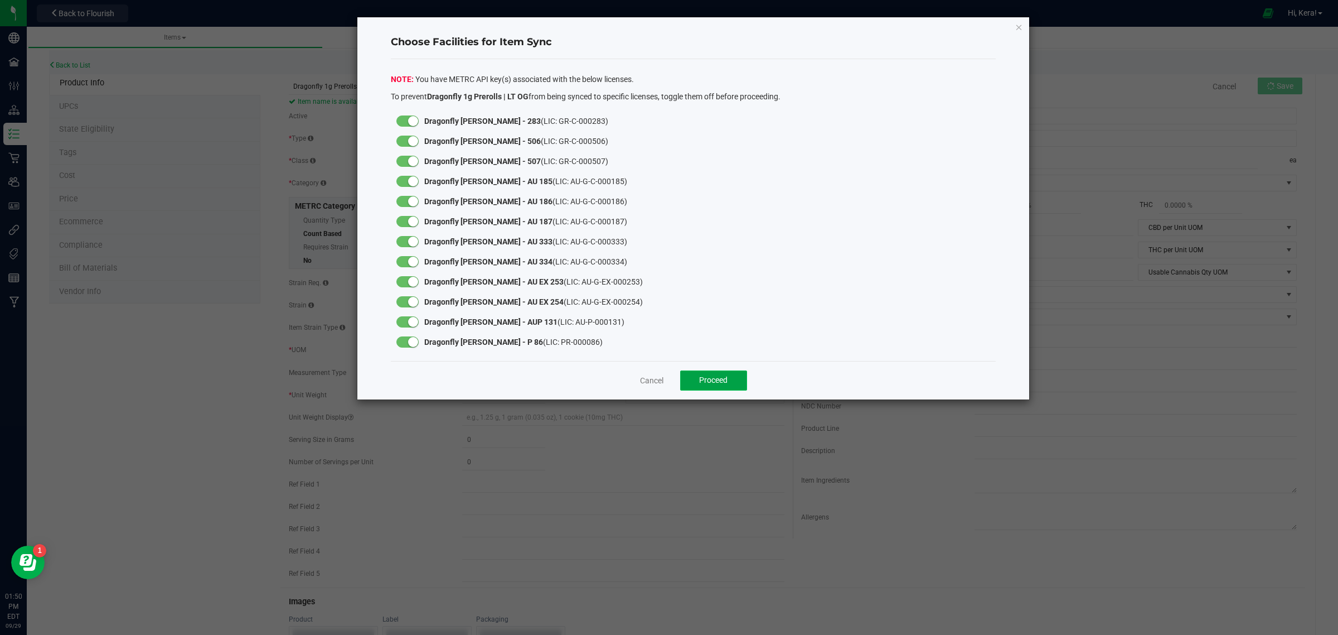
click at [729, 388] on button "Proceed" at bounding box center [713, 380] width 67 height 20
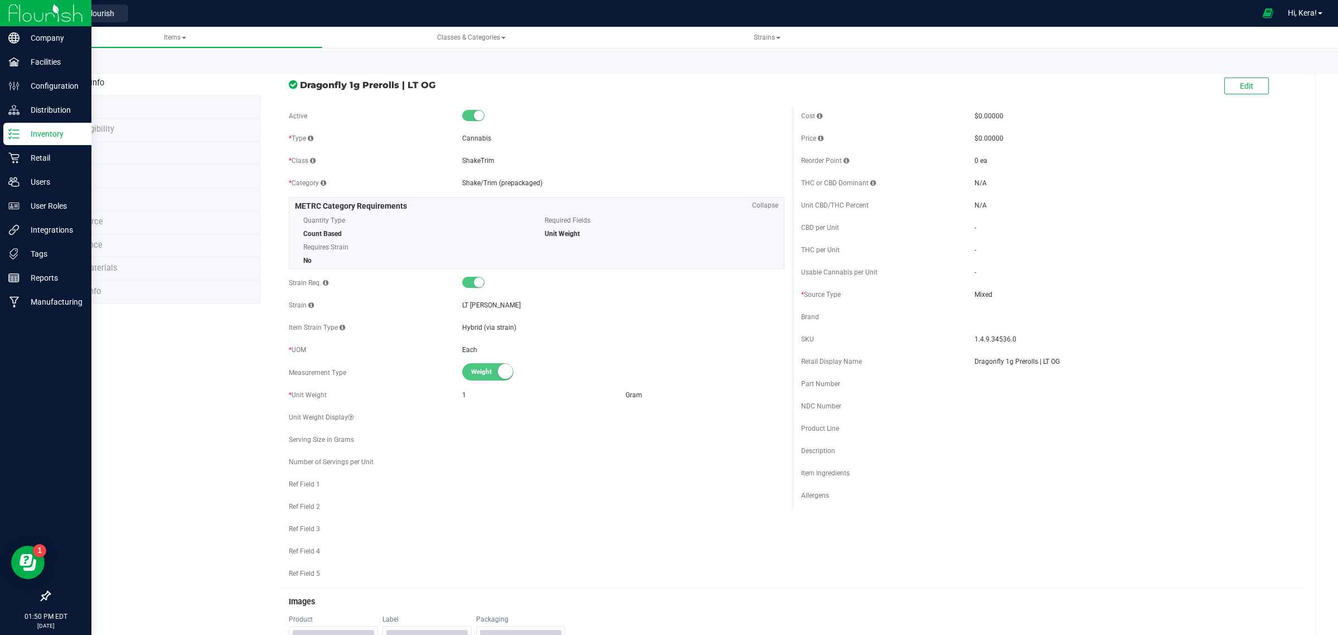
click at [8, 125] on div "Inventory" at bounding box center [47, 134] width 88 height 22
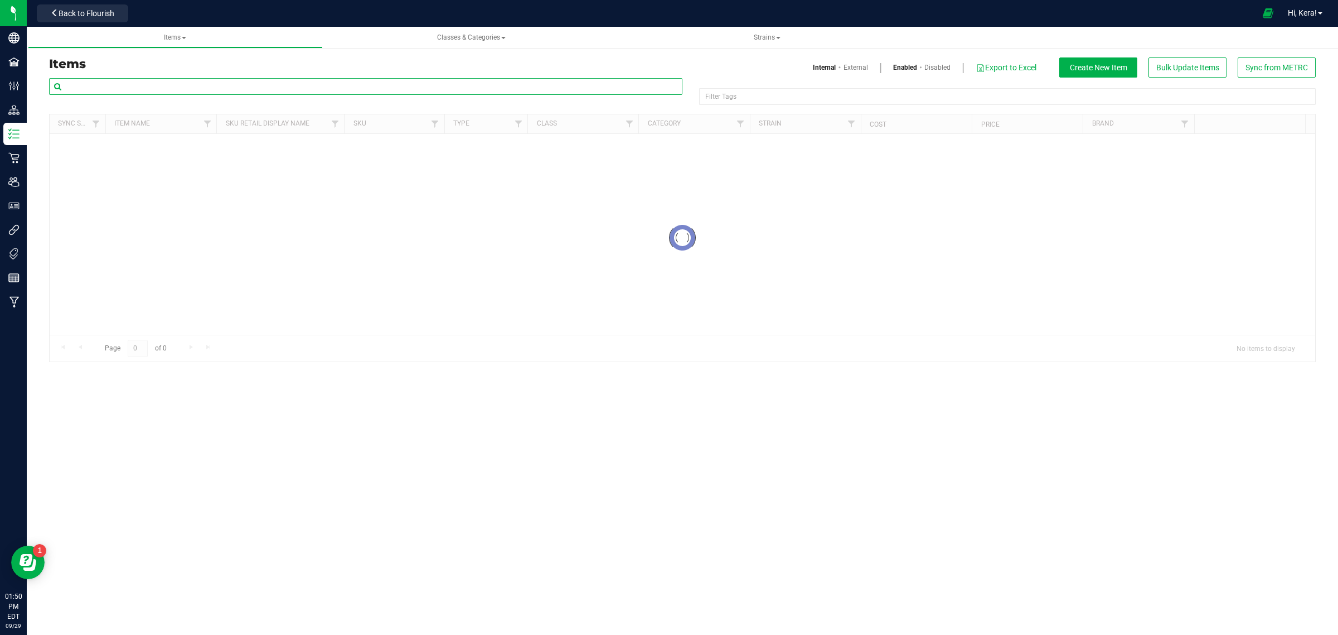
click at [190, 85] on input "text" at bounding box center [366, 86] width 634 height 17
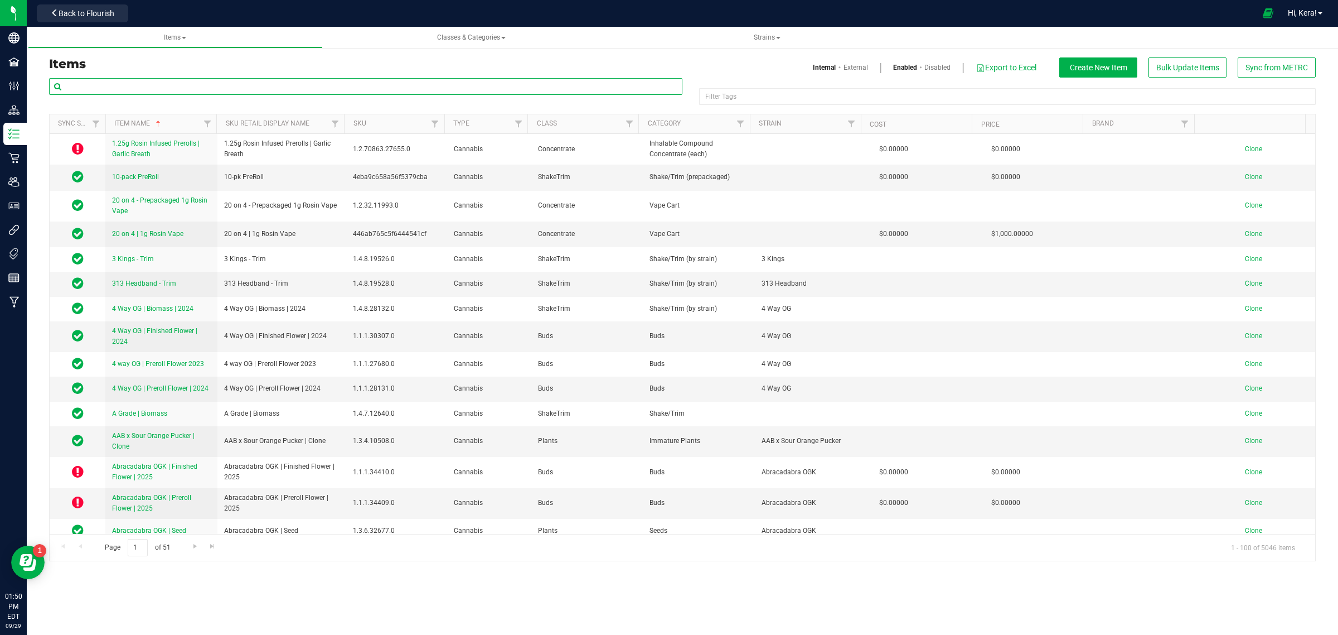
paste input "Jealousy OG"
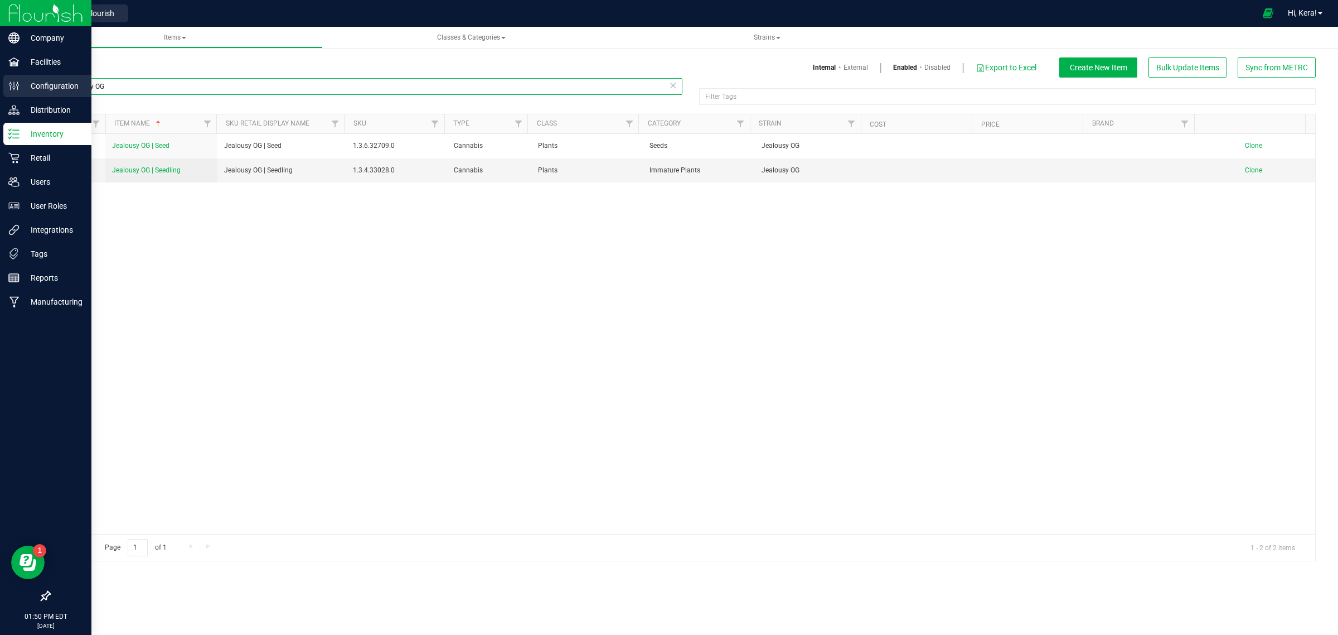
drag, startPoint x: 123, startPoint y: 84, endPoint x: 0, endPoint y: 81, distance: 123.3
click at [0, 81] on div "Company Facilities Configuration Distribution Inventory Retail Users User Roles…" at bounding box center [669, 317] width 1338 height 635
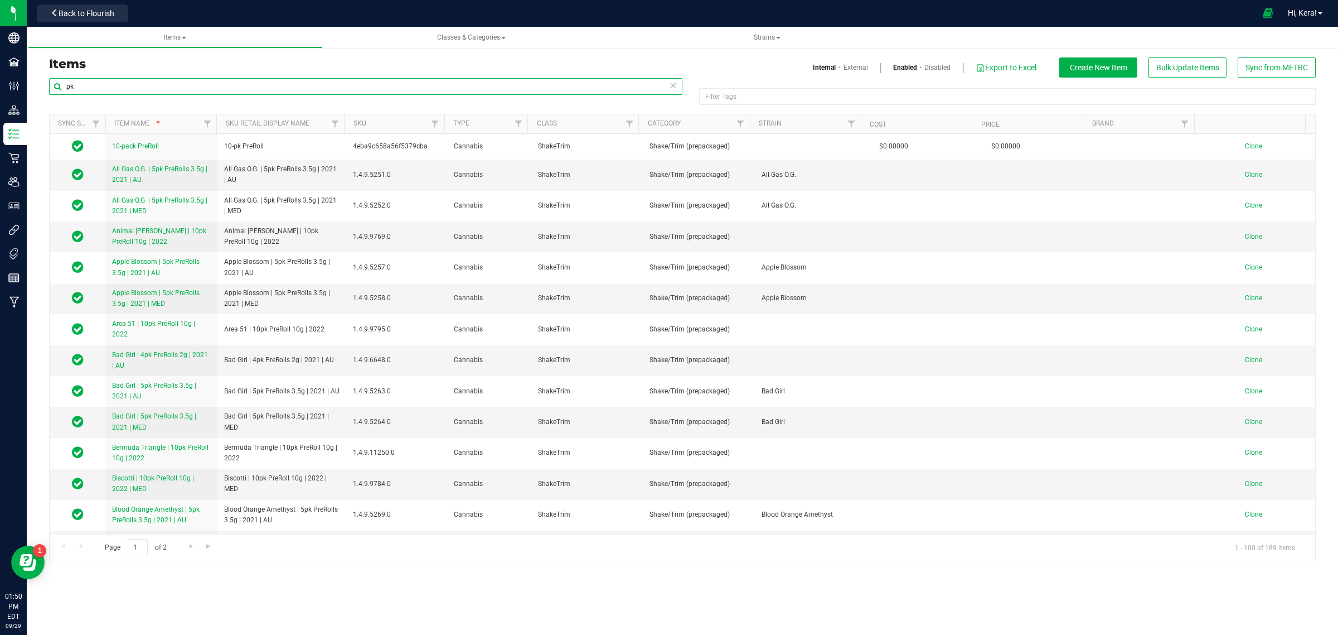
type input "p"
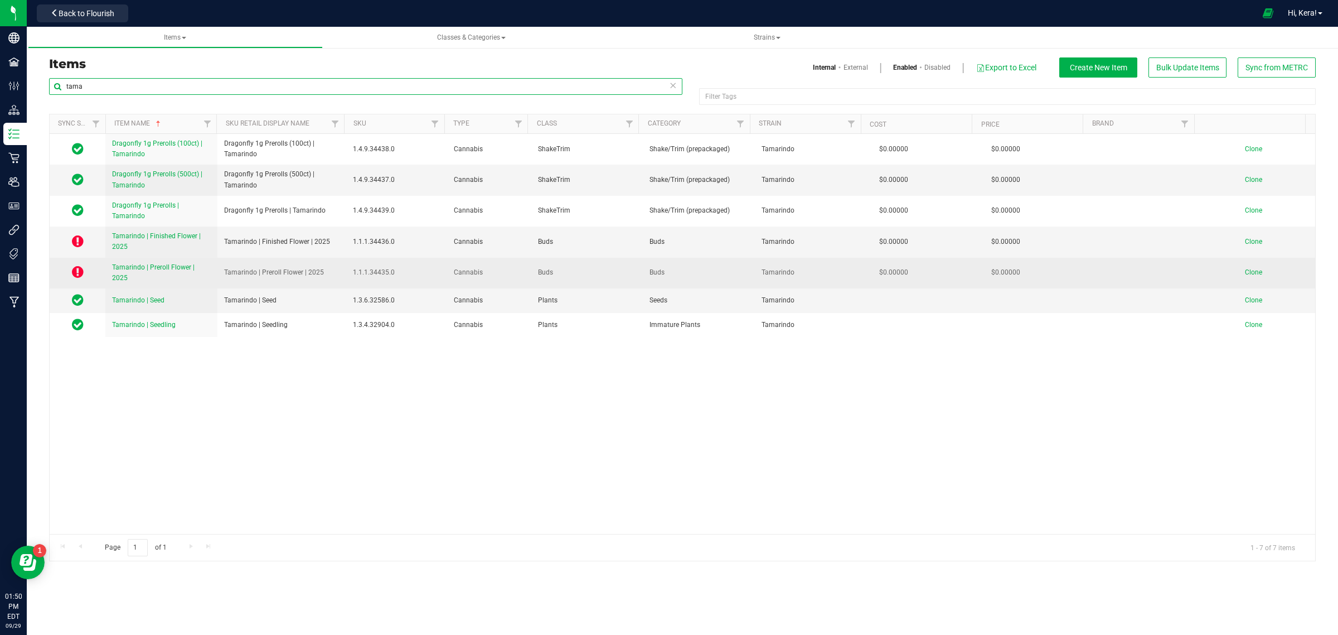
type input "tama"
drag, startPoint x: 293, startPoint y: 277, endPoint x: 209, endPoint y: 279, distance: 84.2
click at [209, 279] on tr "Tamarindo | Preroll Flower | 2025 Tamarindo | Preroll Flower | 2025 1.1.1.34435…" at bounding box center [683, 273] width 1266 height 31
click at [1252, 274] on span "Clone" at bounding box center [1253, 272] width 17 height 8
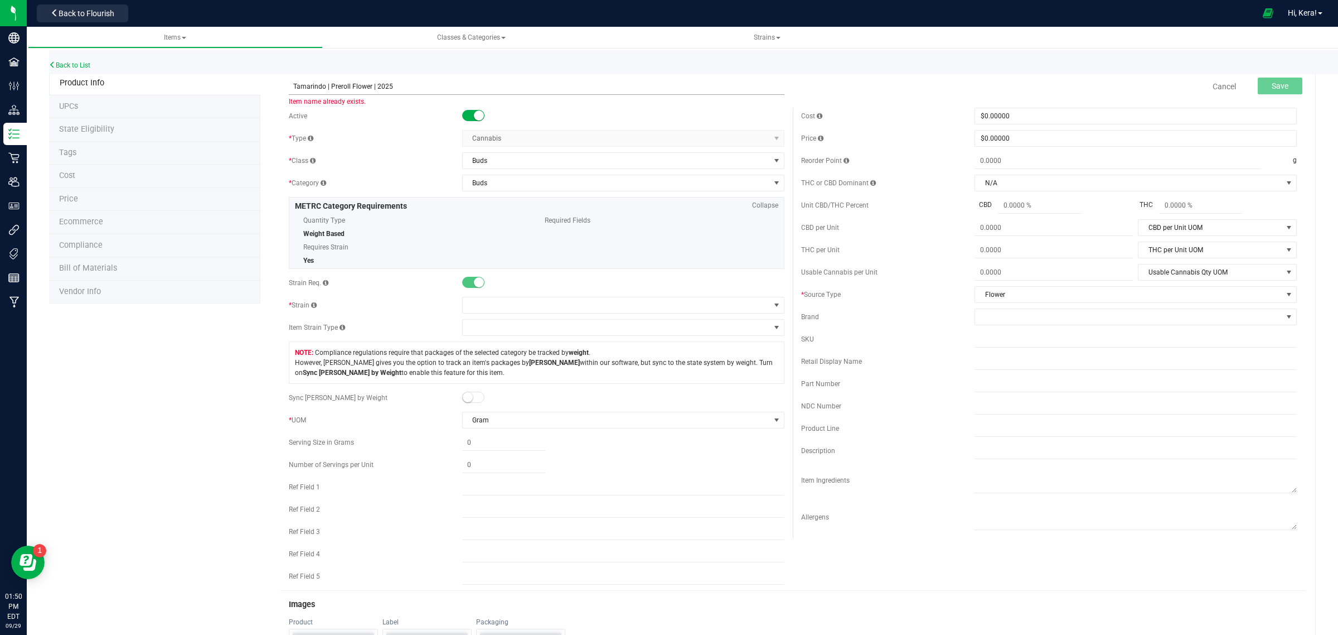
click at [330, 85] on input "Tamarindo | Preroll Flower | 2025" at bounding box center [537, 86] width 496 height 17
paste input "Jealousy OG"
type input "Jealousy OG | Preroll Flower | 2025"
click at [506, 304] on span at bounding box center [616, 305] width 307 height 16
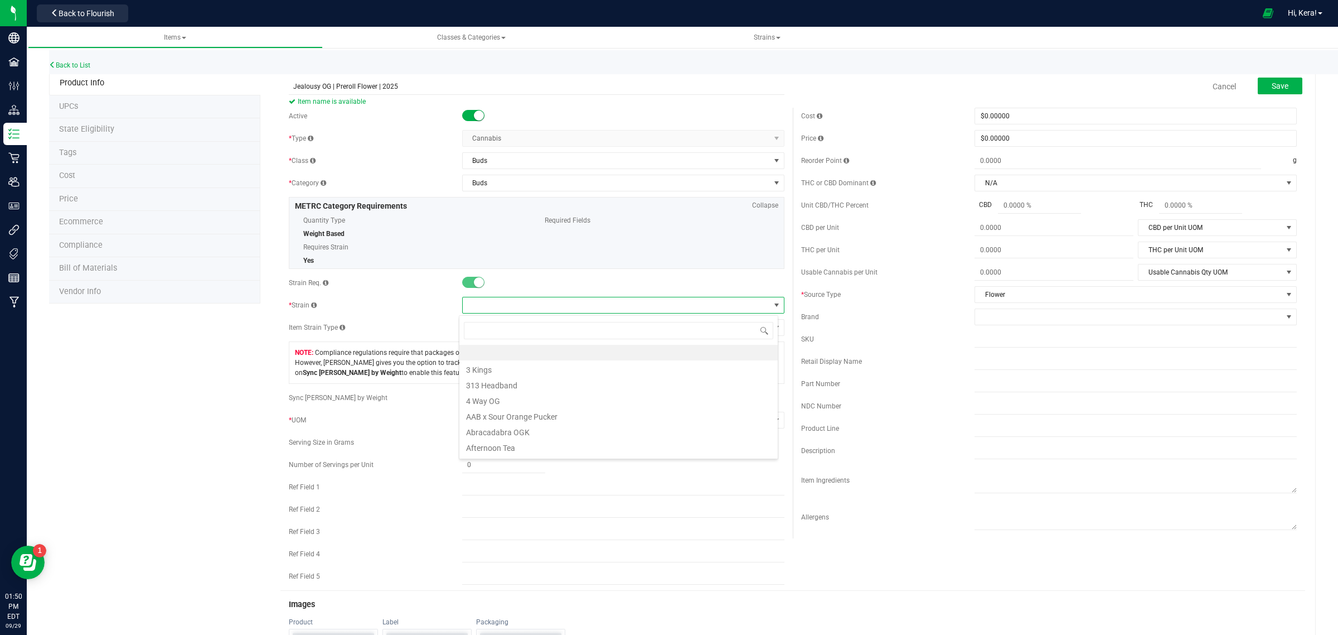
scroll to position [17, 319]
type input "jeal"
click at [510, 366] on li "Jealousy OG" at bounding box center [619, 368] width 318 height 16
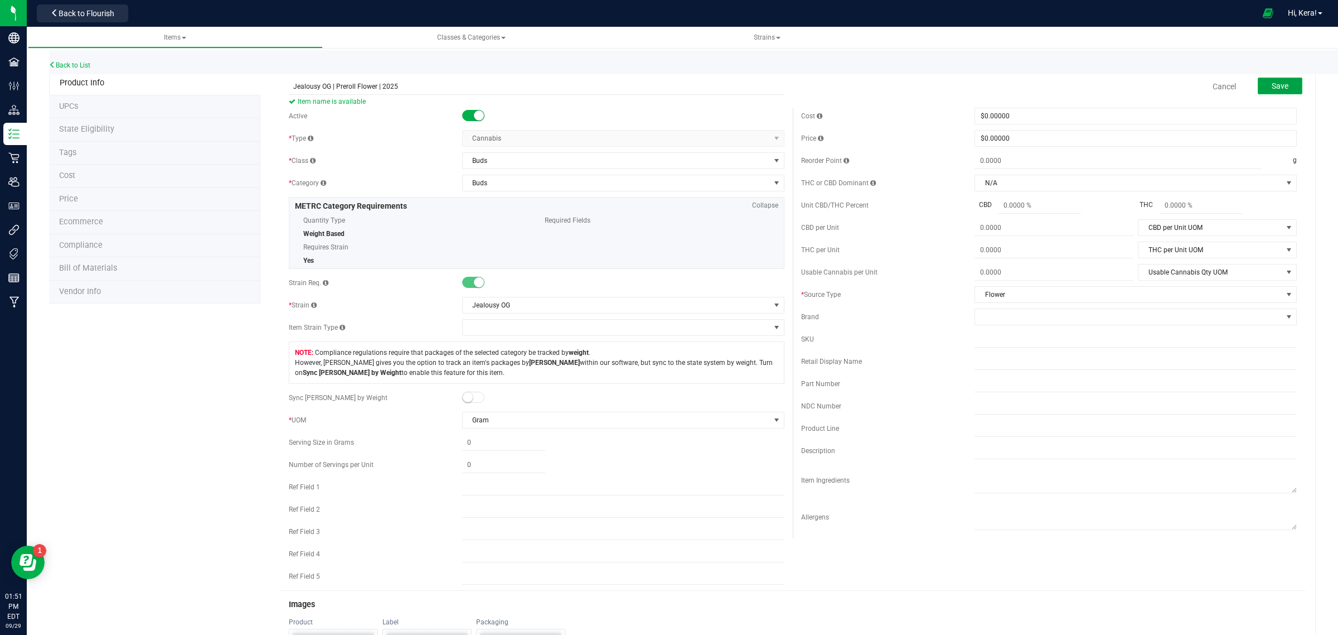
click at [1280, 86] on button "Save" at bounding box center [1280, 86] width 45 height 17
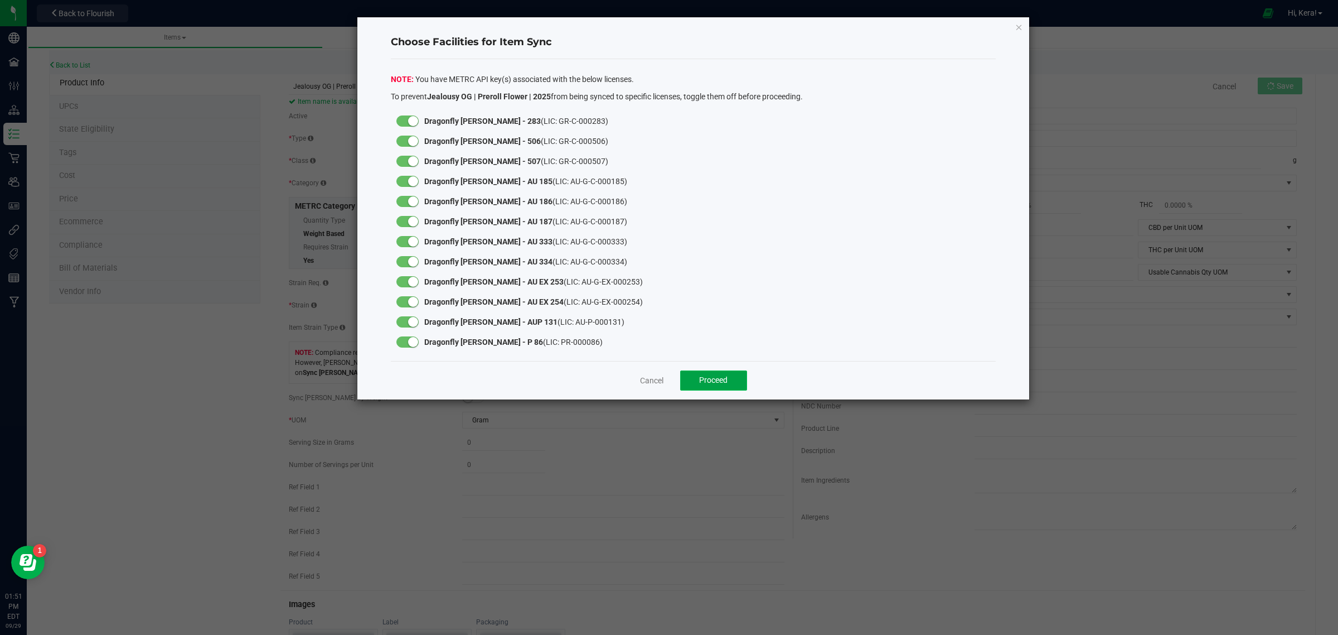
click at [709, 384] on span "Proceed" at bounding box center [713, 379] width 28 height 9
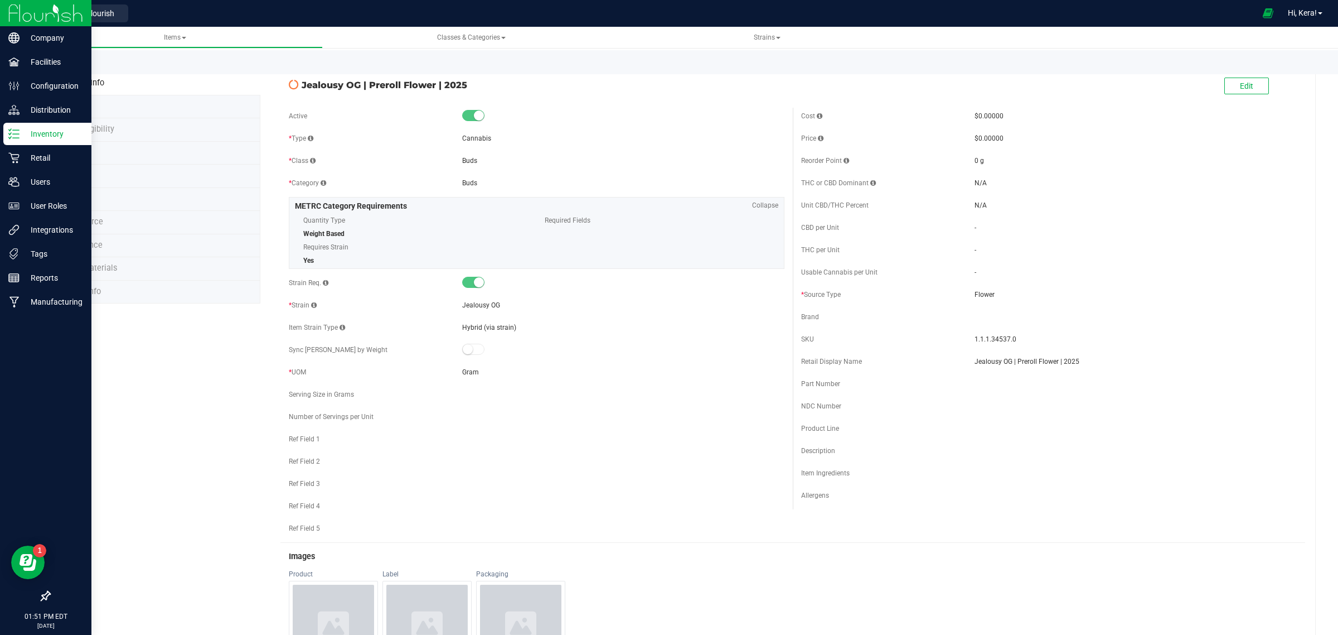
click at [13, 138] on line at bounding box center [16, 138] width 6 height 0
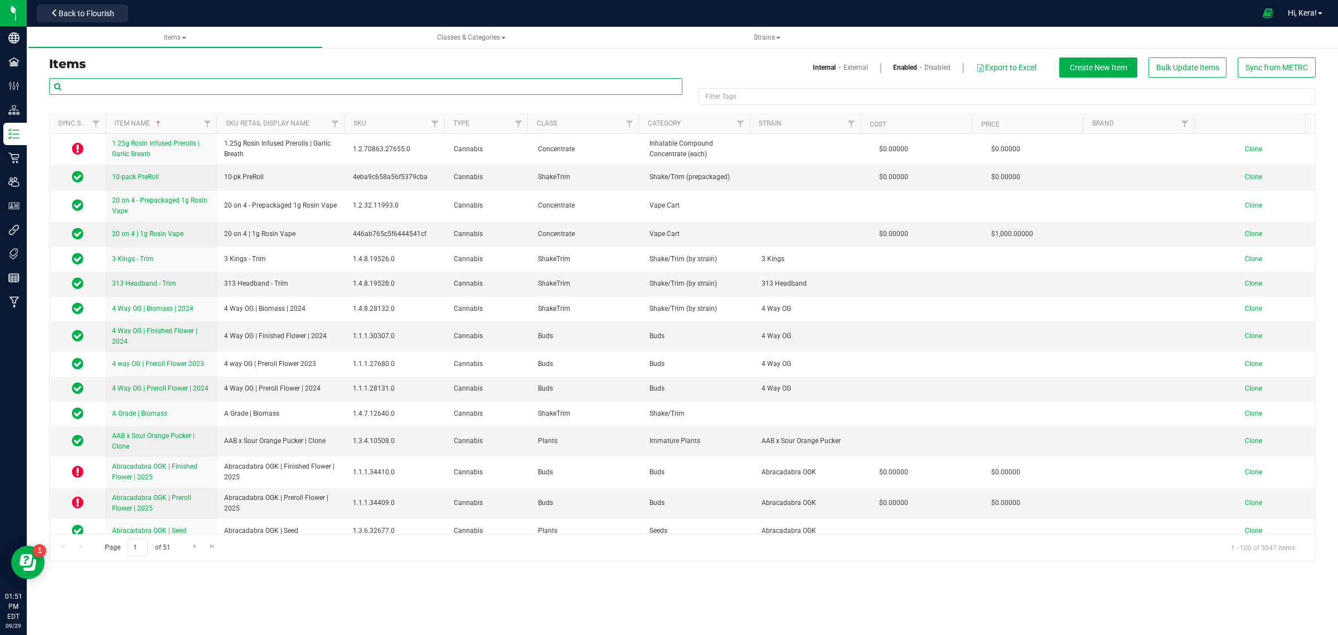
click at [92, 83] on input "text" at bounding box center [366, 86] width 634 height 17
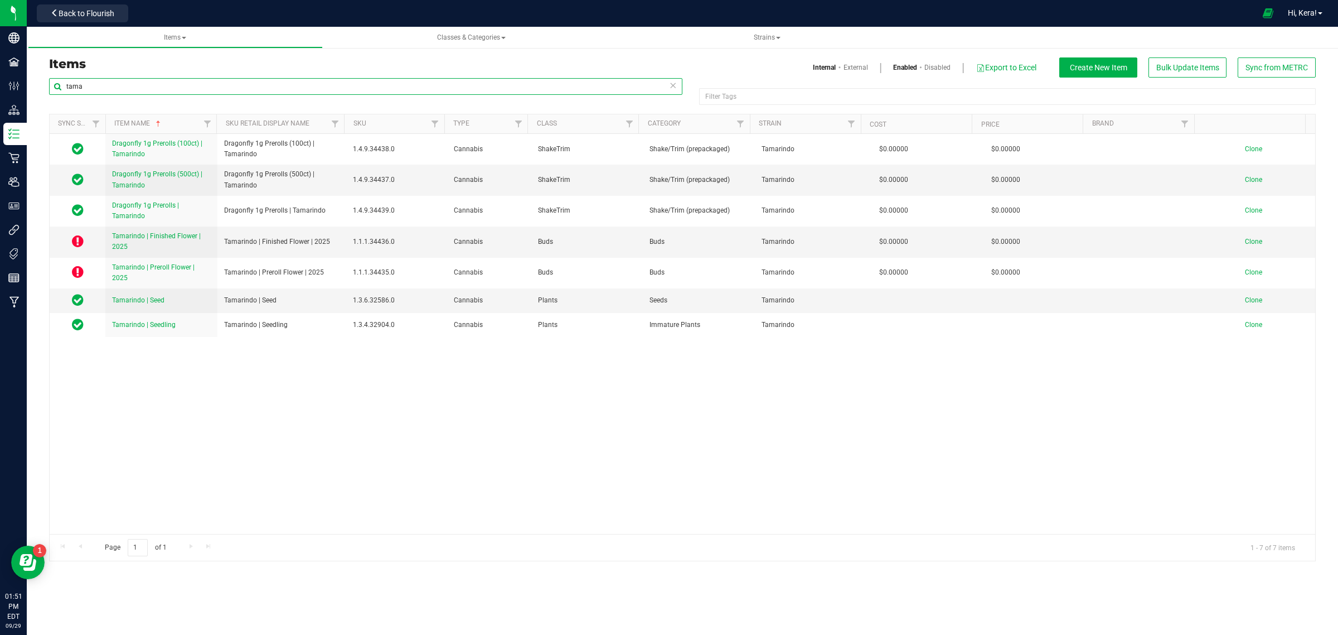
type input "tama"
